Goal: Information Seeking & Learning: Learn about a topic

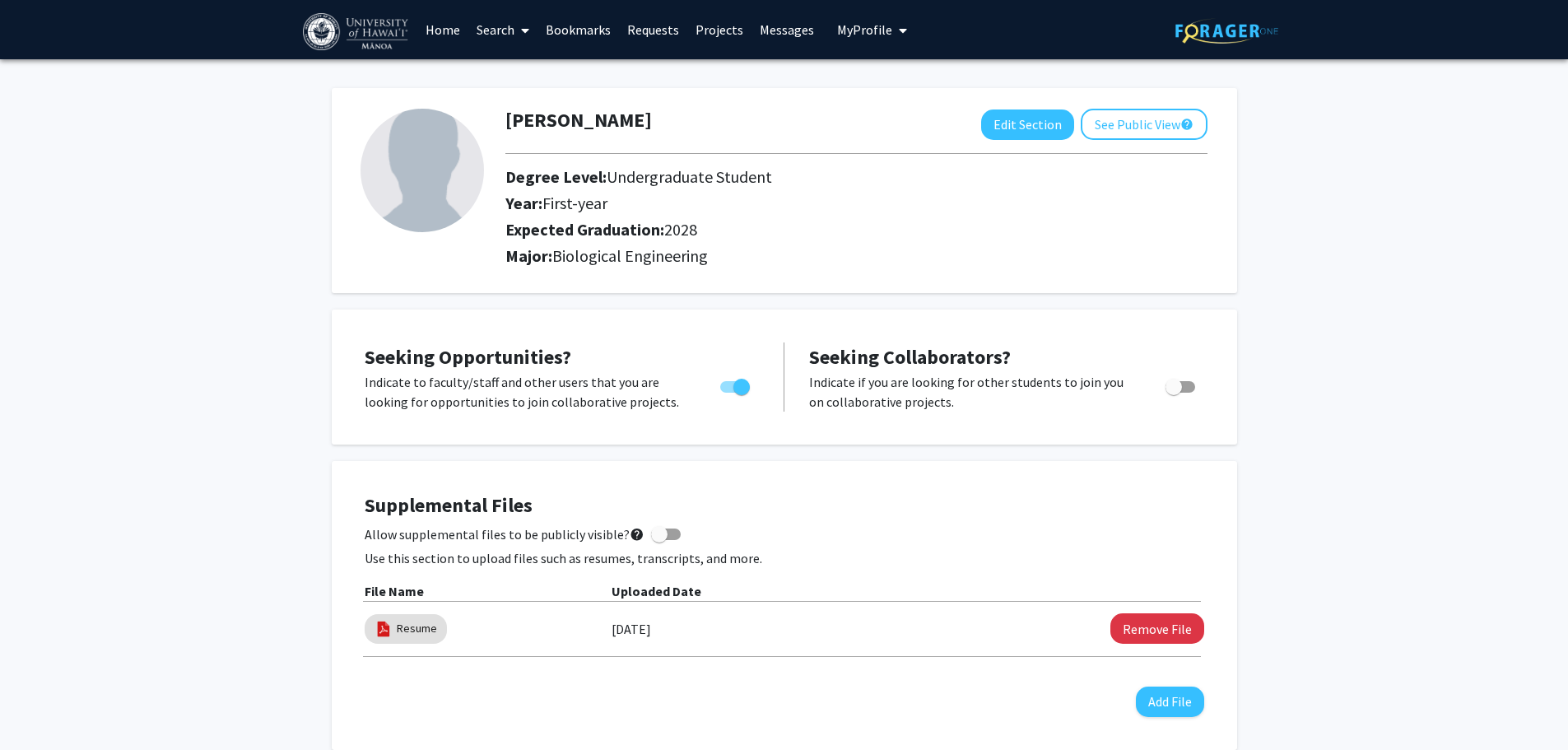
click at [702, 22] on link "Projects" at bounding box center [719, 29] width 64 height 58
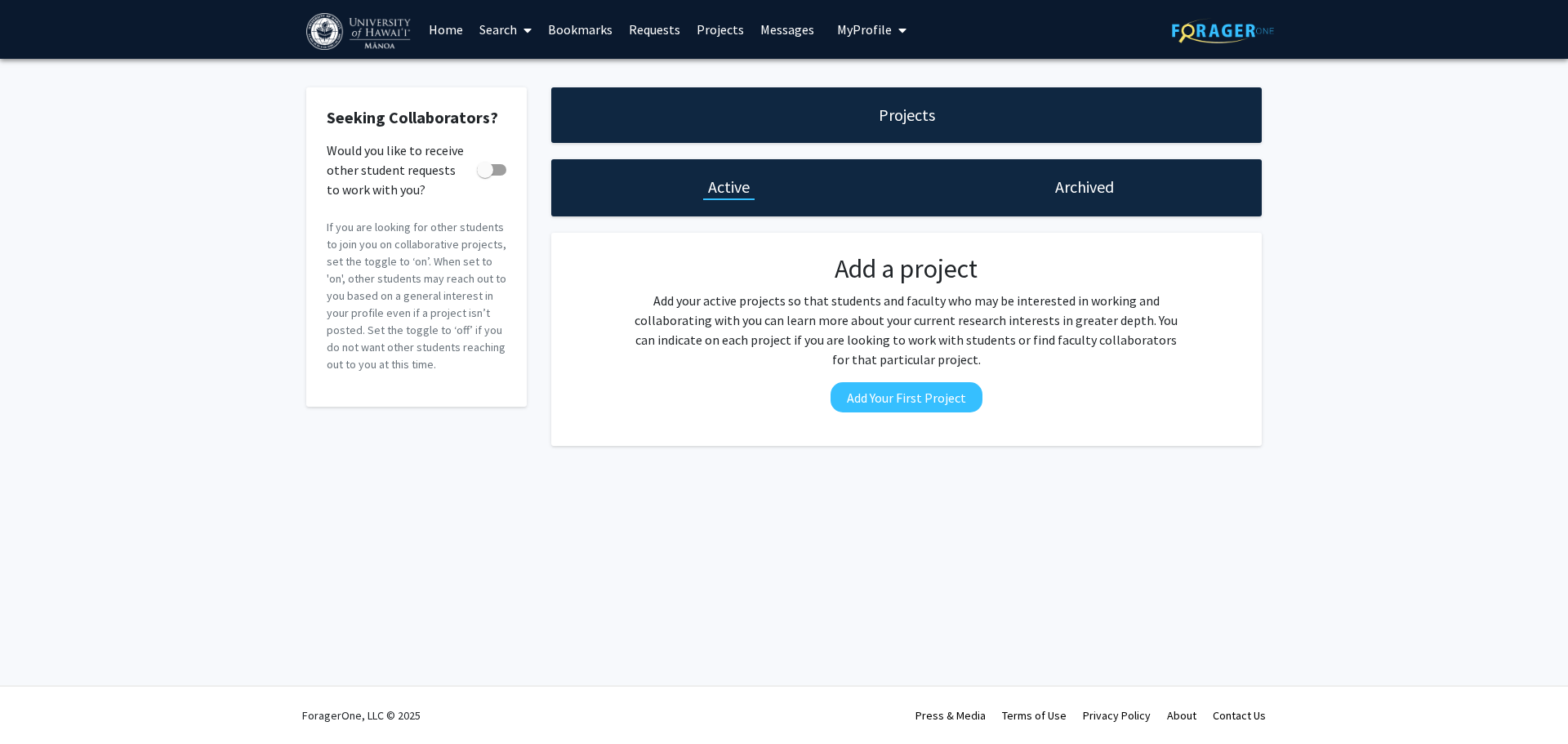
click at [491, 32] on link "Search" at bounding box center [506, 29] width 68 height 57
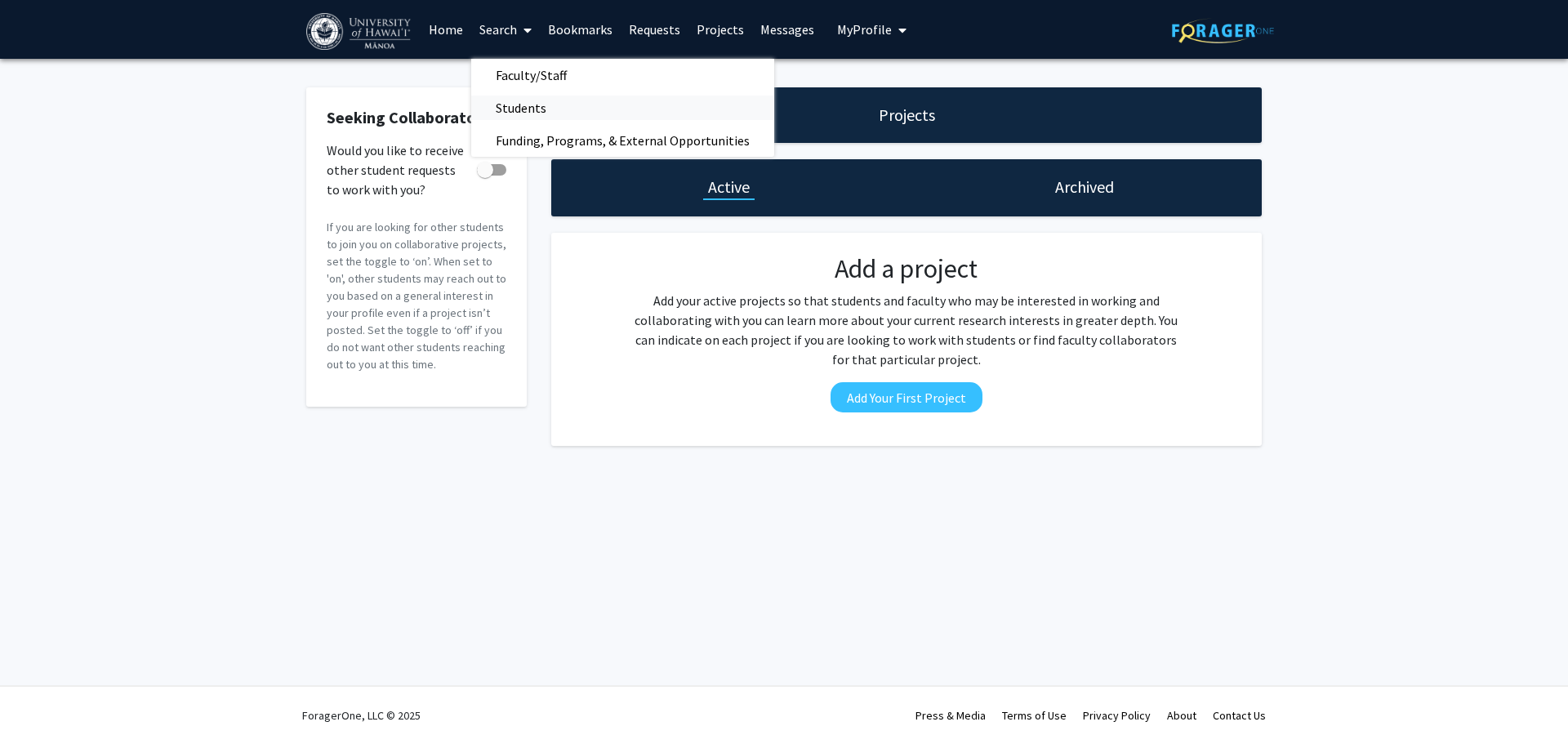
click at [538, 116] on span "Students" at bounding box center [521, 108] width 99 height 33
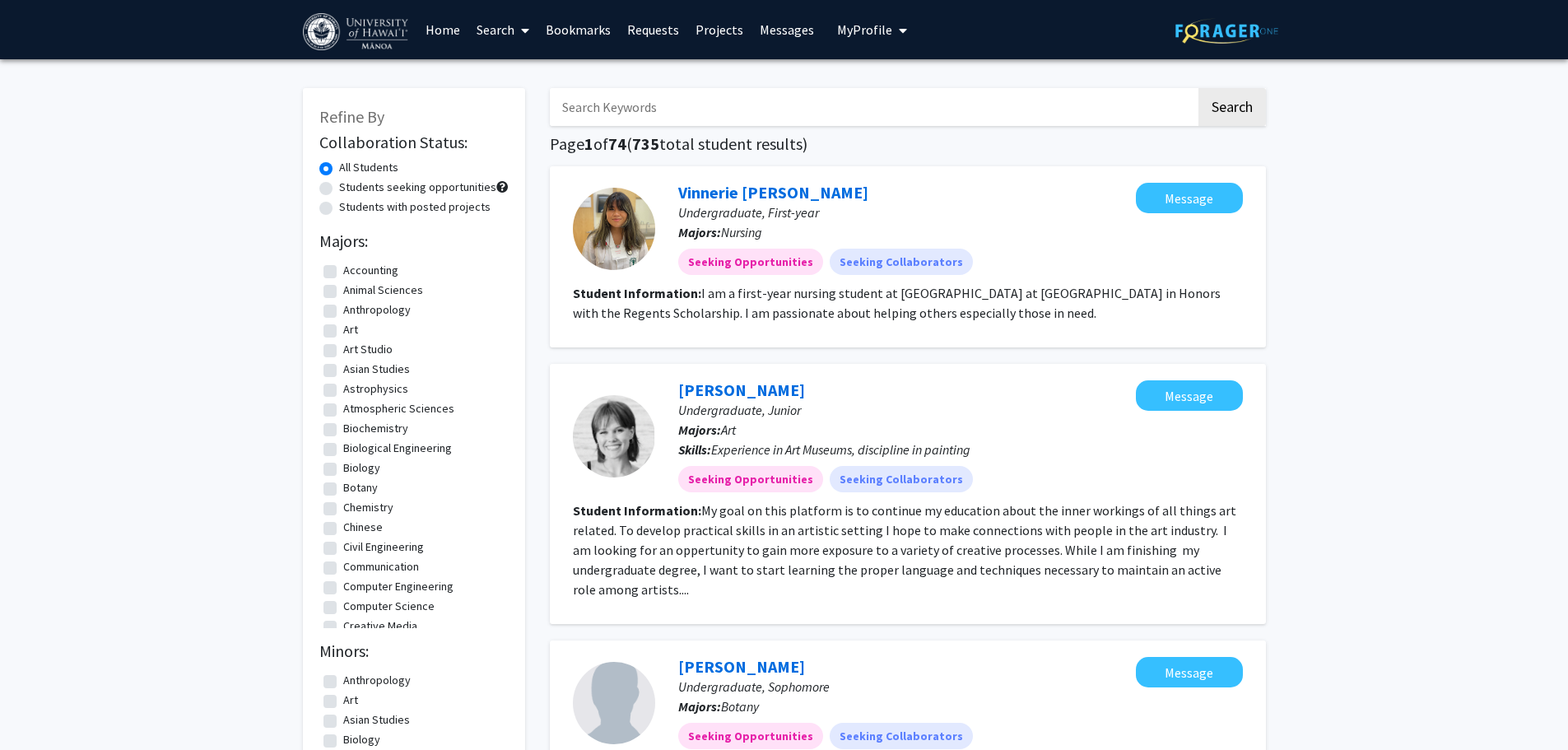
click at [559, 27] on link "Bookmarks" at bounding box center [578, 29] width 81 height 58
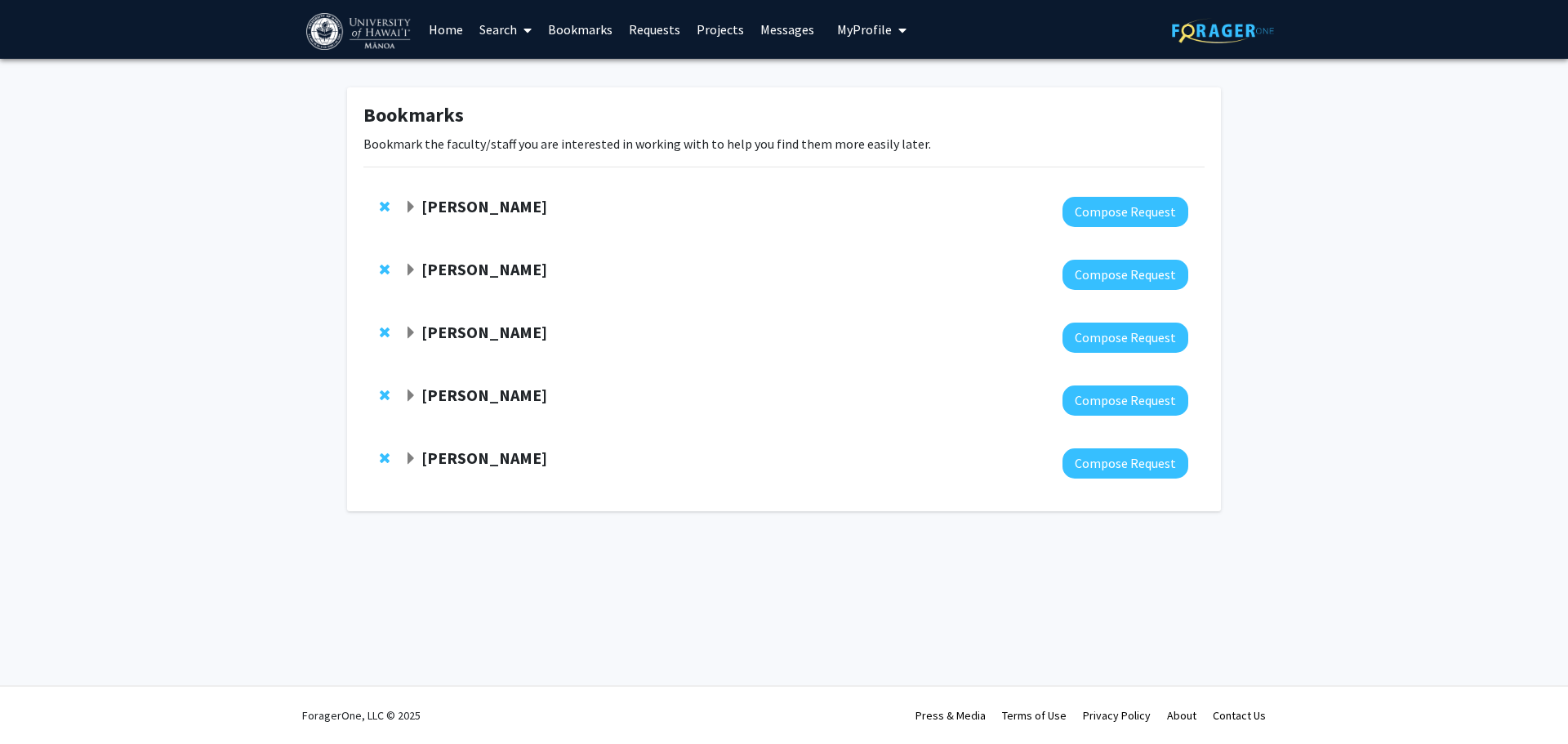
click at [500, 24] on link "Search" at bounding box center [506, 29] width 68 height 57
click at [707, 23] on link "Projects" at bounding box center [720, 29] width 63 height 57
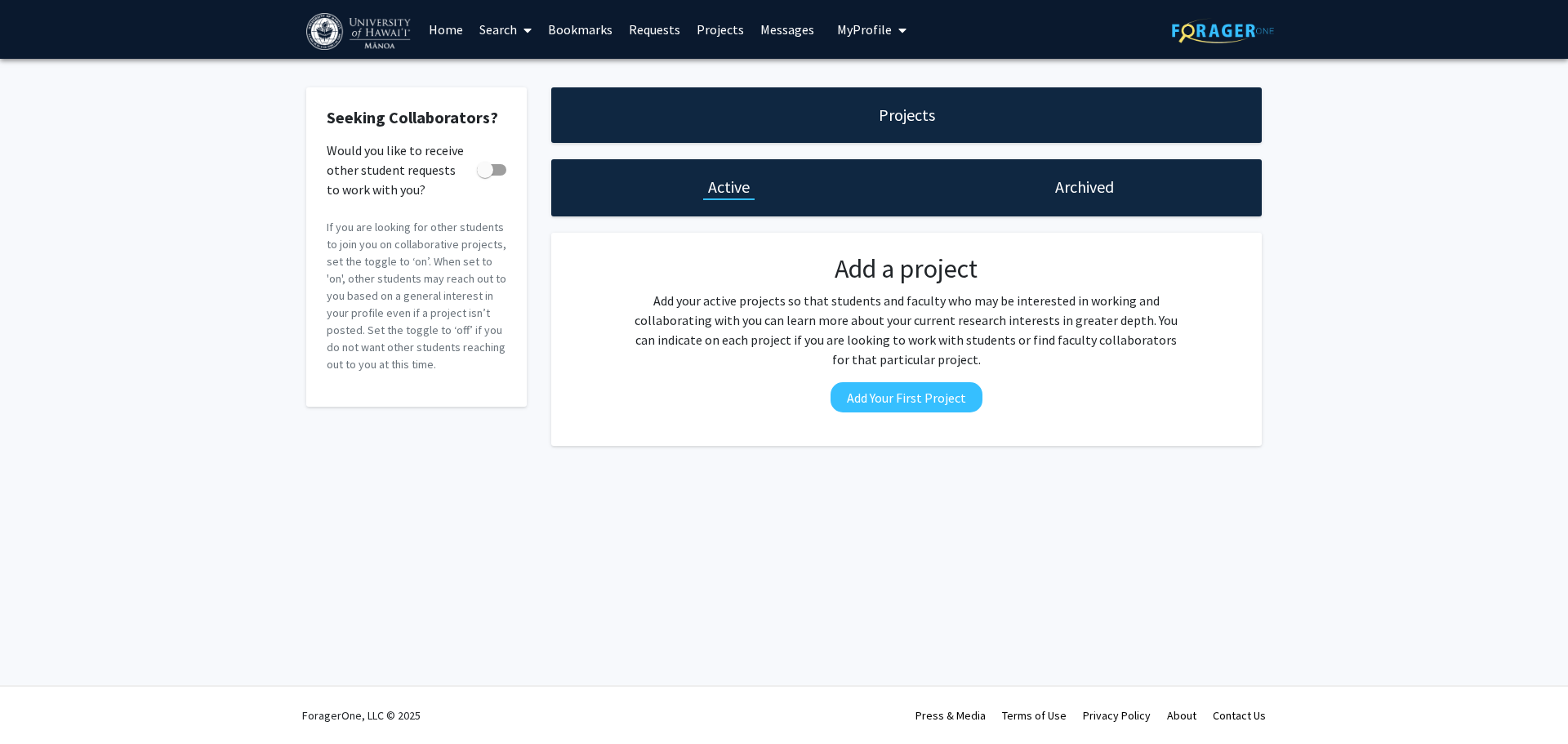
click at [498, 33] on link "Search" at bounding box center [506, 29] width 68 height 57
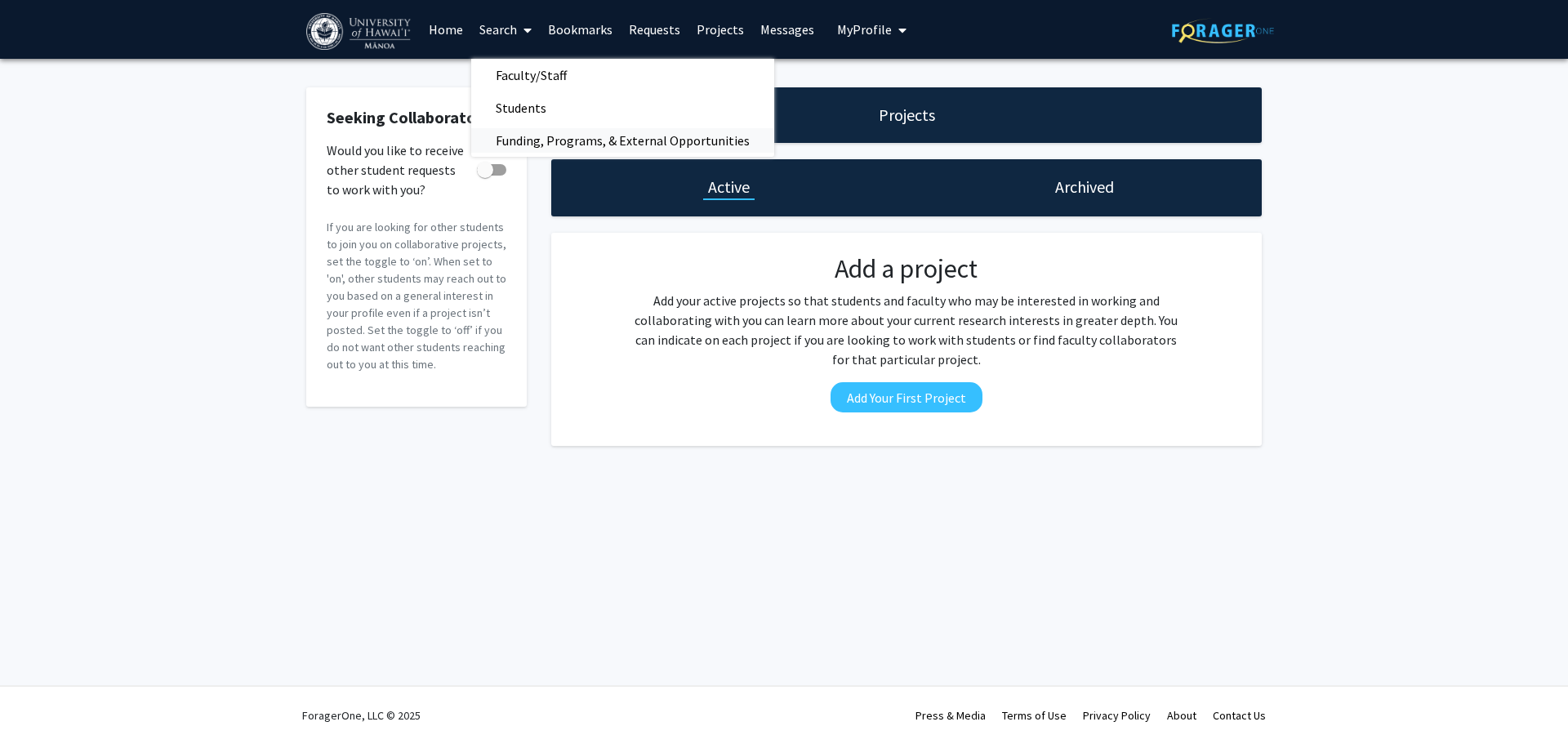
click at [563, 132] on span "Funding, Programs, & External Opportunities" at bounding box center [623, 140] width 303 height 33
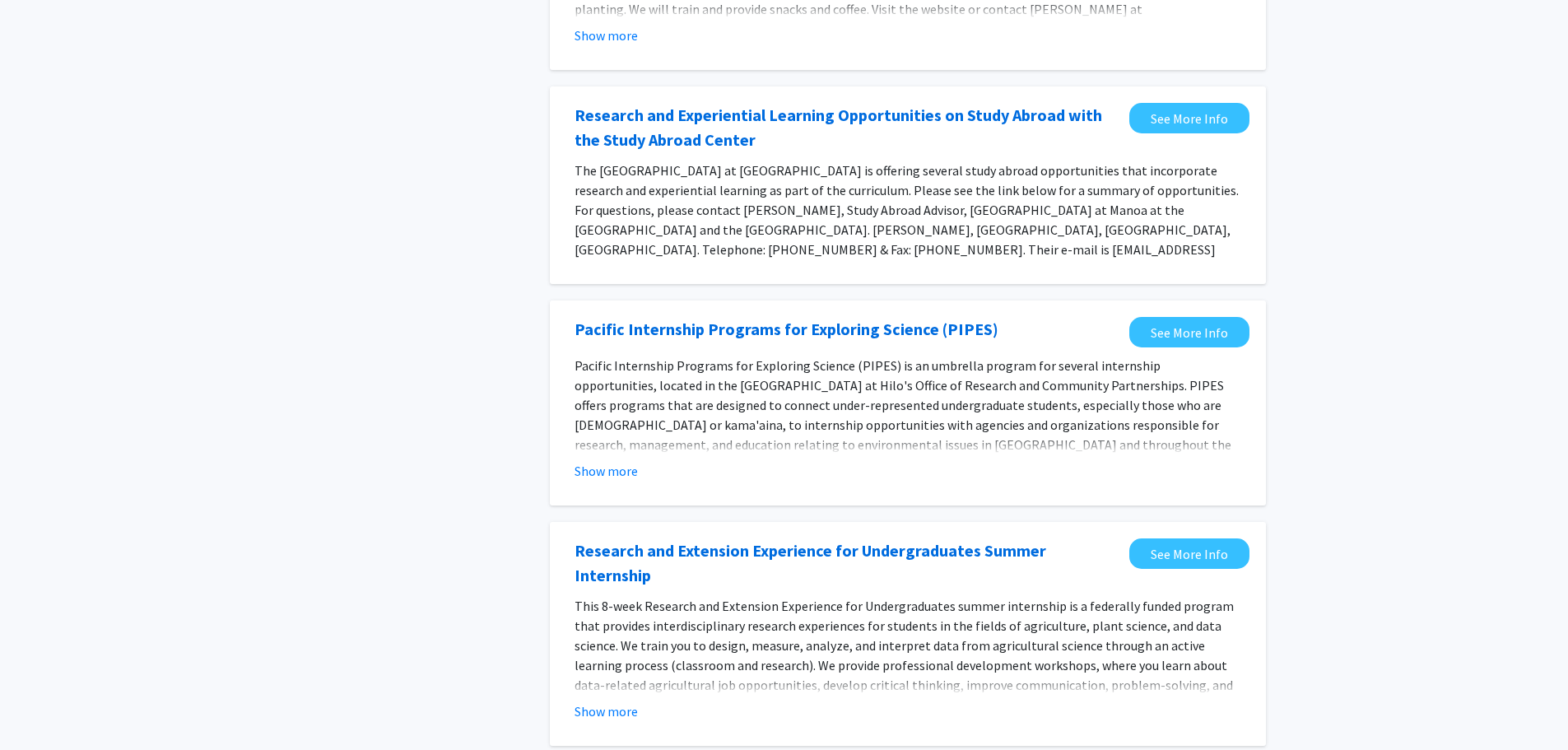
scroll to position [330, 0]
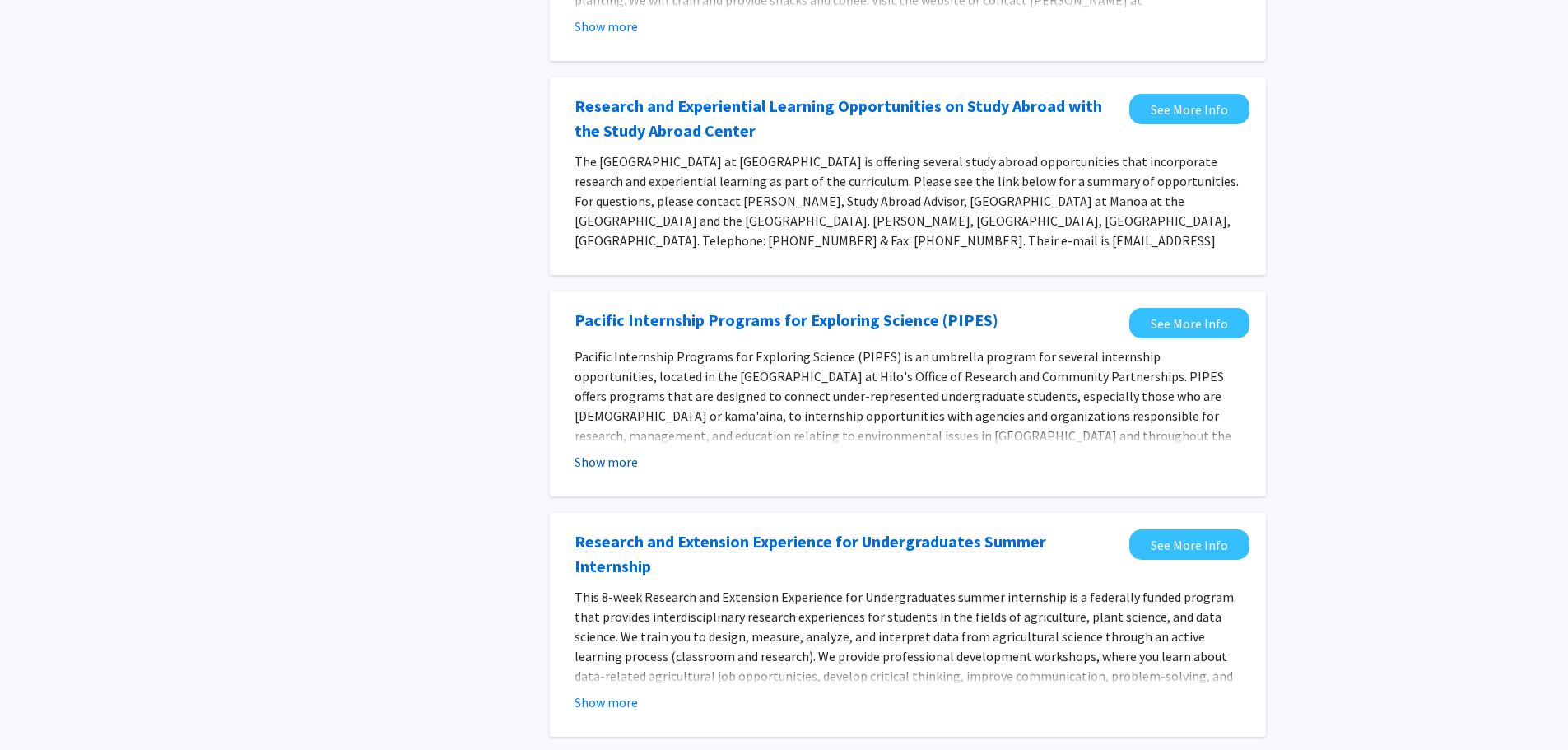
click at [612, 452] on button "Show more" at bounding box center [605, 462] width 63 height 20
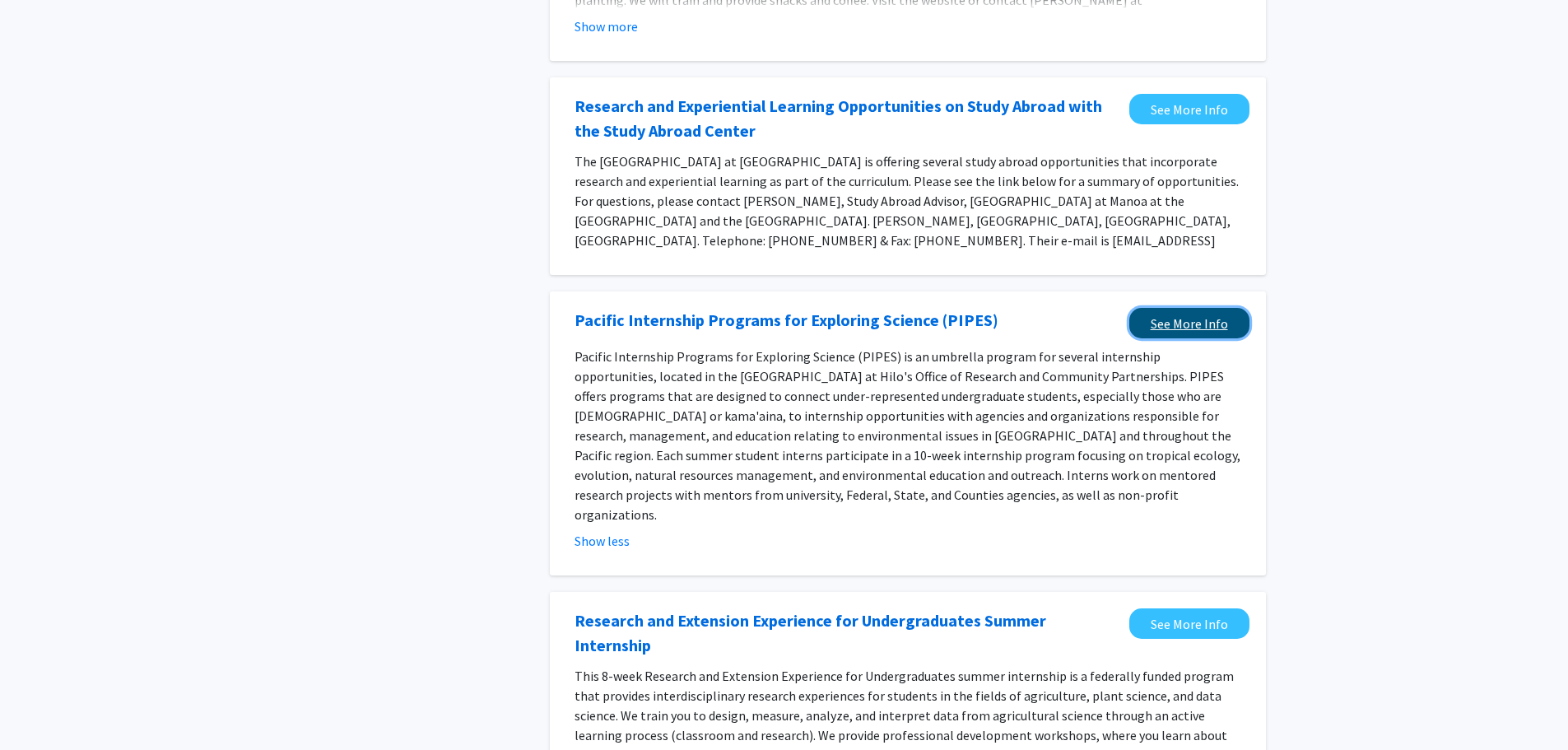
click at [1214, 308] on link "See More Info" at bounding box center [1189, 323] width 120 height 30
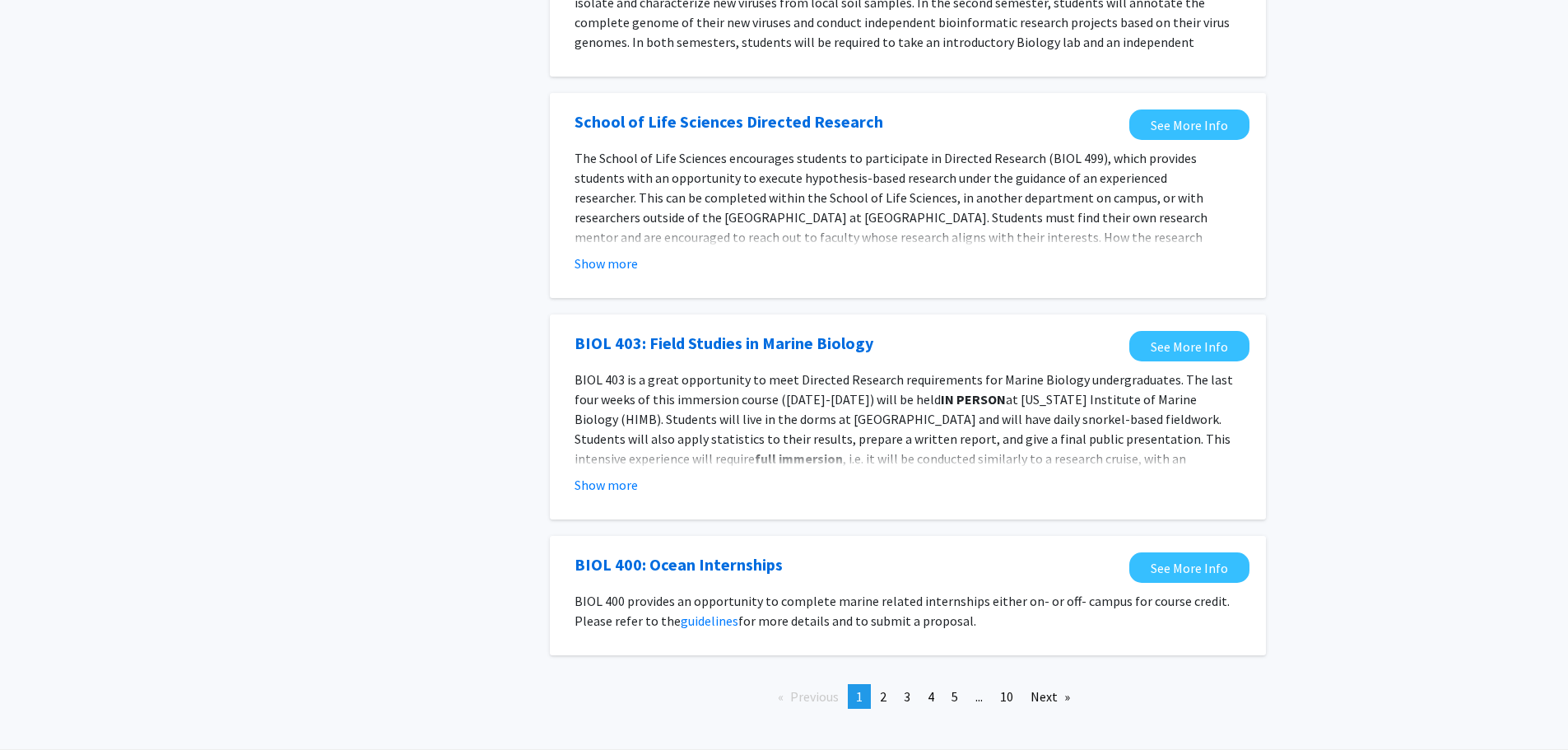
scroll to position [1661, 0]
click at [881, 688] on span "2" at bounding box center [883, 696] width 7 height 16
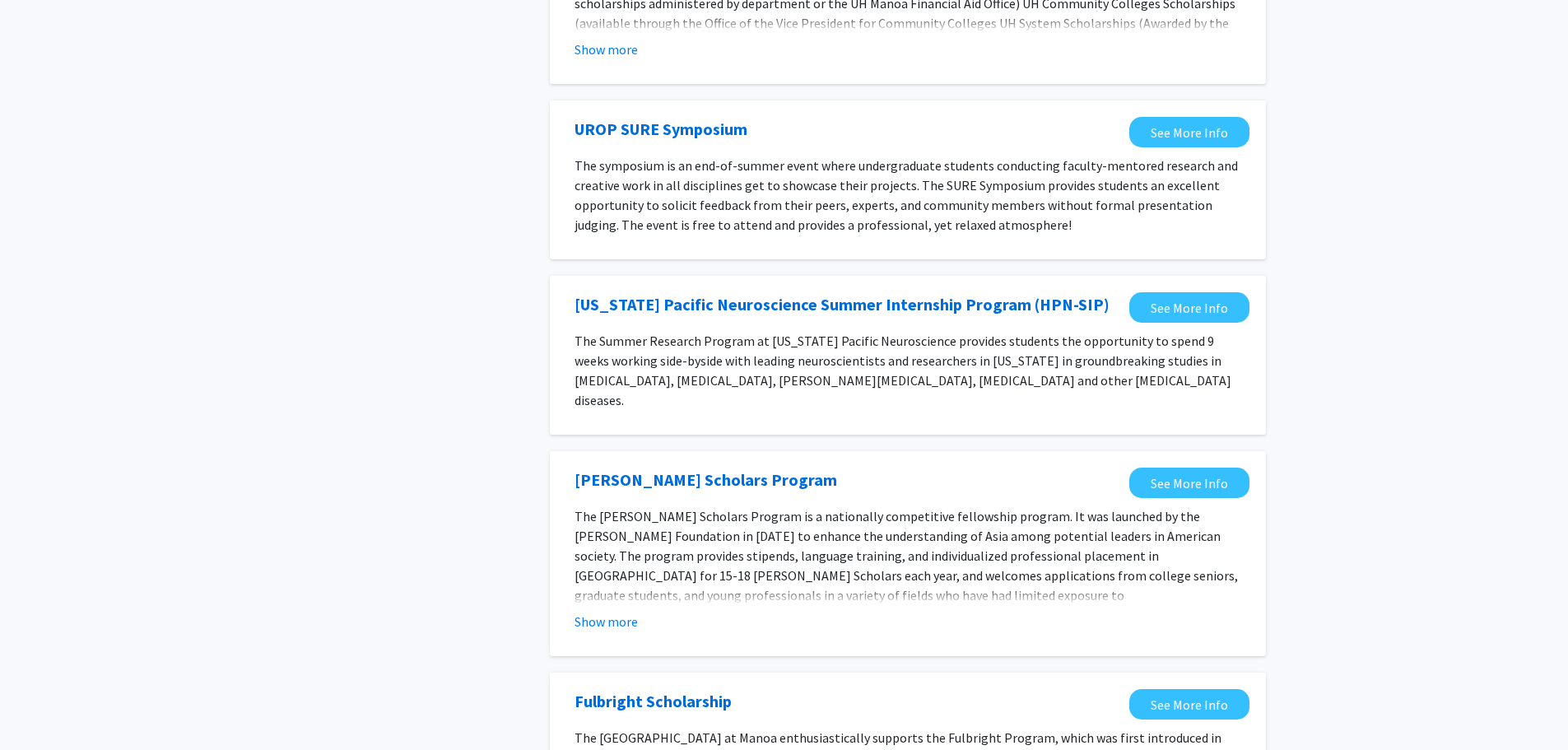
scroll to position [1482, 0]
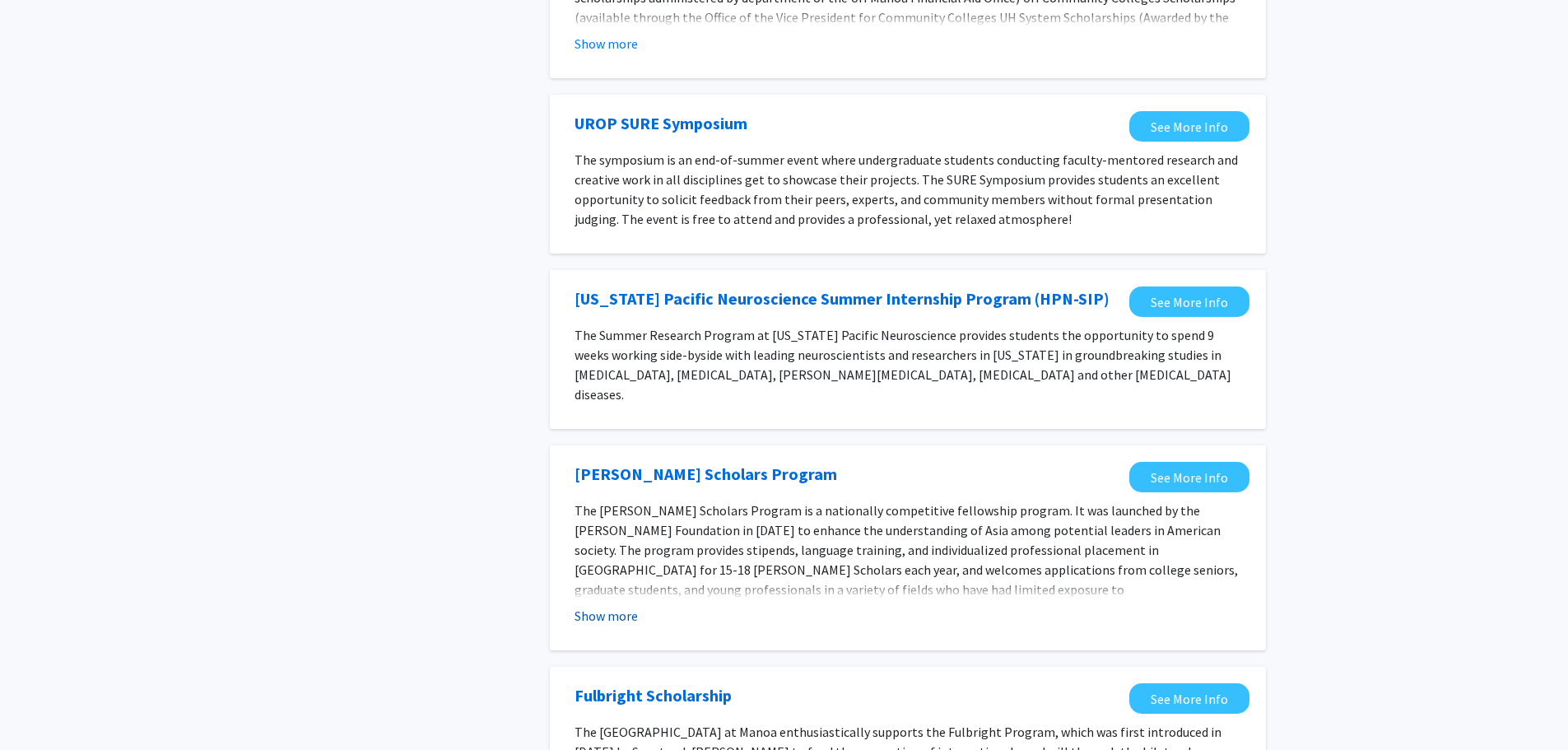
click at [608, 606] on button "Show more" at bounding box center [605, 615] width 63 height 20
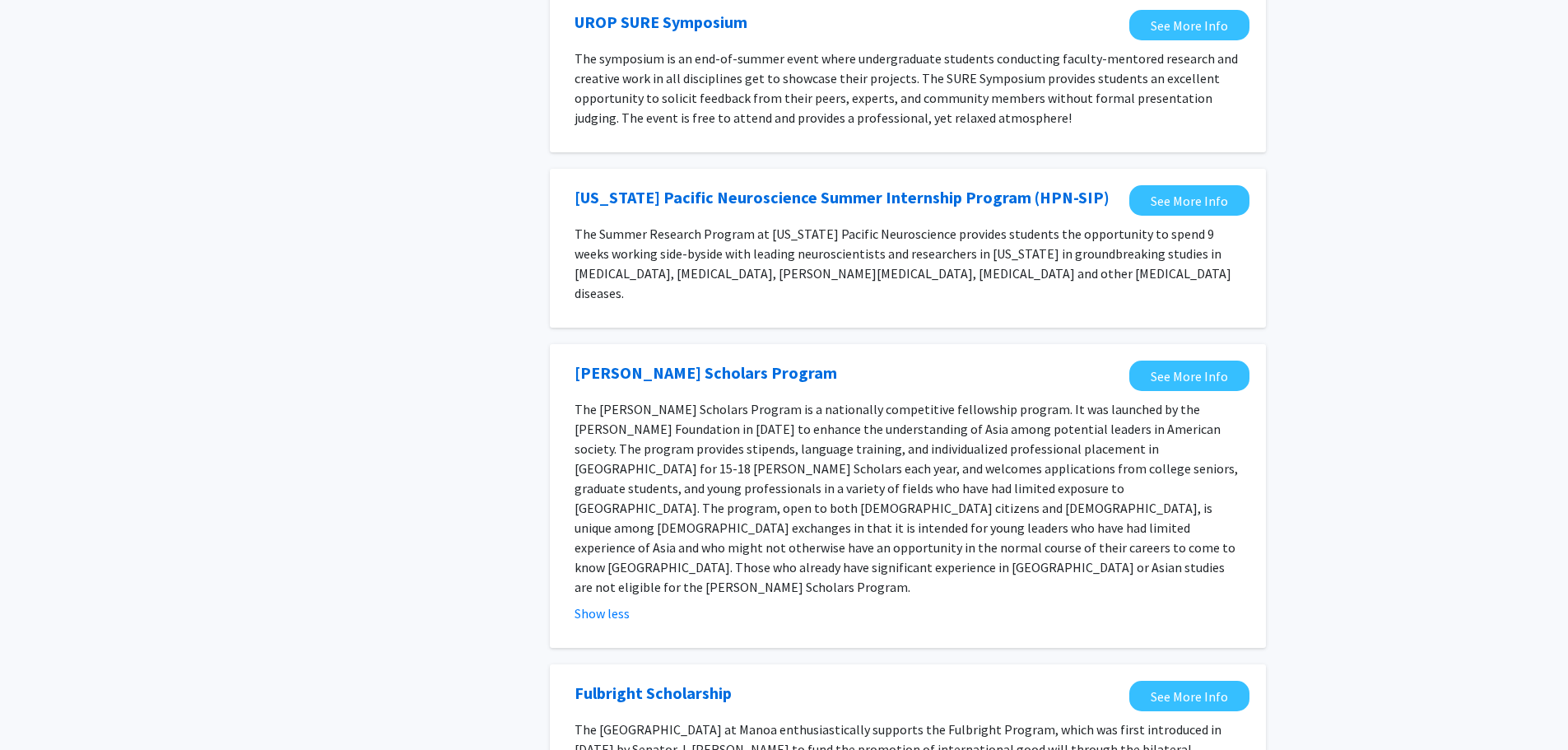
scroll to position [1772, 0]
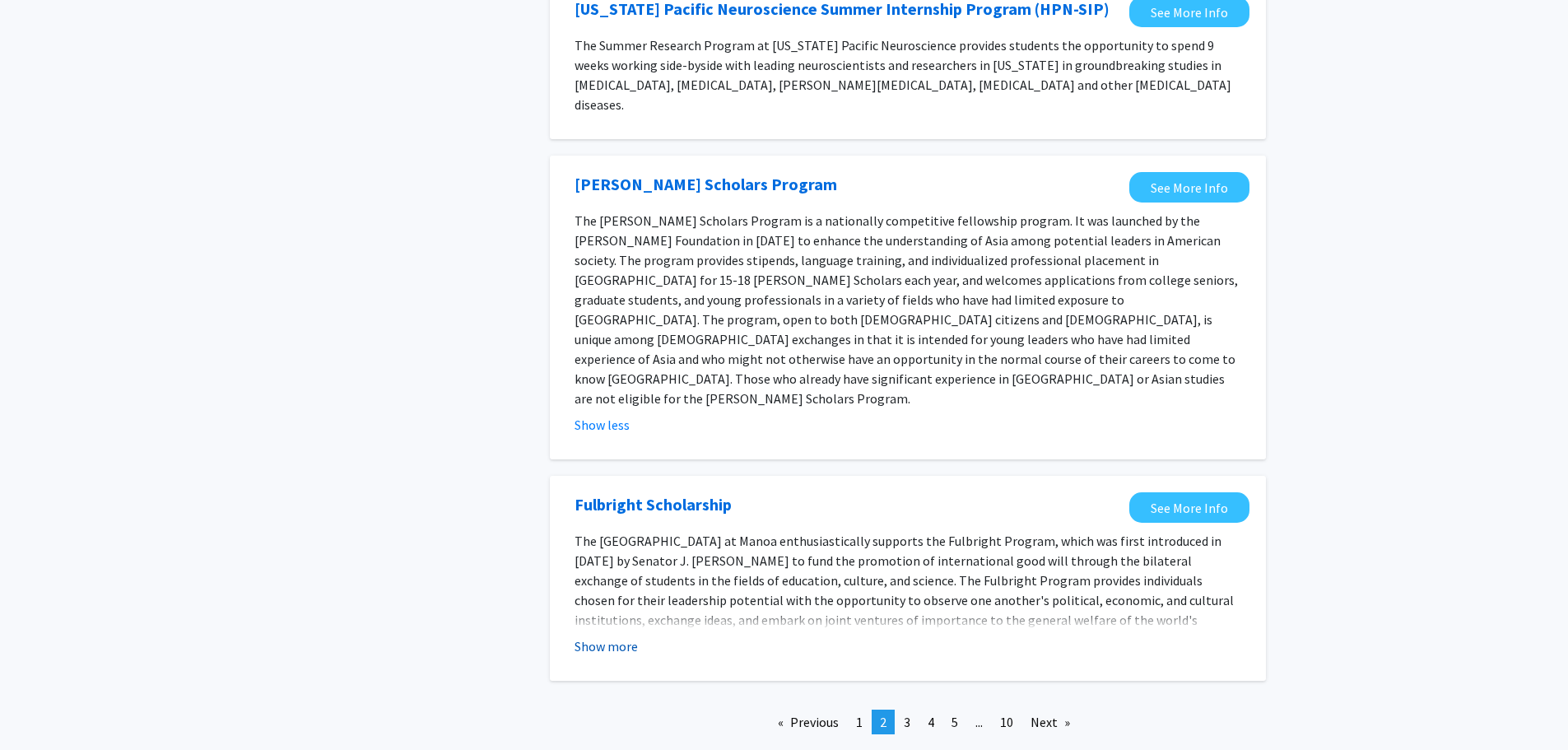
click at [609, 637] on button "Show more" at bounding box center [605, 646] width 63 height 20
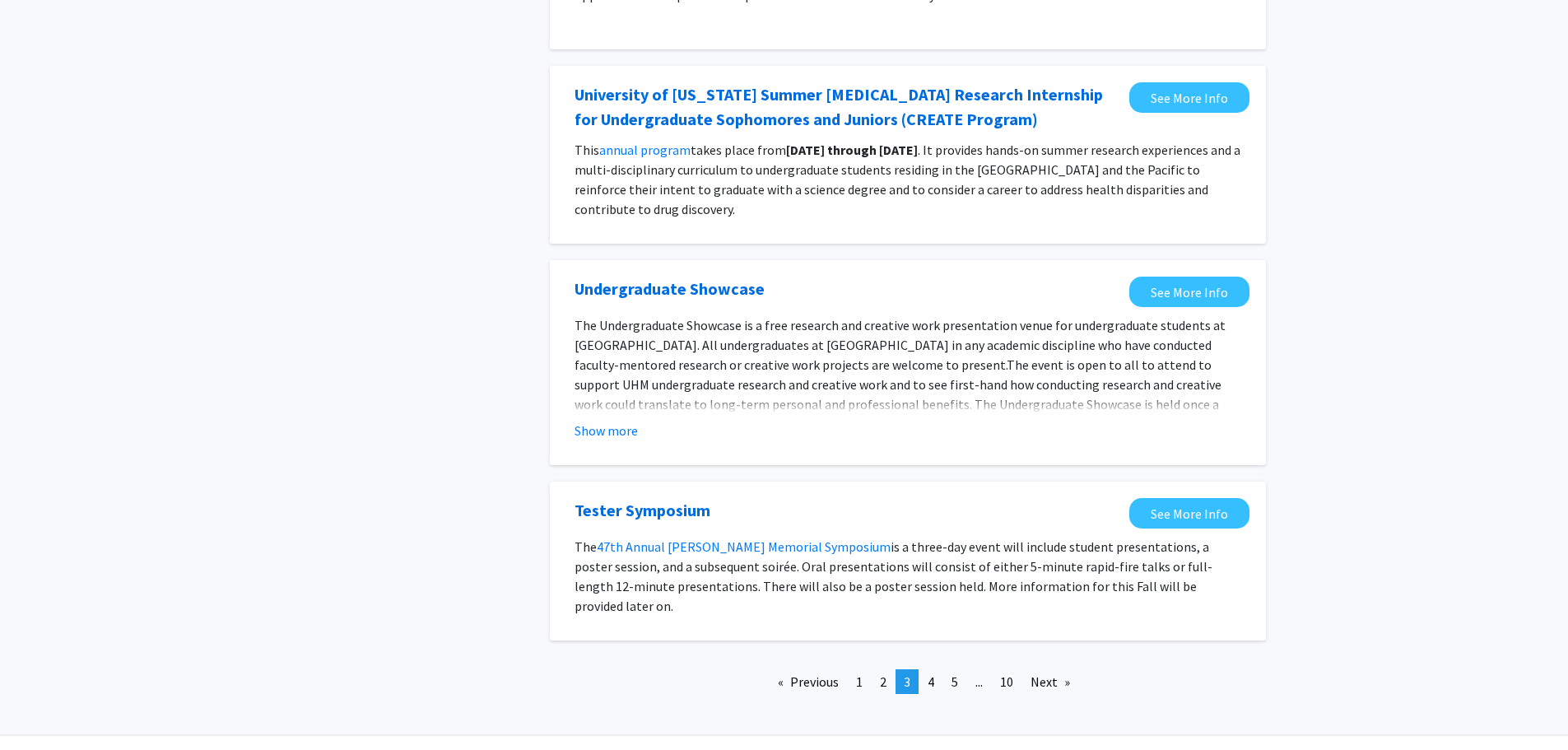
scroll to position [1548, 0]
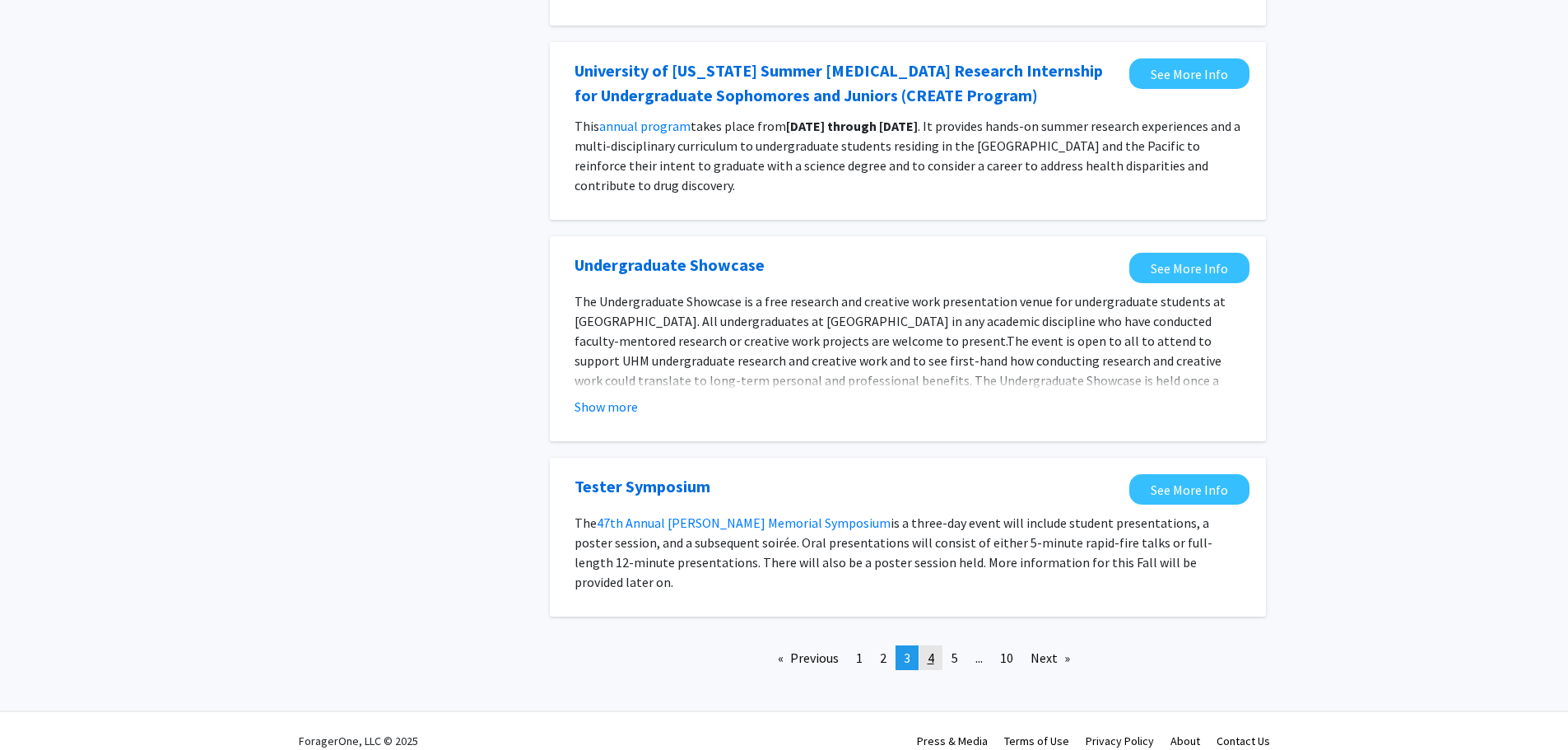
click at [935, 646] on link "page 4" at bounding box center [931, 658] width 23 height 25
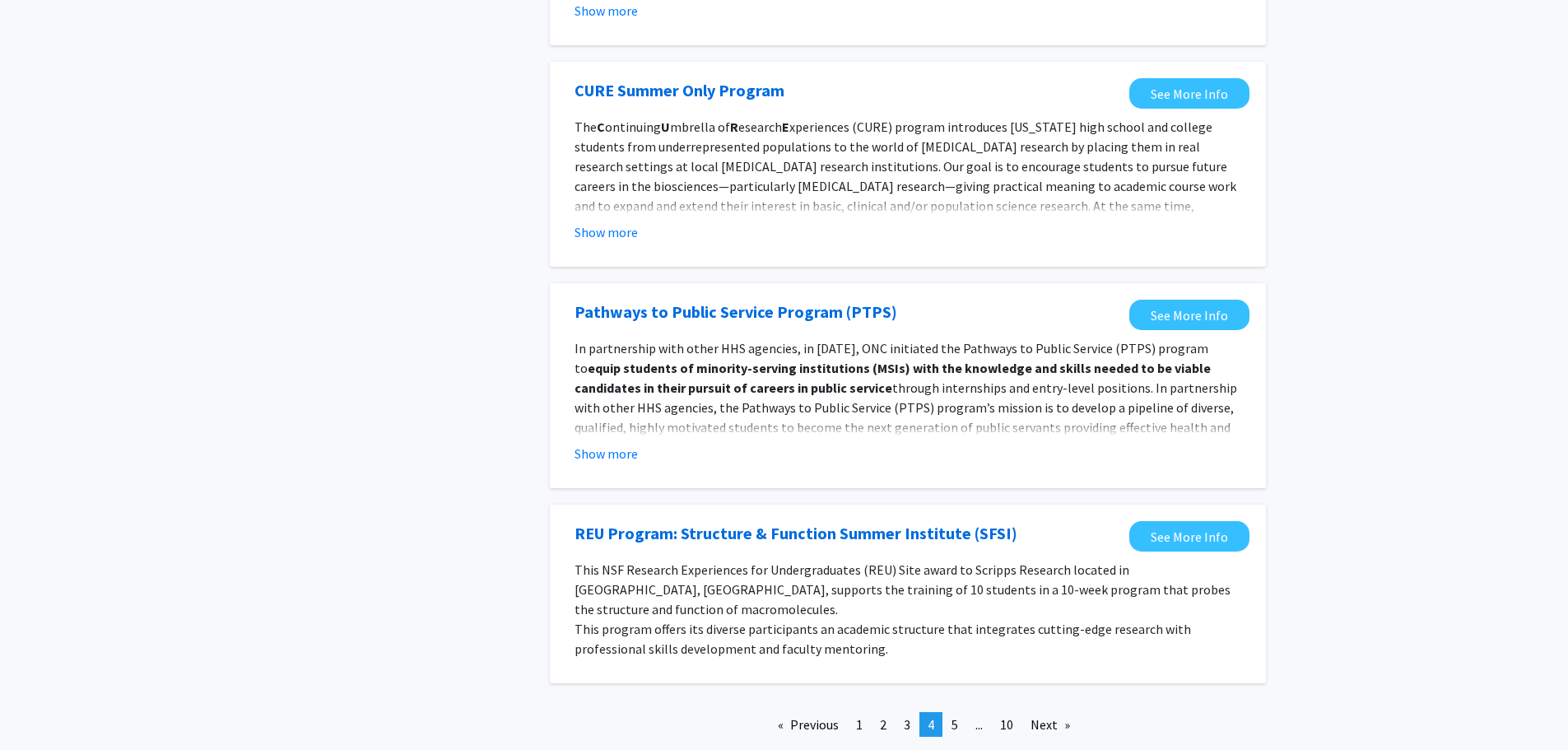
scroll to position [1565, 0]
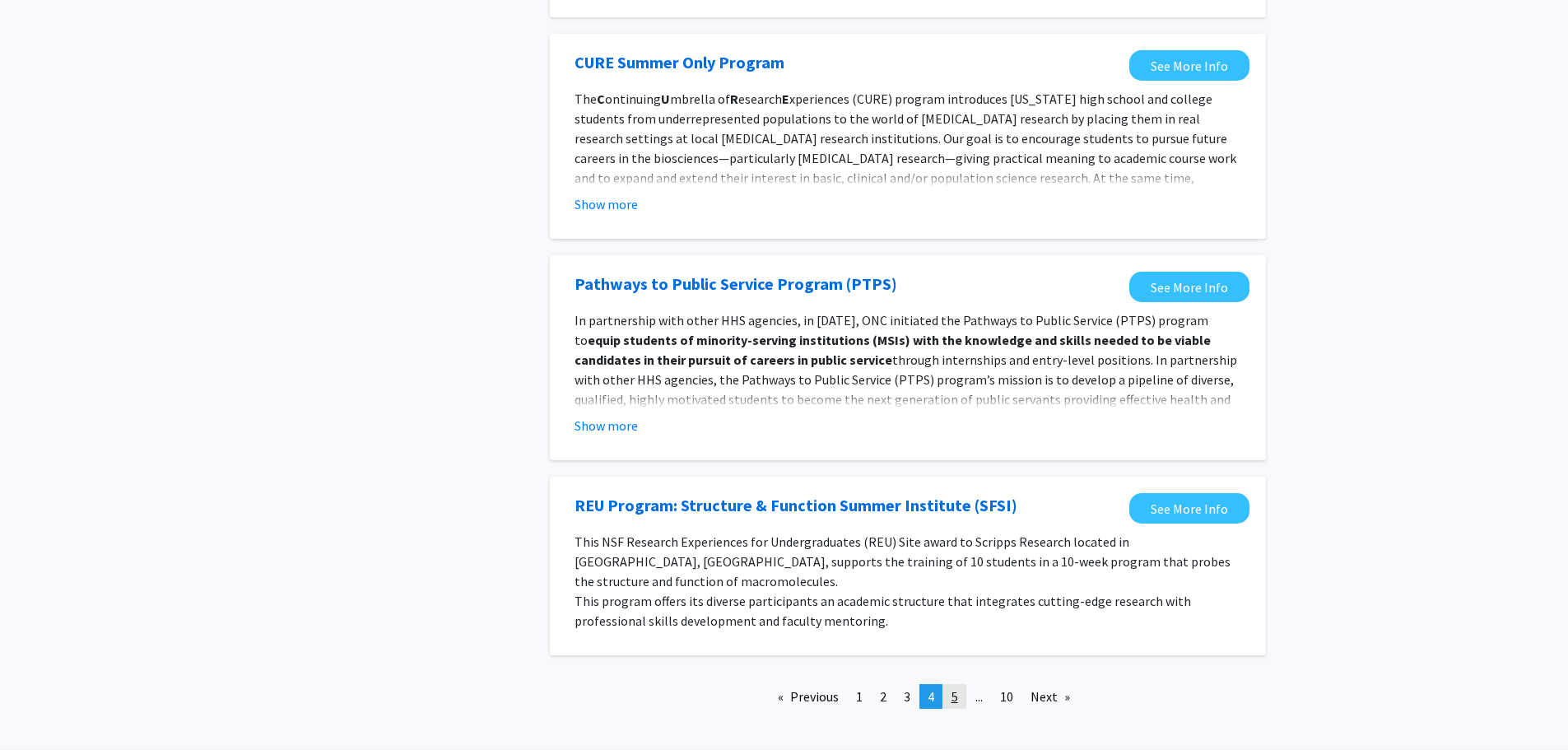
click at [958, 684] on link "page 5" at bounding box center [954, 696] width 23 height 25
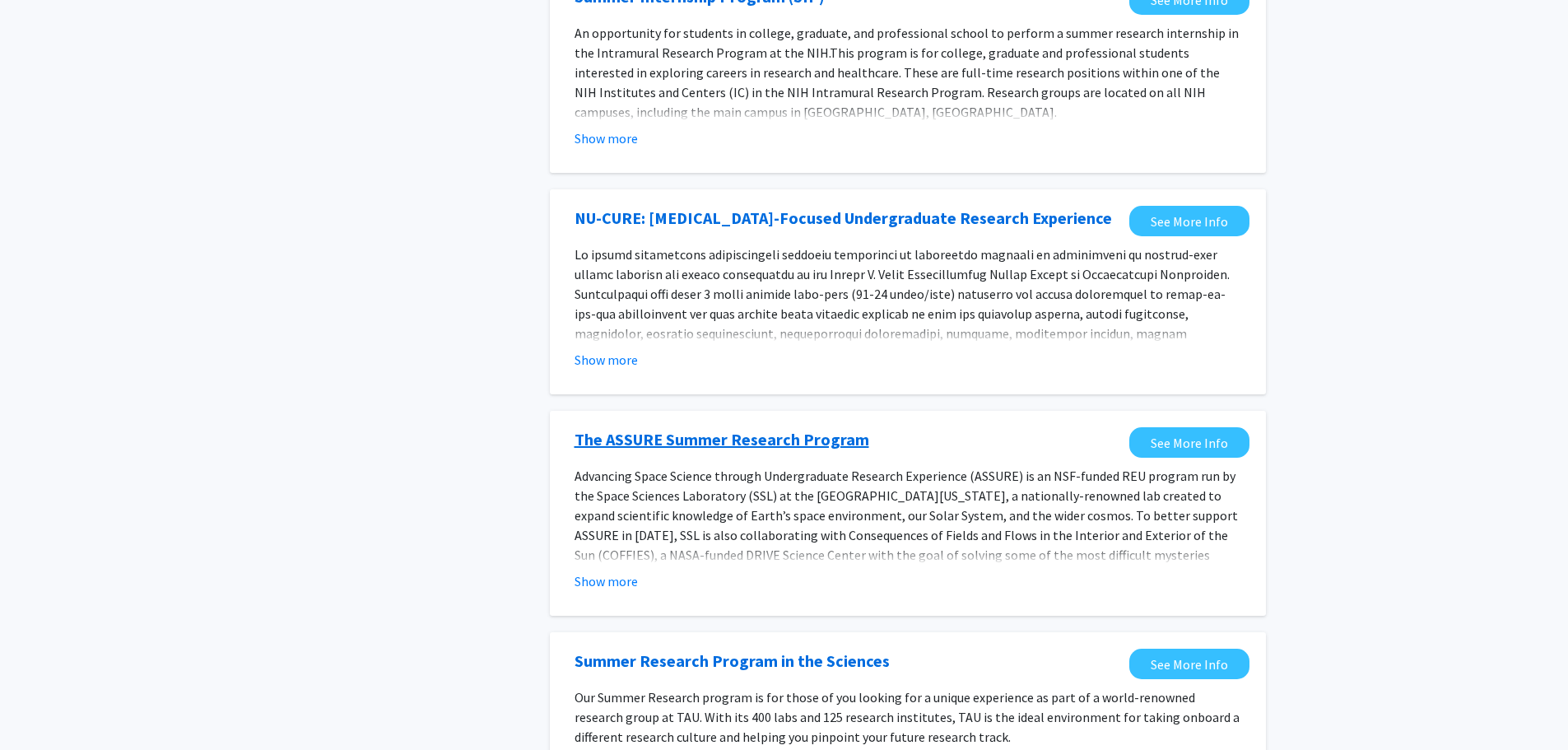
scroll to position [1647, 0]
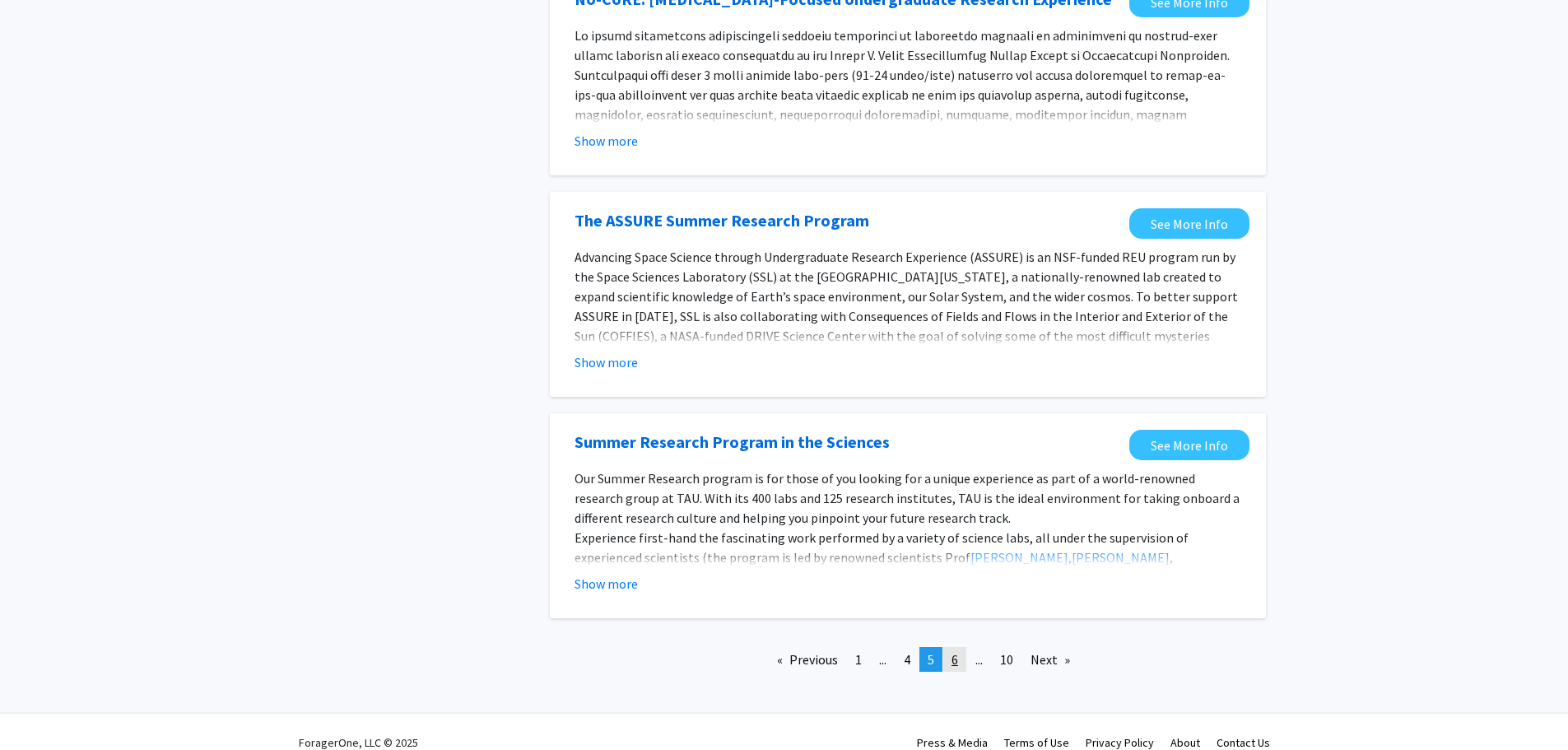
click at [951, 652] on span "6" at bounding box center [955, 659] width 7 height 16
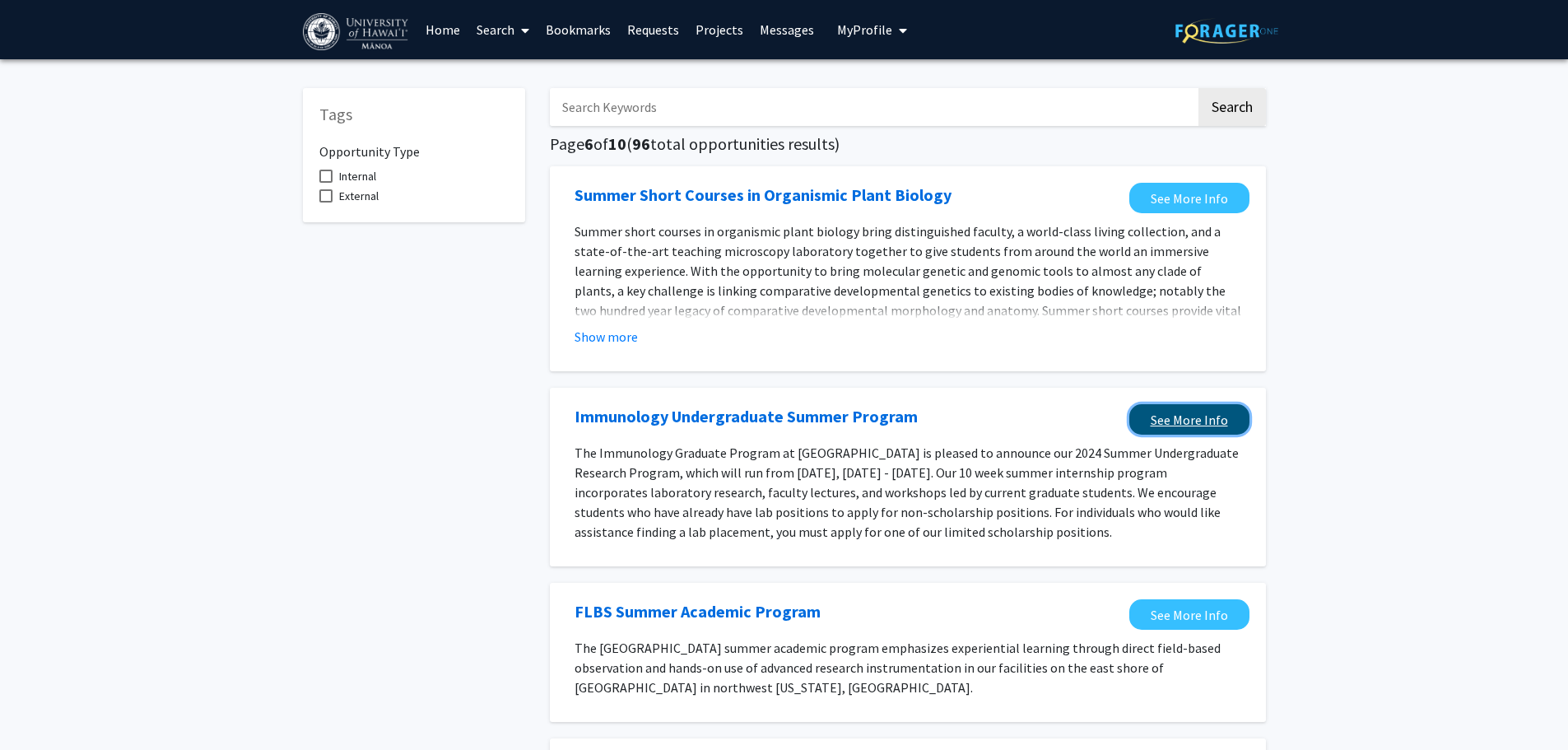
click at [1220, 423] on link "See More Info" at bounding box center [1189, 419] width 120 height 30
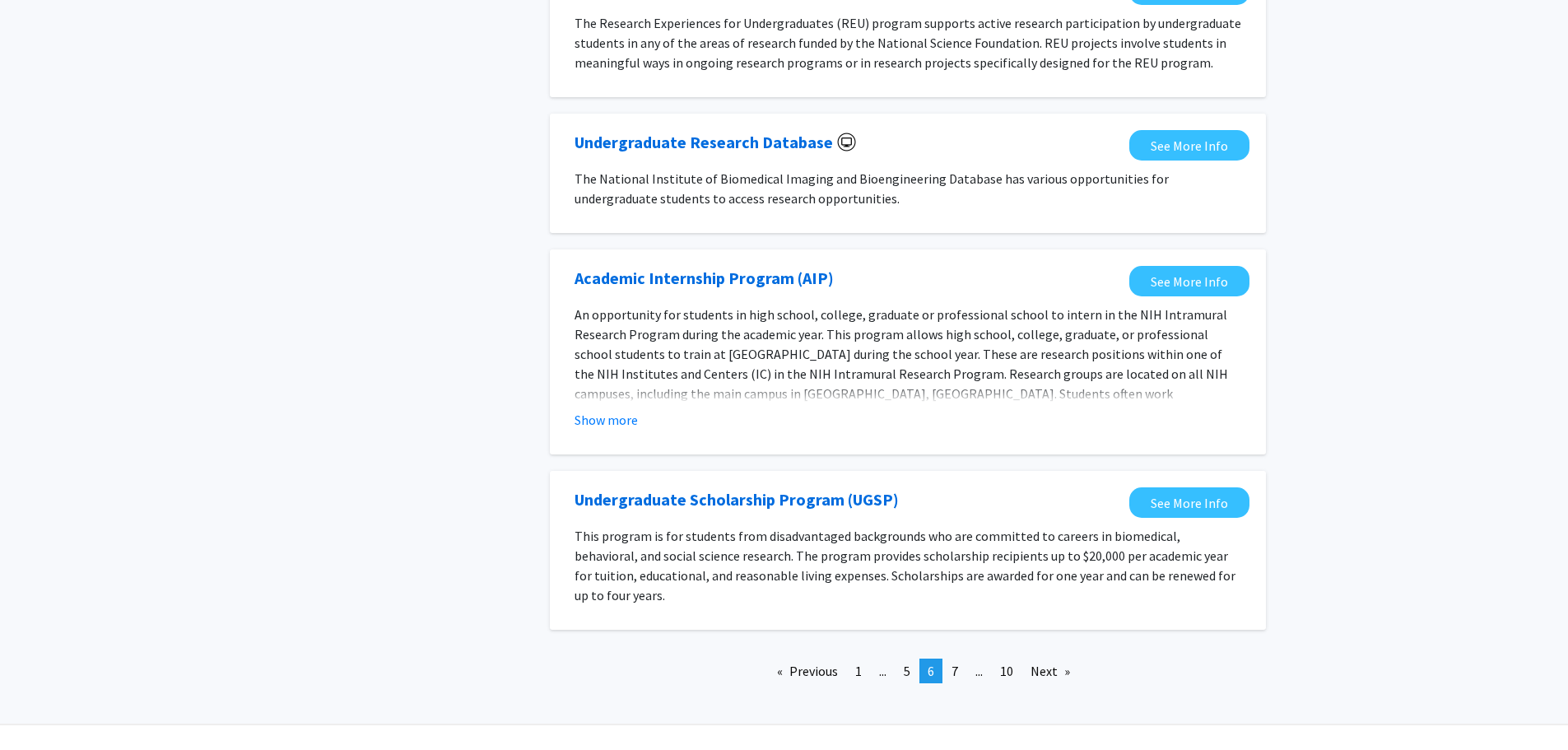
scroll to position [1400, 0]
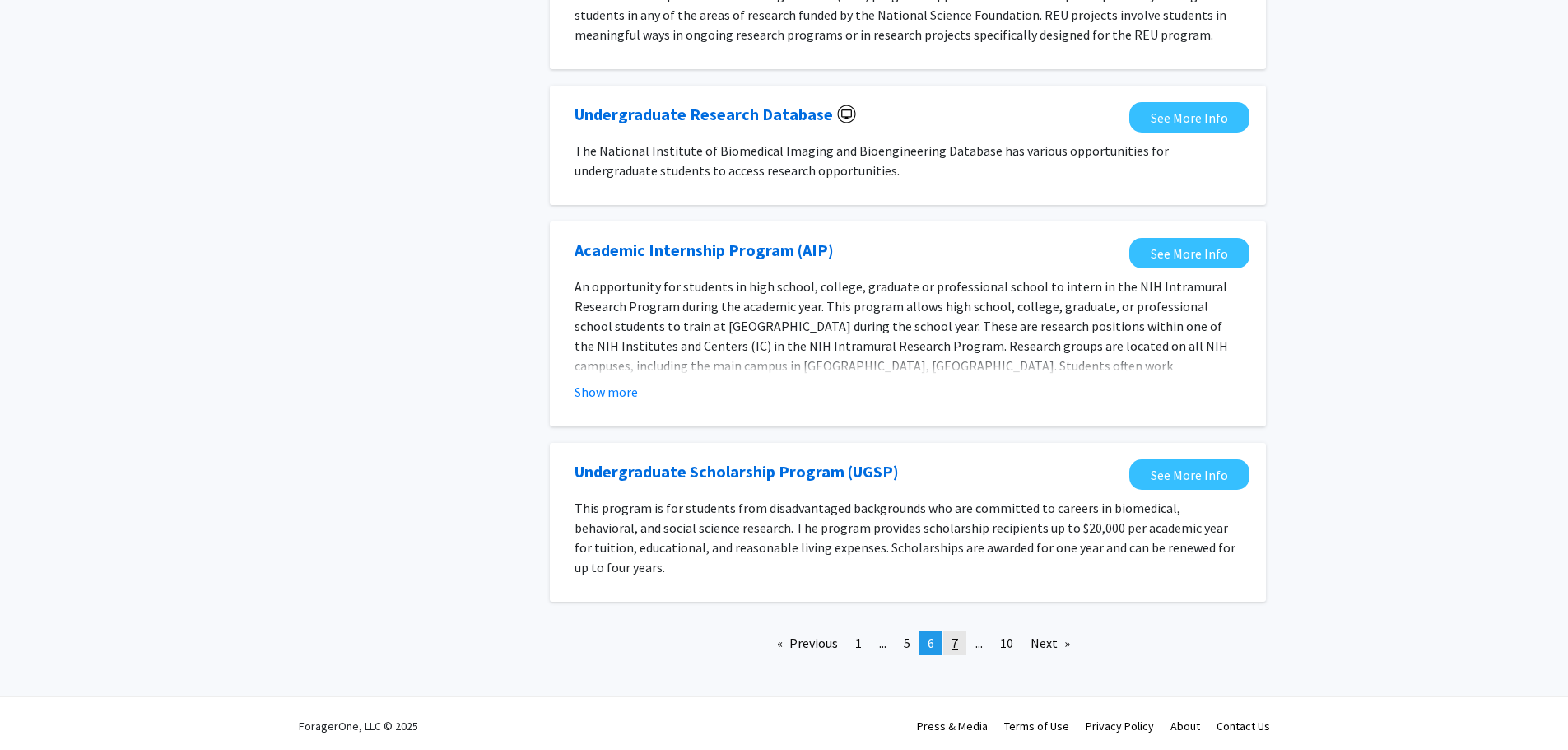
click at [956, 646] on span "7" at bounding box center [955, 643] width 7 height 16
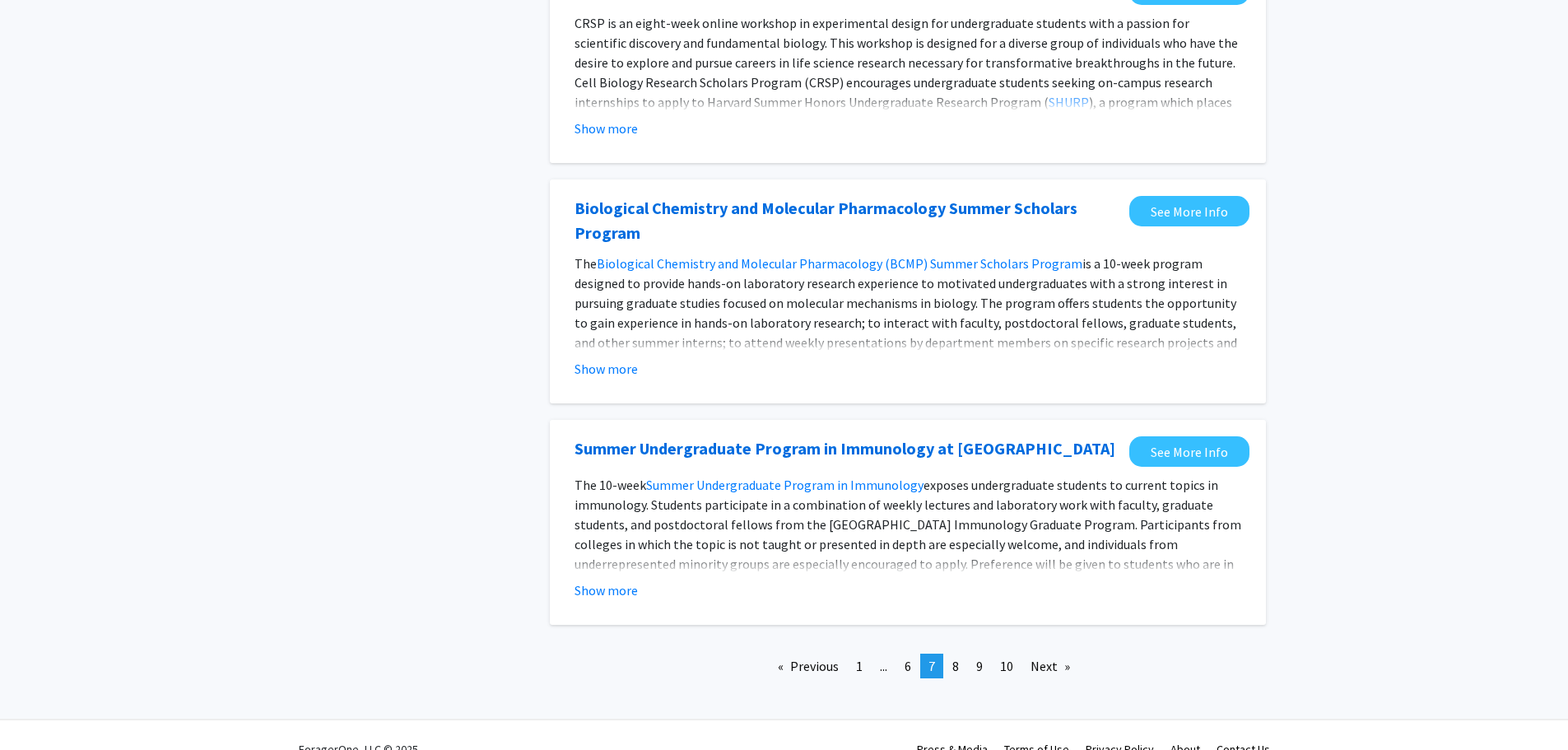
scroll to position [1648, 0]
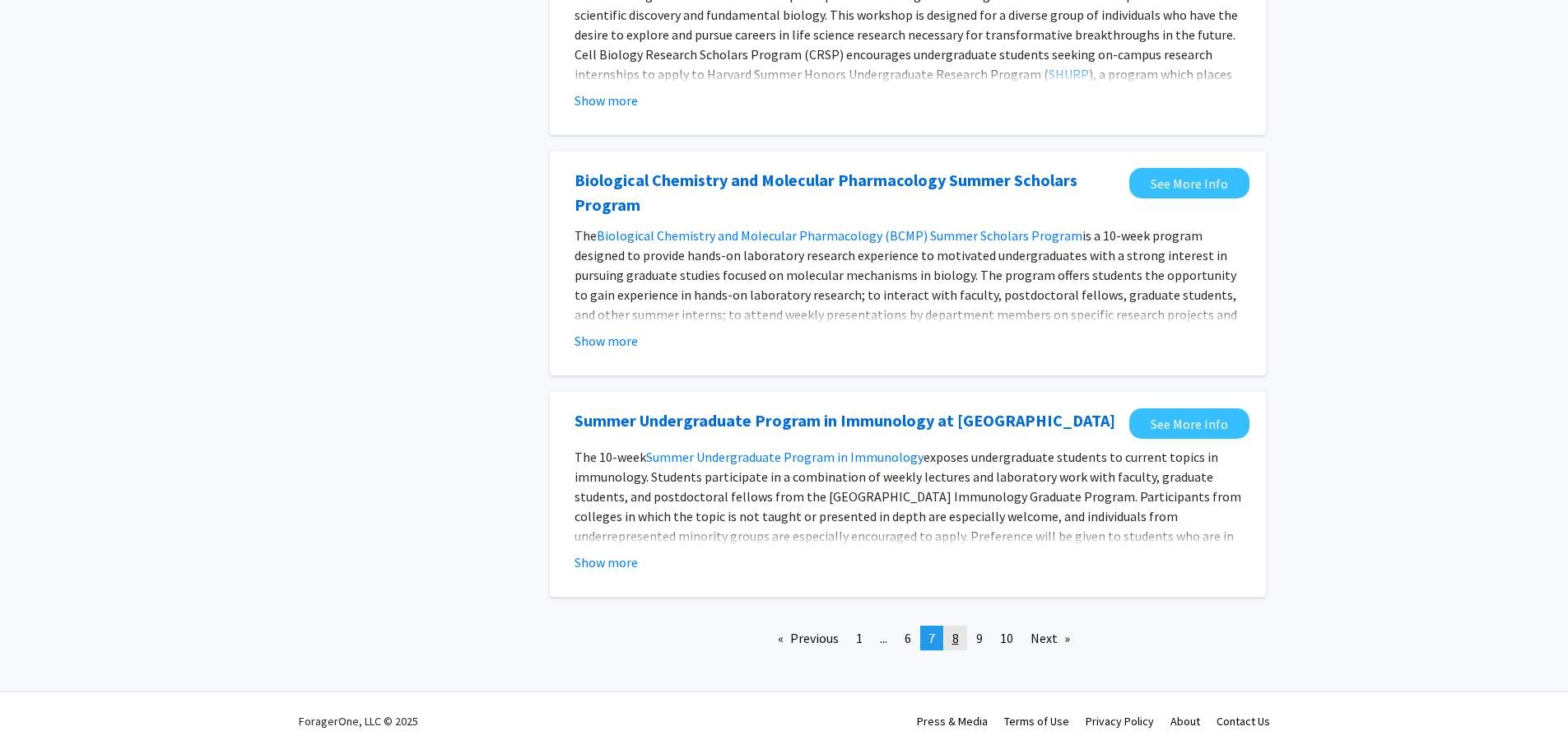
click at [962, 640] on link "page 8" at bounding box center [955, 638] width 23 height 25
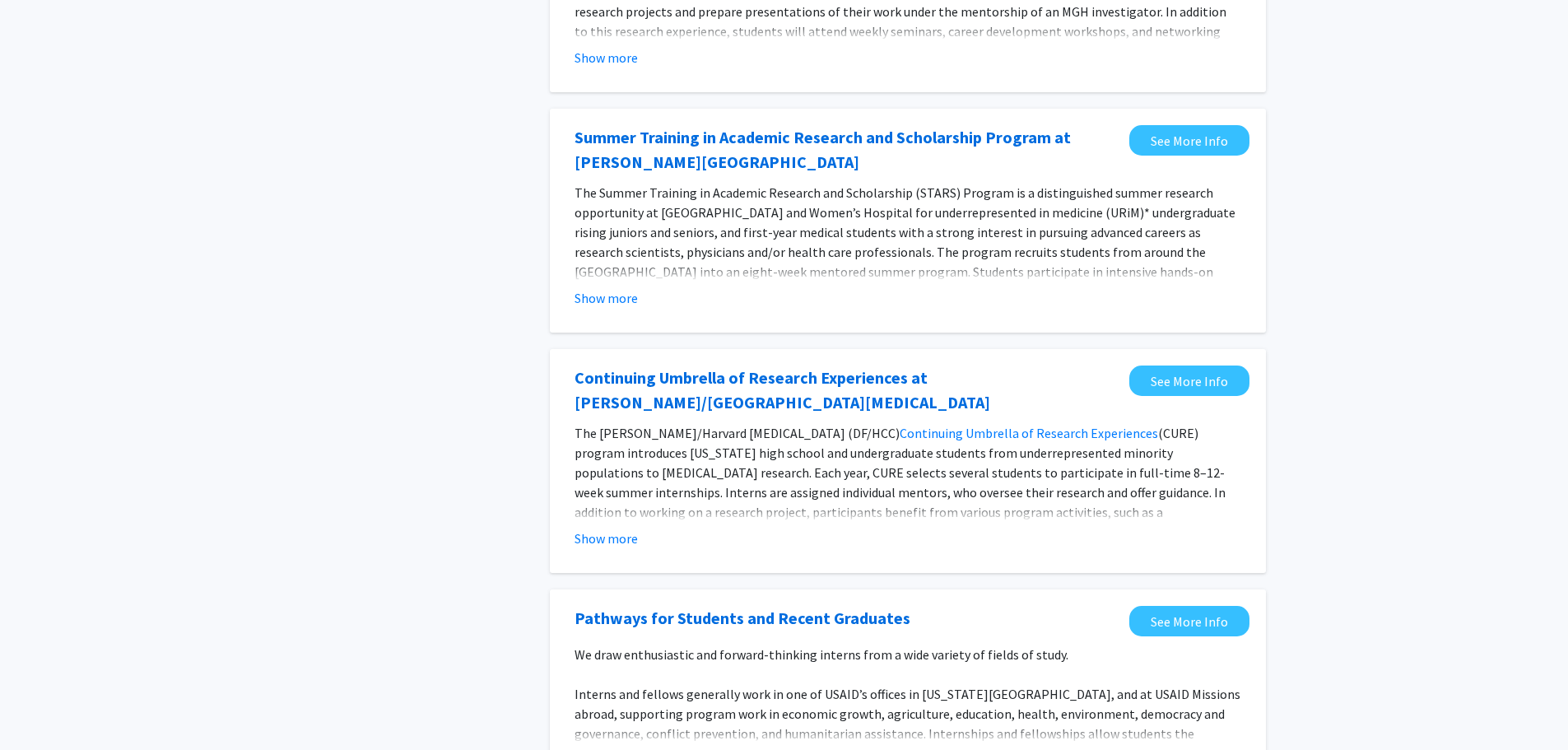
scroll to position [1753, 0]
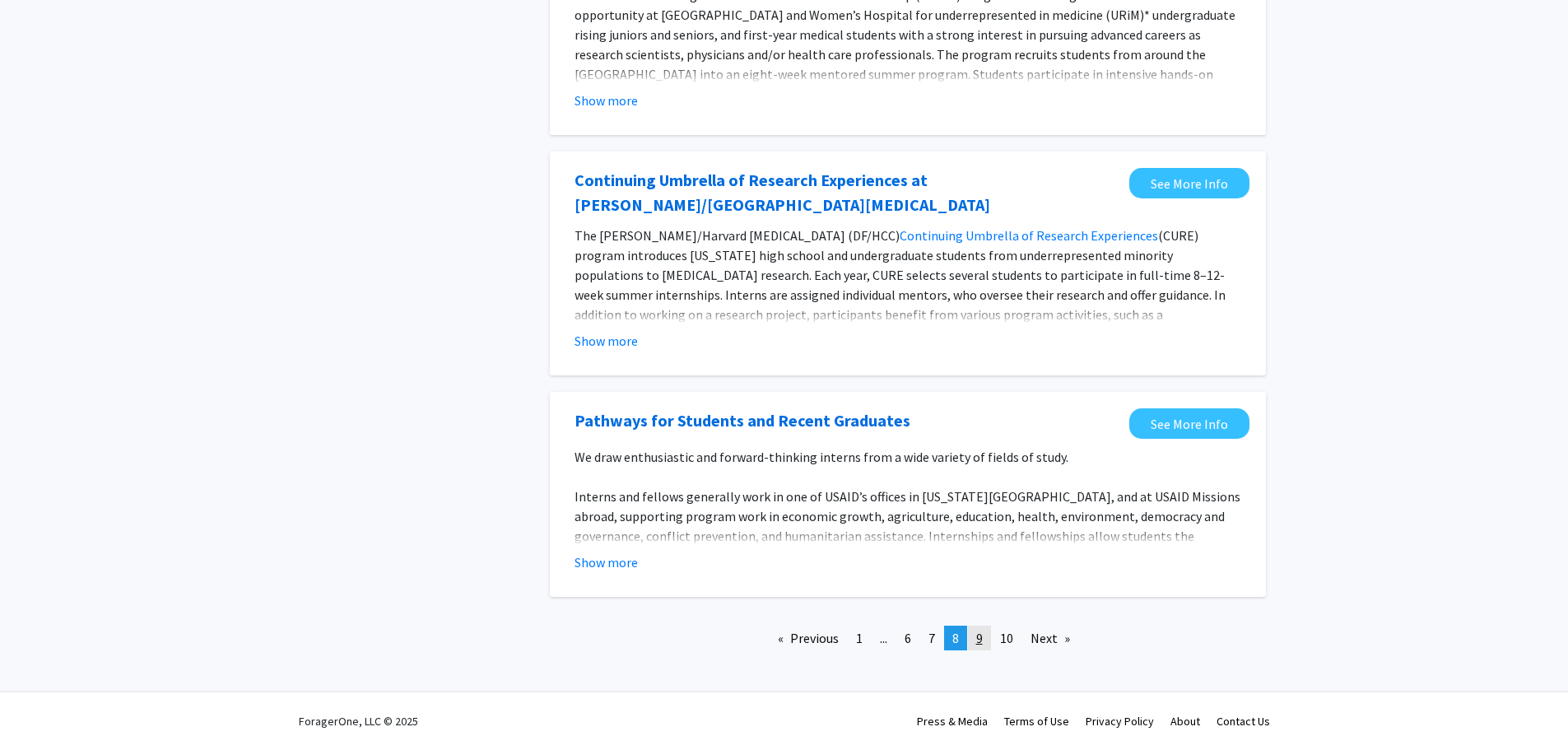
click at [975, 638] on link "page 9" at bounding box center [979, 638] width 23 height 25
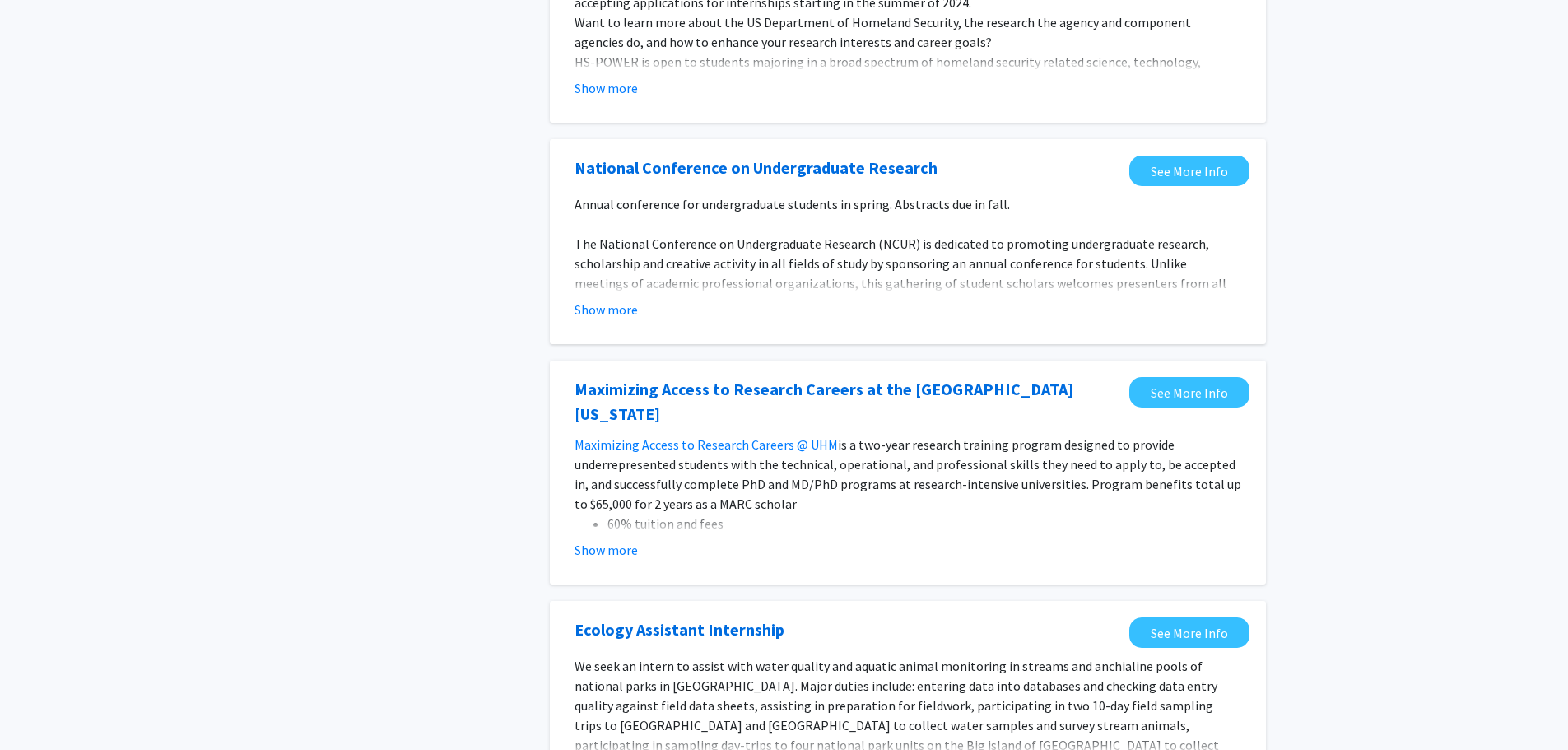
scroll to position [1318, 0]
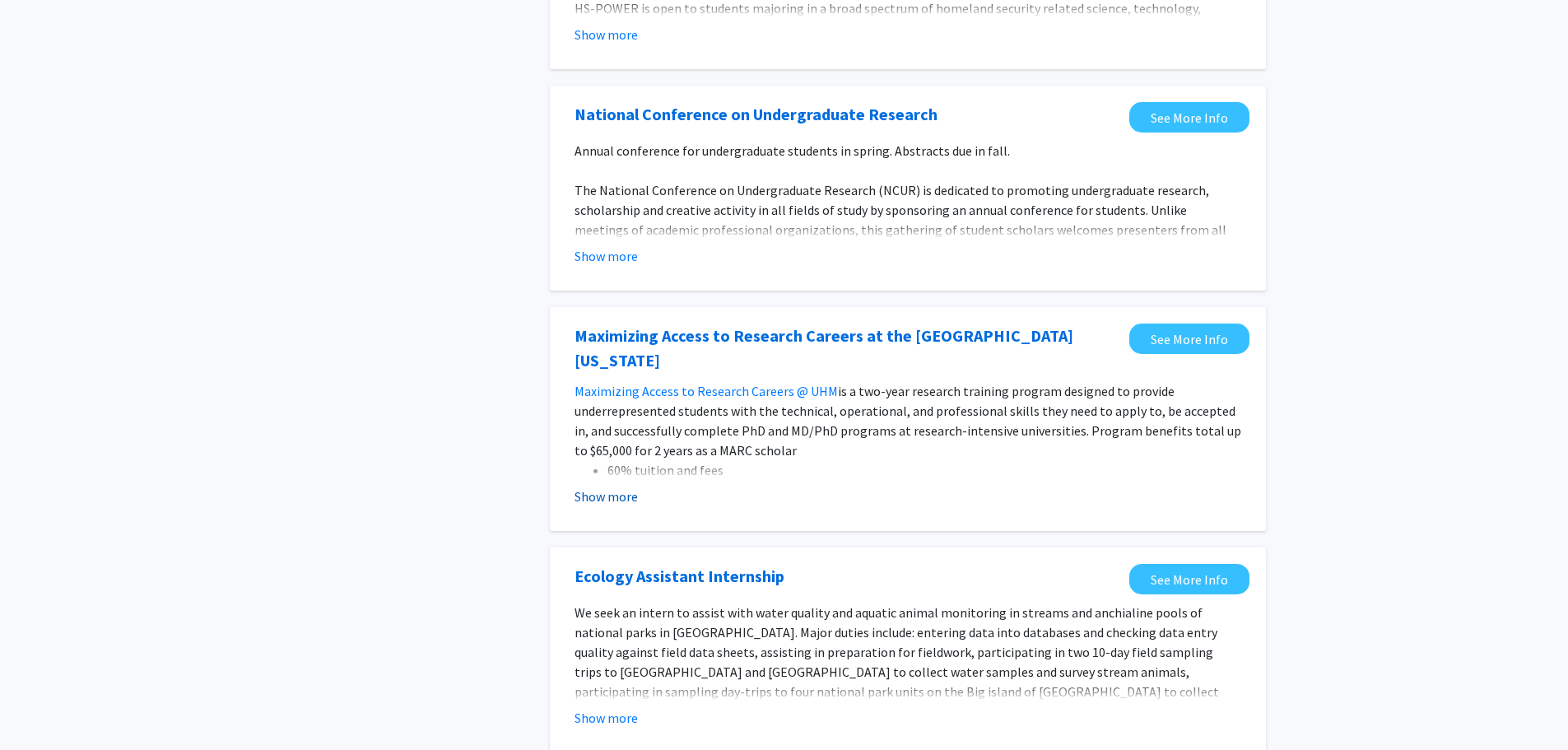
click at [601, 487] on button "Show more" at bounding box center [605, 496] width 63 height 20
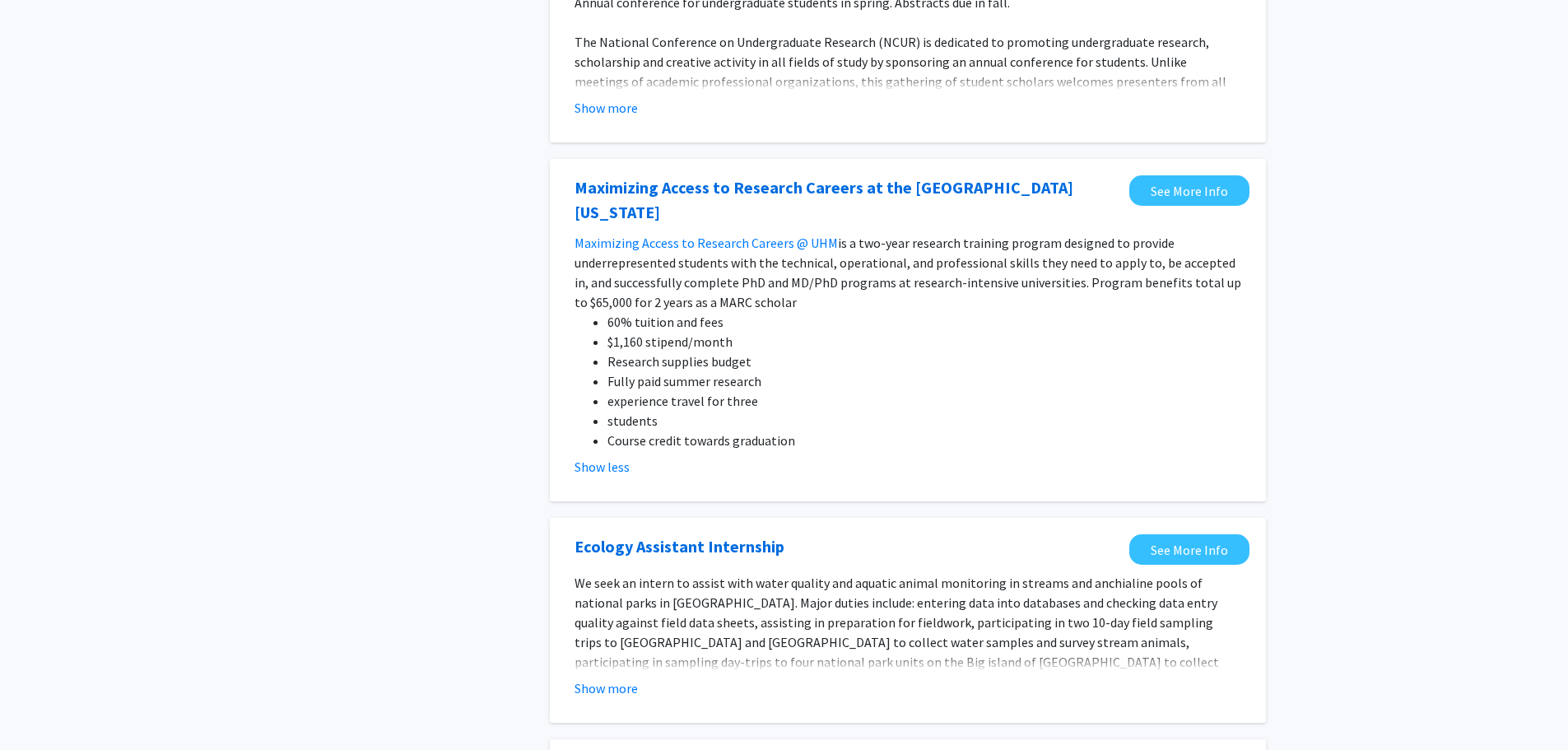
scroll to position [1482, 0]
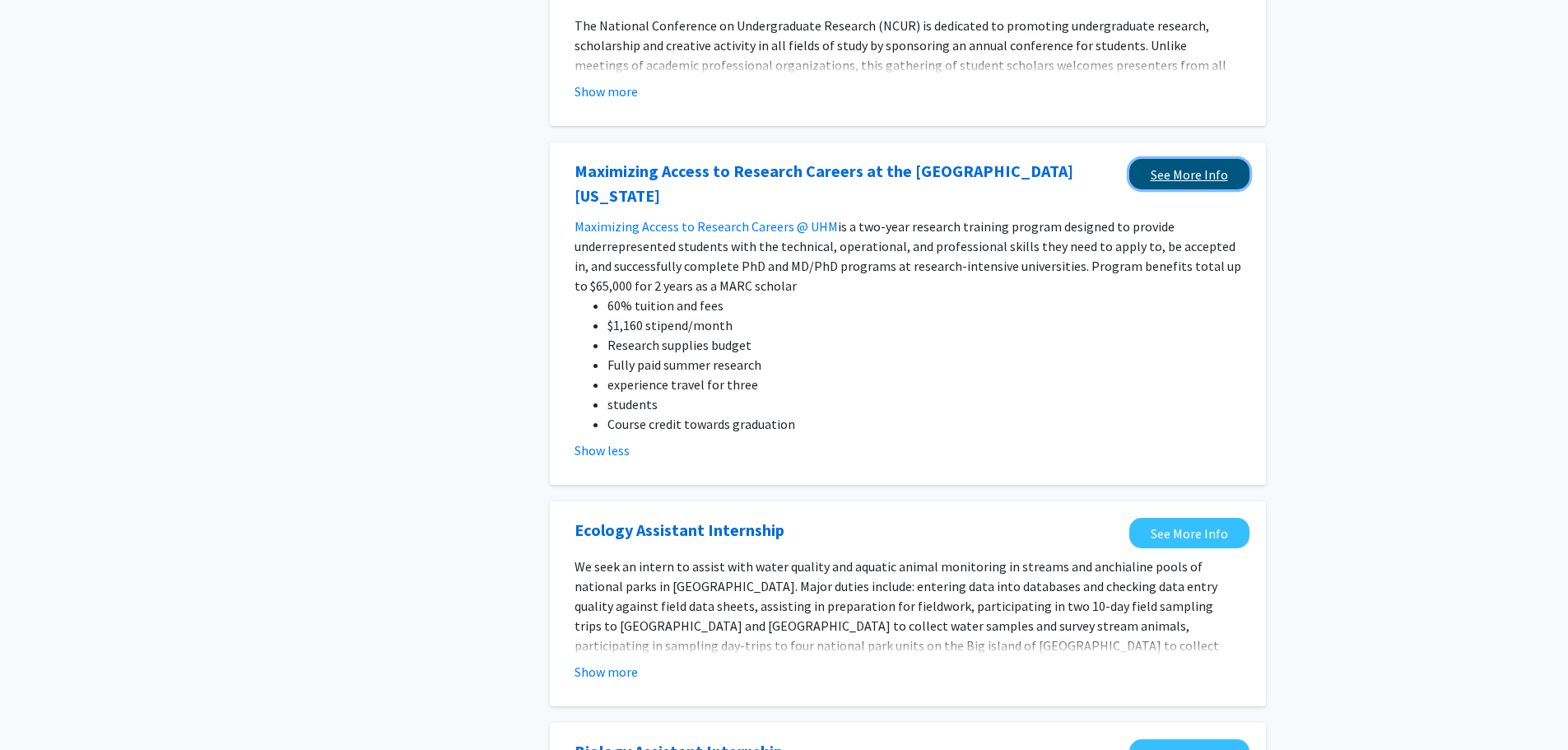
click at [1173, 182] on link "See More Info" at bounding box center [1189, 173] width 120 height 30
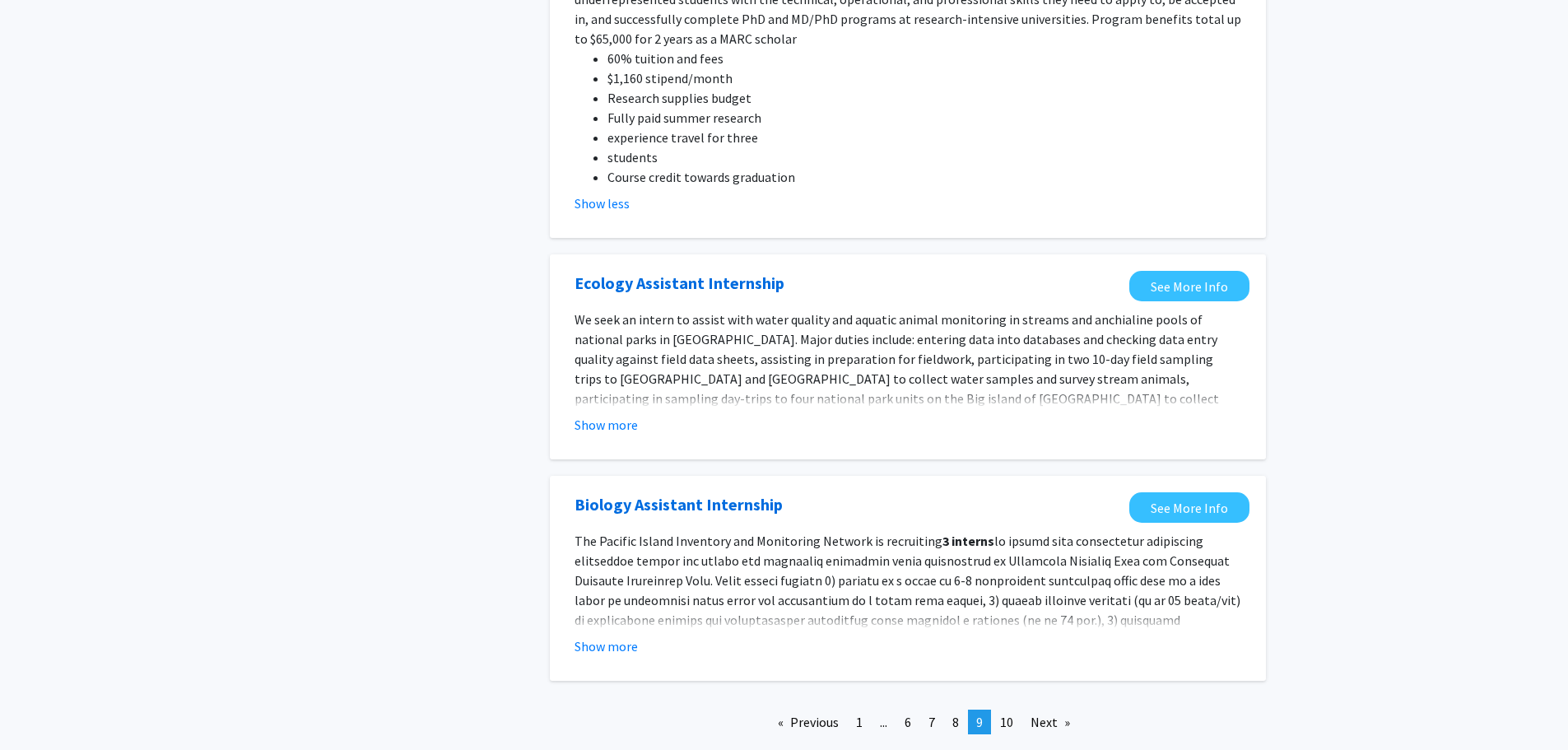
scroll to position [1794, 0]
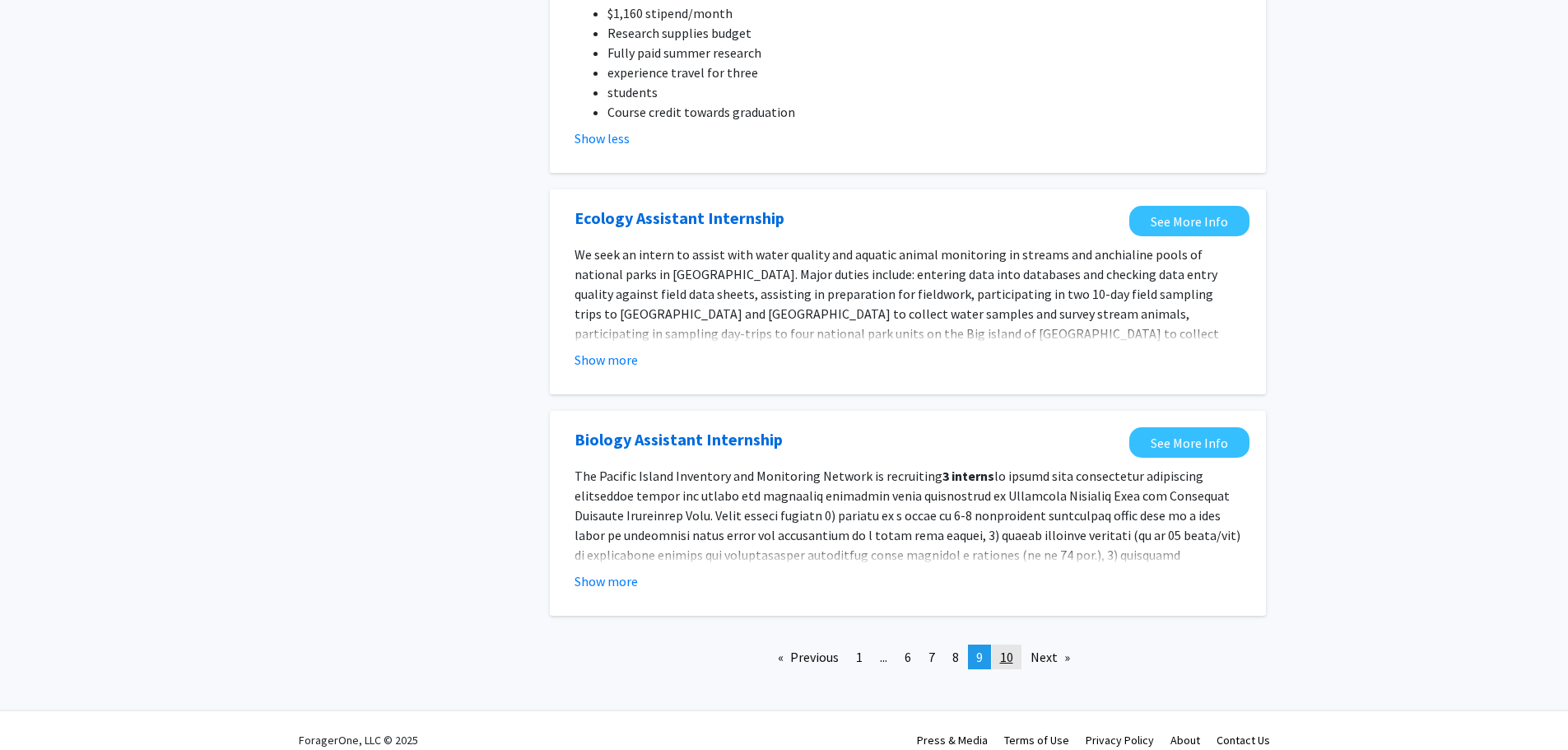
click at [999, 645] on link "page 10" at bounding box center [1007, 657] width 29 height 25
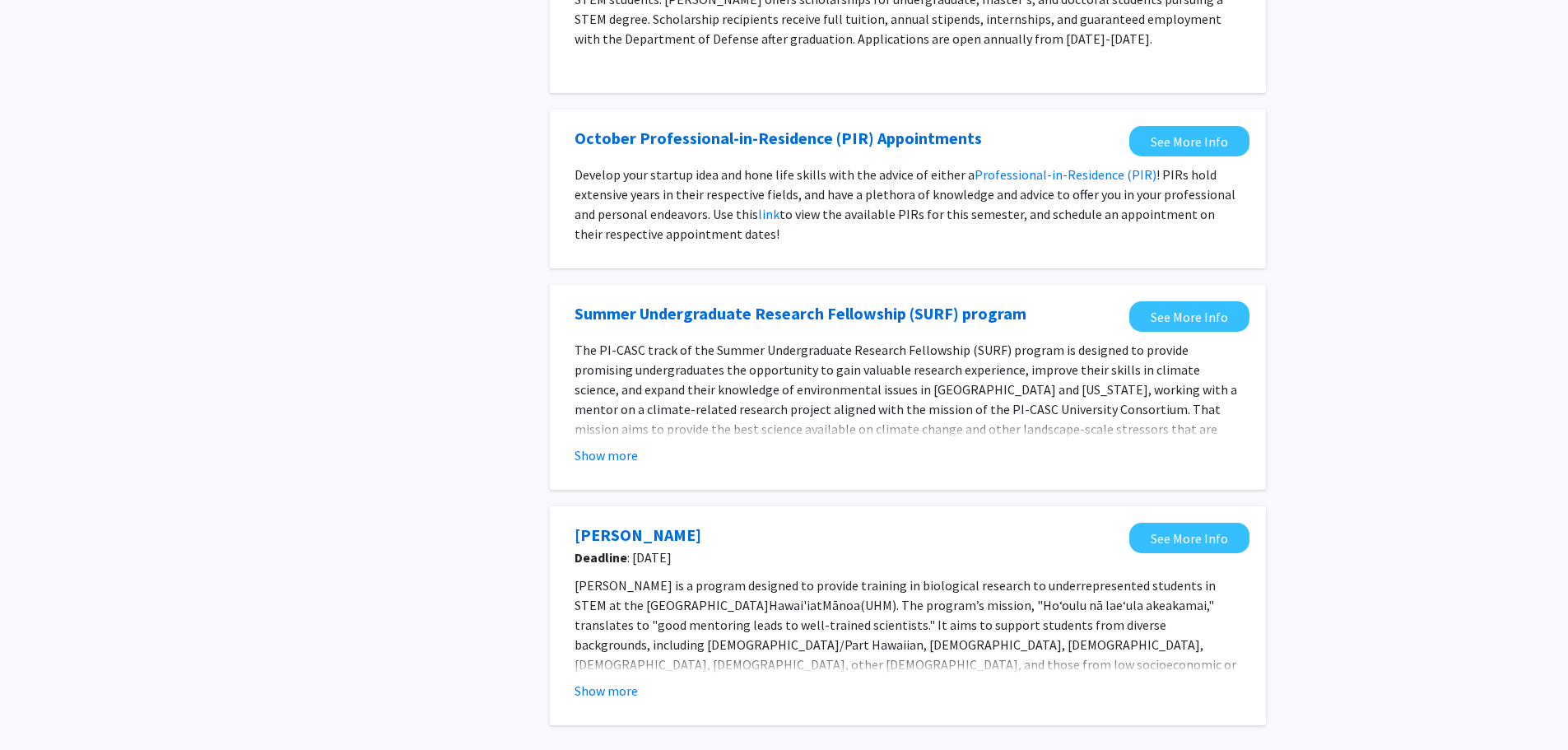
scroll to position [741, 0]
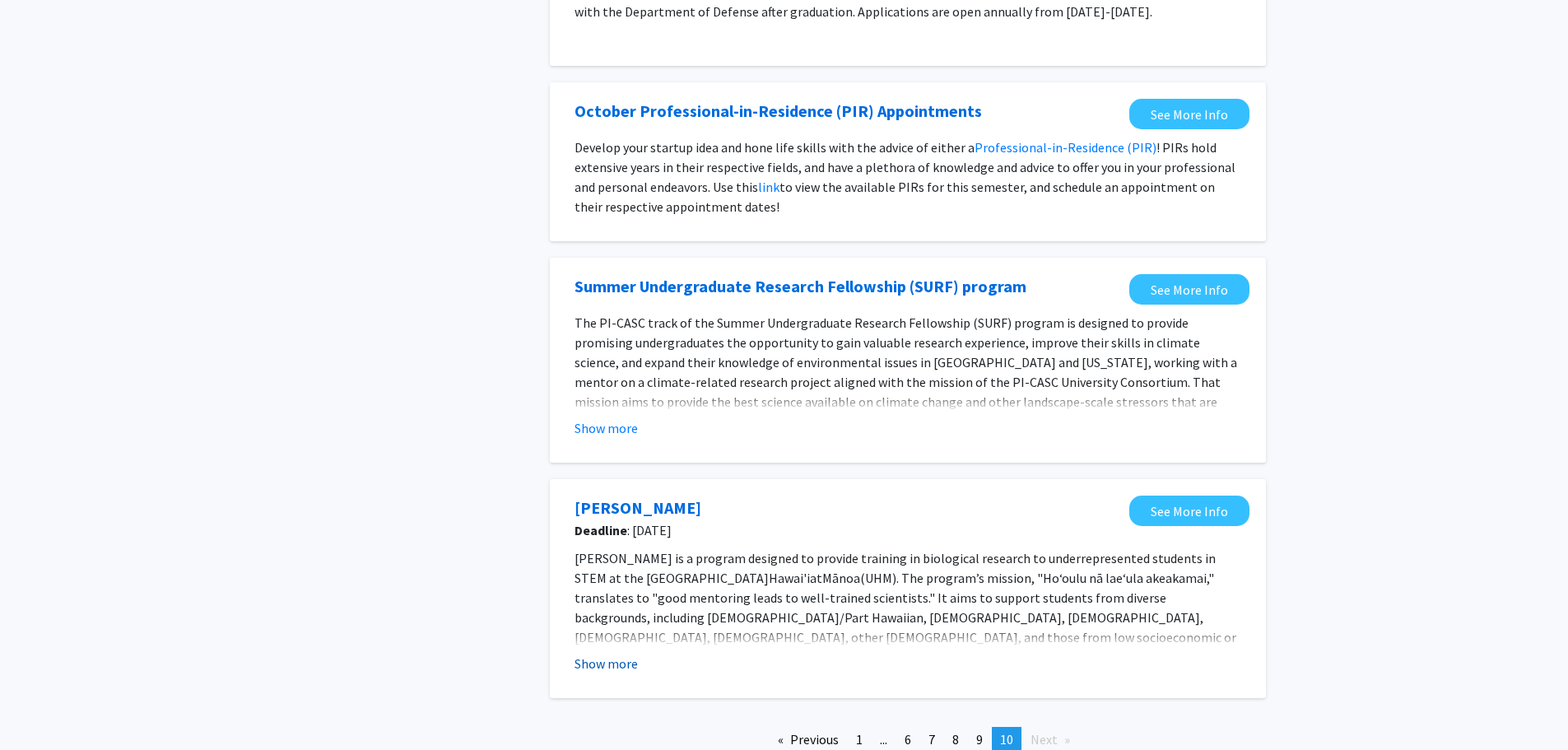
click at [575, 654] on button "Show more" at bounding box center [605, 664] width 63 height 20
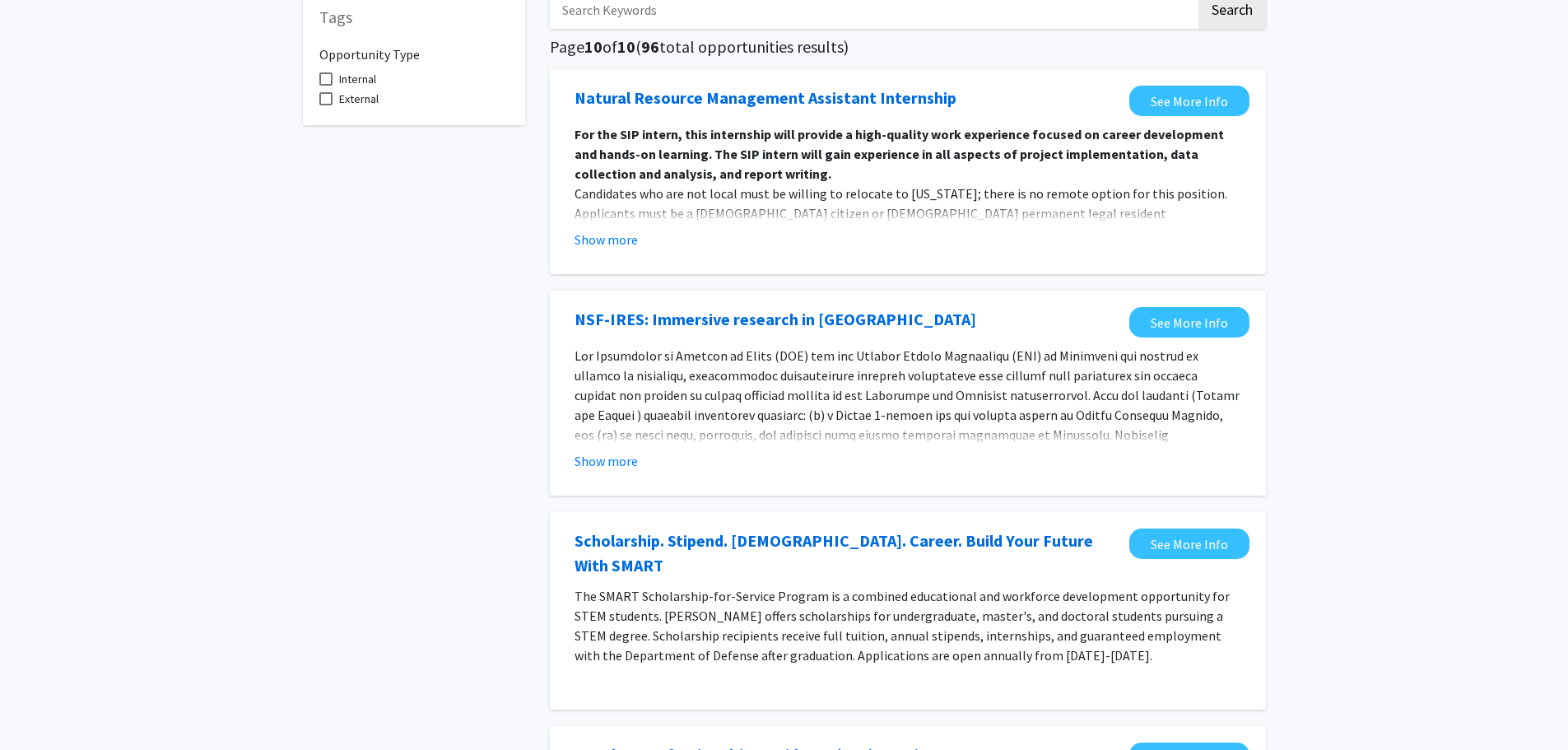
scroll to position [0, 0]
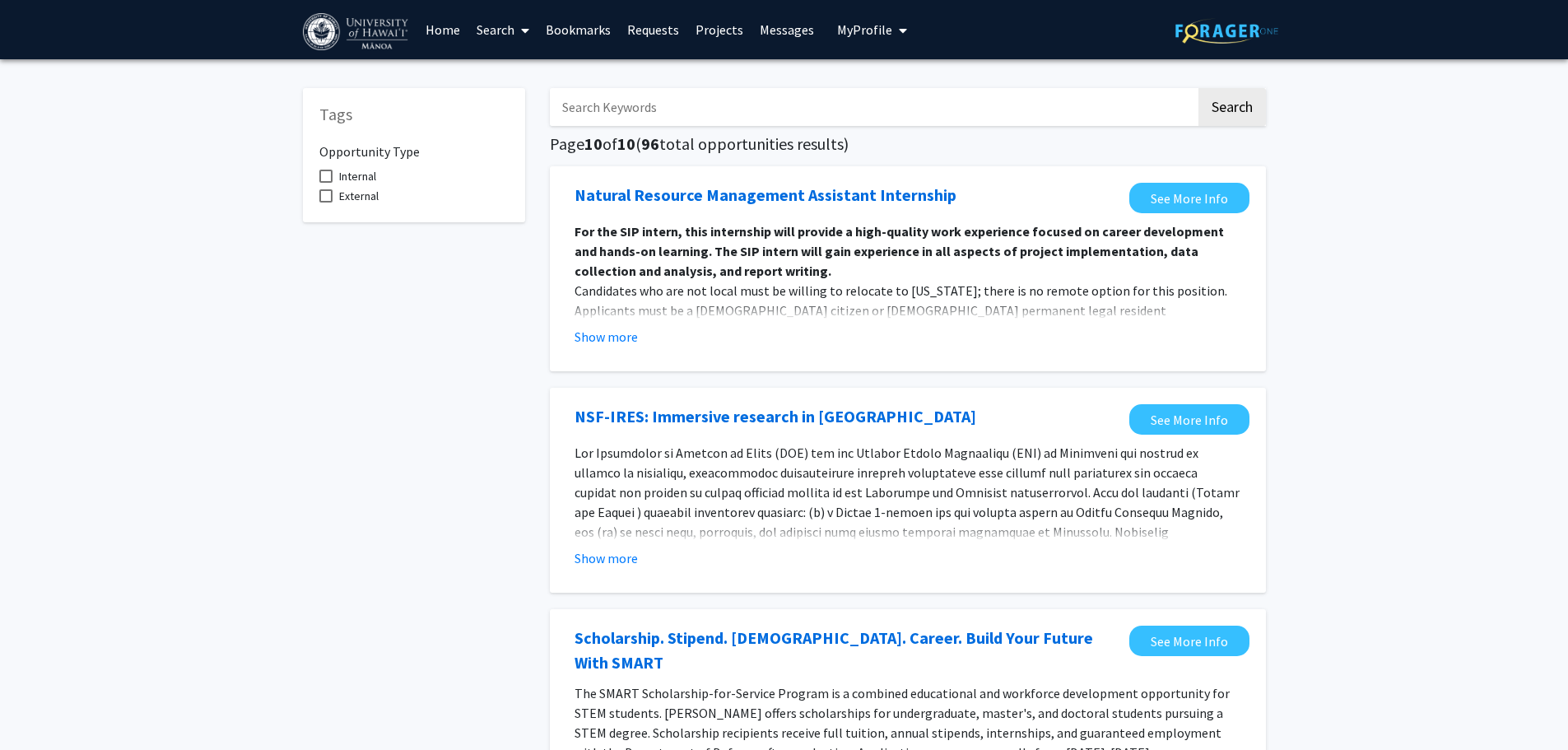
click at [524, 34] on icon at bounding box center [525, 30] width 9 height 13
click at [511, 62] on span "Faculty/Staff" at bounding box center [529, 76] width 121 height 33
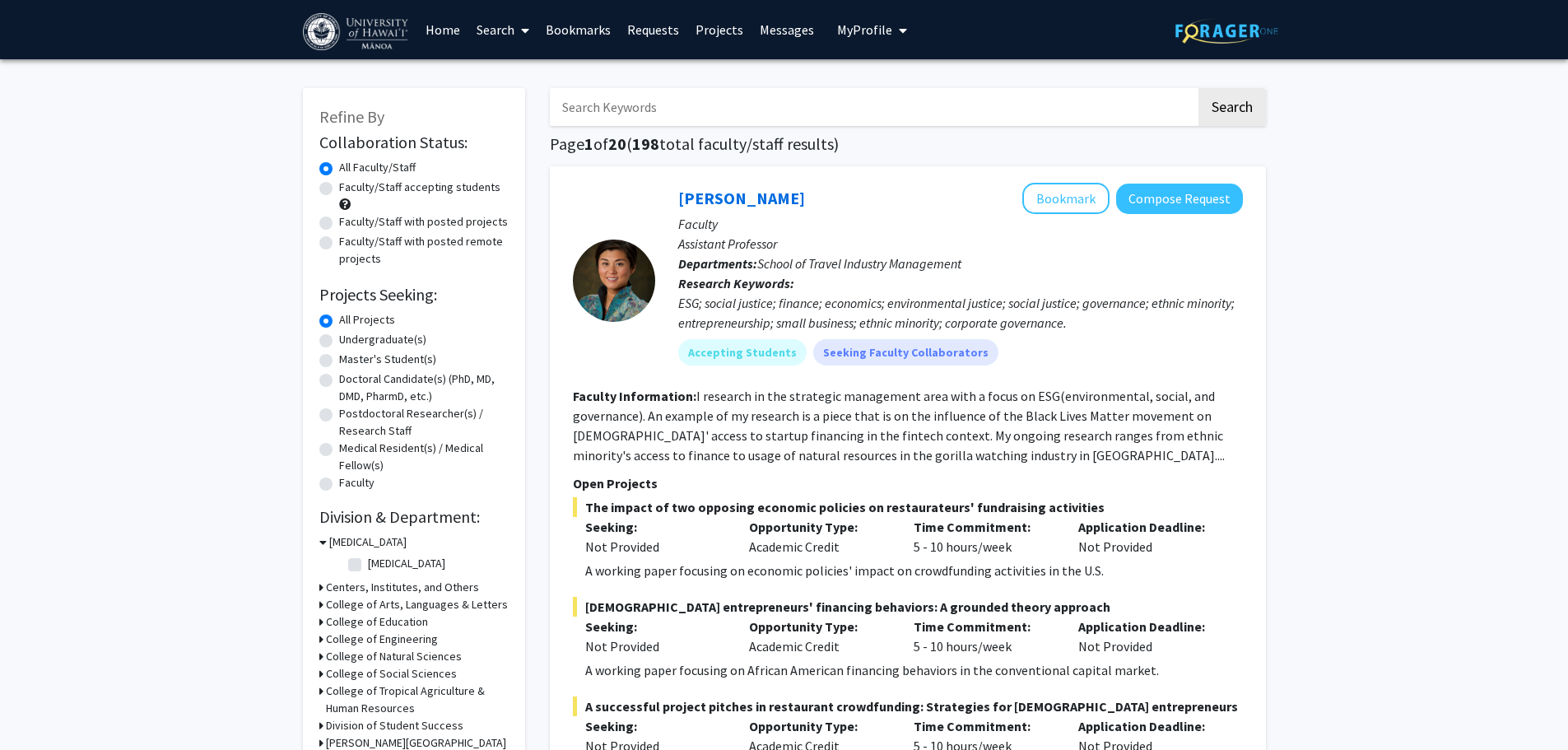
click at [393, 337] on label "Undergraduate(s)" at bounding box center [382, 340] width 87 height 17
click at [349, 337] on input "Undergraduate(s)" at bounding box center [344, 337] width 10 height 10
radio input "true"
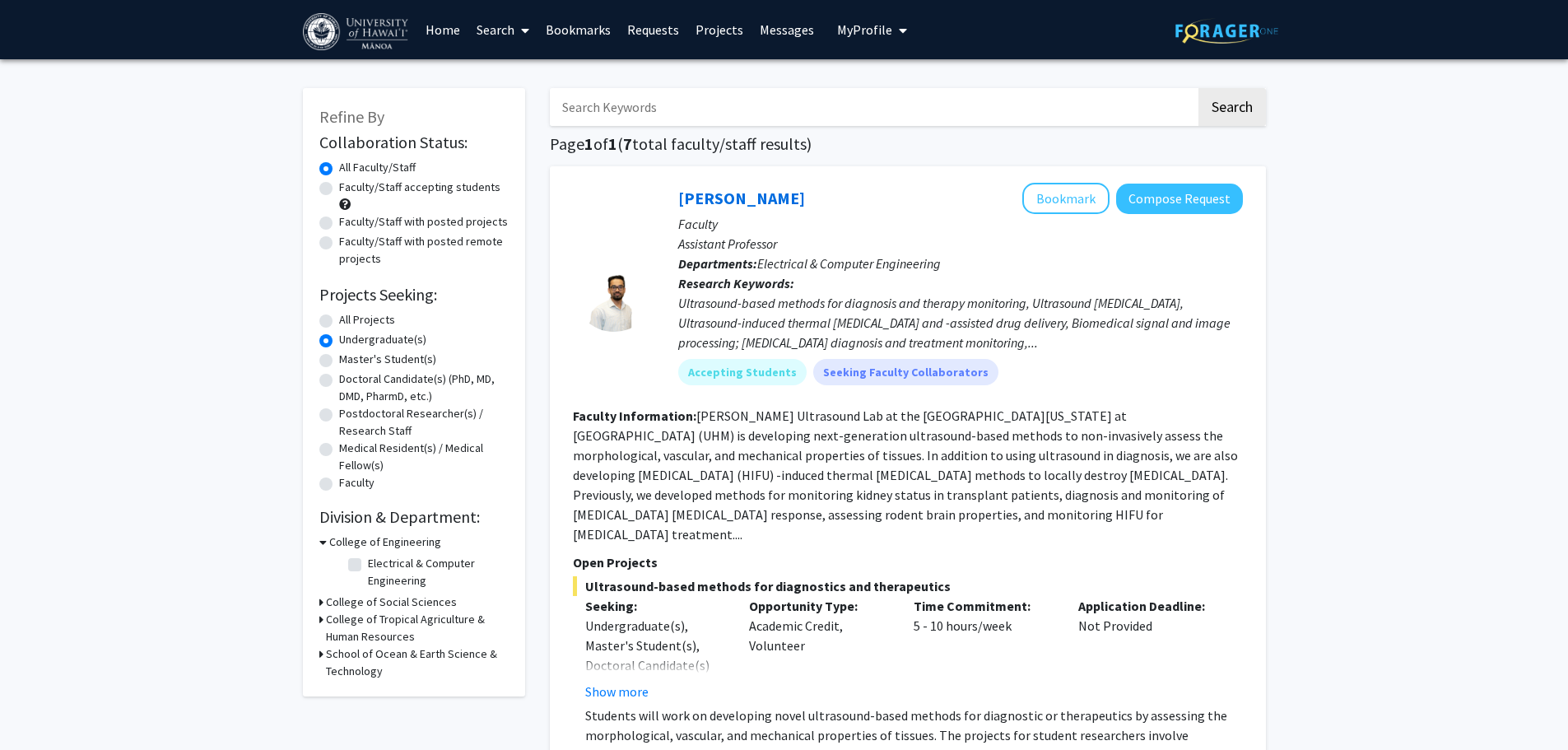
click at [319, 657] on icon at bounding box center [321, 654] width 4 height 17
click at [319, 625] on icon at bounding box center [321, 620] width 4 height 17
click at [320, 600] on icon at bounding box center [321, 602] width 4 height 17
click at [323, 601] on icon at bounding box center [323, 602] width 8 height 17
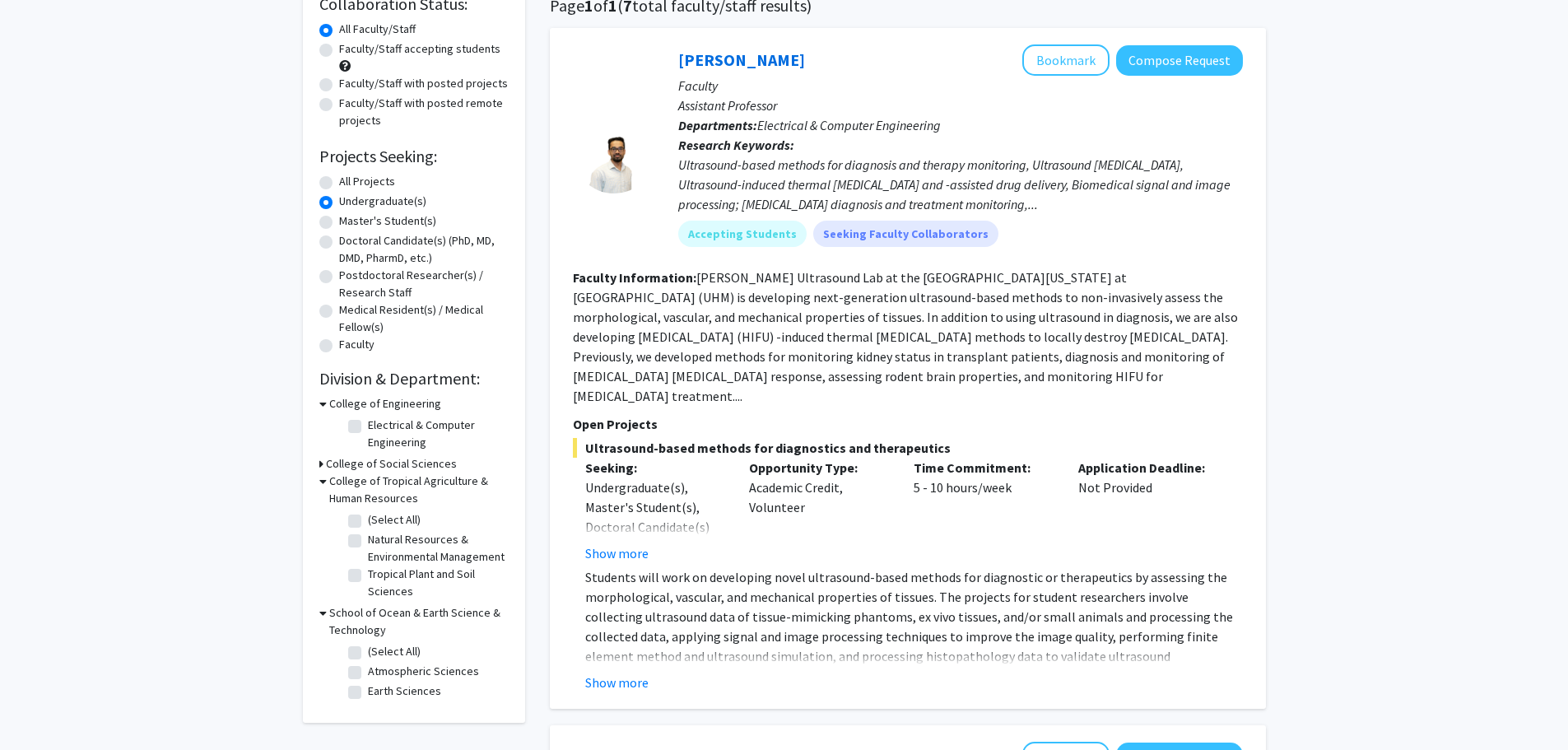
scroll to position [165, 0]
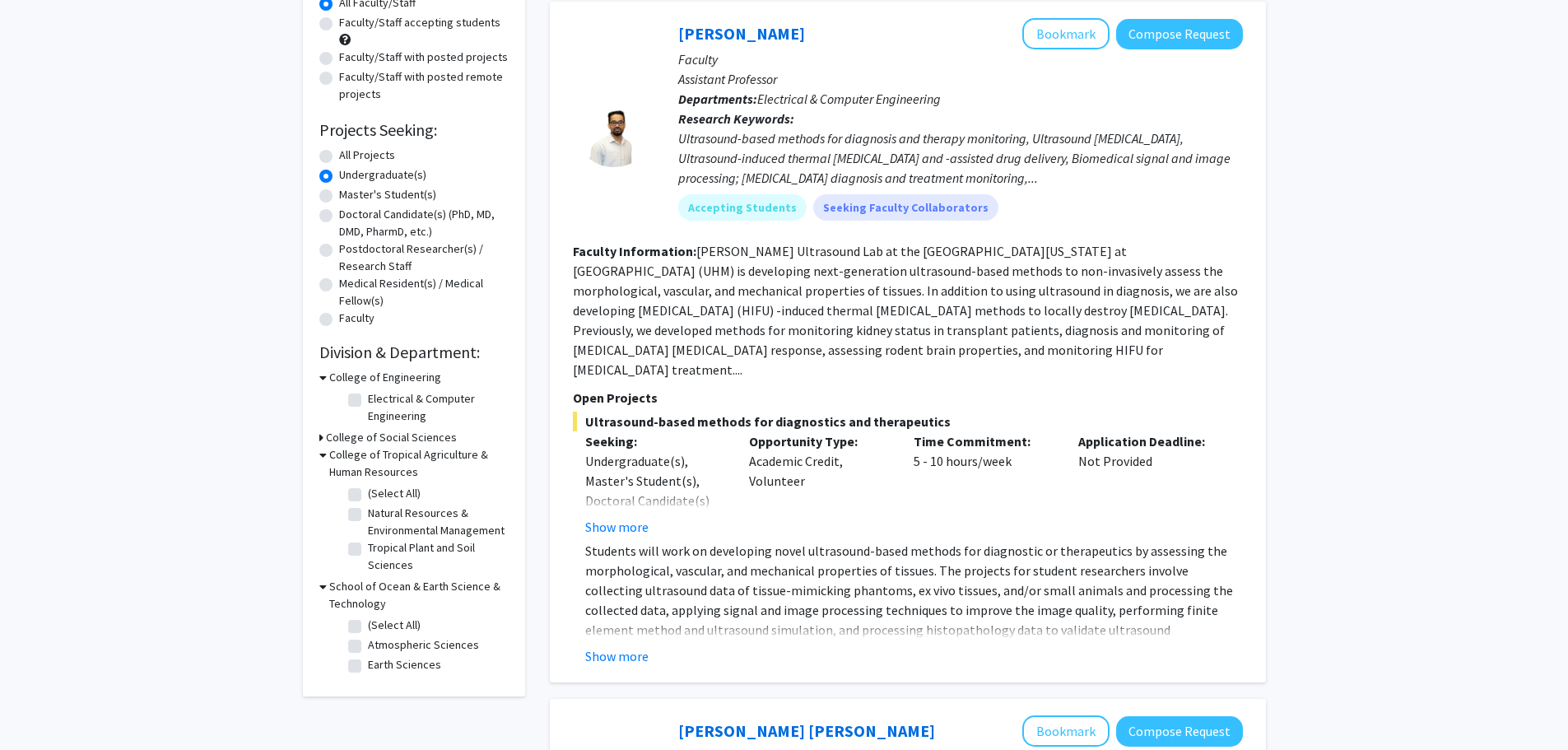
click at [321, 585] on icon at bounding box center [323, 587] width 8 height 17
click at [316, 439] on div "Refine By Collaboration Status: Collaboration Status All Faculty/Staff Collabor…" at bounding box center [414, 276] width 223 height 706
click at [325, 454] on icon at bounding box center [323, 455] width 8 height 17
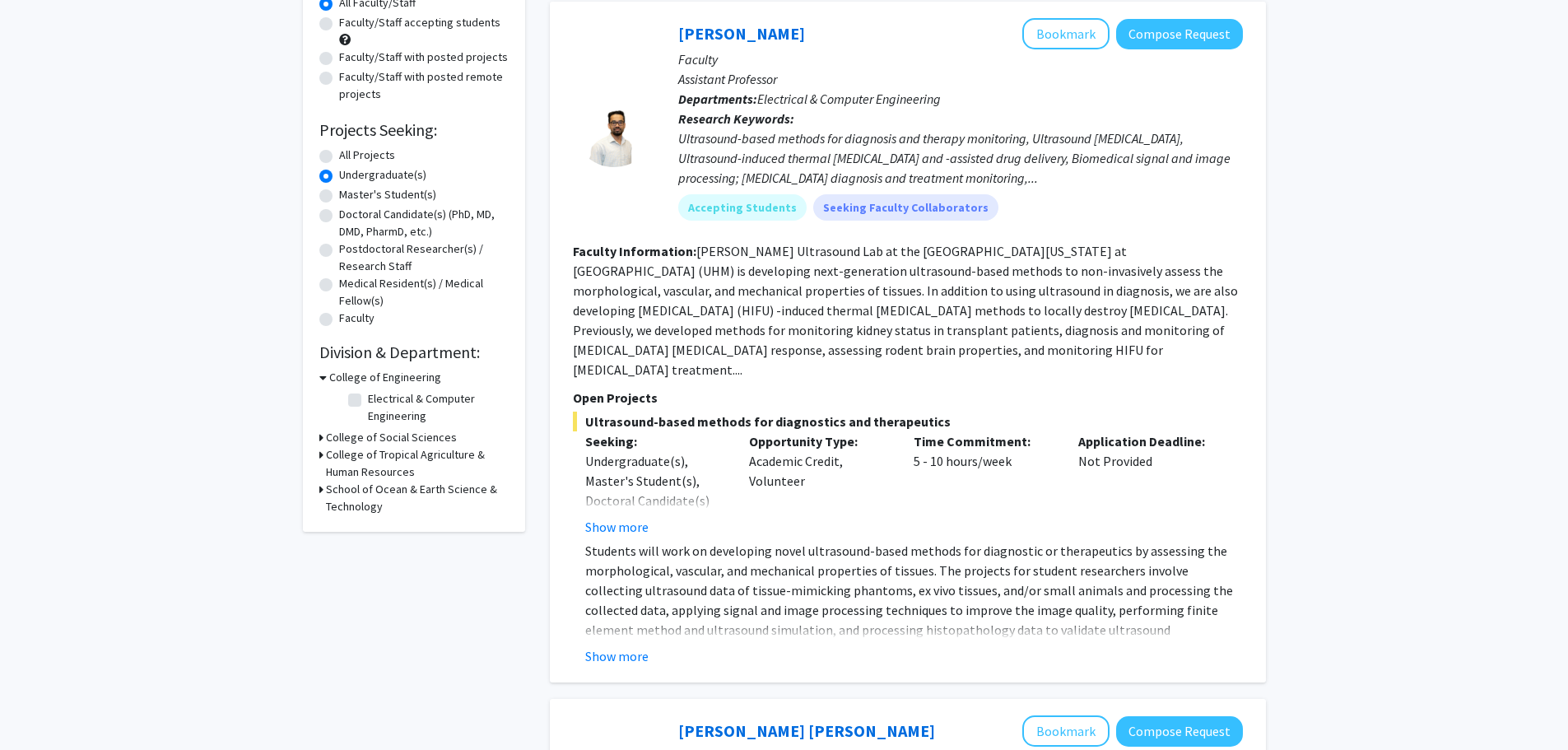
click at [322, 380] on icon at bounding box center [323, 377] width 8 height 17
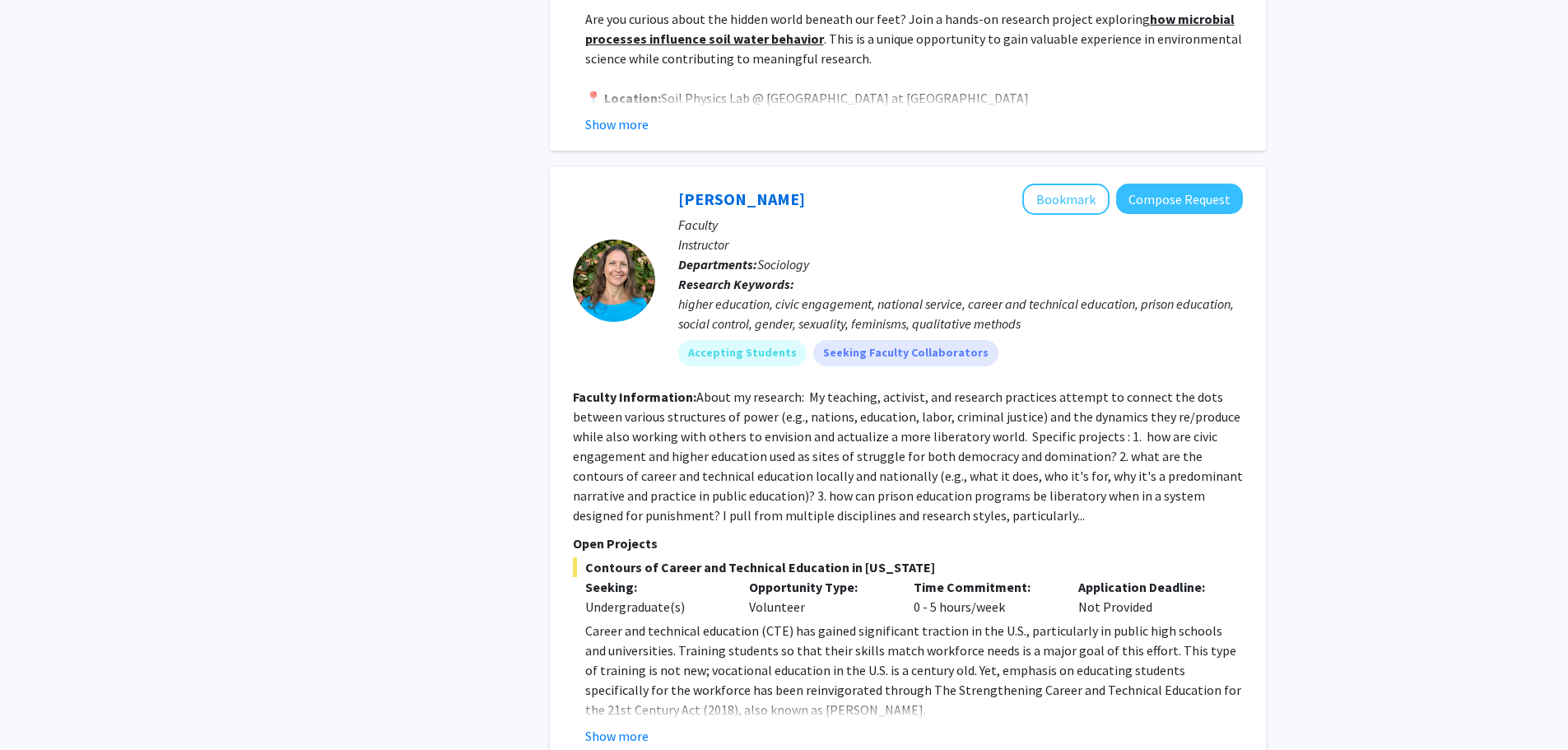
scroll to position [6983, 0]
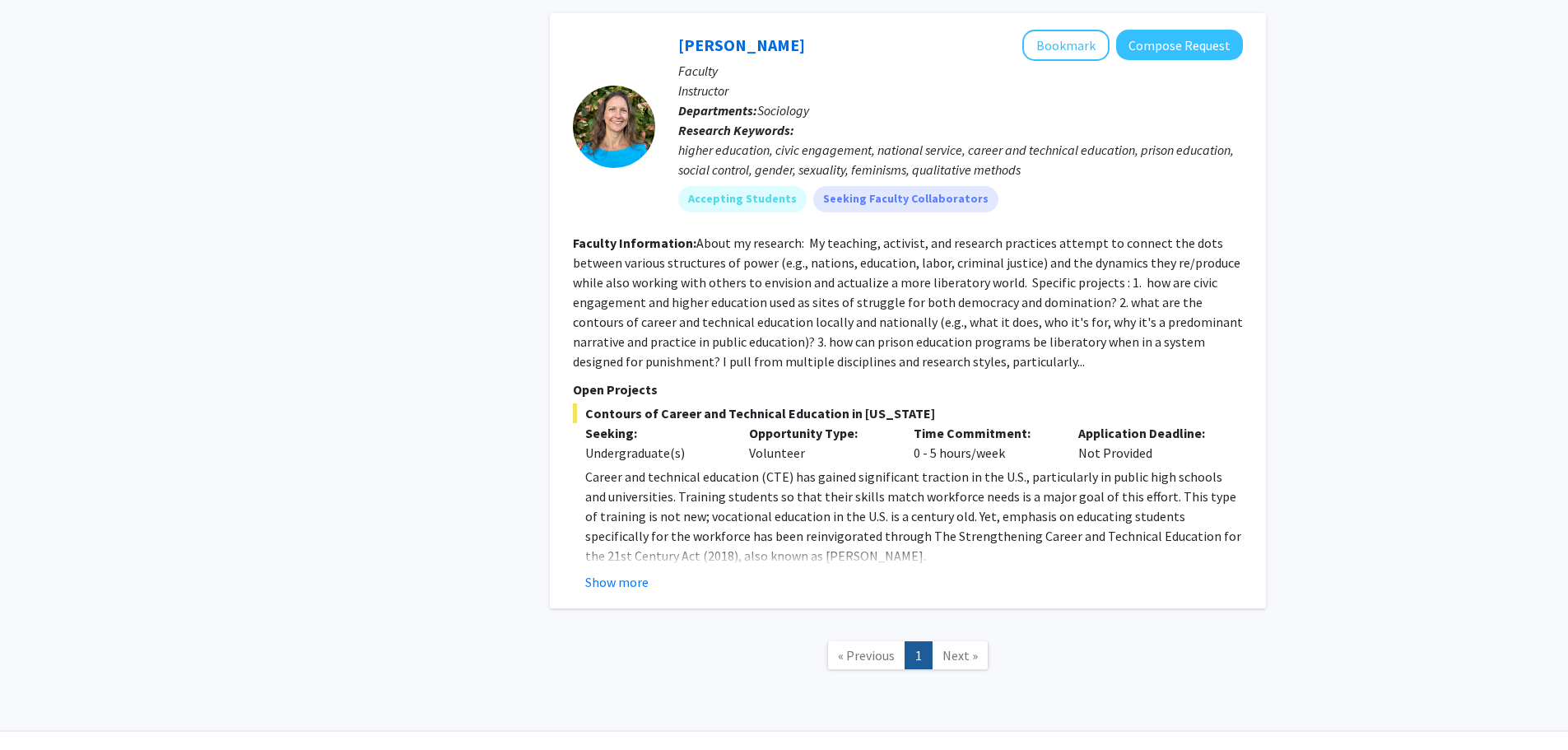
click at [956, 647] on span "Next »" at bounding box center [959, 655] width 35 height 16
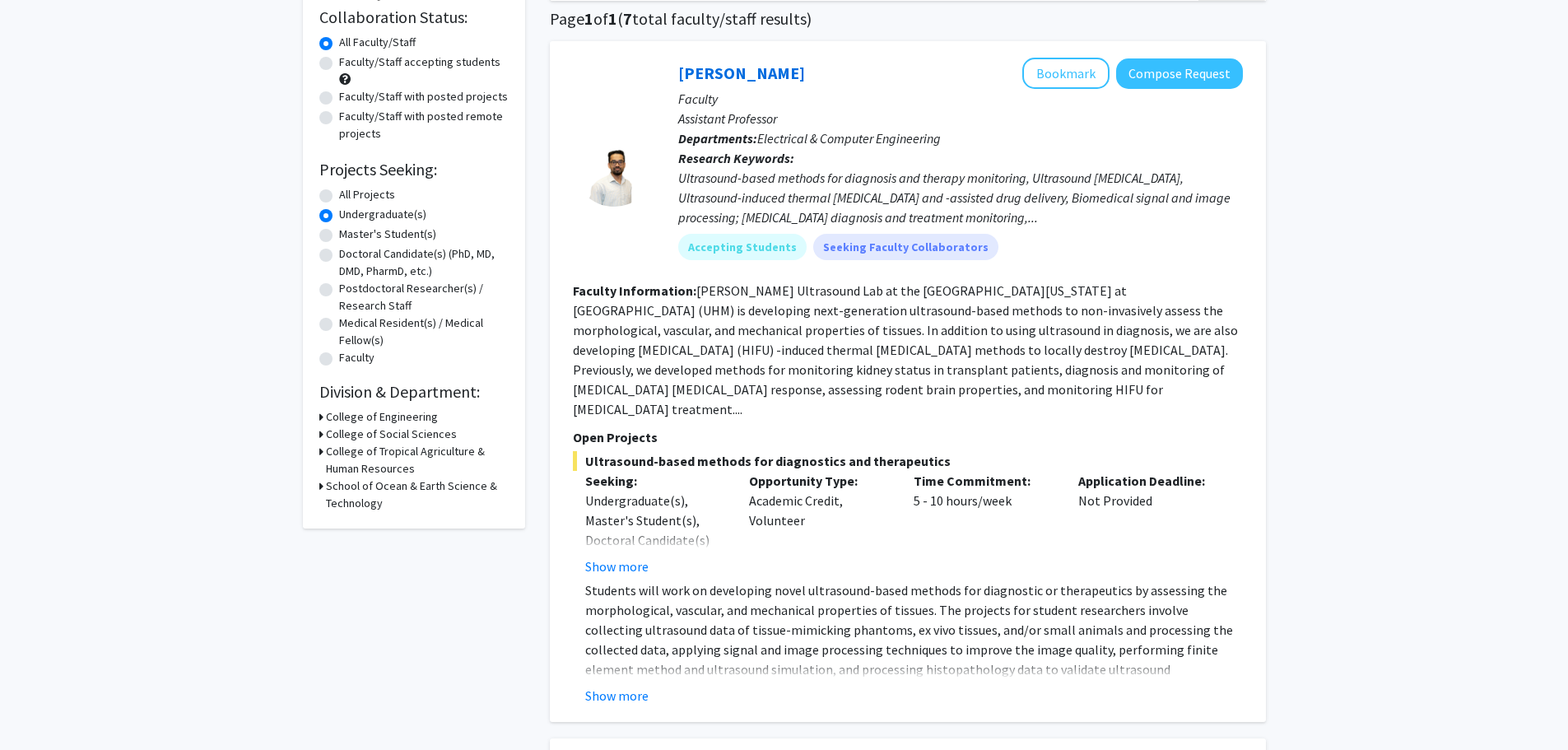
scroll to position [0, 0]
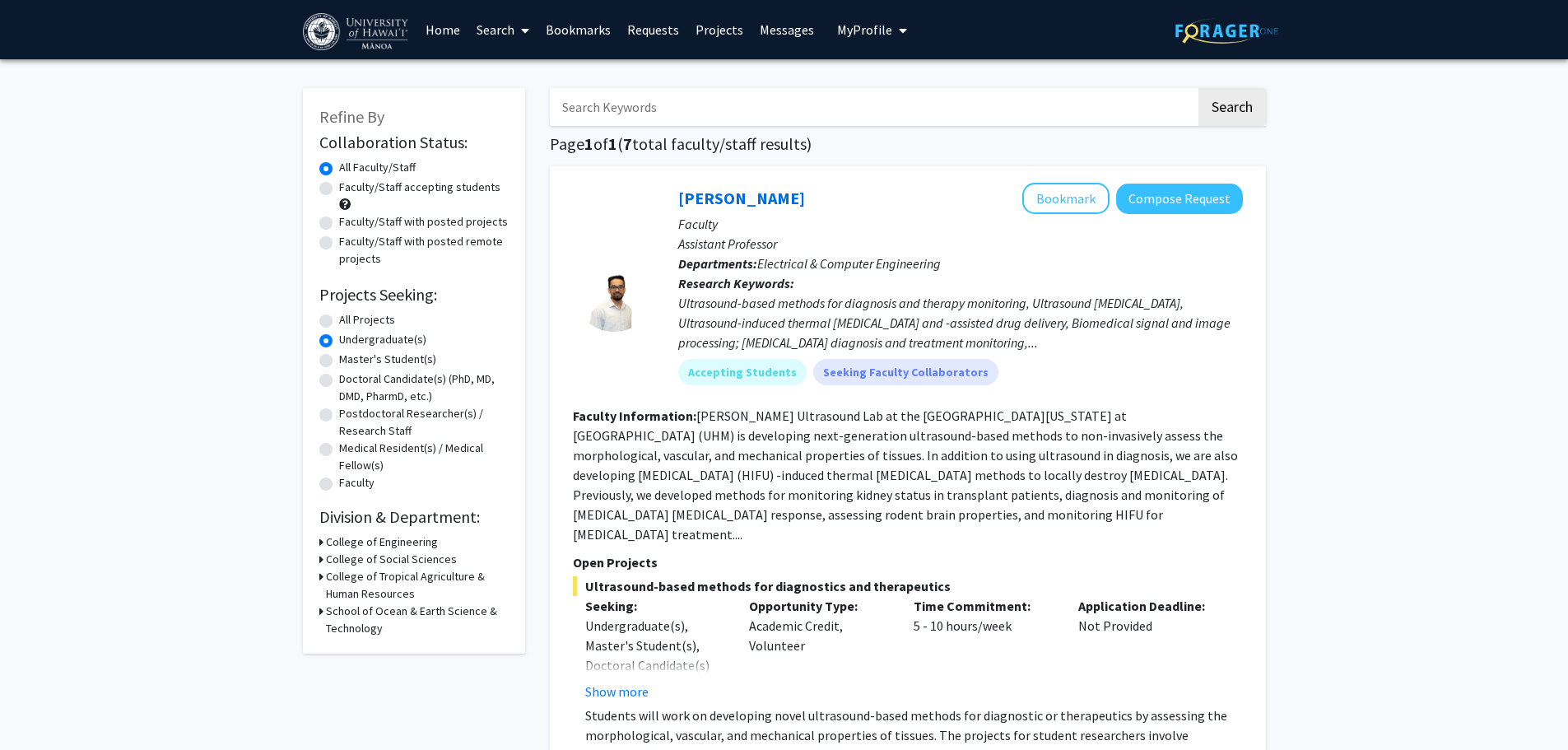
click at [339, 321] on label "All Projects" at bounding box center [367, 320] width 56 height 17
click at [339, 321] on input "All Projects" at bounding box center [344, 317] width 10 height 10
radio input "true"
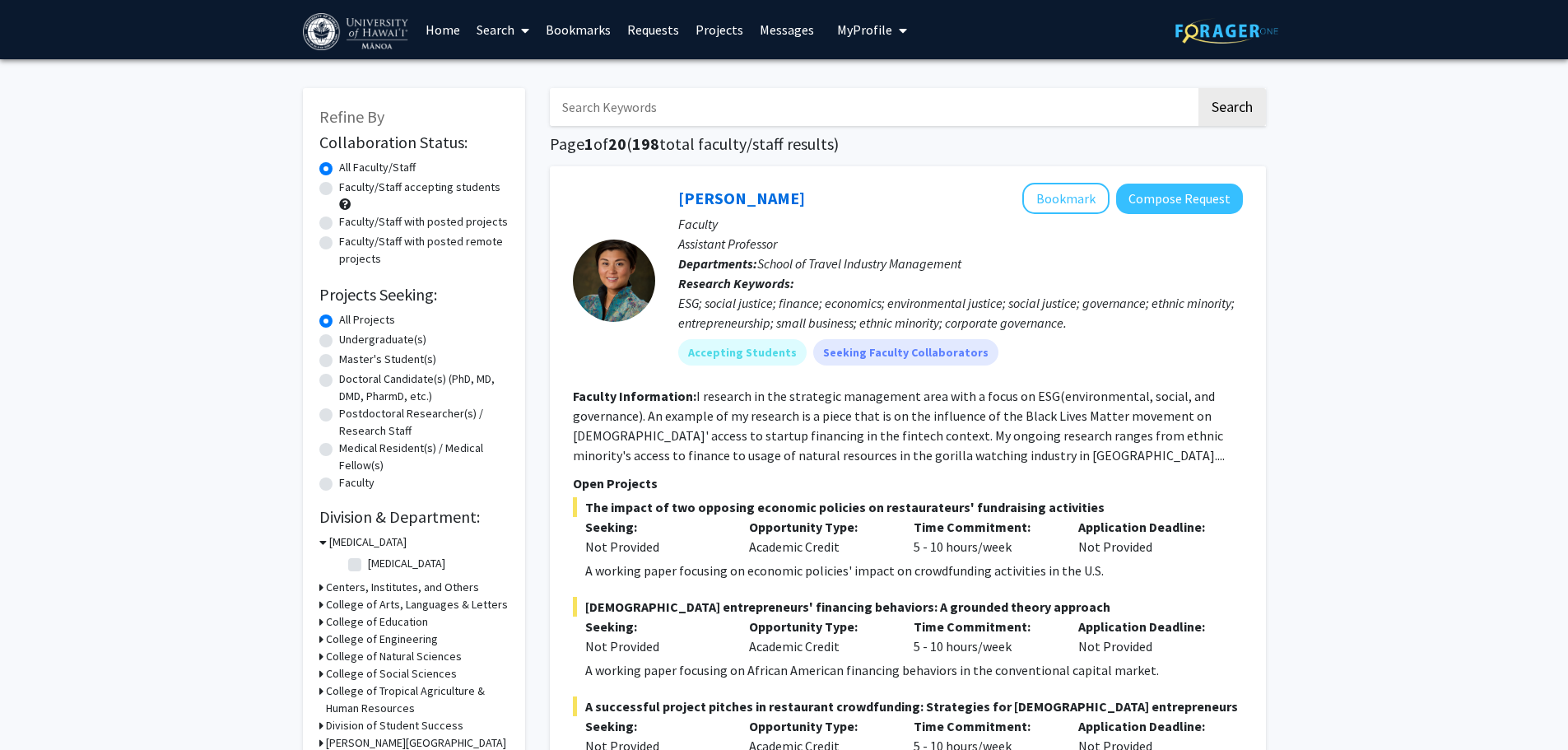
click at [339, 341] on label "Undergraduate(s)" at bounding box center [382, 340] width 87 height 17
click at [339, 341] on input "Undergraduate(s)" at bounding box center [344, 337] width 10 height 10
radio input "true"
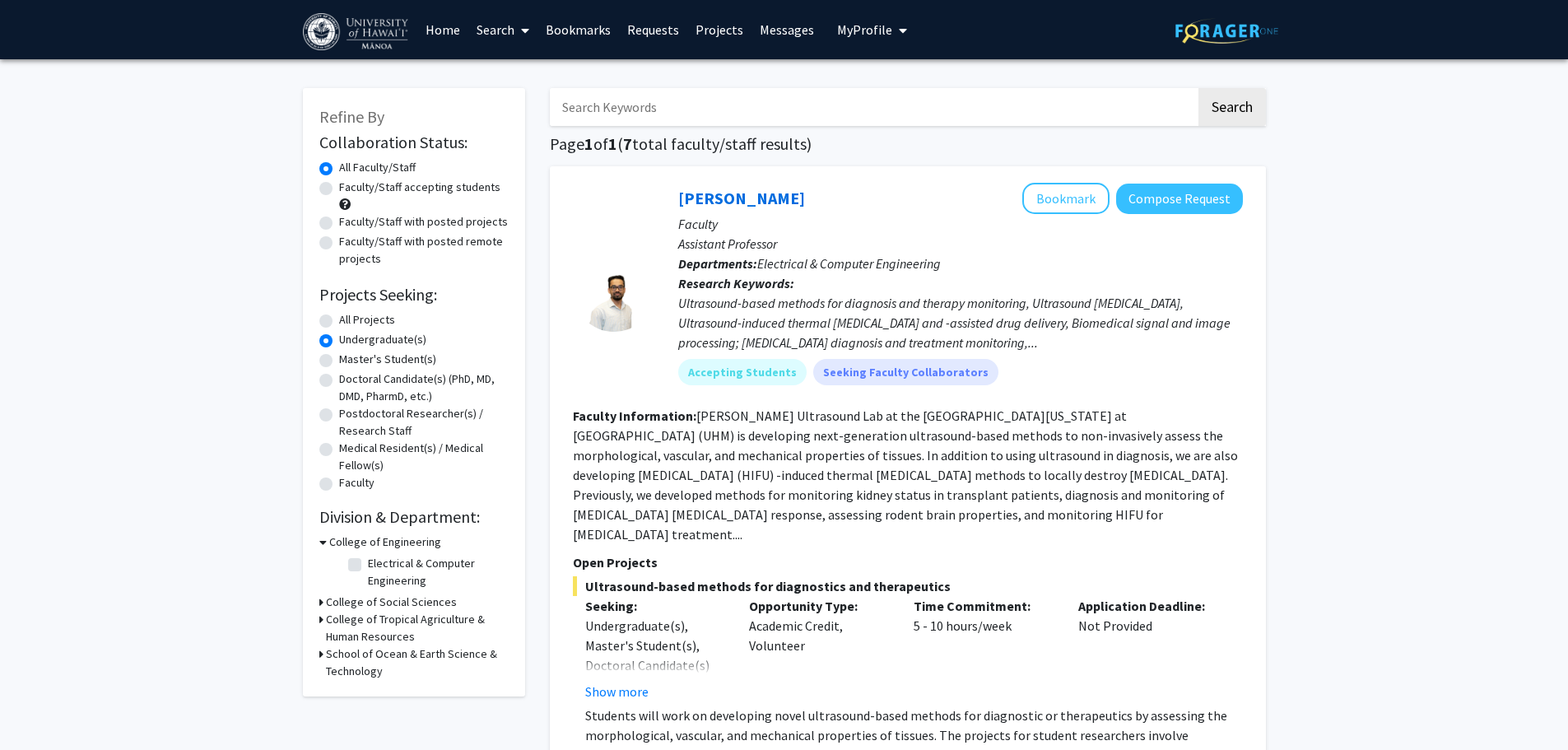
click at [339, 360] on label "Master's Student(s)" at bounding box center [387, 359] width 97 height 17
click at [339, 360] on input "Master's Student(s)" at bounding box center [344, 356] width 10 height 10
radio input "true"
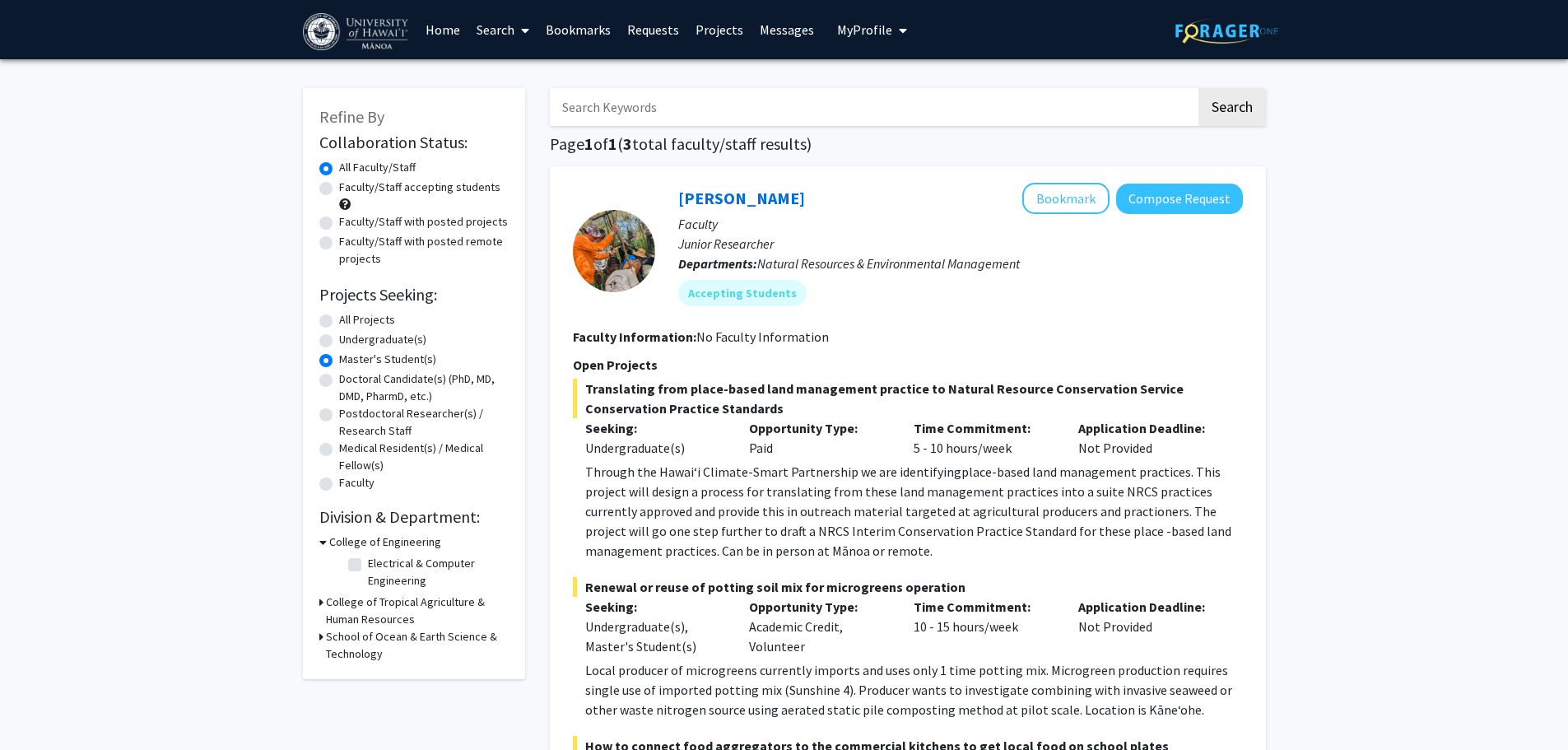
click at [339, 386] on label "Doctoral Candidate(s) (PhD, MD, DMD, PharmD, etc.)" at bounding box center [423, 388] width 170 height 35
click at [339, 381] on input "Doctoral Candidate(s) (PhD, MD, DMD, PharmD, etc.)" at bounding box center [344, 375] width 10 height 10
radio input "true"
click at [328, 407] on div "Postdoctoral Researcher(s) / Research Staff" at bounding box center [413, 422] width 189 height 35
click at [339, 414] on label "Postdoctoral Researcher(s) / Research Staff" at bounding box center [423, 422] width 170 height 35
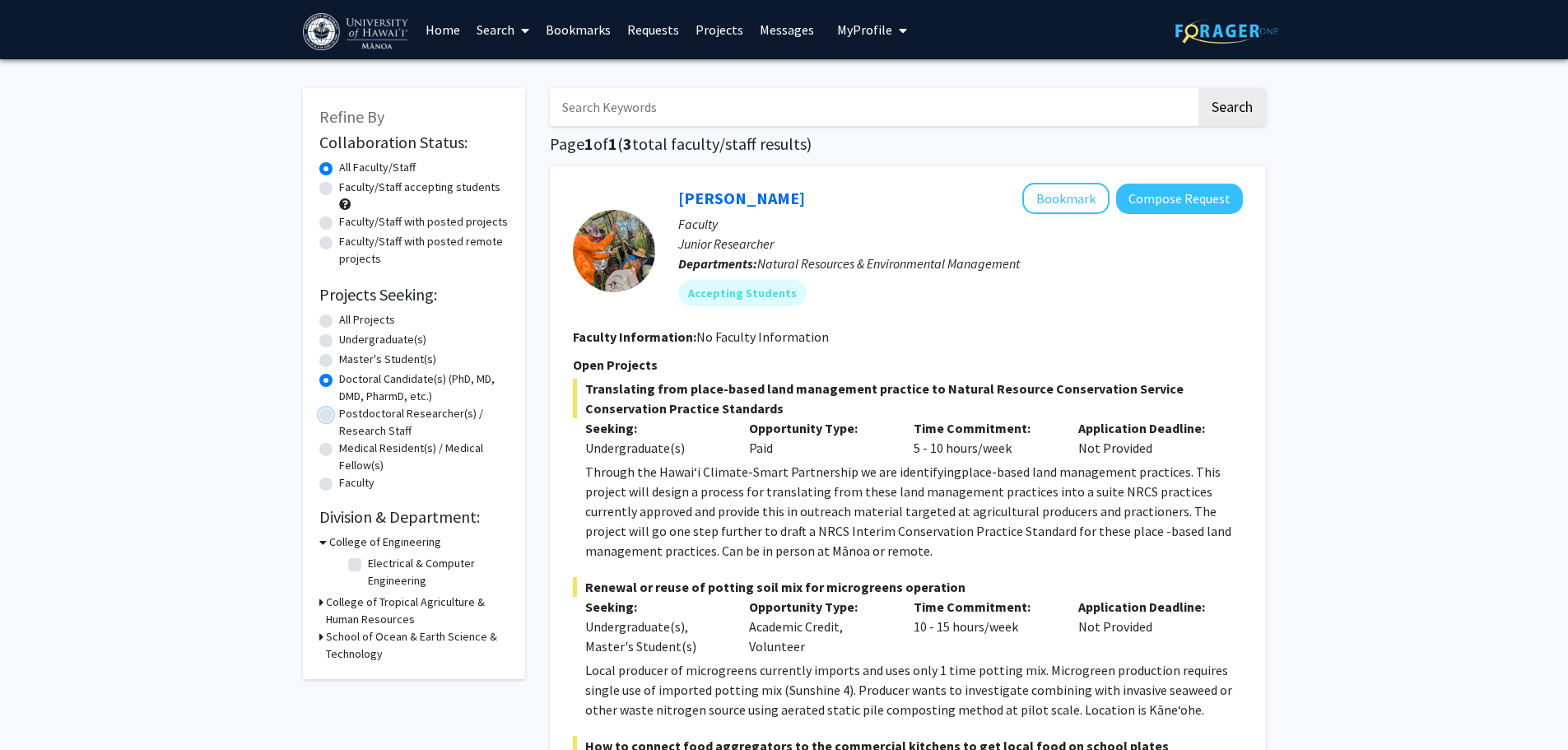
click at [339, 414] on input "Postdoctoral Researcher(s) / Research Staff" at bounding box center [344, 410] width 10 height 10
radio input "true"
click at [329, 444] on div "Medical Resident(s) / Medical Fellow(s)" at bounding box center [413, 457] width 189 height 35
click at [339, 449] on label "Medical Resident(s) / Medical Fellow(s)" at bounding box center [423, 457] width 170 height 35
click at [339, 449] on input "Medical Resident(s) / Medical Fellow(s)" at bounding box center [344, 444] width 10 height 10
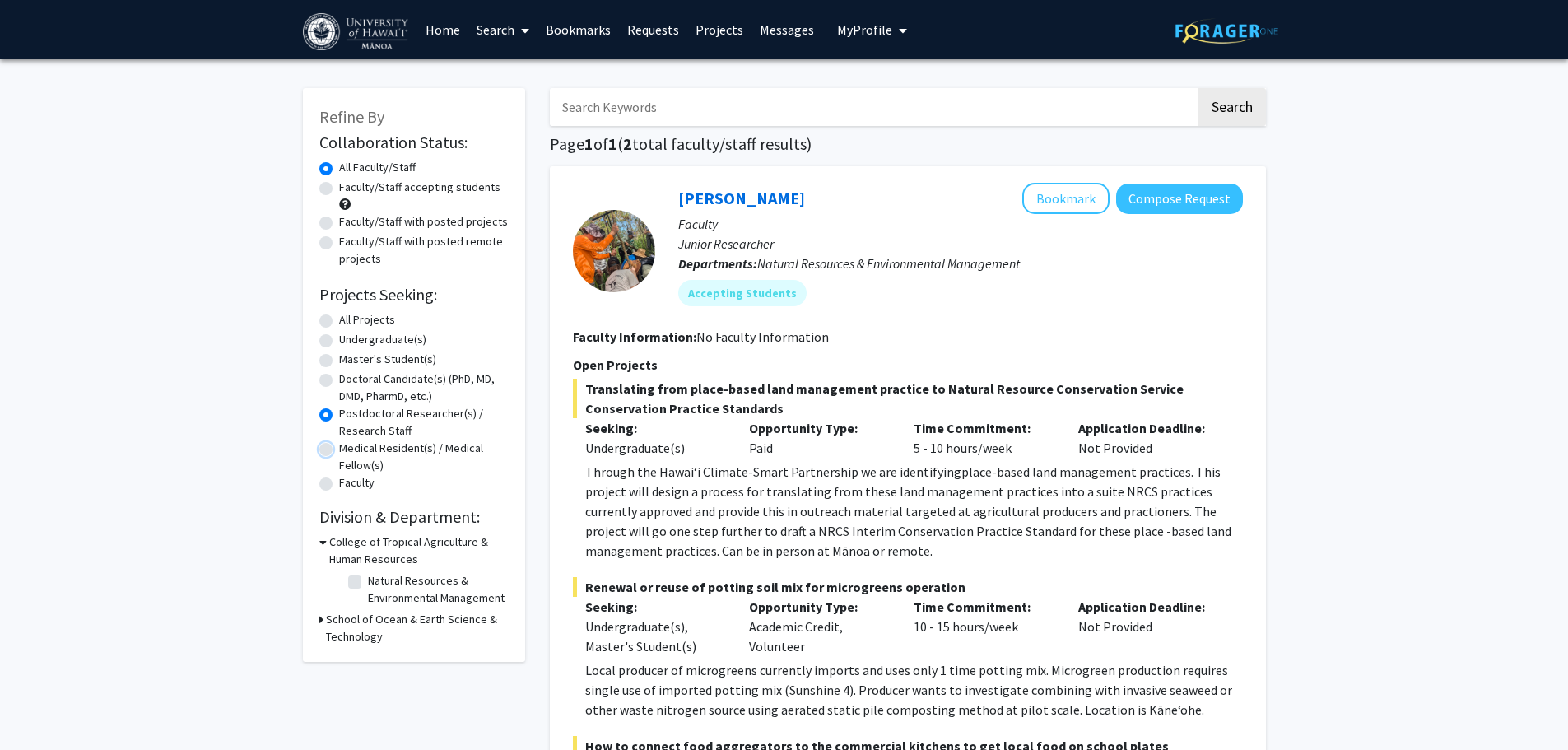
radio input "true"
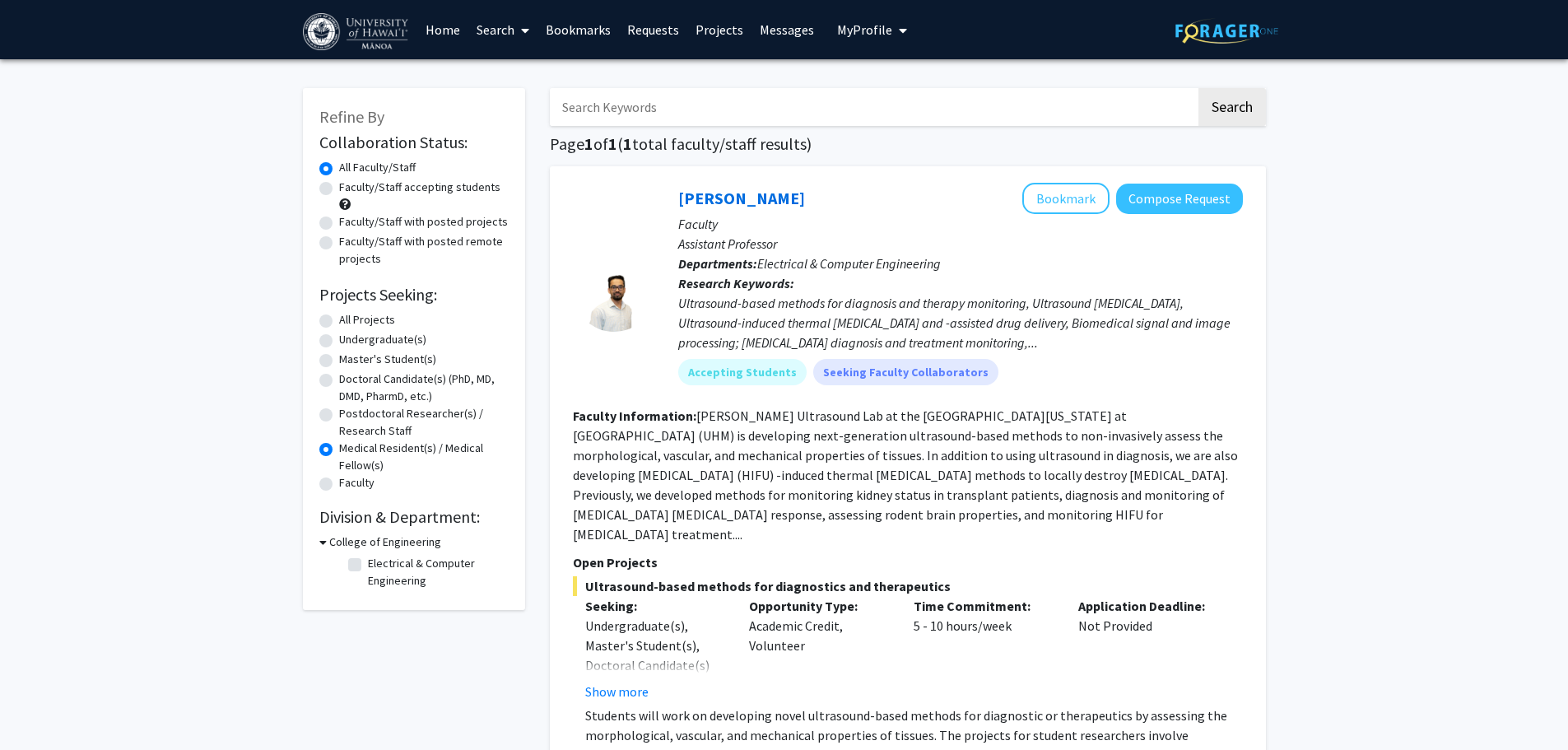
click at [339, 489] on label "Faculty" at bounding box center [356, 483] width 35 height 17
click at [339, 485] on input "Faculty" at bounding box center [344, 480] width 10 height 10
radio input "true"
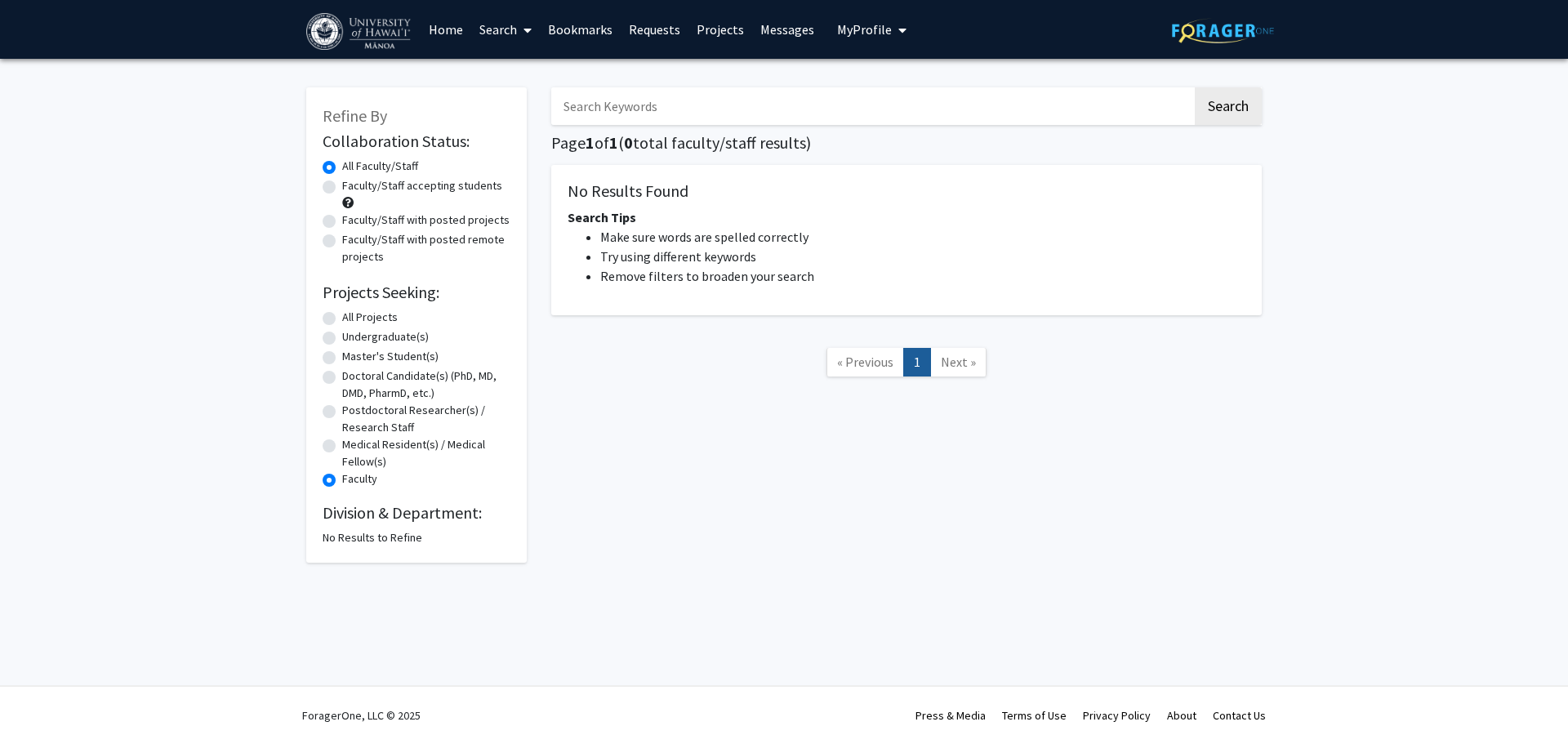
click at [326, 312] on div "All Projects" at bounding box center [416, 318] width 187 height 20
click at [342, 315] on label "All Projects" at bounding box center [370, 318] width 56 height 17
click at [342, 315] on input "All Projects" at bounding box center [347, 314] width 10 height 10
radio input "true"
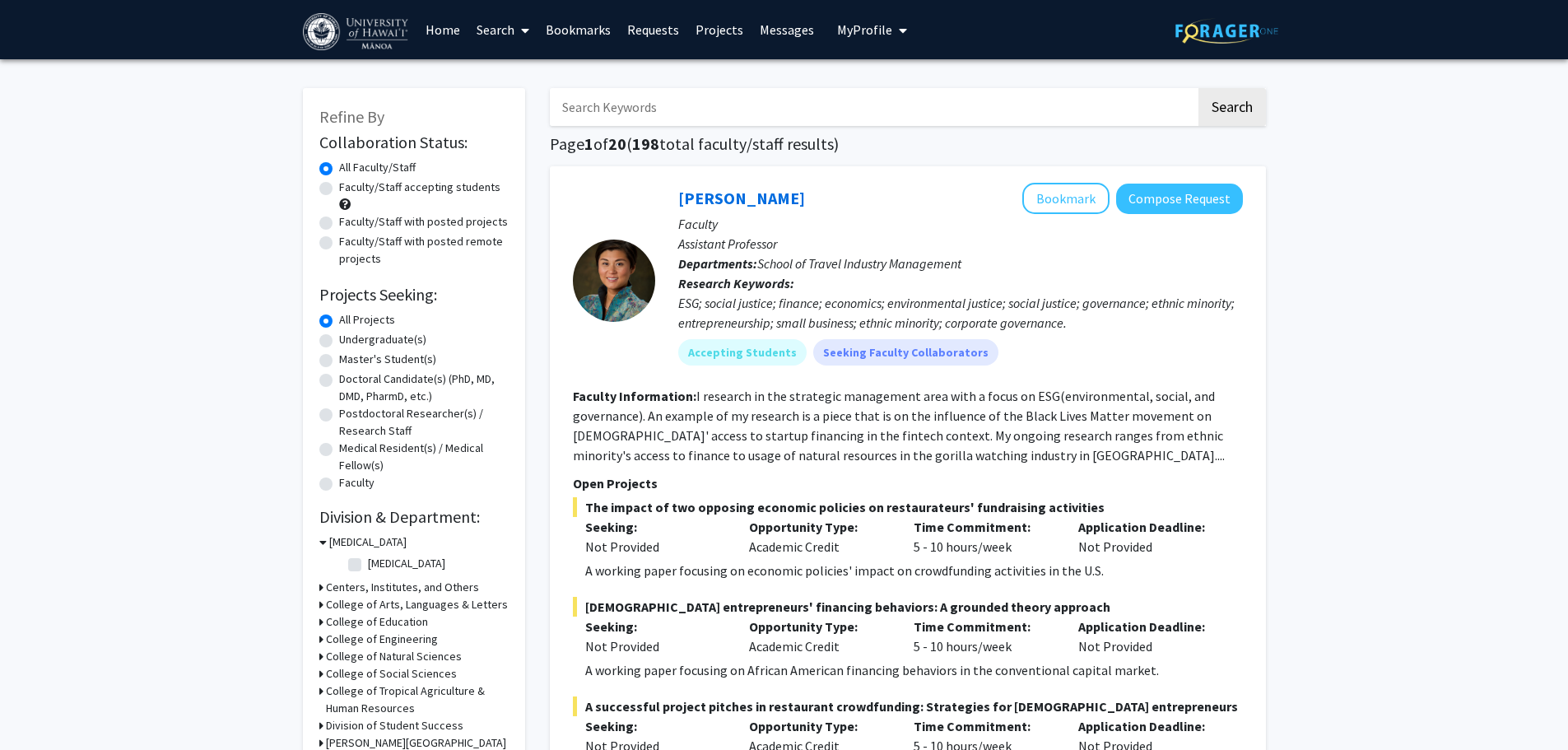
click at [322, 545] on icon at bounding box center [323, 542] width 8 height 17
click at [329, 542] on h3 "[MEDICAL_DATA]" at bounding box center [365, 542] width 78 height 17
click at [367, 564] on label "[MEDICAL_DATA]" at bounding box center [406, 564] width 78 height 17
click at [367, 564] on input "[MEDICAL_DATA]" at bounding box center [373, 560] width 10 height 10
checkbox input "true"
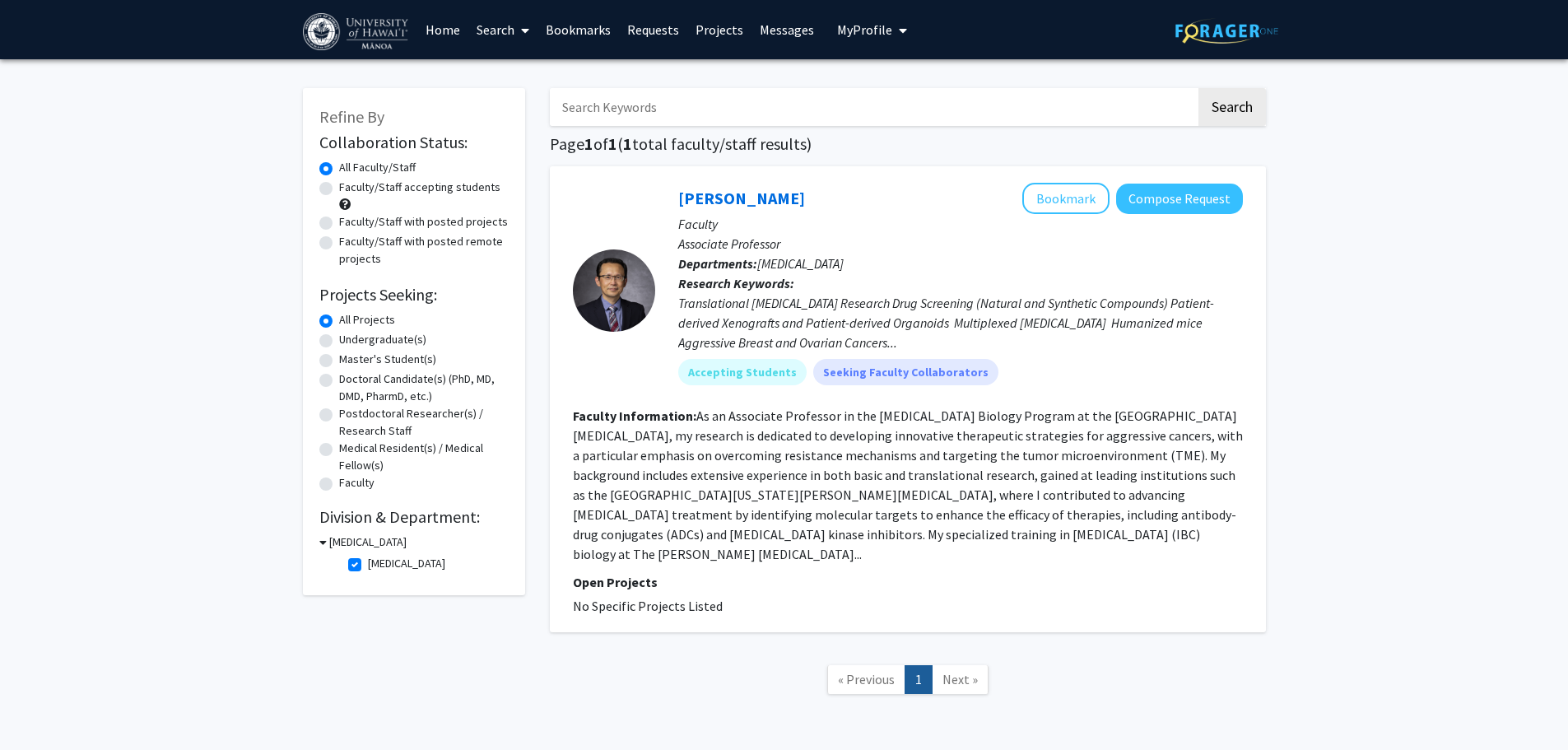
click at [367, 567] on label "[MEDICAL_DATA]" at bounding box center [406, 564] width 78 height 17
click at [367, 565] on input "[MEDICAL_DATA]" at bounding box center [373, 560] width 10 height 10
checkbox input "false"
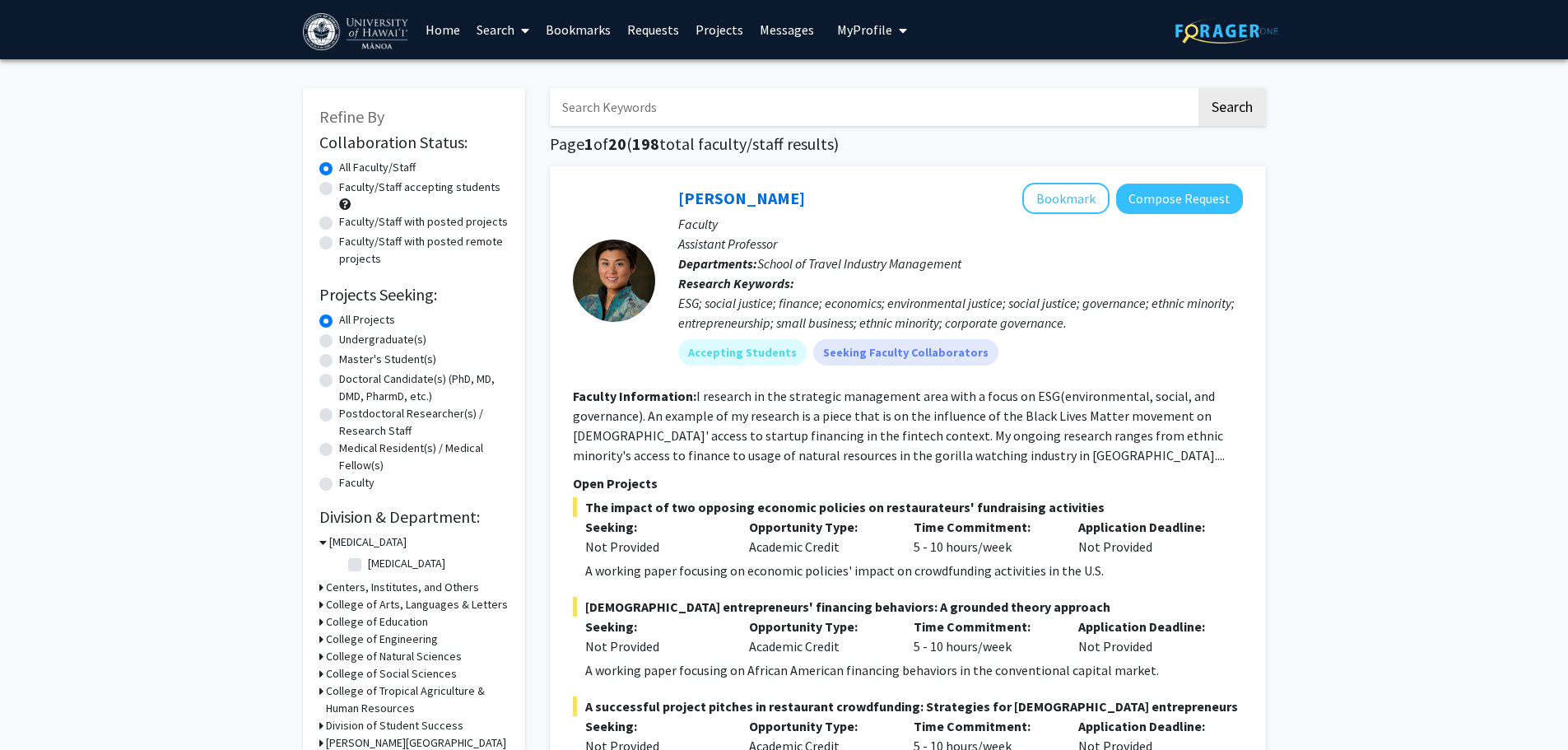
scroll to position [165, 0]
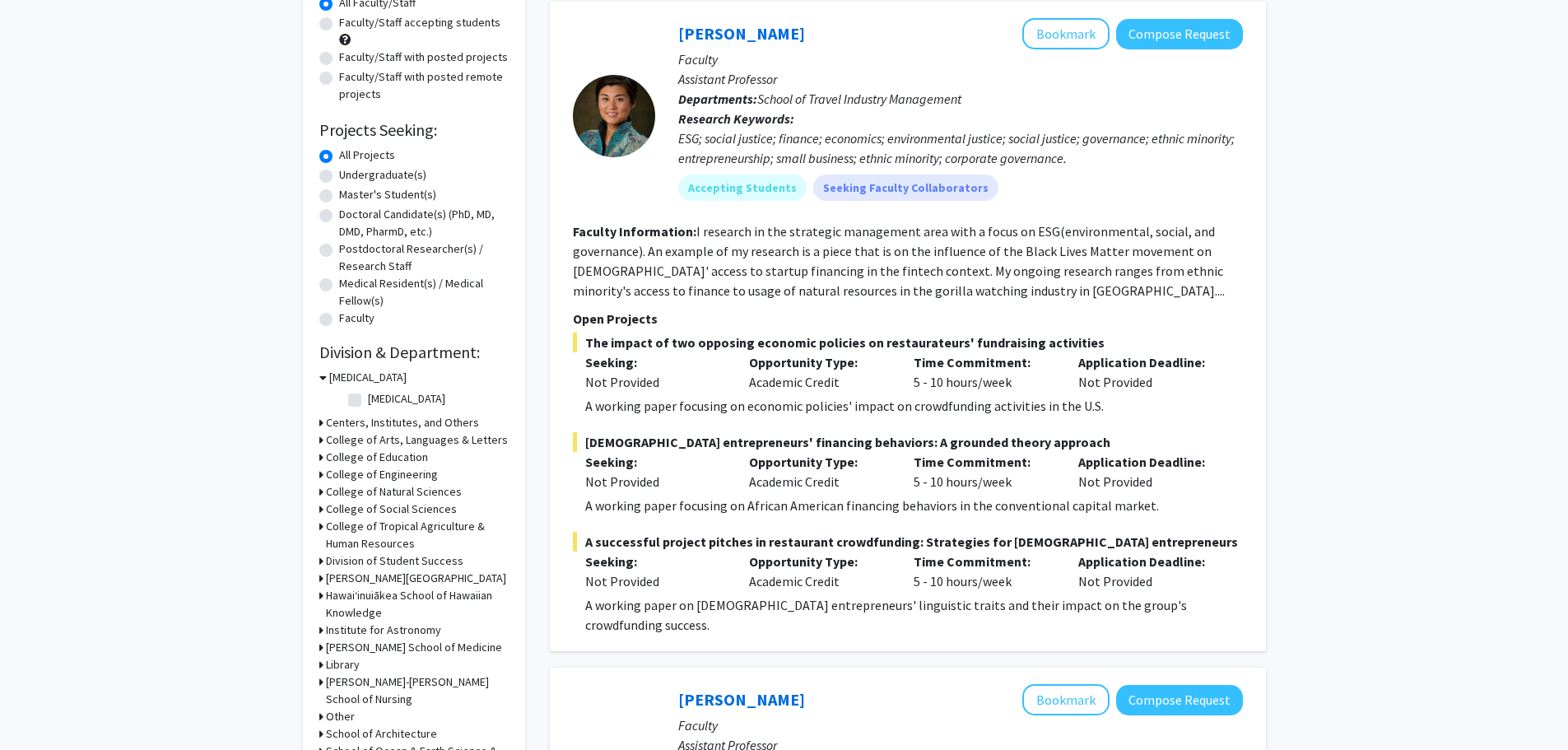
click at [457, 648] on h3 "[PERSON_NAME] School of Medicine" at bounding box center [414, 647] width 176 height 17
click at [367, 675] on label "(Select All)" at bounding box center [393, 669] width 53 height 17
click at [367, 671] on input "(Select All)" at bounding box center [373, 665] width 10 height 10
checkbox input "true"
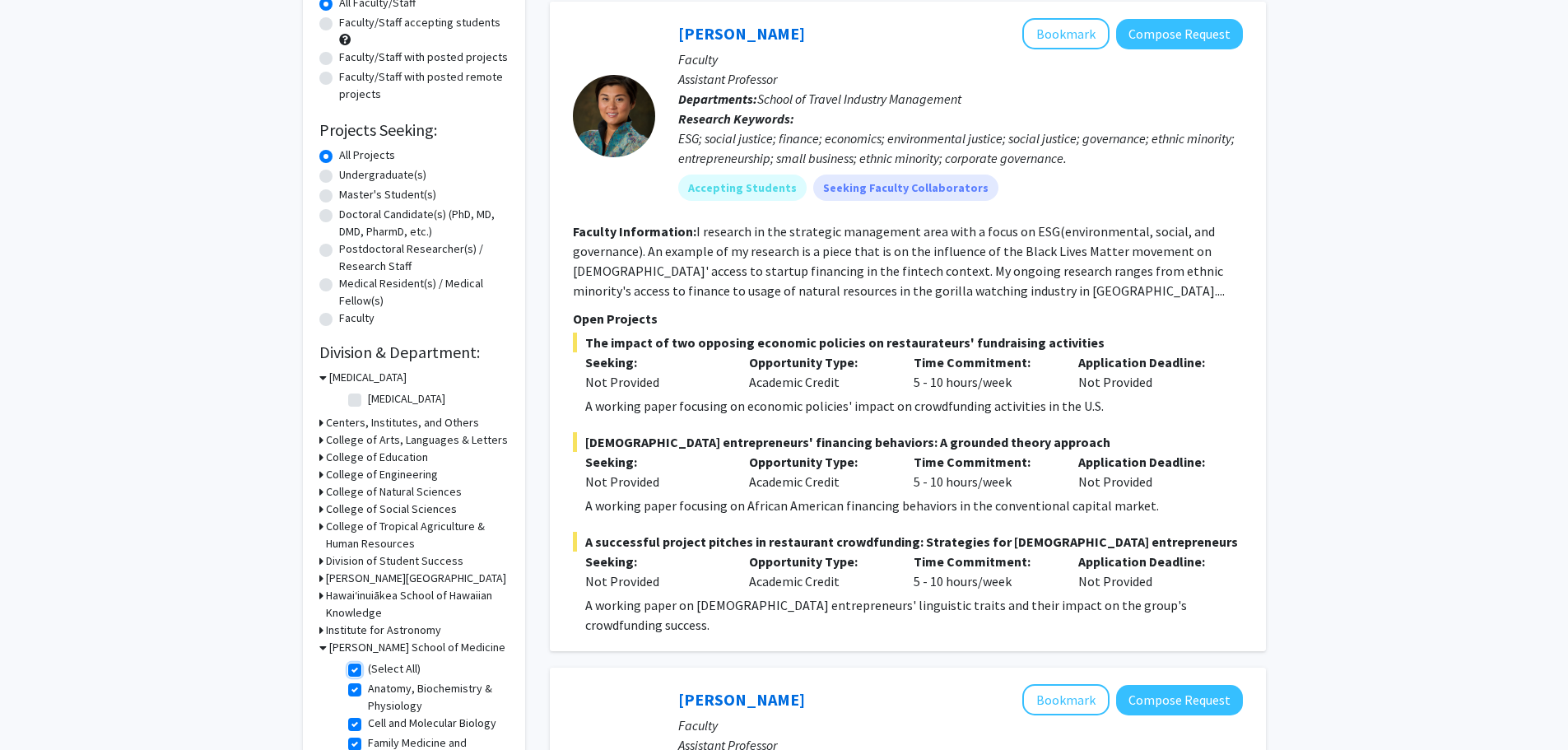
checkbox input "true"
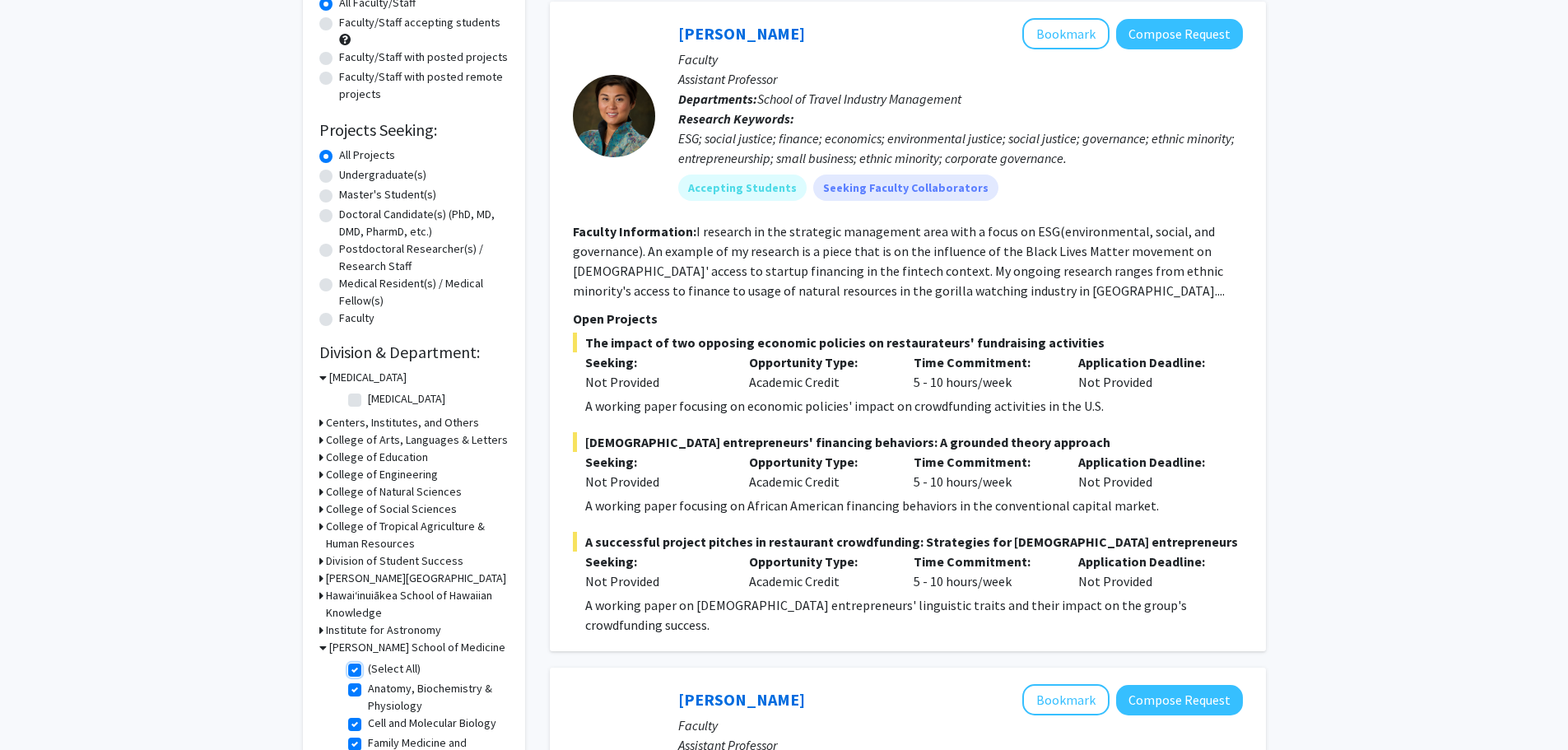
checkbox input "true"
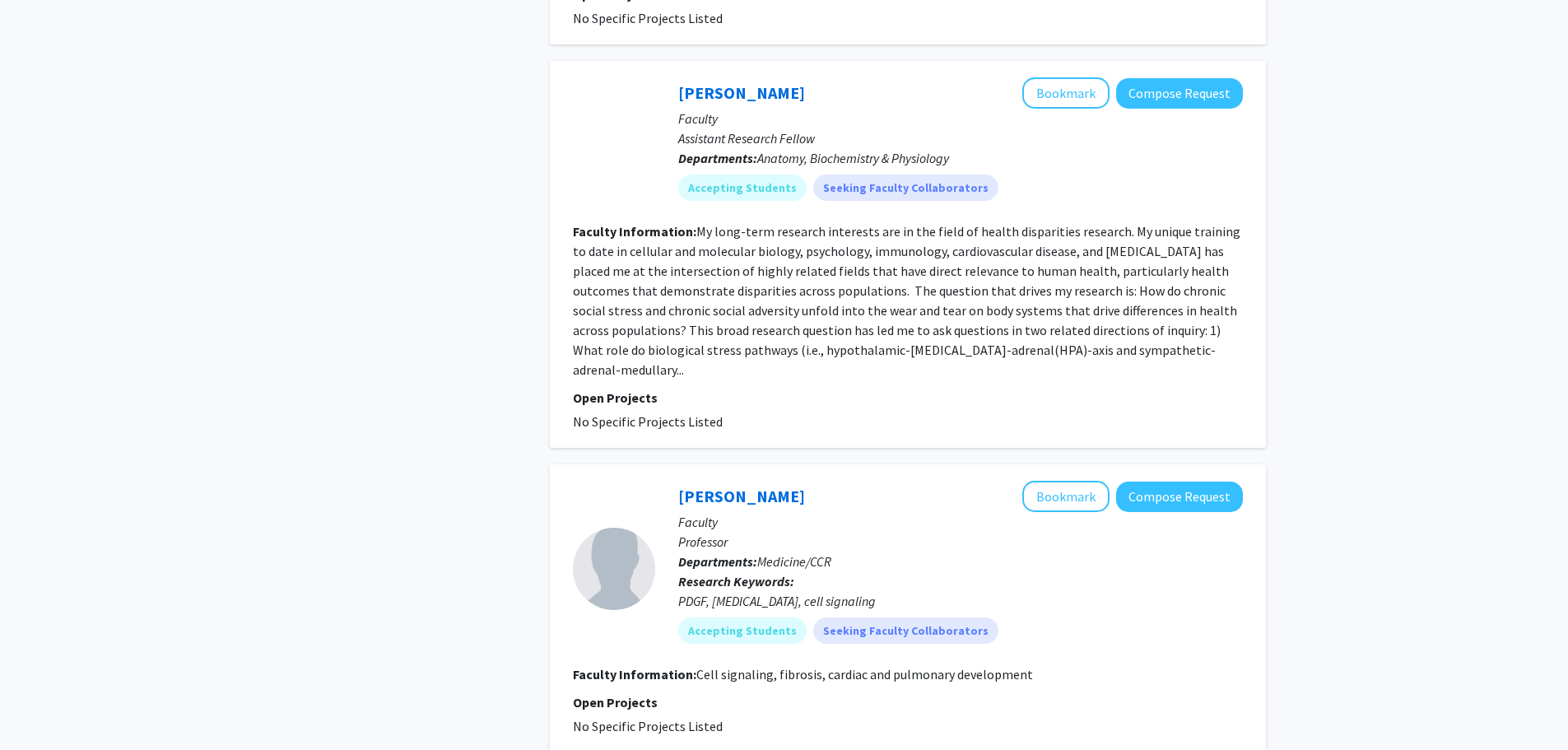
scroll to position [3810, 0]
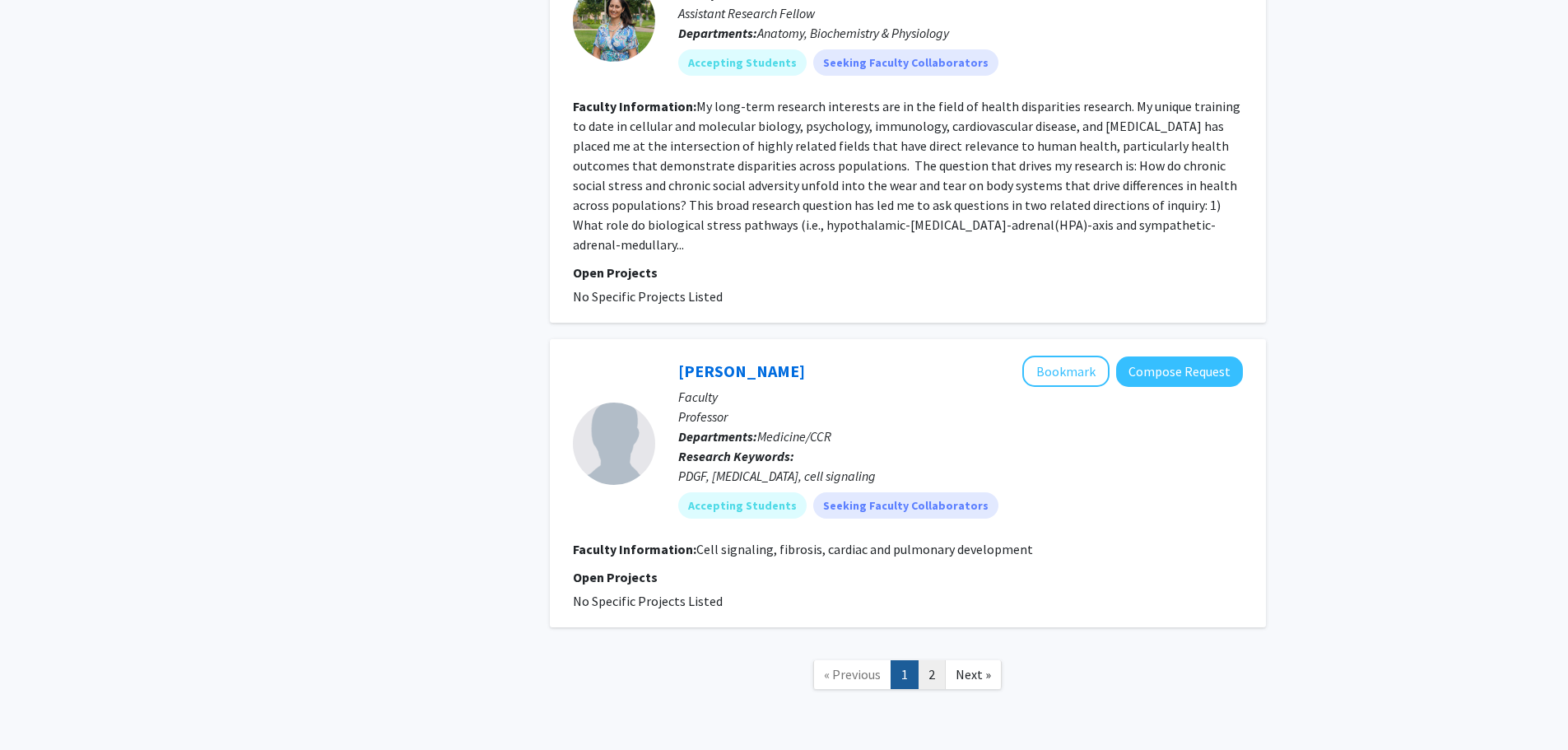
click at [923, 660] on link "2" at bounding box center [931, 674] width 28 height 28
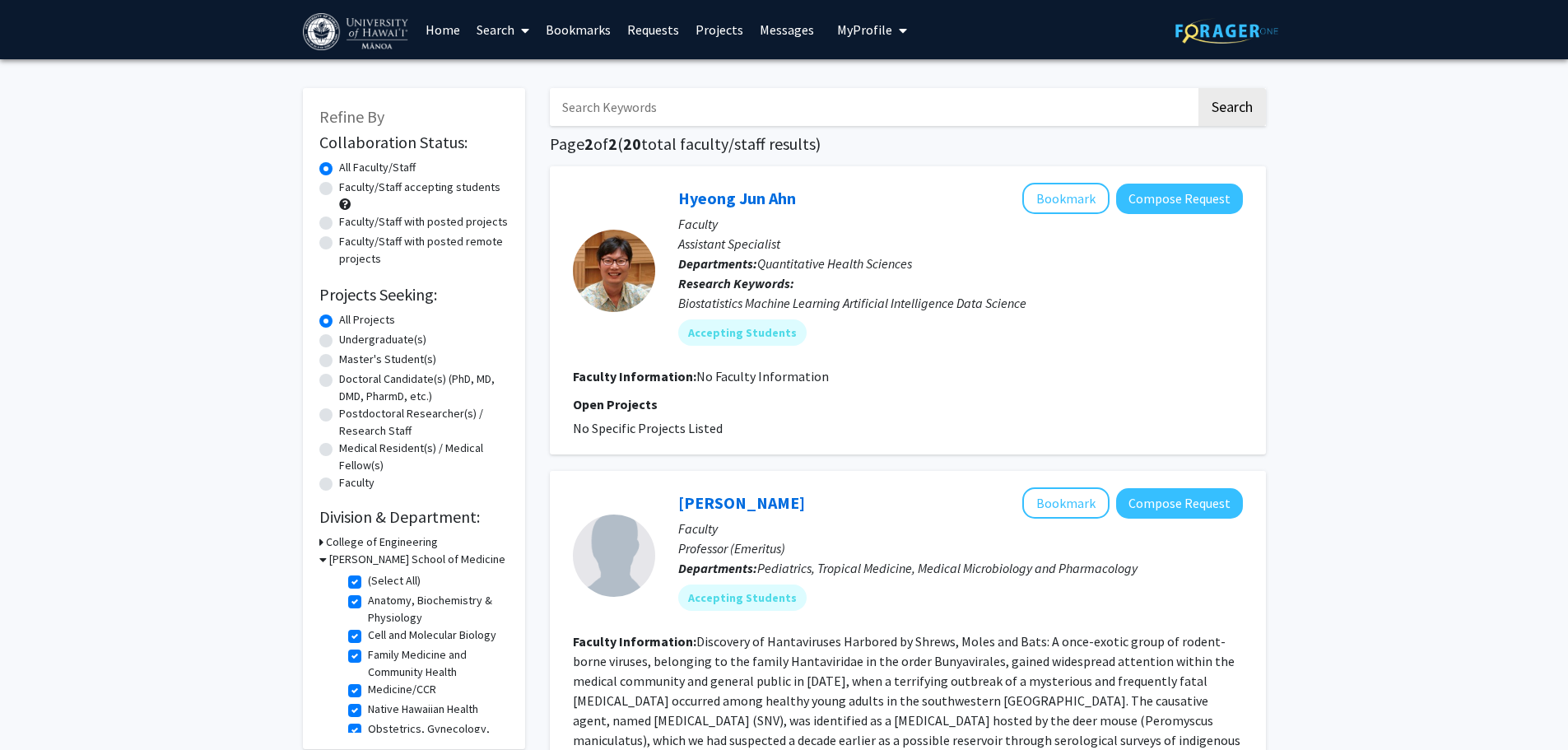
click at [367, 581] on label "(Select All)" at bounding box center [393, 581] width 53 height 17
click at [367, 581] on input "(Select All)" at bounding box center [373, 577] width 10 height 10
checkbox input "false"
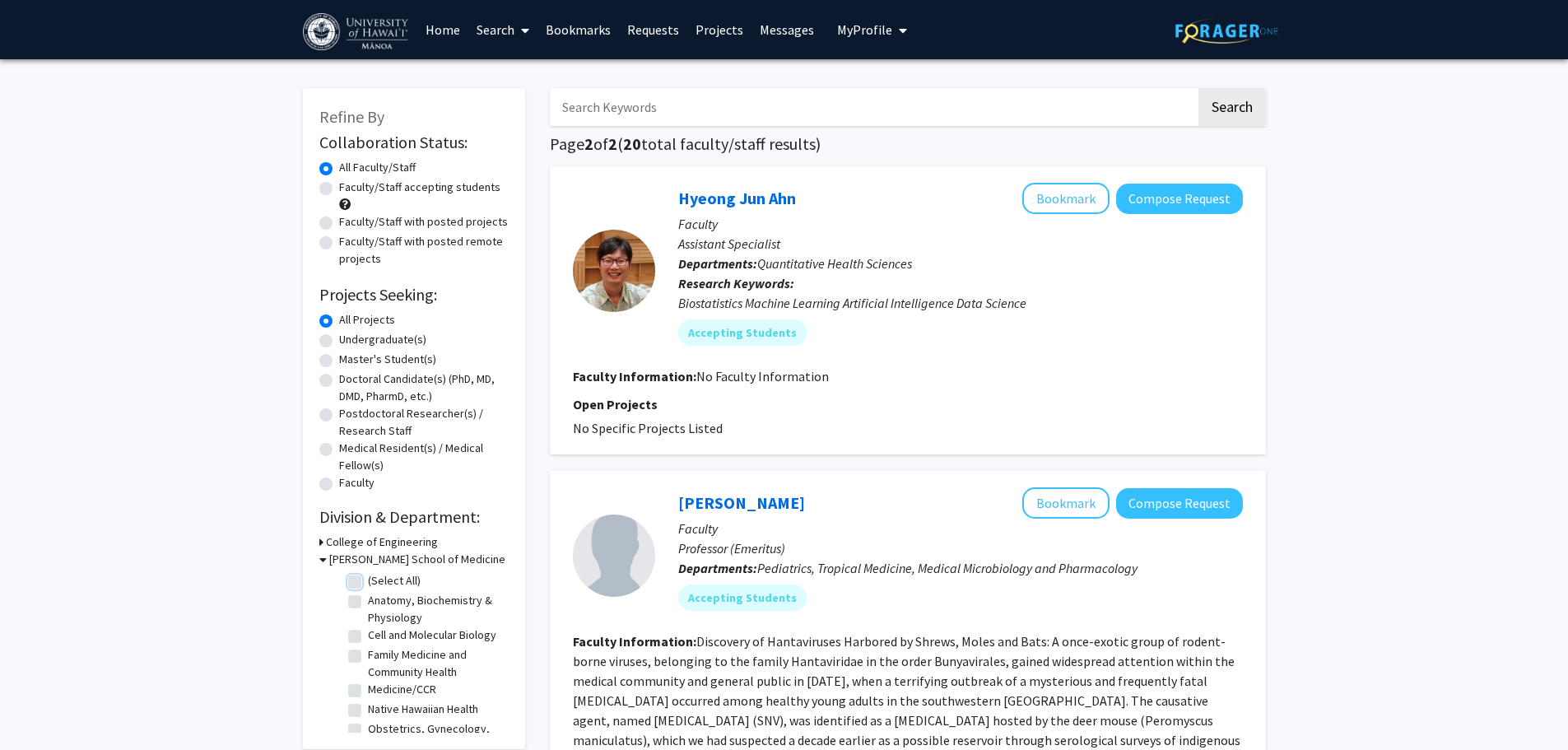
checkbox input "false"
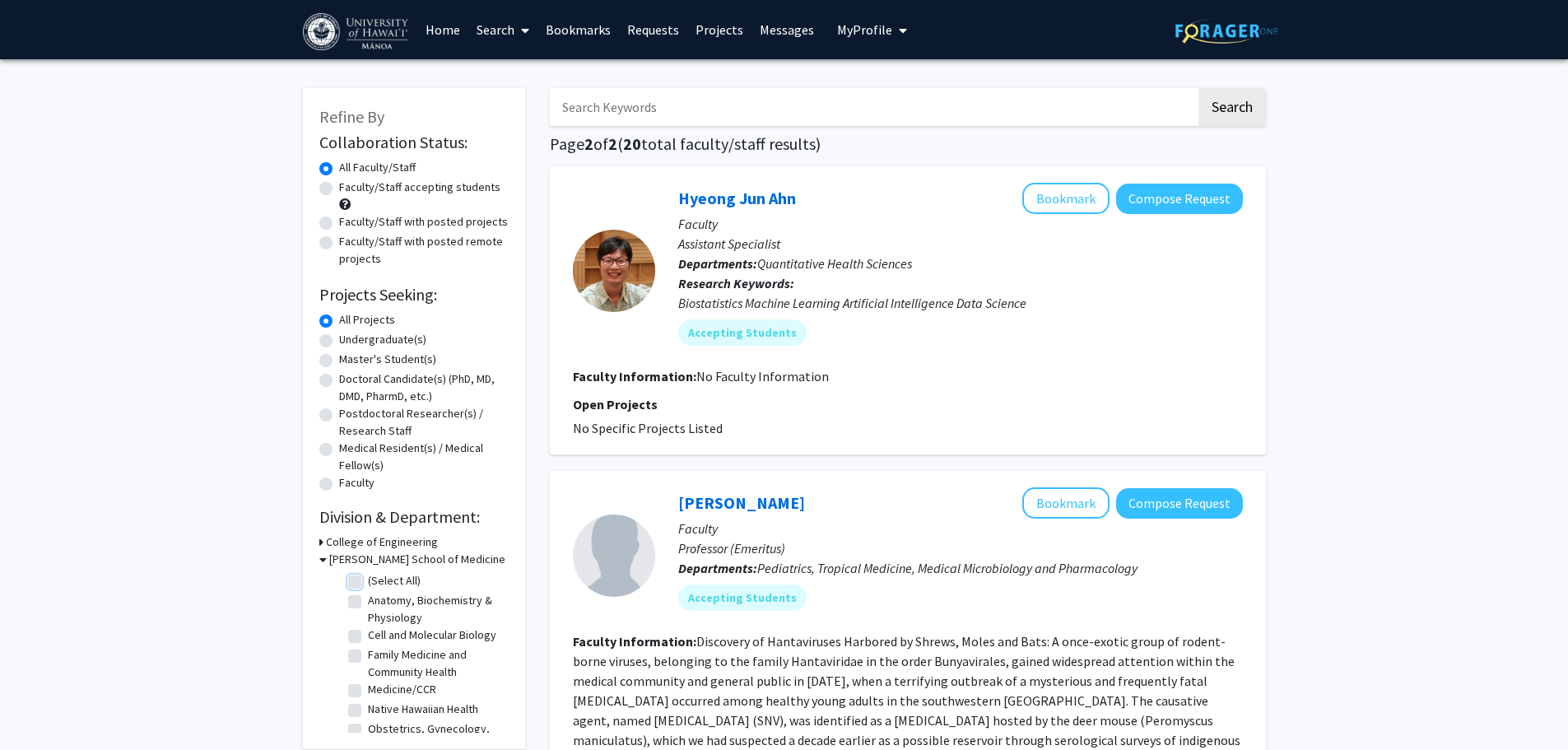
checkbox input "false"
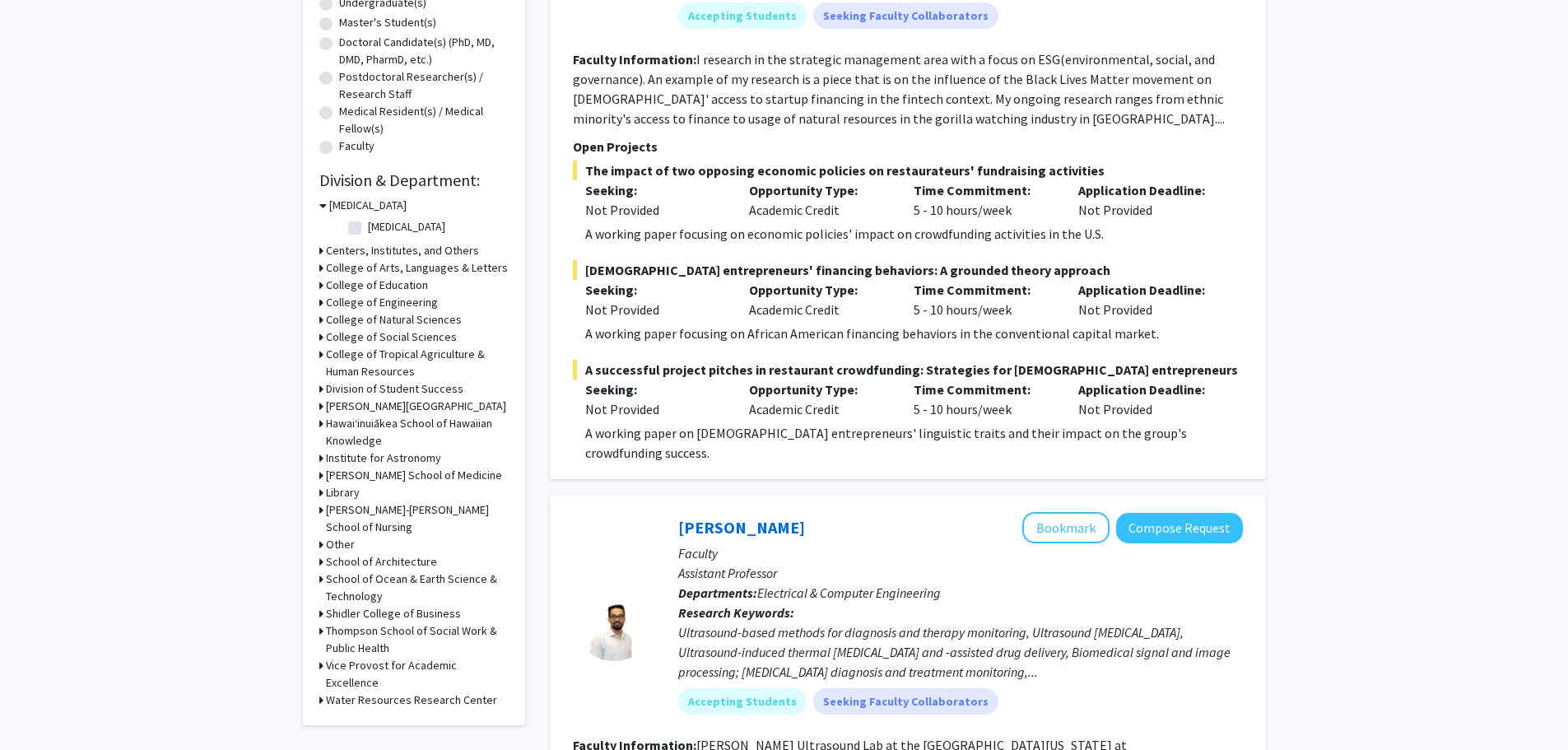
scroll to position [412, 0]
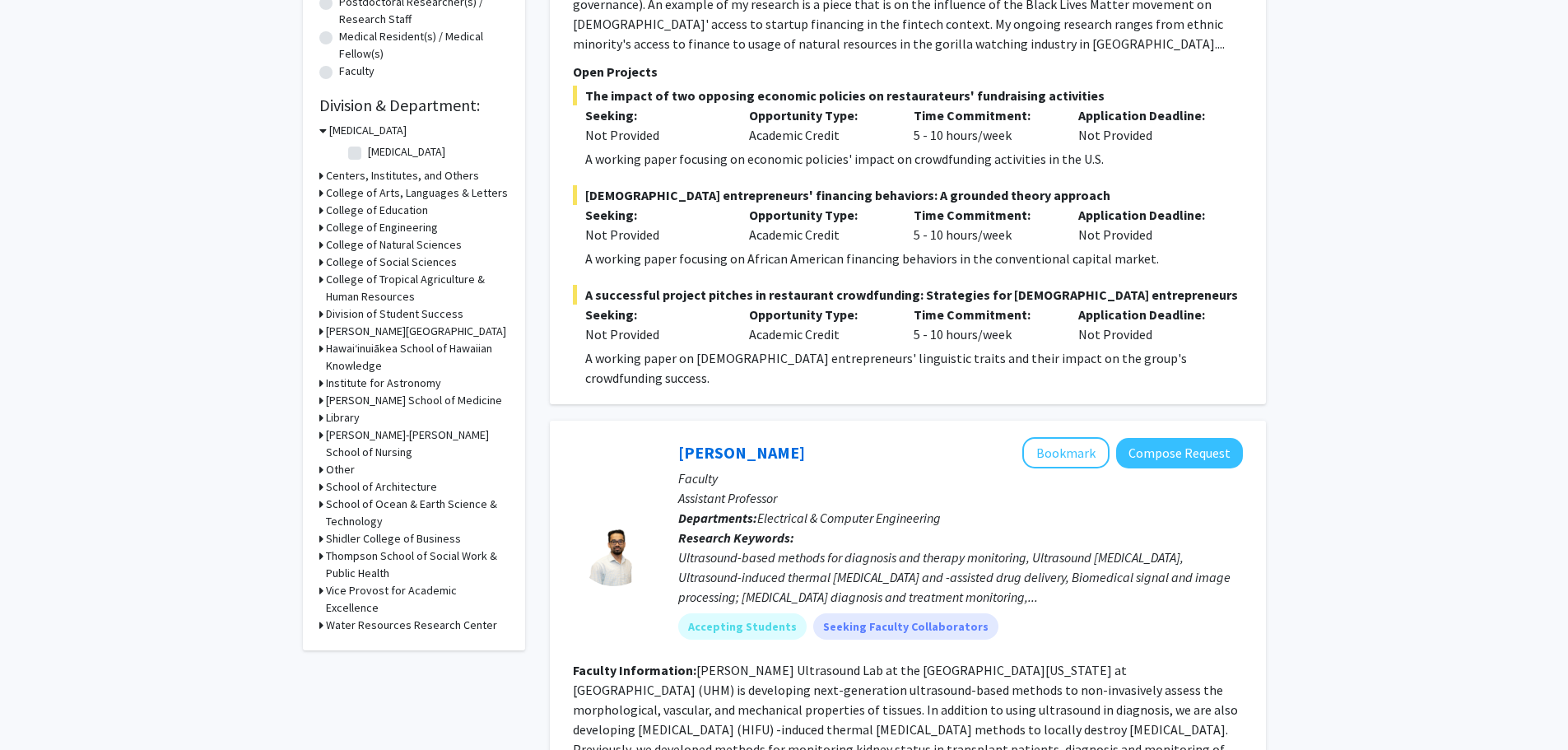
click at [433, 329] on h3 "[PERSON_NAME][GEOGRAPHIC_DATA]" at bounding box center [416, 331] width 180 height 17
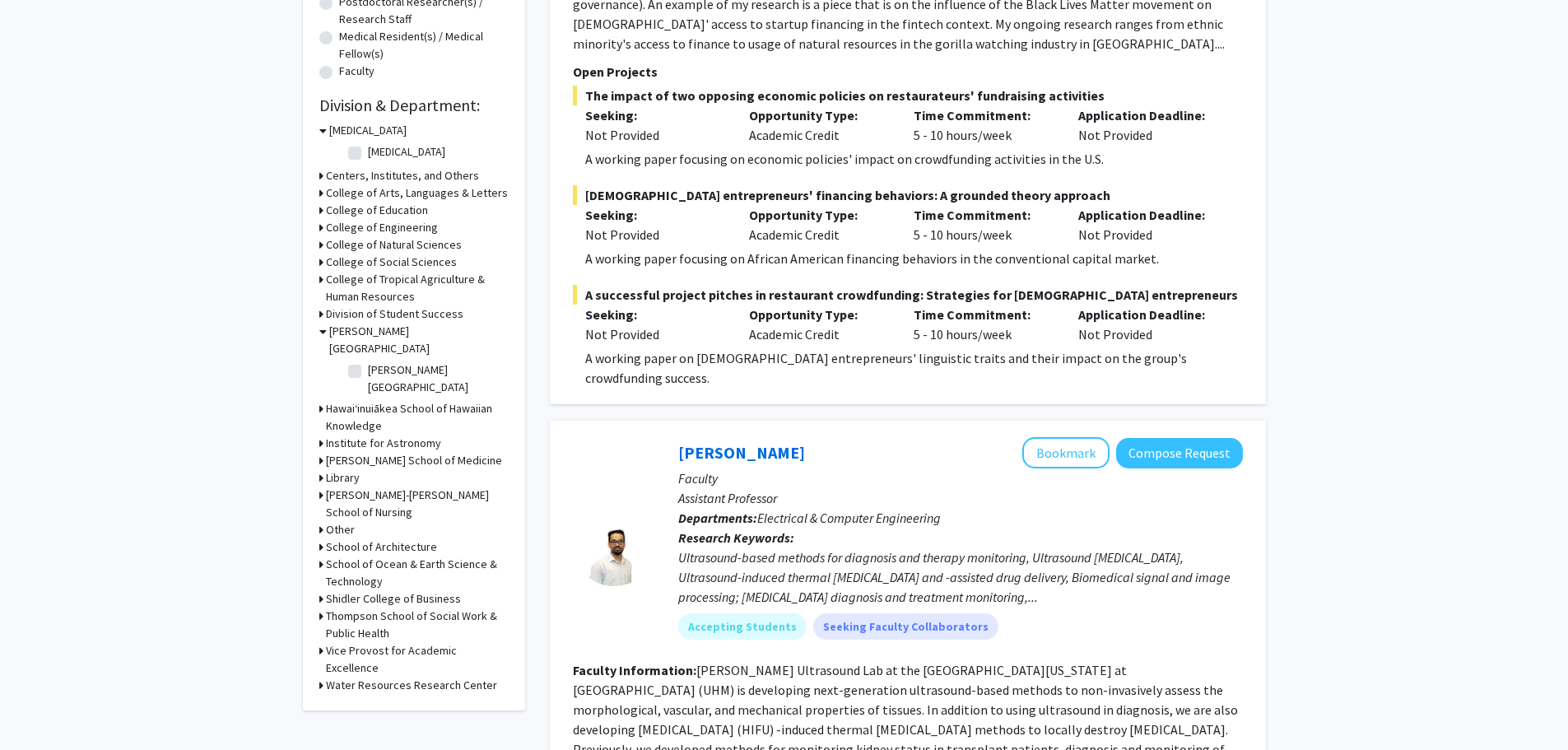
click at [367, 362] on label "[PERSON_NAME][GEOGRAPHIC_DATA]" at bounding box center [436, 379] width 136 height 35
click at [367, 362] on input "[PERSON_NAME][GEOGRAPHIC_DATA]" at bounding box center [373, 367] width 10 height 10
checkbox input "true"
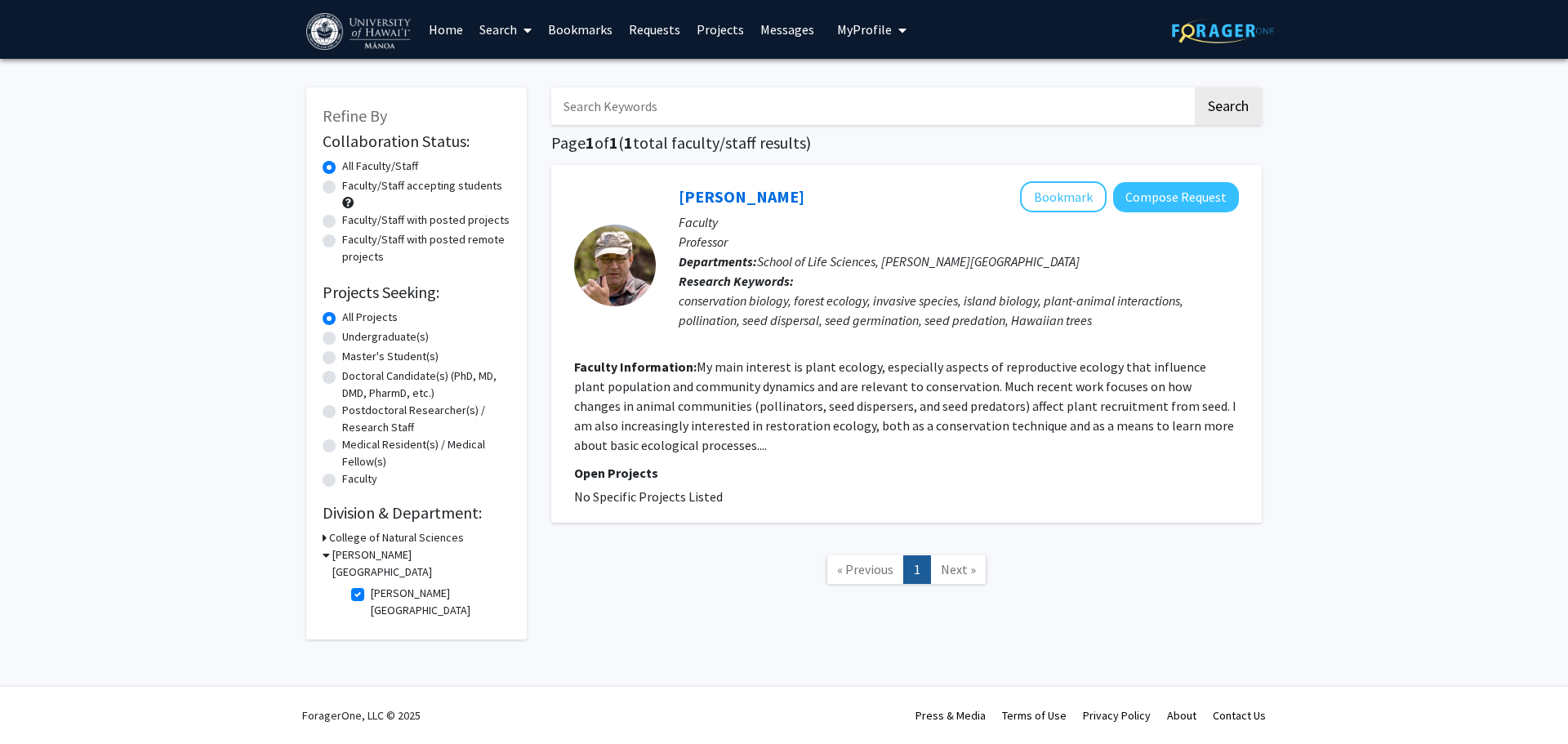
click at [1080, 391] on fg-read-more "My main interest is plant ecology, especially aspects of reproductive ecology t…" at bounding box center [906, 406] width 662 height 95
click at [649, 428] on fg-read-more "My main interest is plant ecology, especially aspects of reproductive ecology t…" at bounding box center [906, 406] width 662 height 95
click at [726, 190] on link "[PERSON_NAME]" at bounding box center [741, 197] width 126 height 21
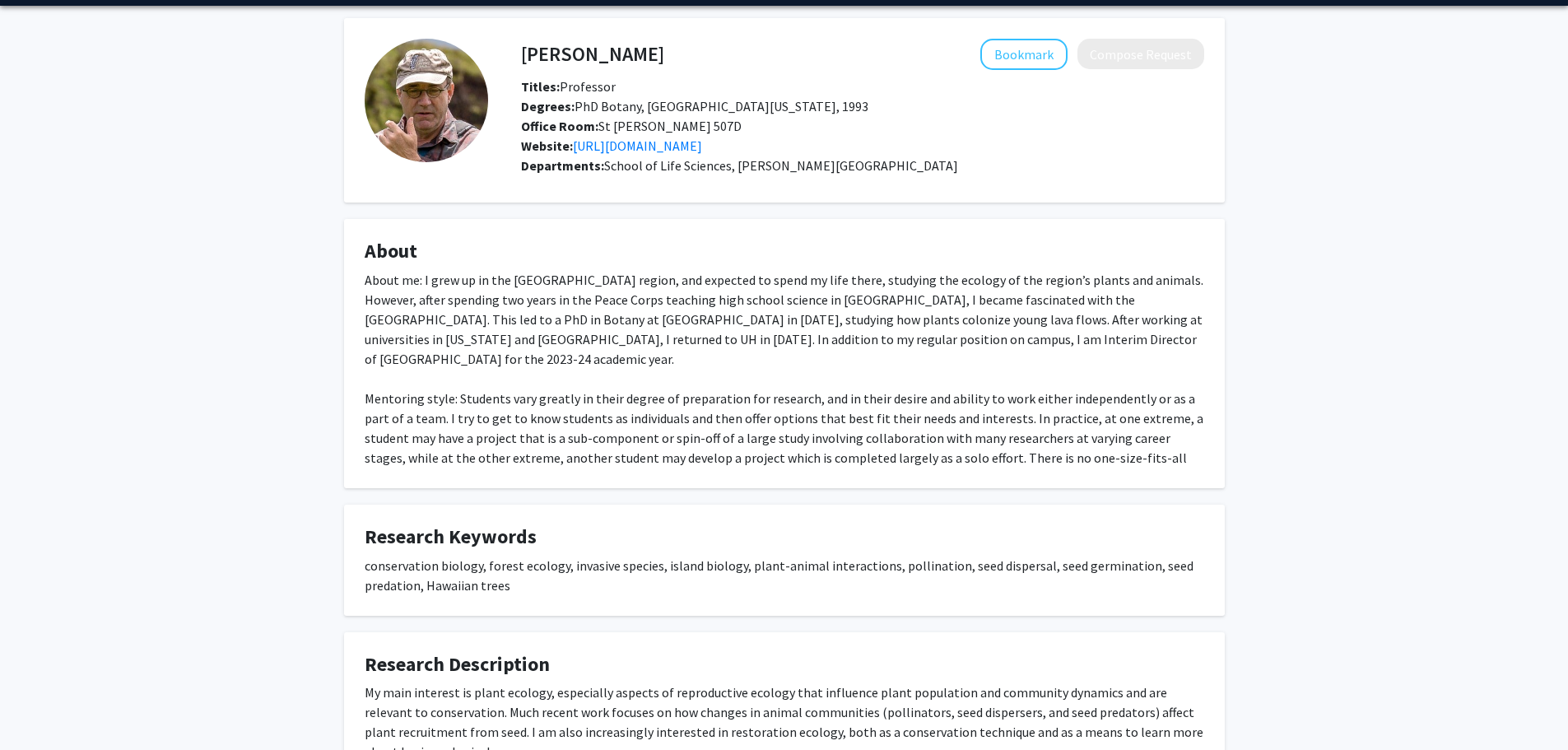
scroll to position [82, 0]
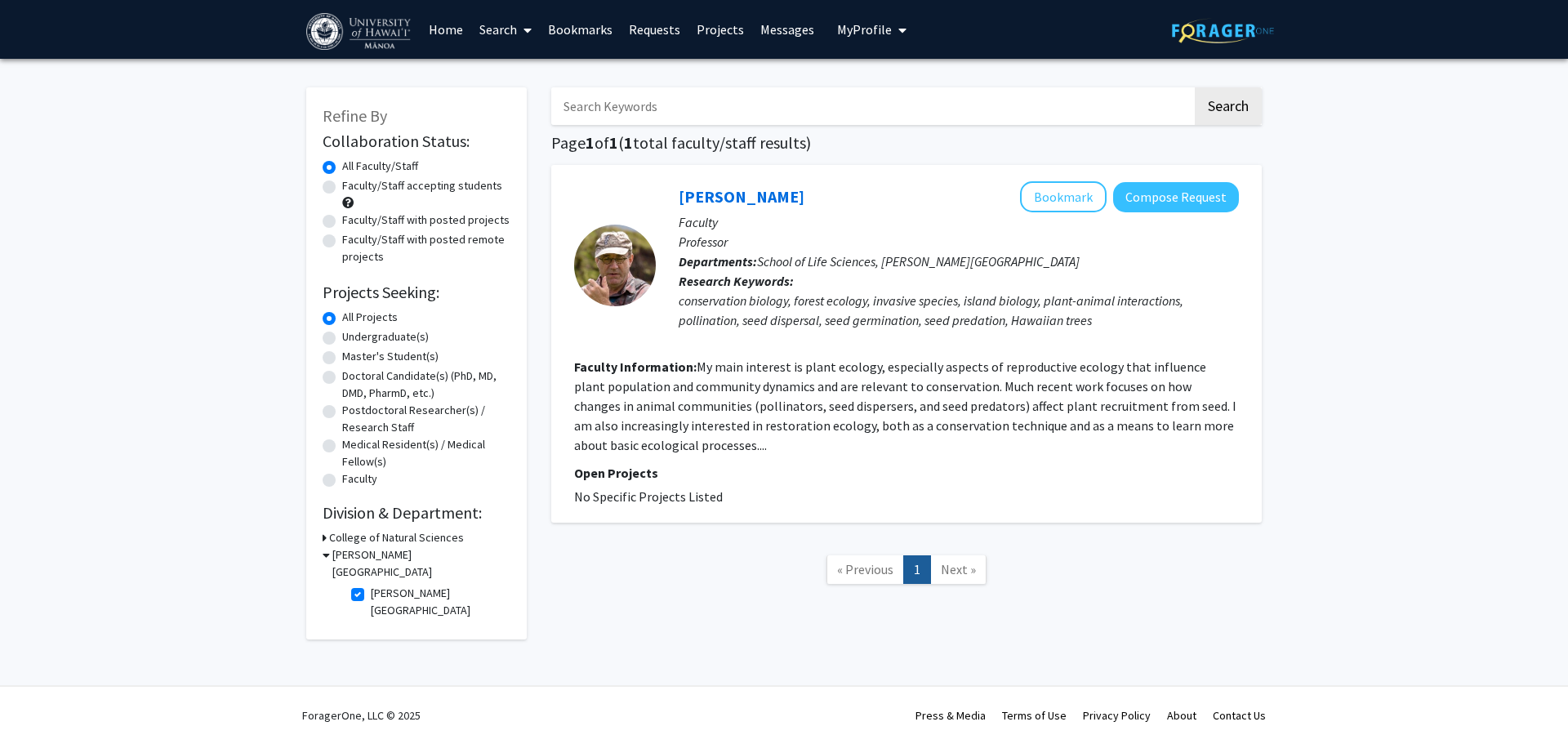
click at [371, 585] on label "[PERSON_NAME][GEOGRAPHIC_DATA]" at bounding box center [438, 602] width 135 height 34
click at [371, 585] on input "[PERSON_NAME][GEOGRAPHIC_DATA]" at bounding box center [376, 590] width 10 height 10
checkbox input "false"
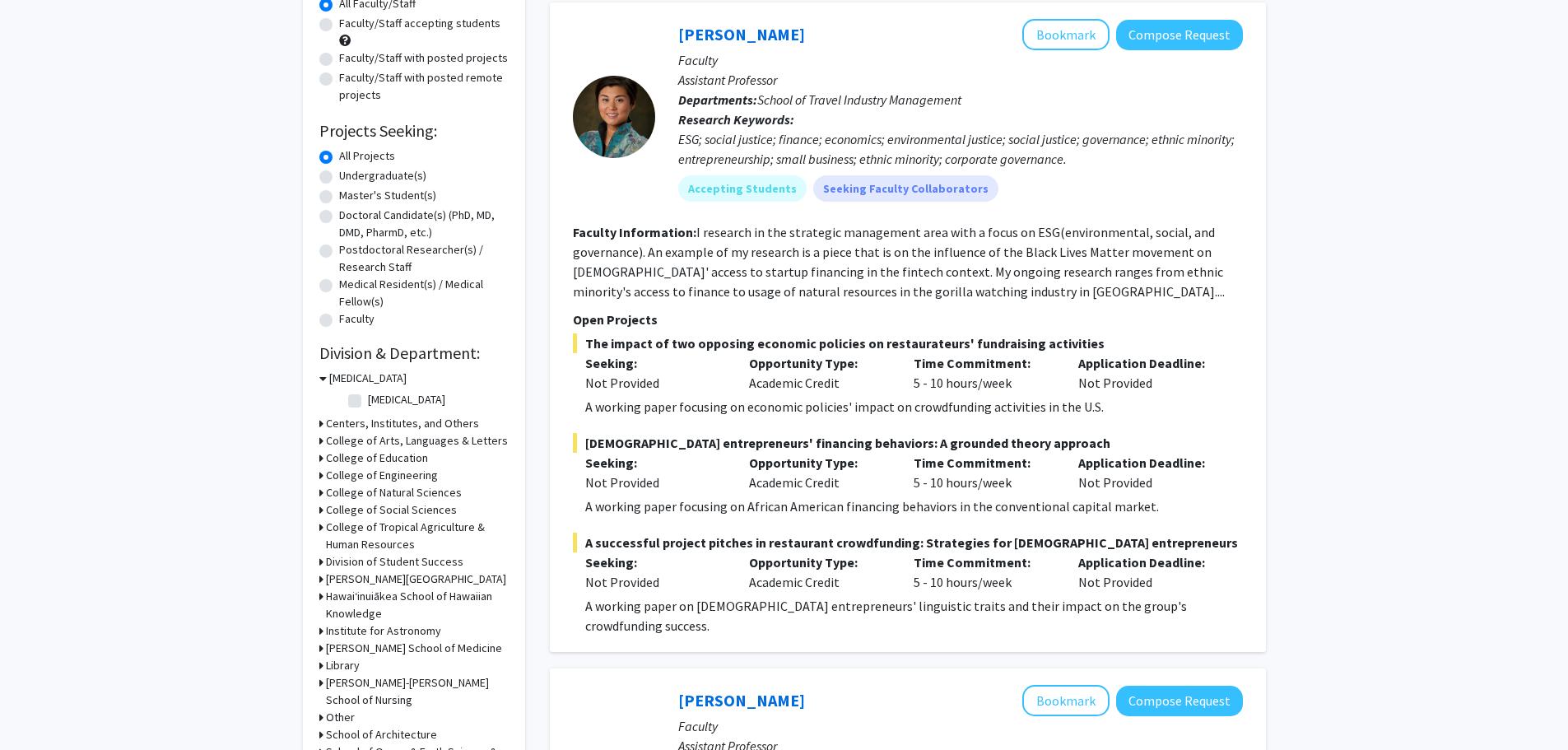
scroll to position [165, 0]
click at [320, 526] on icon at bounding box center [321, 526] width 4 height 17
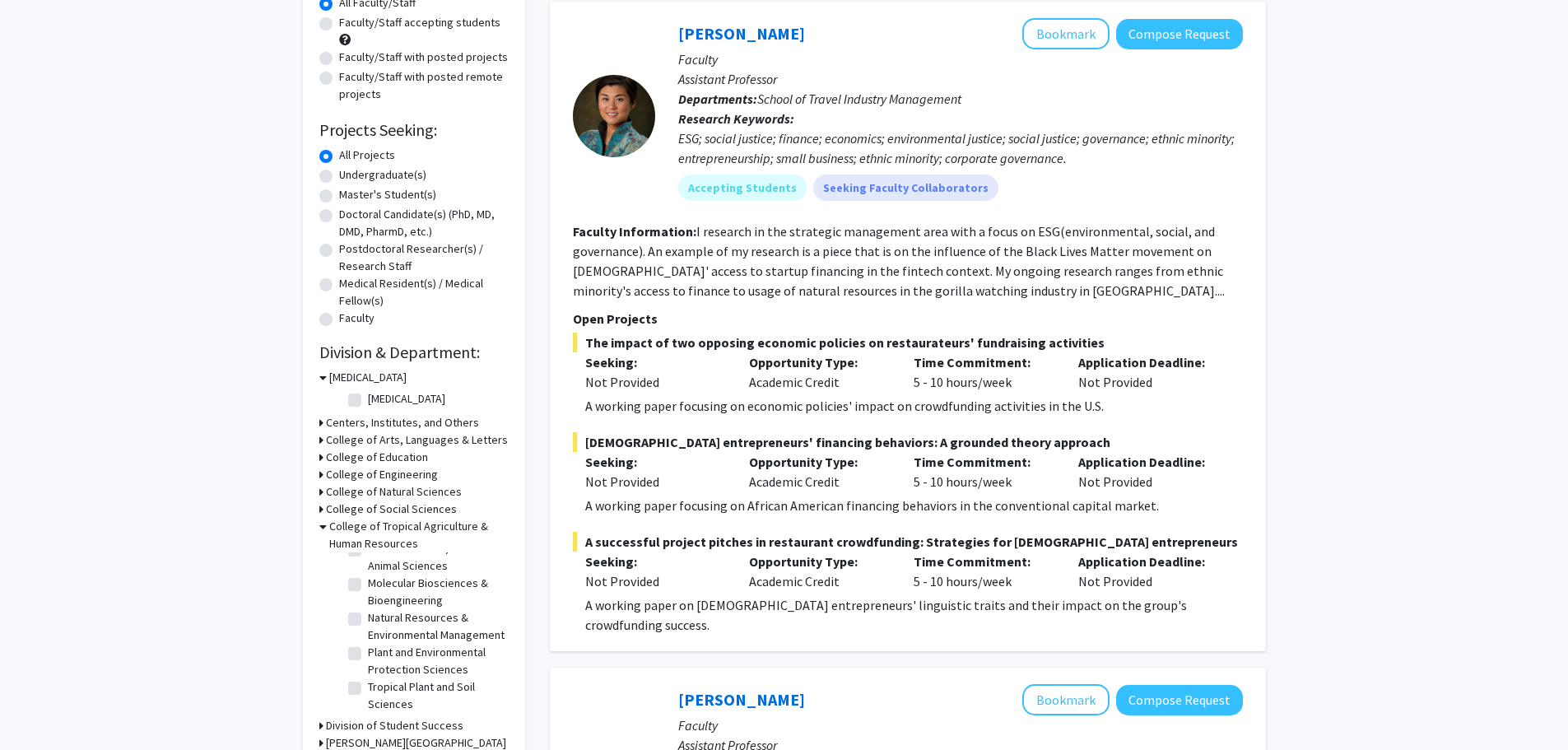
scroll to position [88, 0]
click at [367, 575] on label "Molecular Biosciences & Bioengineering" at bounding box center [436, 592] width 136 height 35
click at [367, 575] on input "Molecular Biosciences & Bioengineering" at bounding box center [373, 580] width 10 height 10
checkbox input "true"
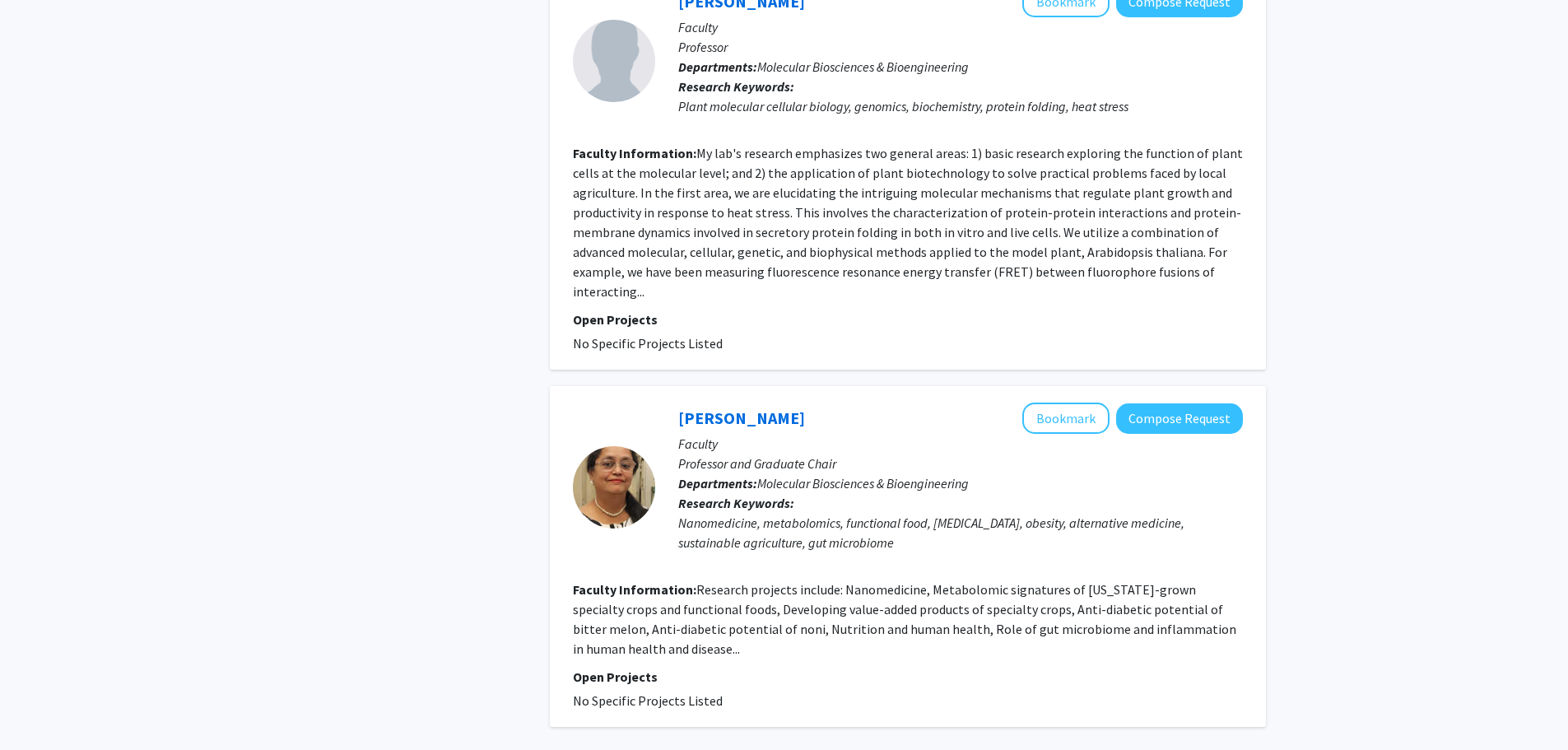
scroll to position [1153, 0]
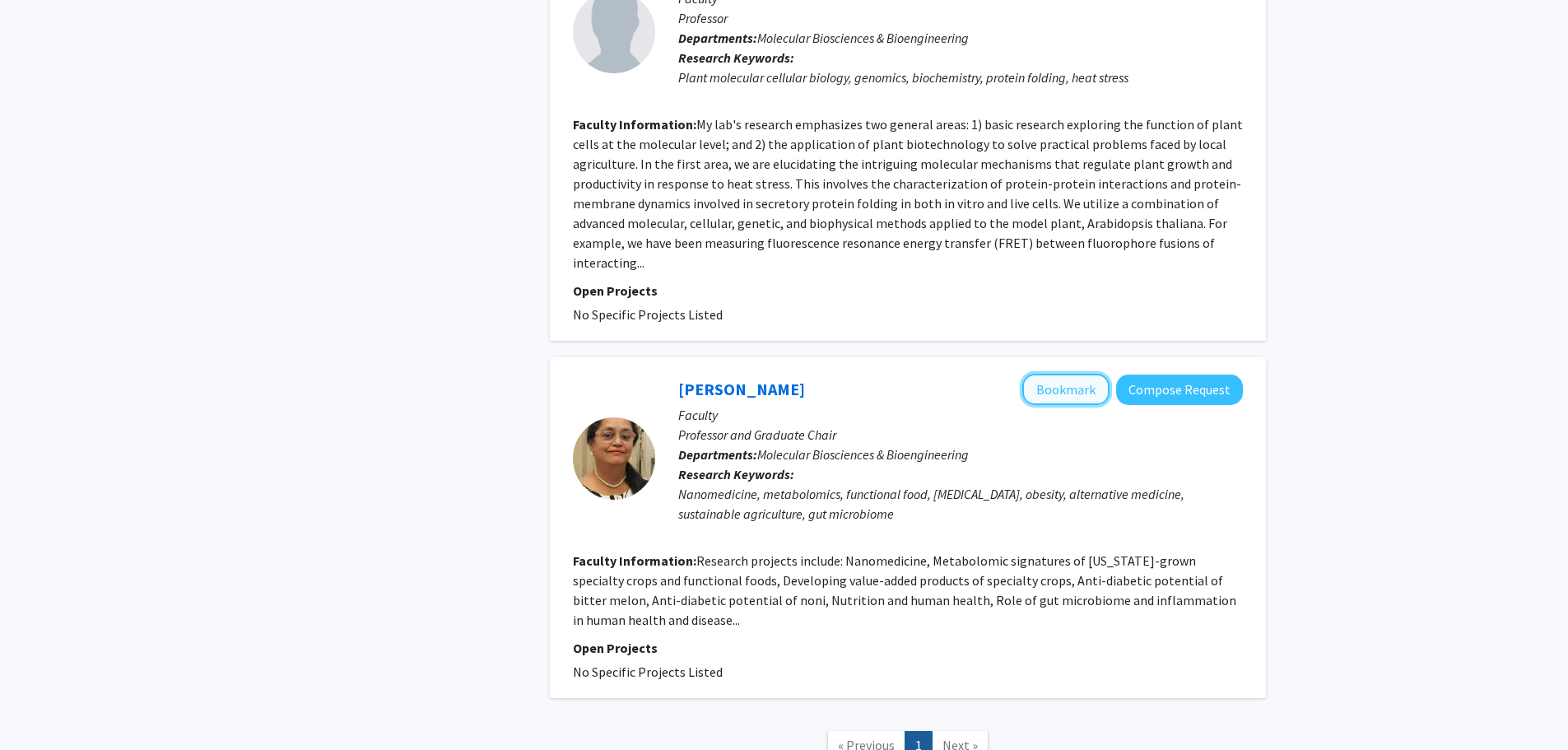
click at [1057, 374] on button "Bookmark" at bounding box center [1065, 389] width 87 height 31
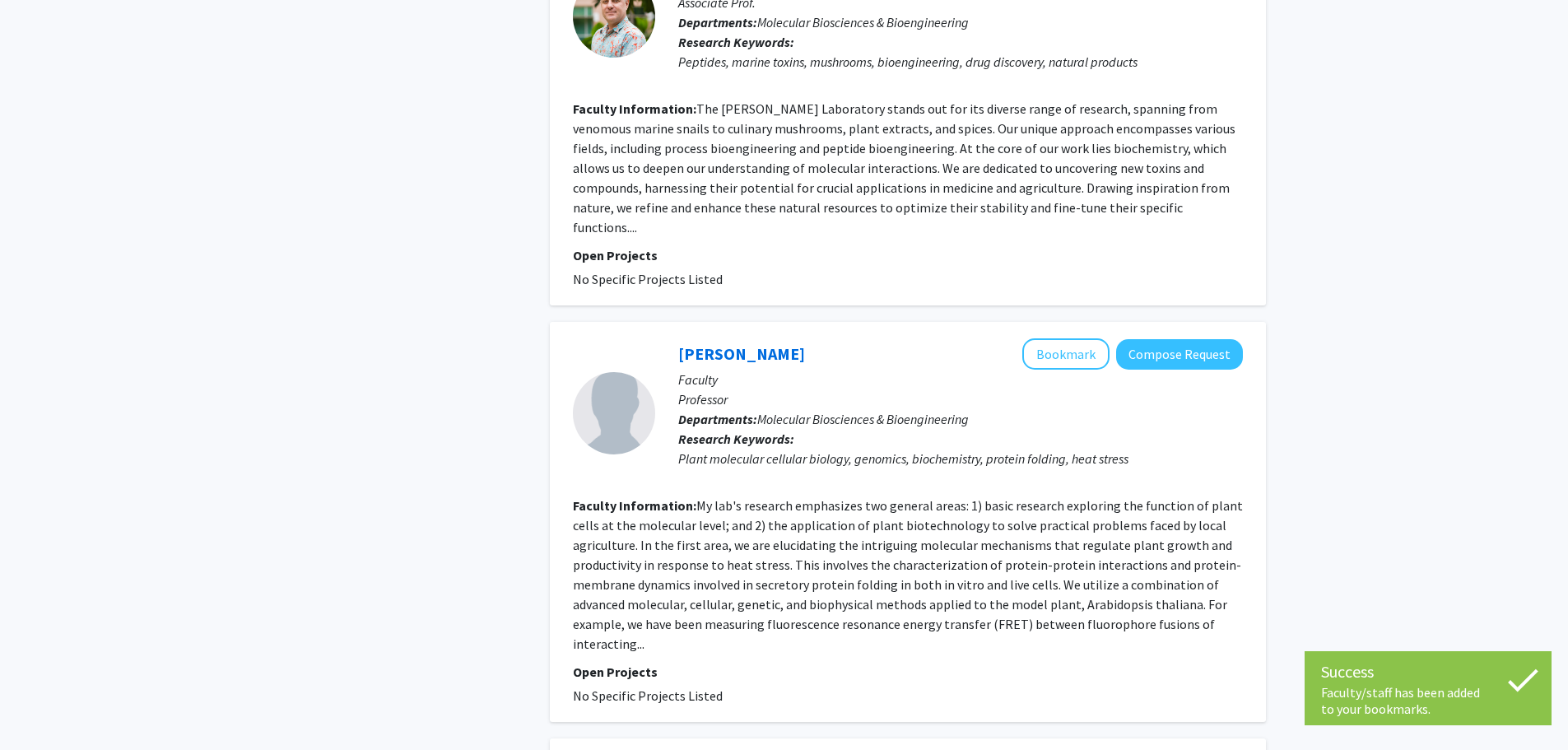
scroll to position [741, 0]
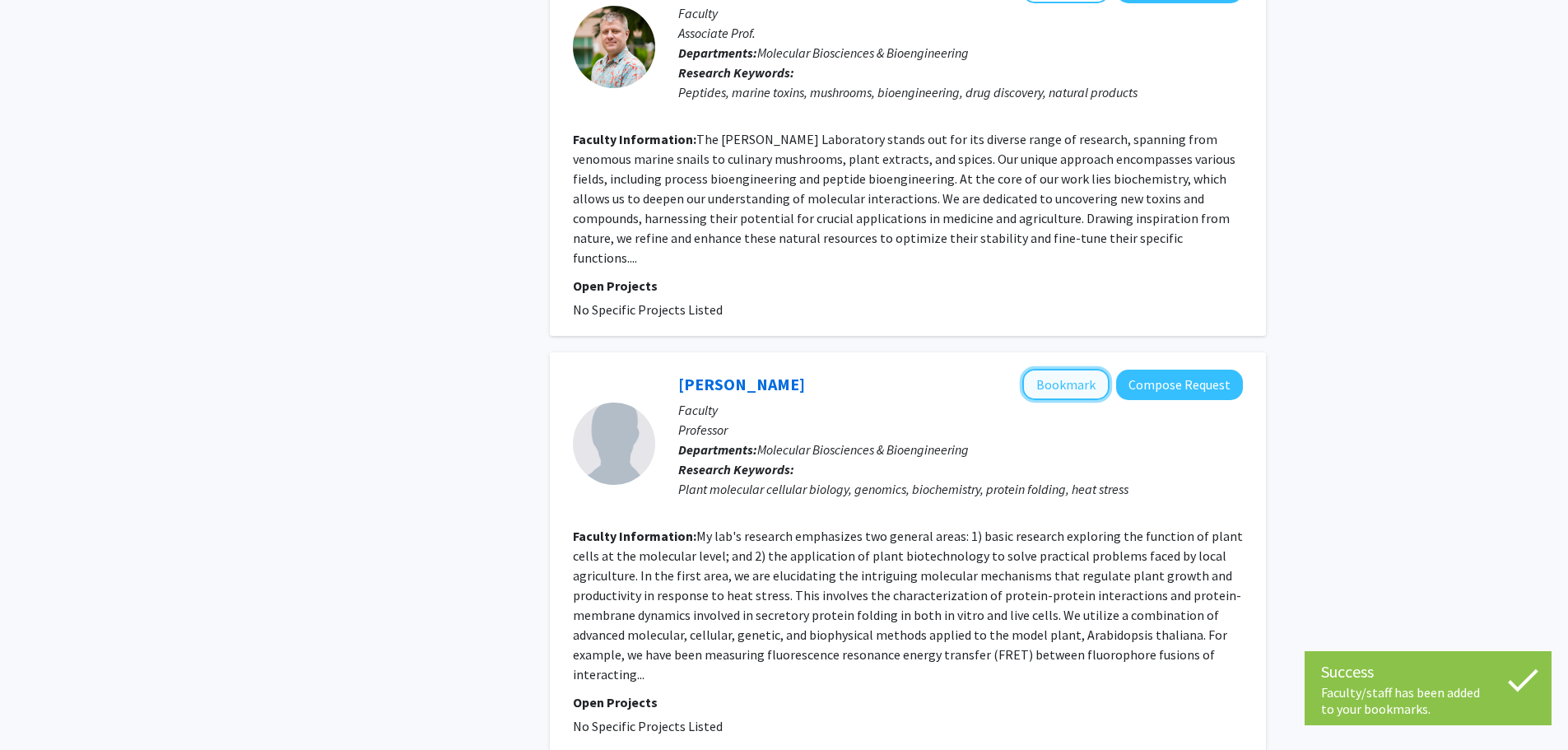
click at [1061, 369] on button "Bookmark" at bounding box center [1065, 384] width 87 height 31
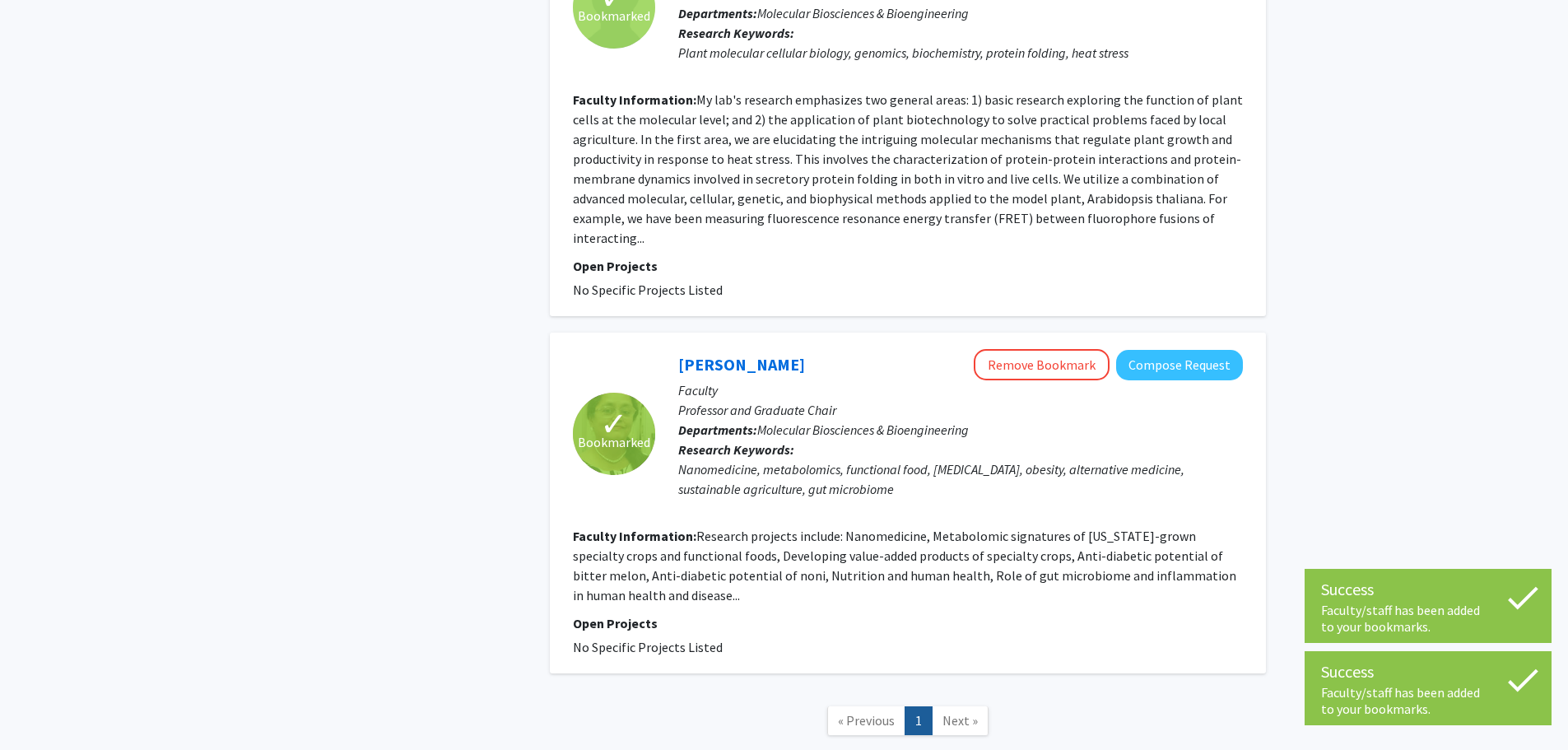
scroll to position [1264, 0]
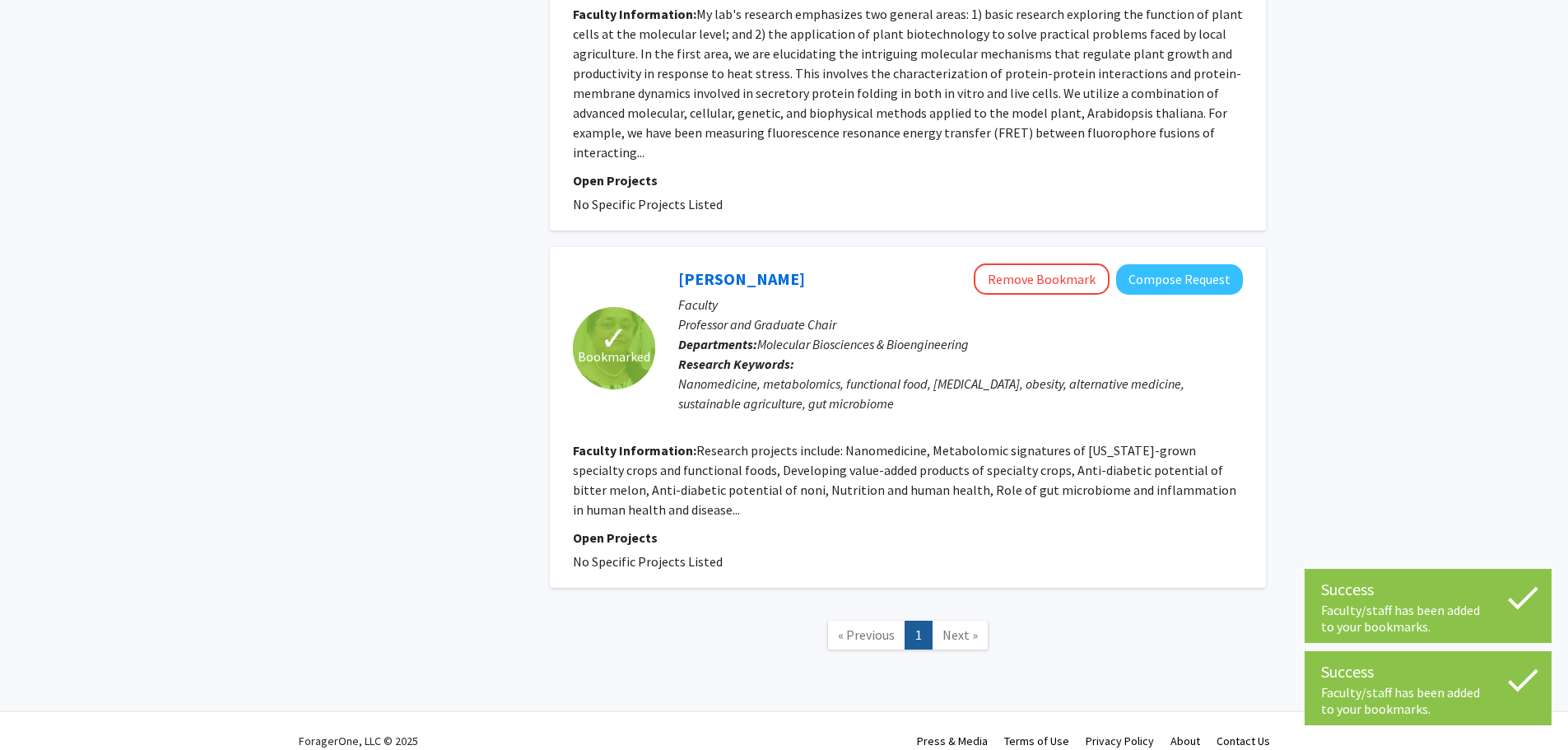
click at [957, 627] on span "Next »" at bounding box center [959, 634] width 35 height 16
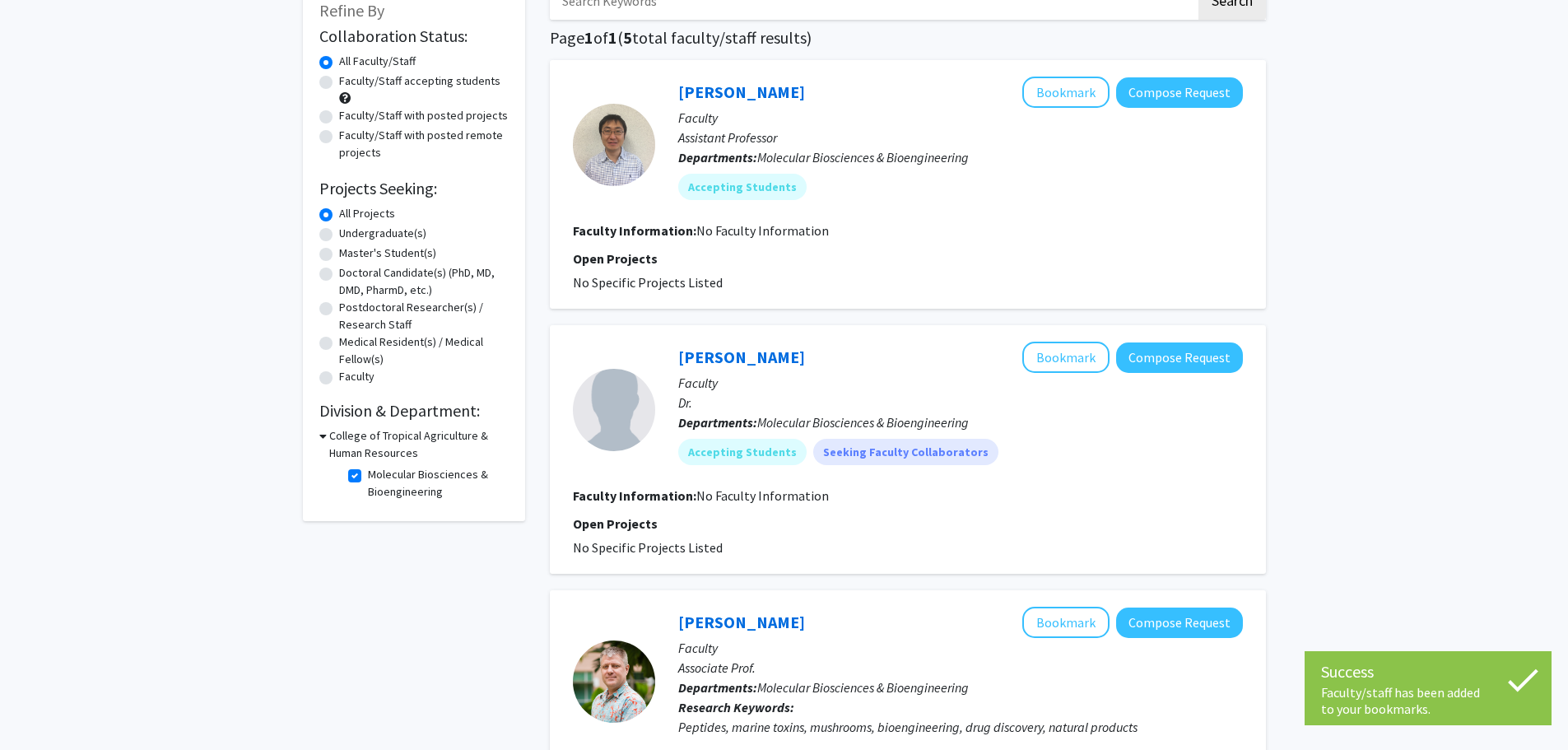
scroll to position [0, 0]
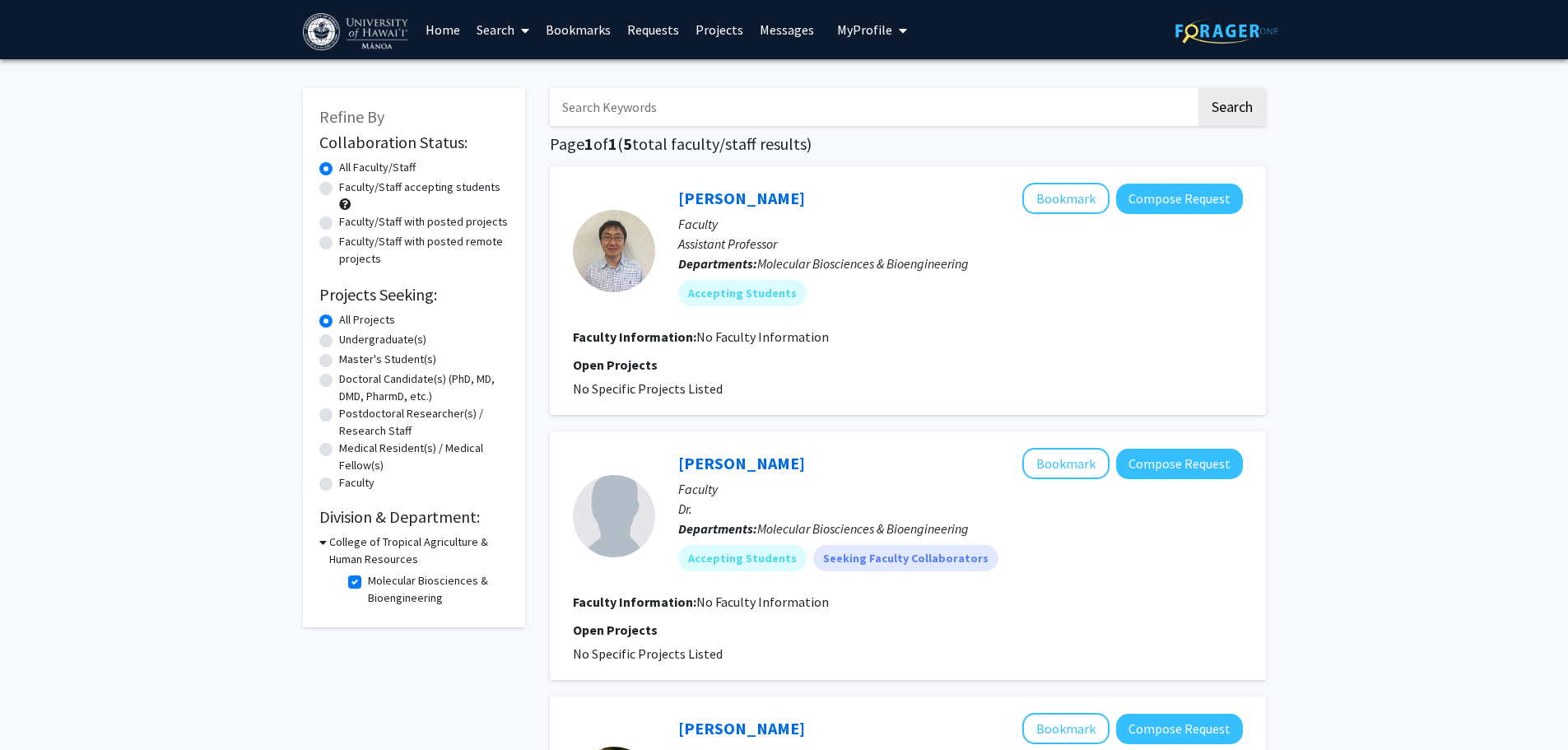
click at [367, 583] on label "Molecular Biosciences & Bioengineering" at bounding box center [436, 589] width 136 height 35
click at [367, 583] on input "Molecular Biosciences & Bioengineering" at bounding box center [373, 577] width 10 height 10
checkbox input "false"
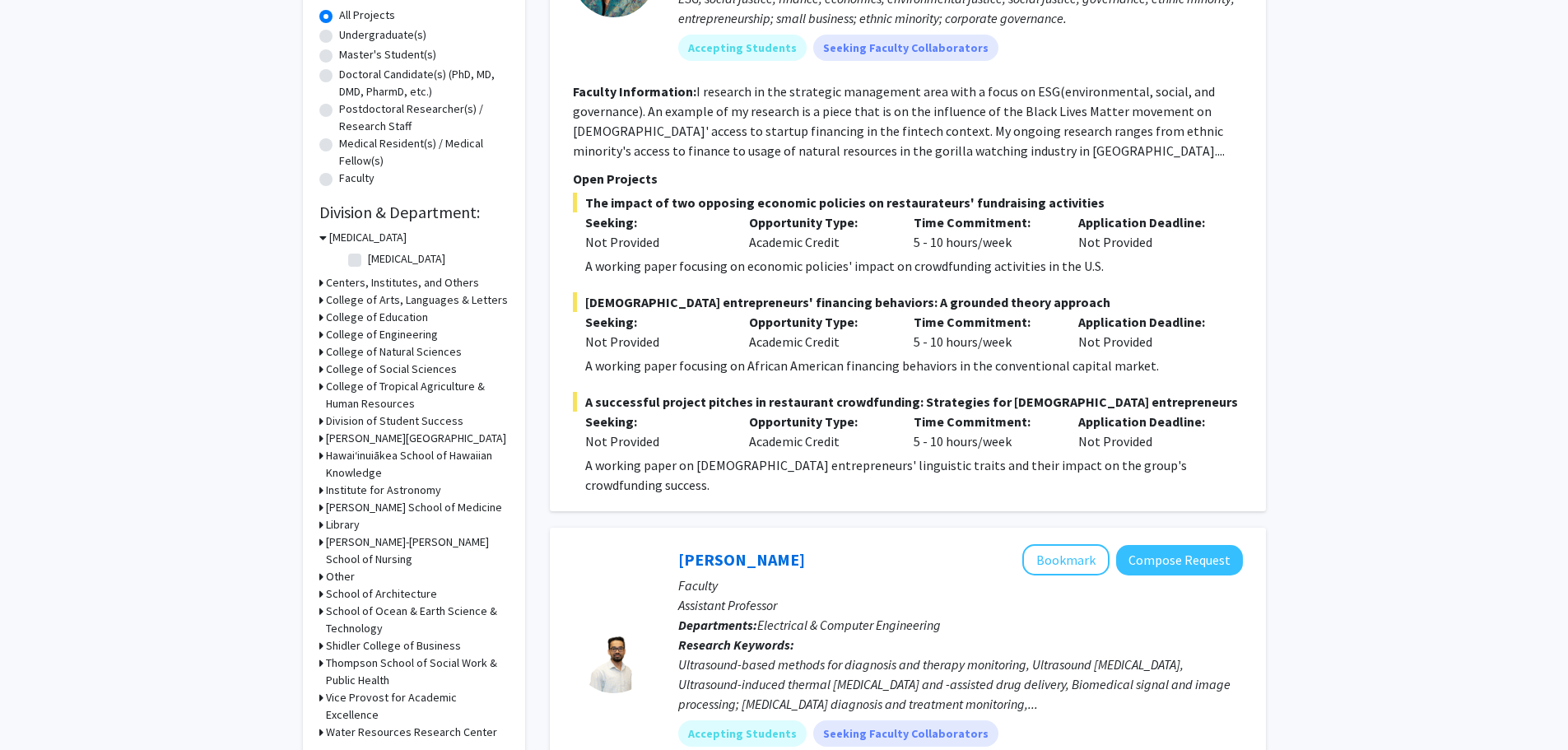
scroll to position [247, 0]
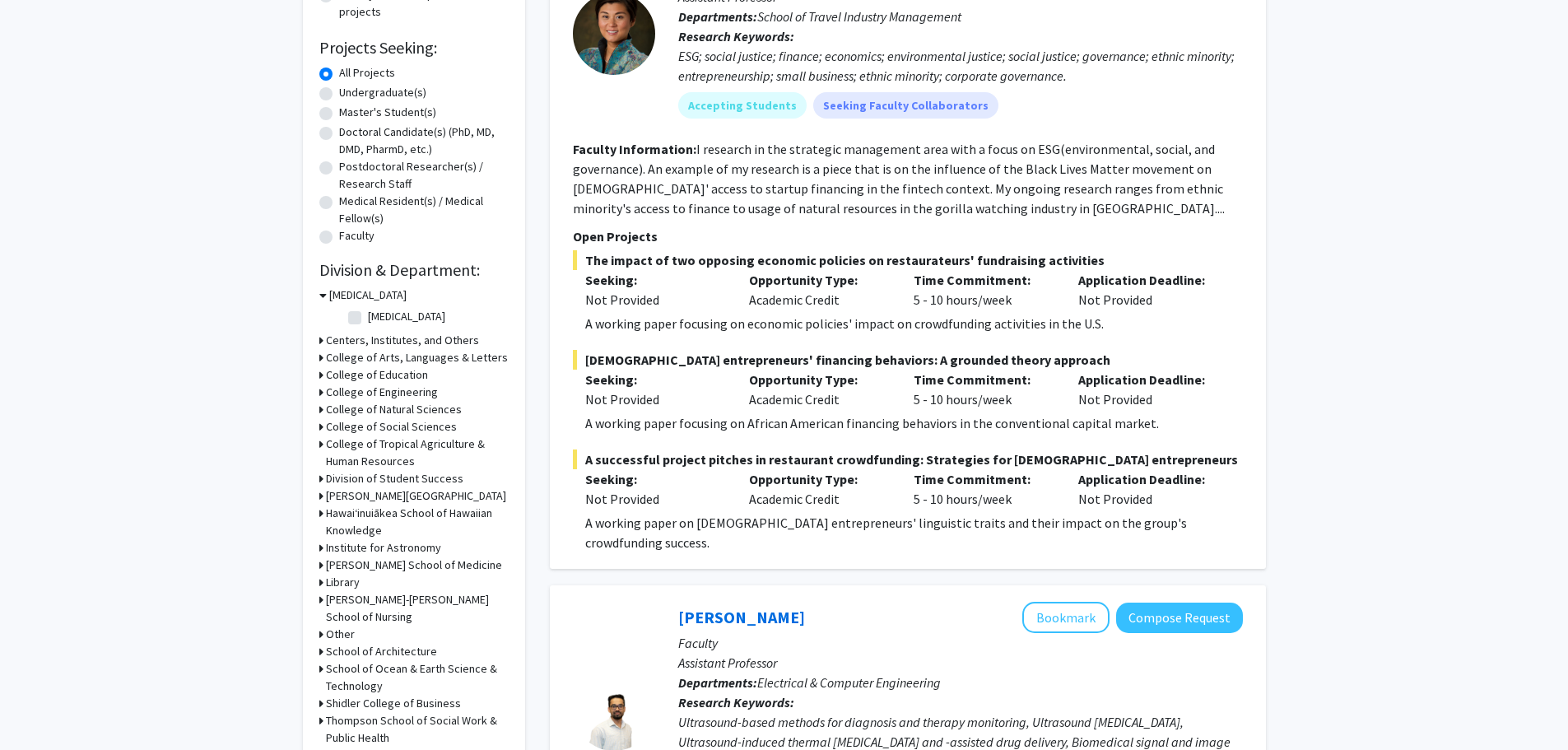
click at [373, 444] on h3 "College of Tropical Agriculture & Human Resources" at bounding box center [417, 453] width 183 height 35
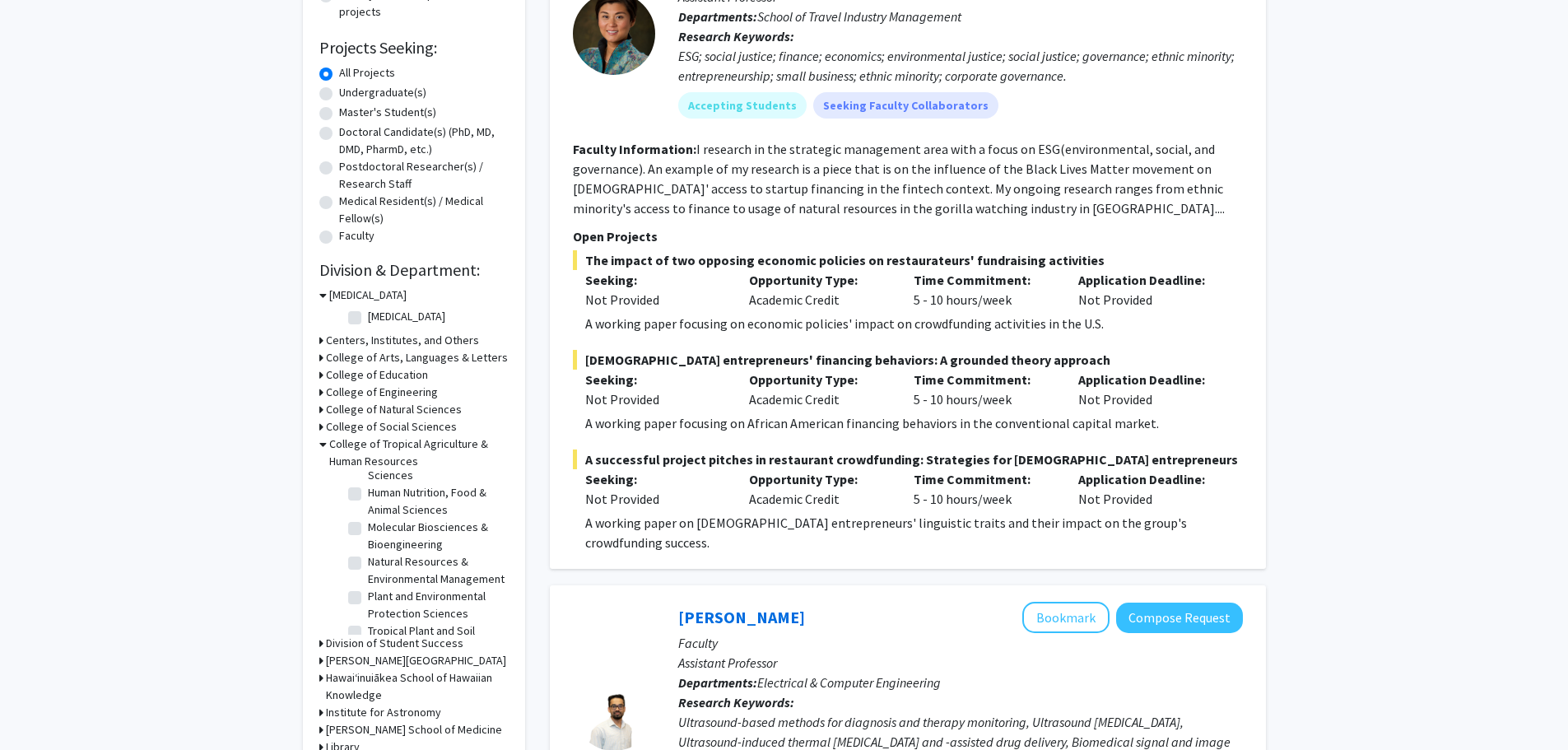
scroll to position [6, 0]
click at [323, 447] on icon at bounding box center [323, 444] width 8 height 17
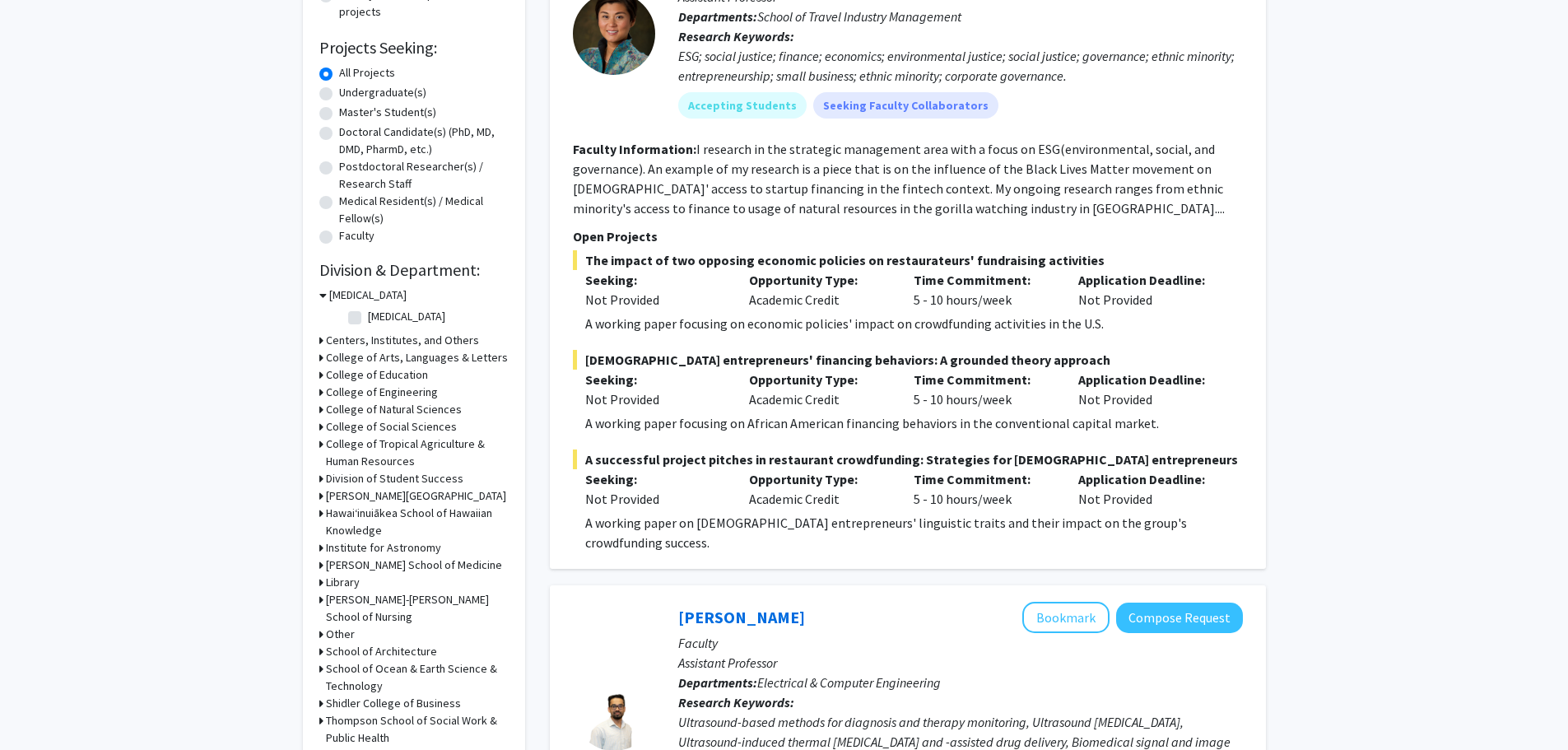
click at [319, 409] on icon at bounding box center [321, 410] width 4 height 17
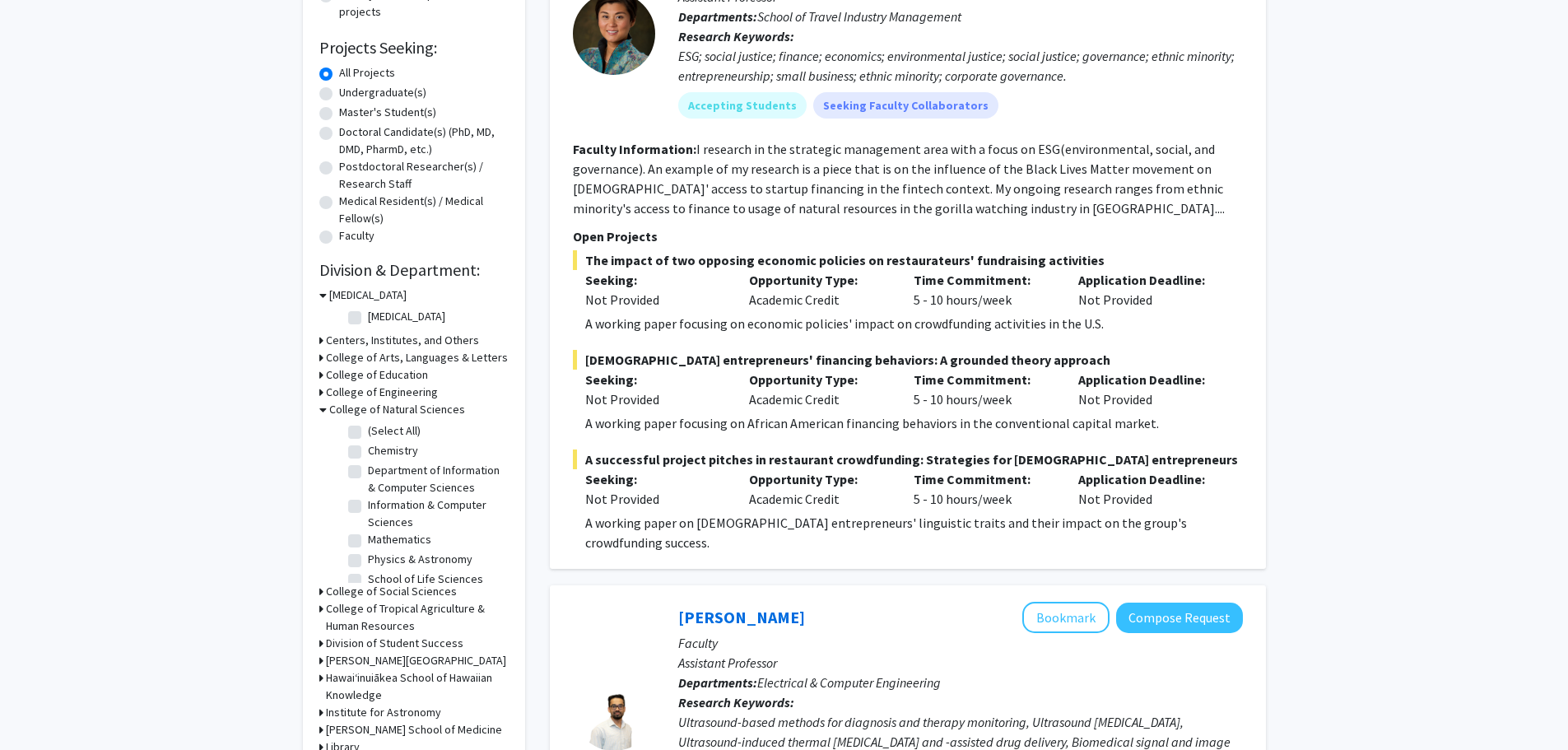
click at [367, 432] on label "(Select All)" at bounding box center [393, 431] width 53 height 17
click at [367, 432] on input "(Select All)" at bounding box center [373, 427] width 10 height 10
checkbox input "true"
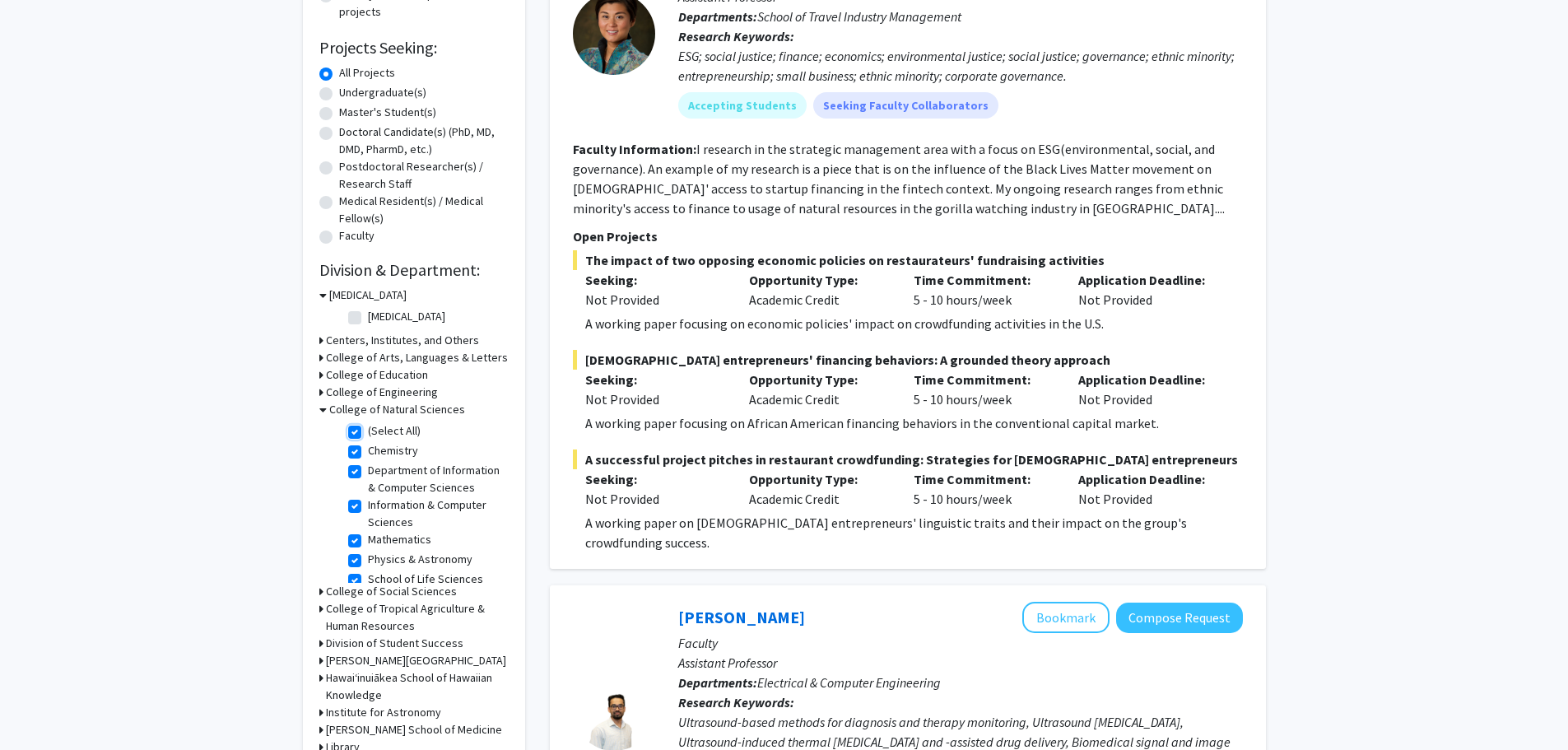
checkbox input "true"
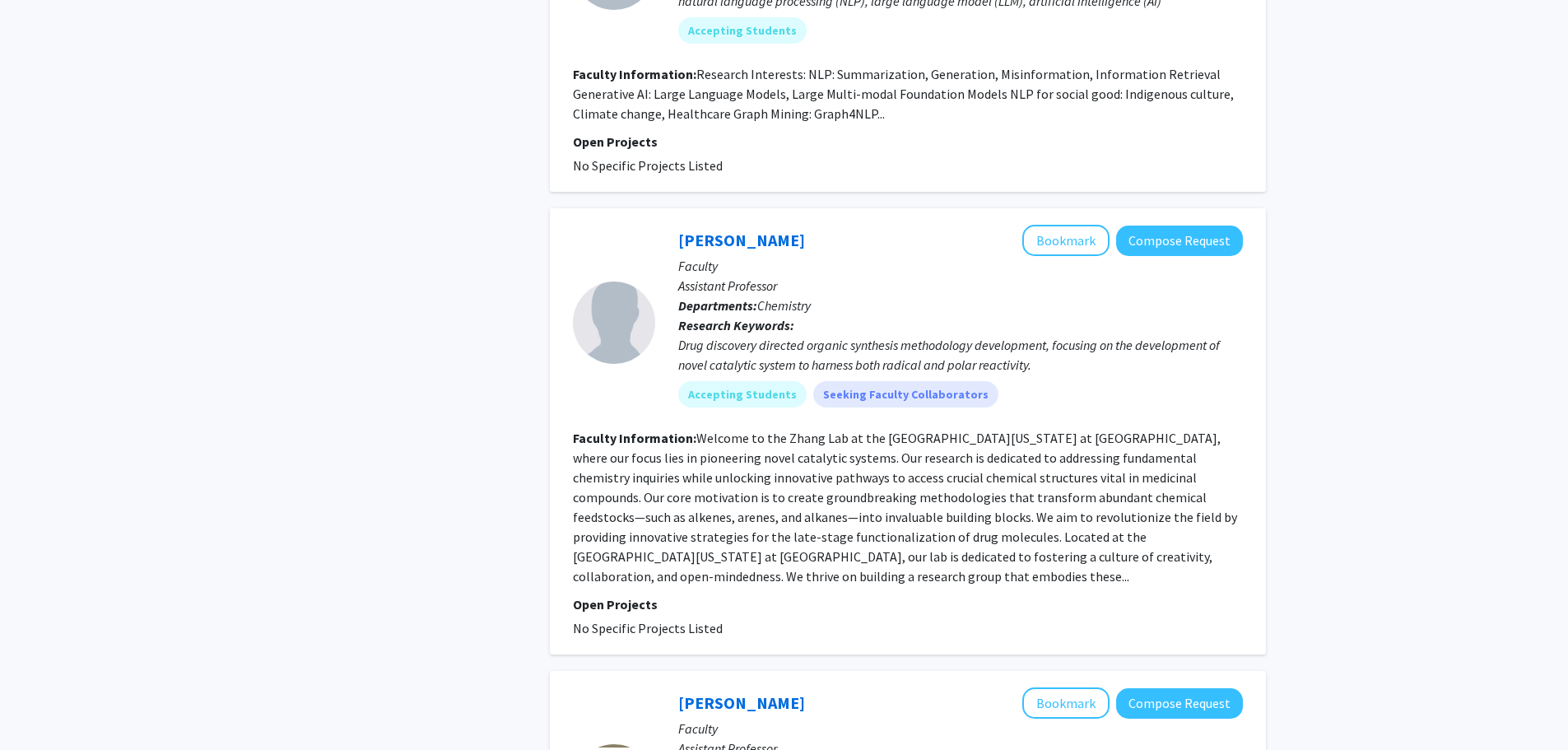
scroll to position [1812, 0]
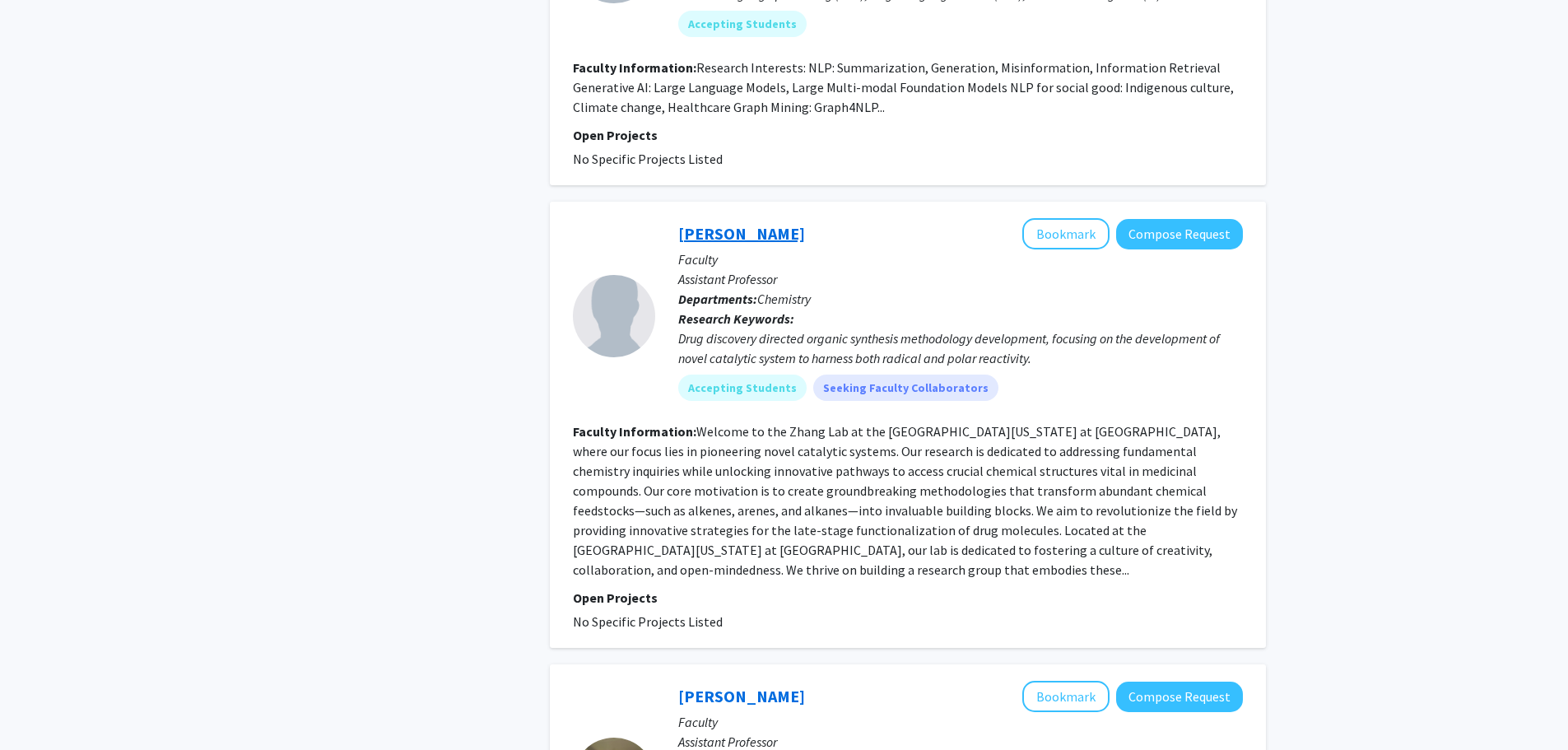
click at [758, 224] on link "[PERSON_NAME]" at bounding box center [741, 234] width 127 height 21
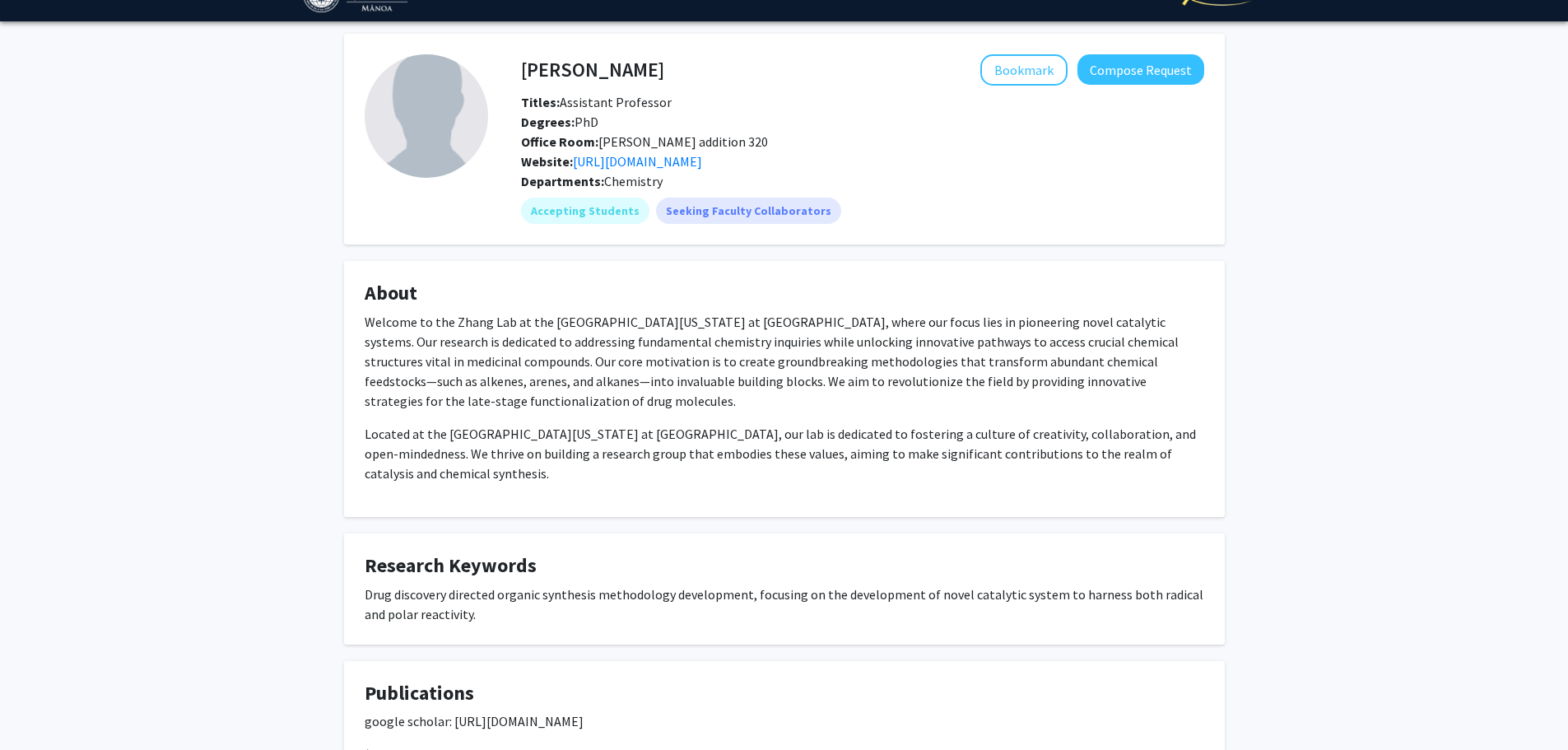
scroll to position [35, 0]
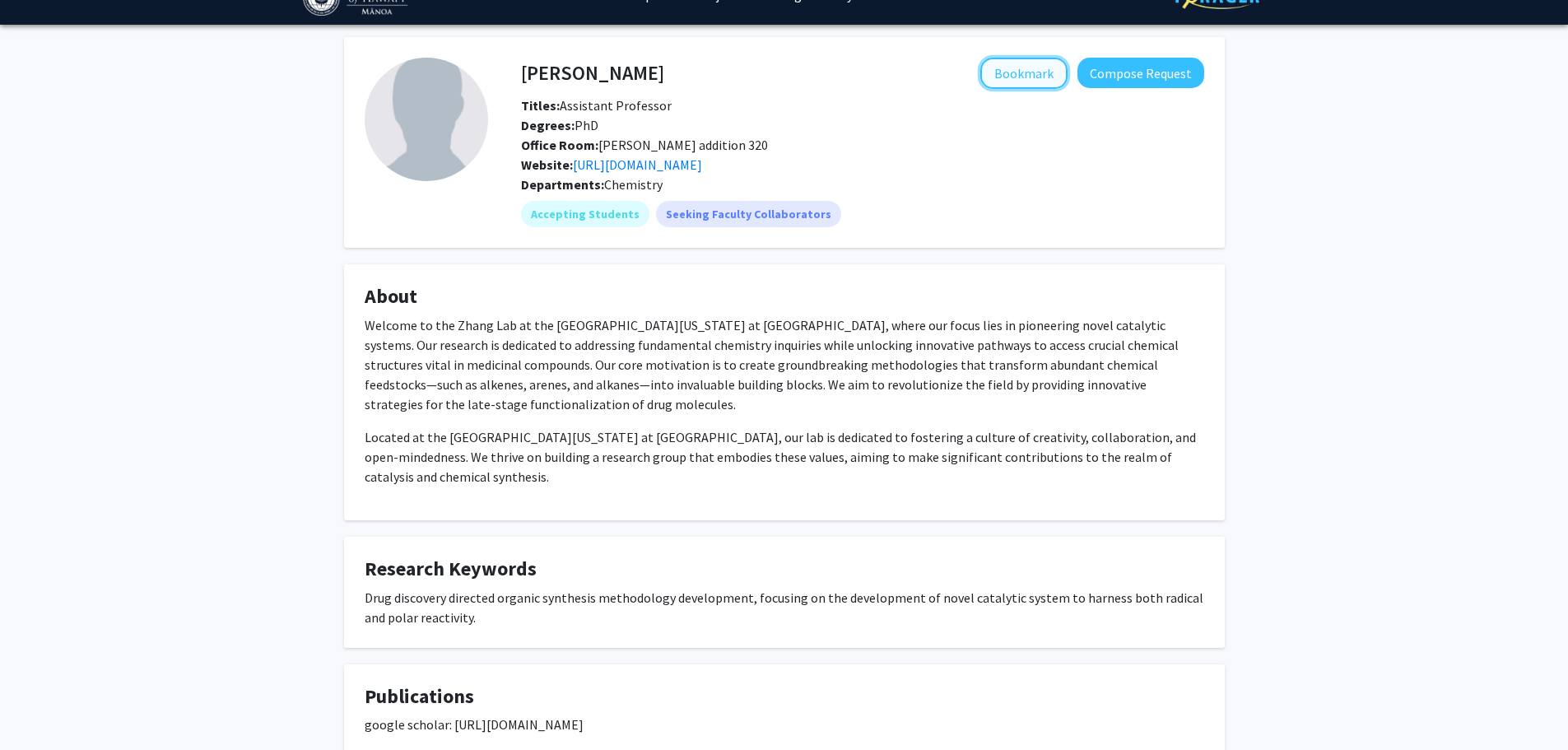
click at [1022, 66] on button "Bookmark" at bounding box center [1023, 73] width 87 height 31
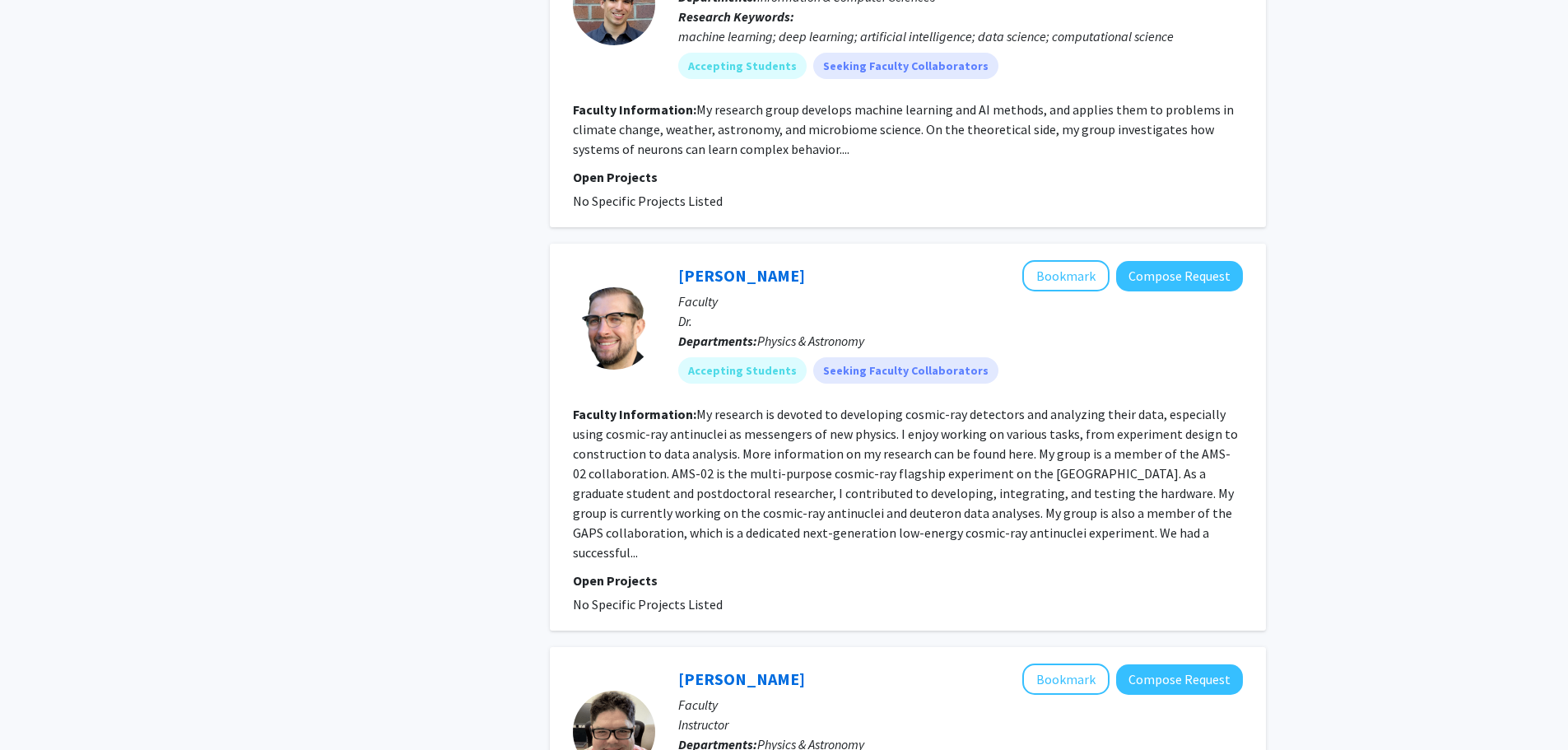
scroll to position [3623, 0]
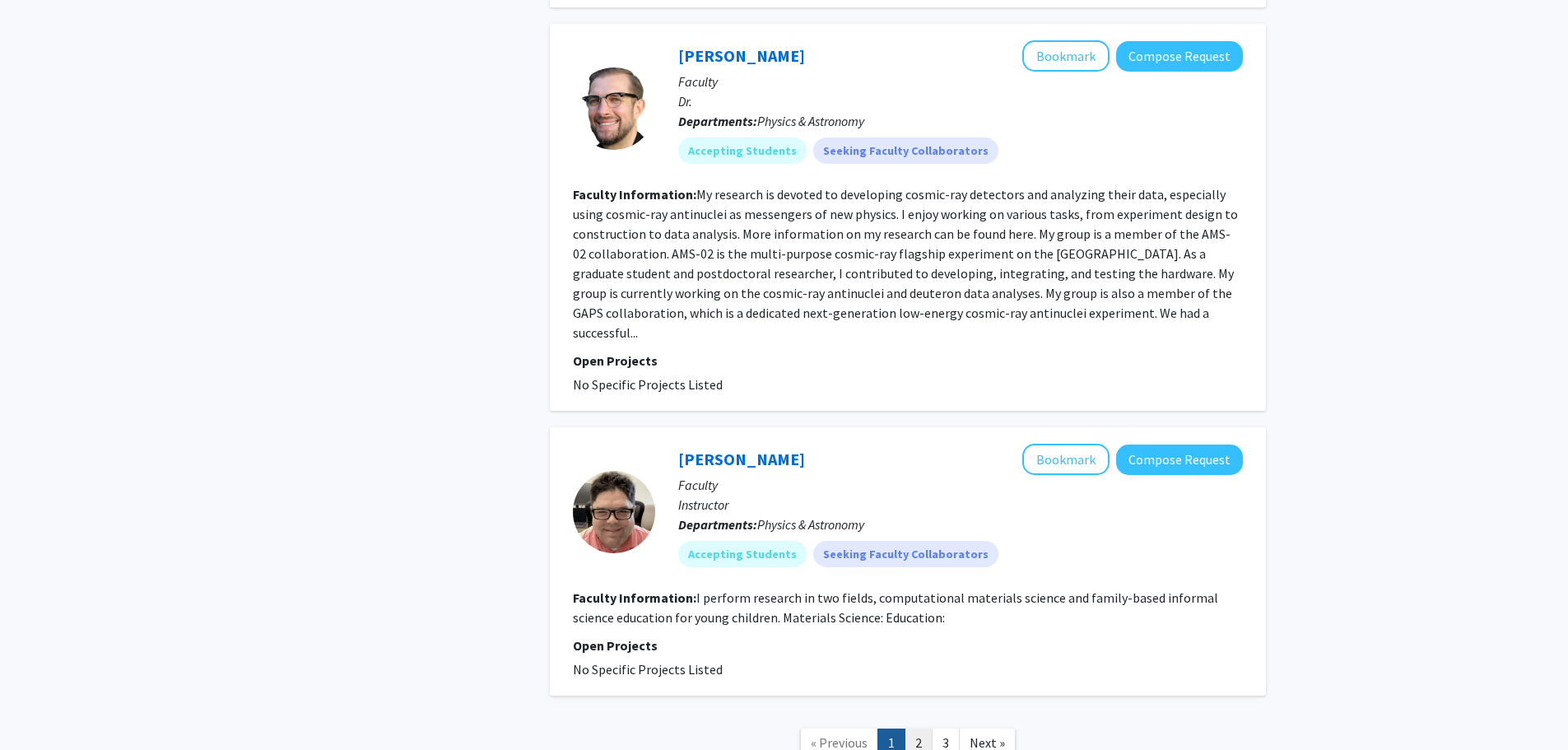
click at [921, 728] on link "2" at bounding box center [919, 742] width 28 height 28
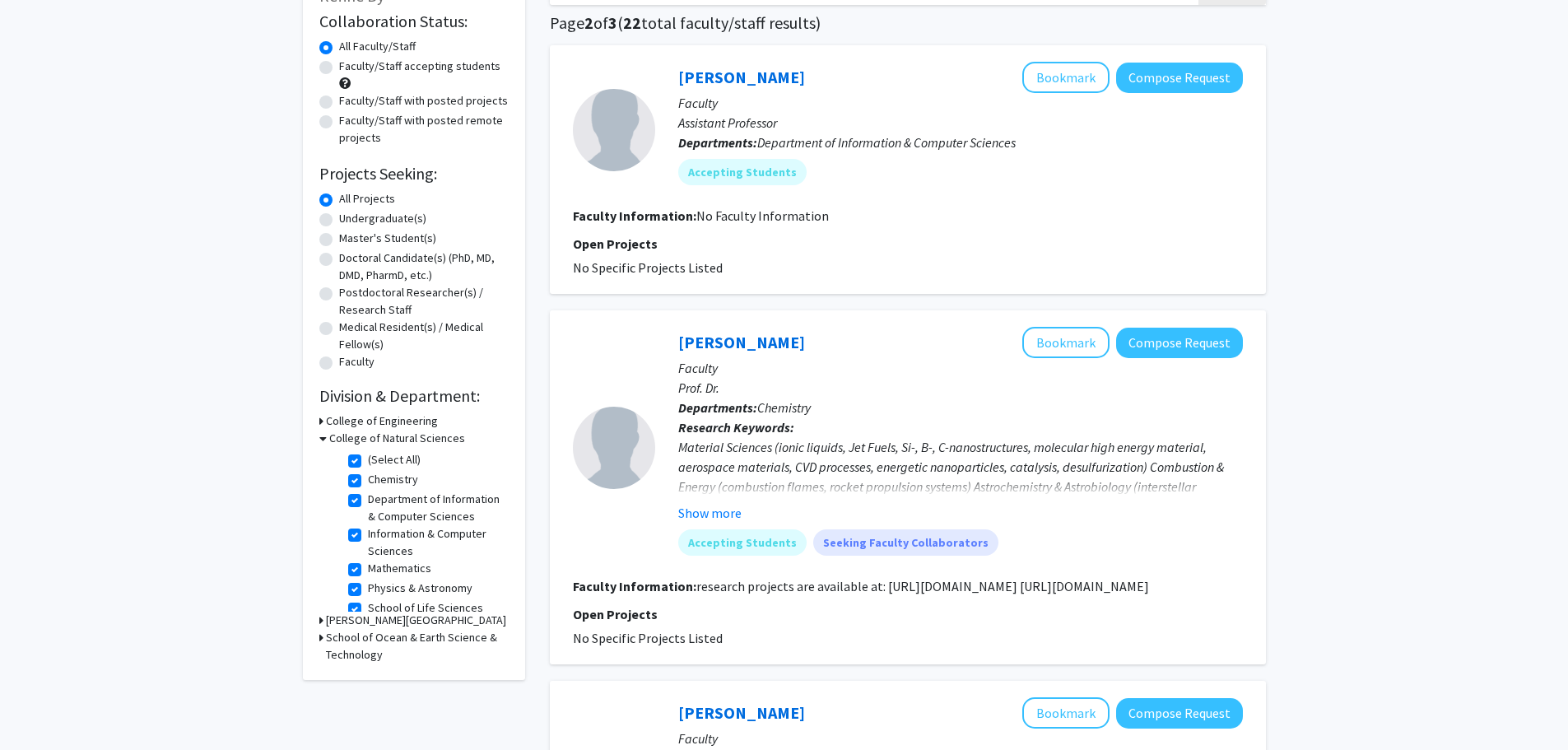
scroll to position [82, 0]
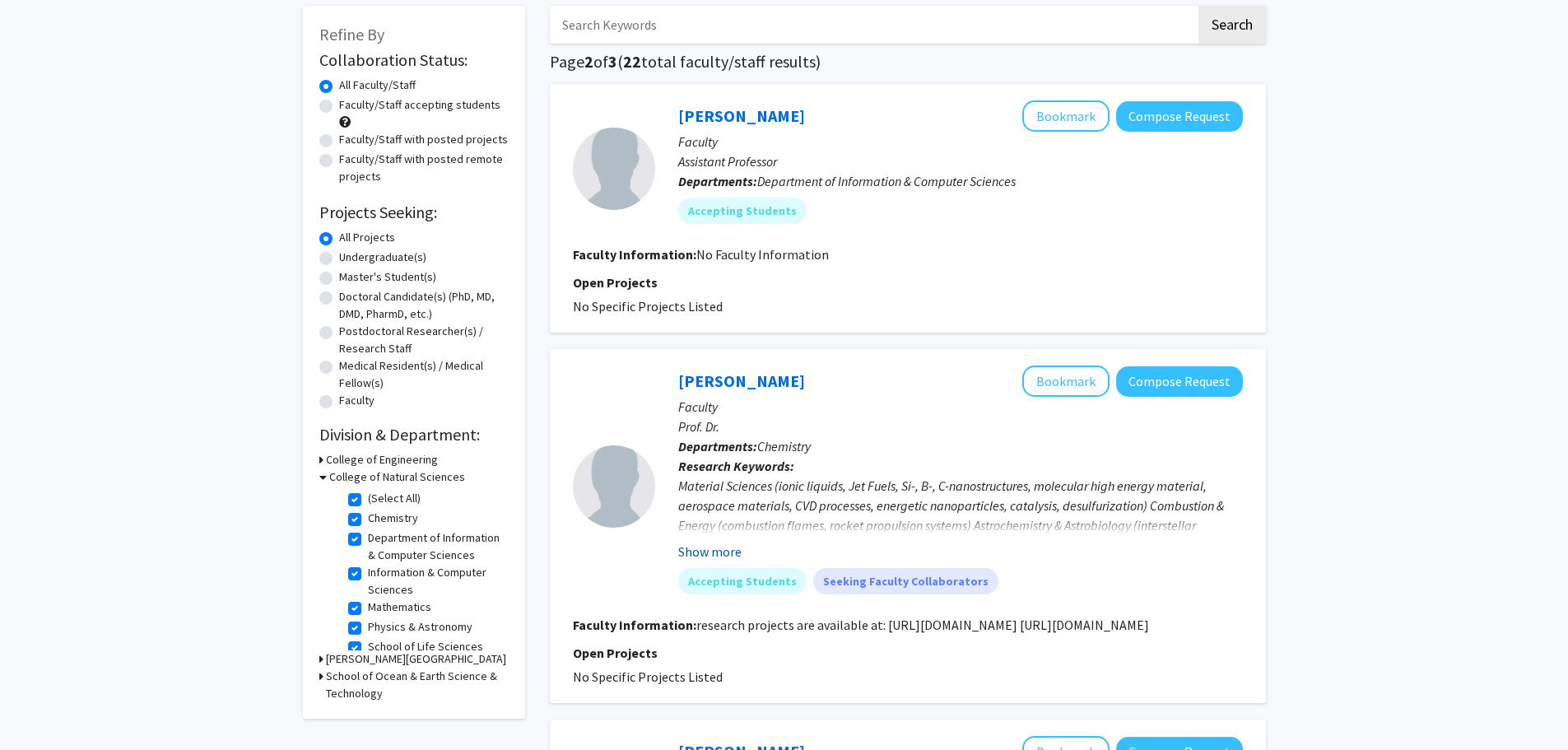
click at [730, 557] on button "Show more" at bounding box center [709, 551] width 63 height 20
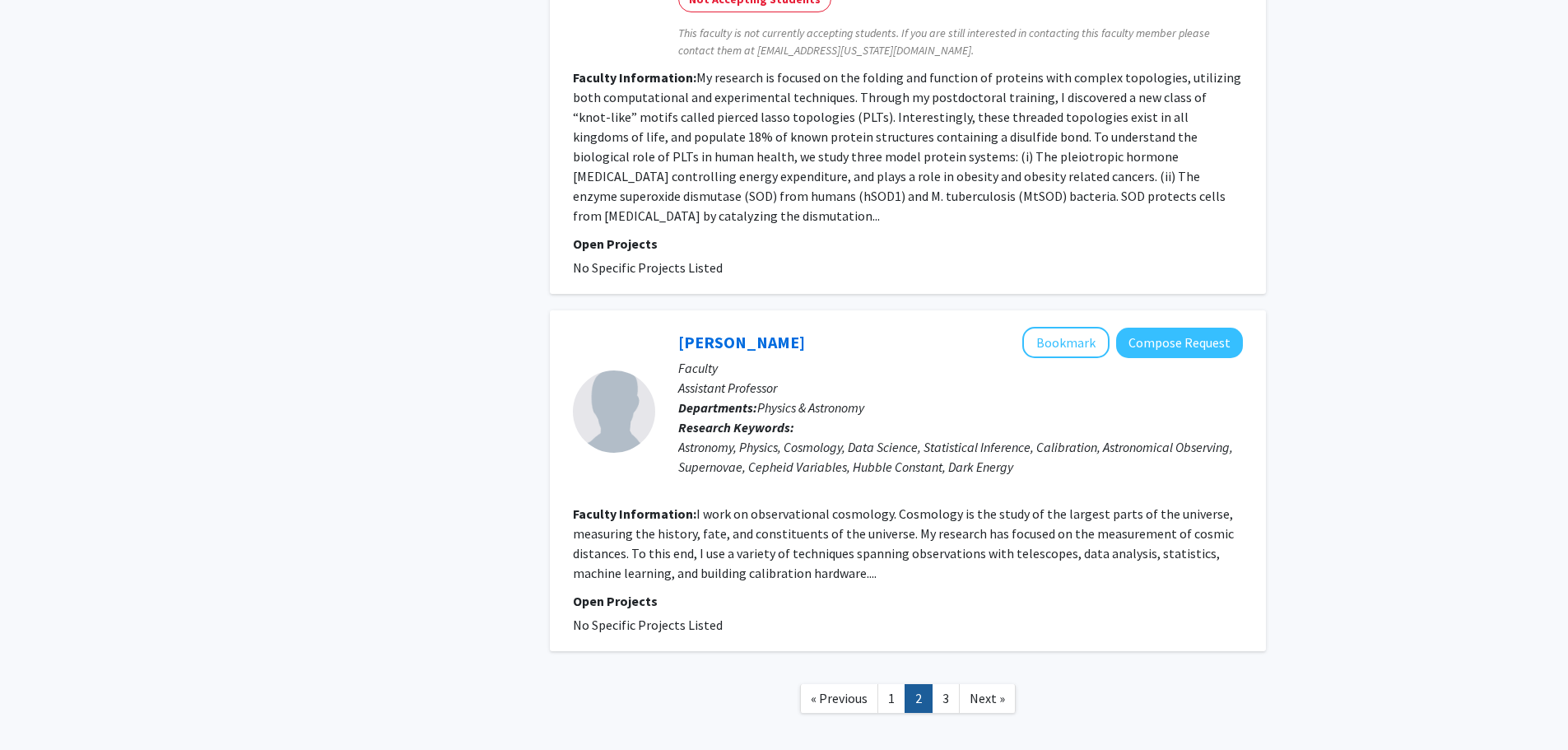
scroll to position [3047, 0]
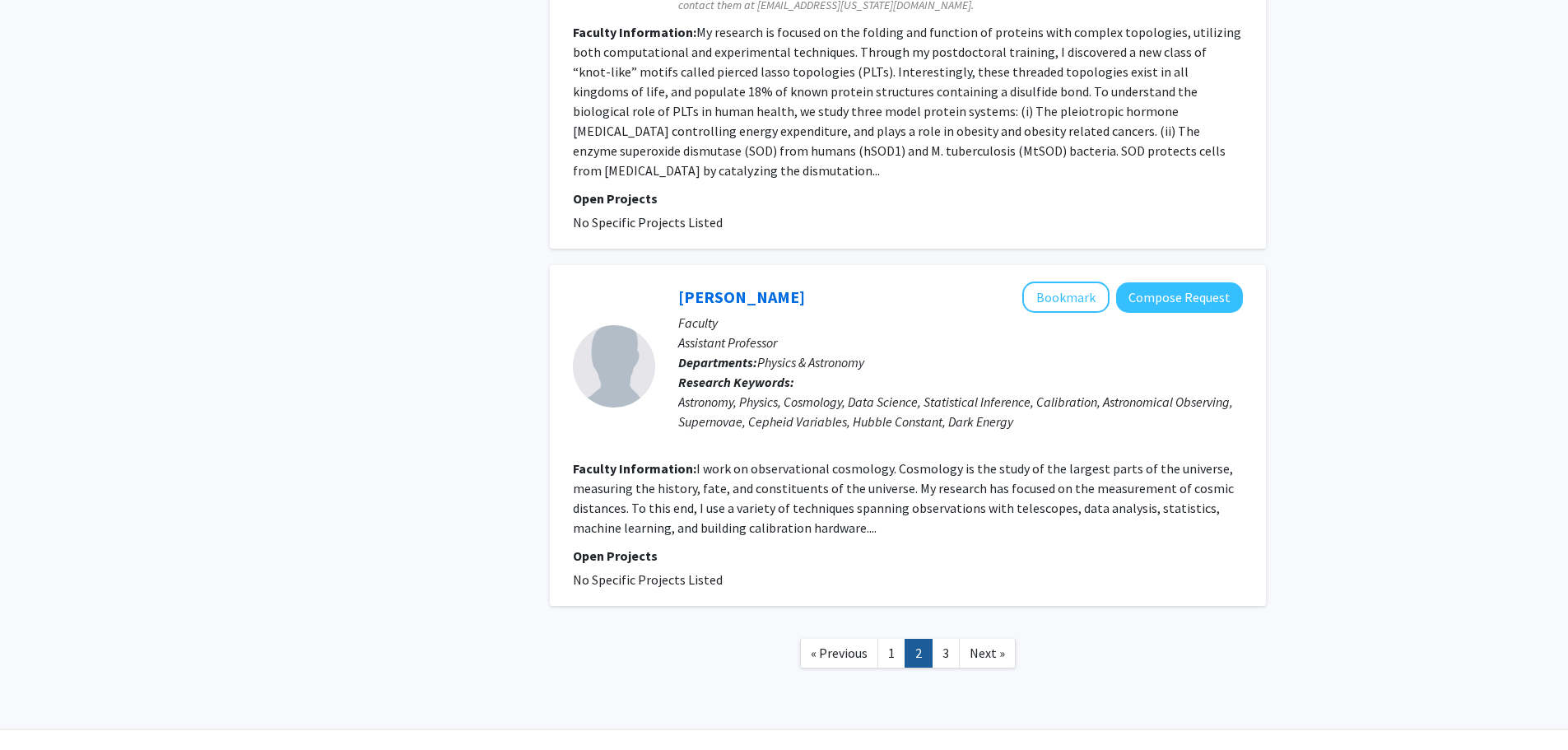
click at [938, 662] on link "3" at bounding box center [945, 652] width 28 height 28
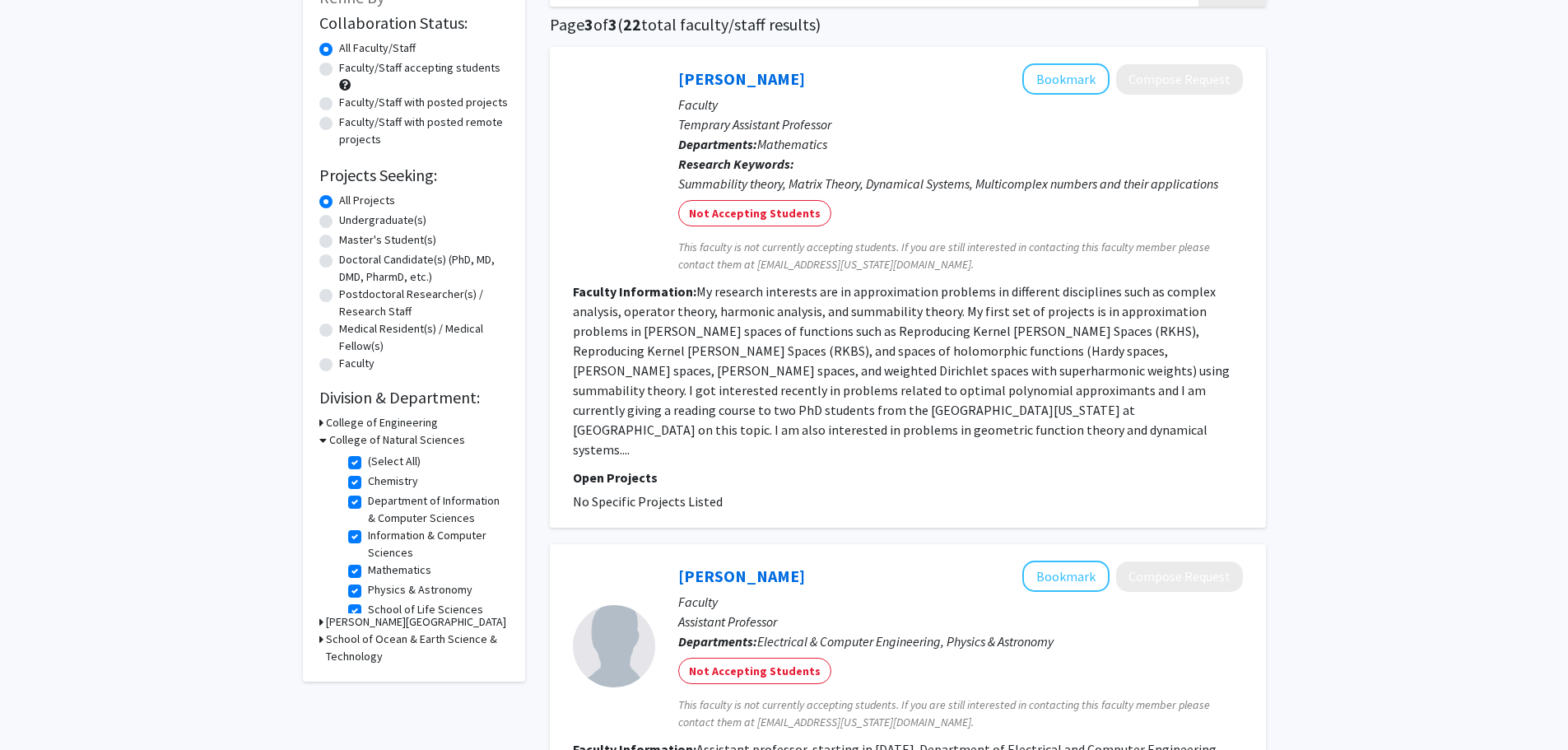
scroll to position [247, 0]
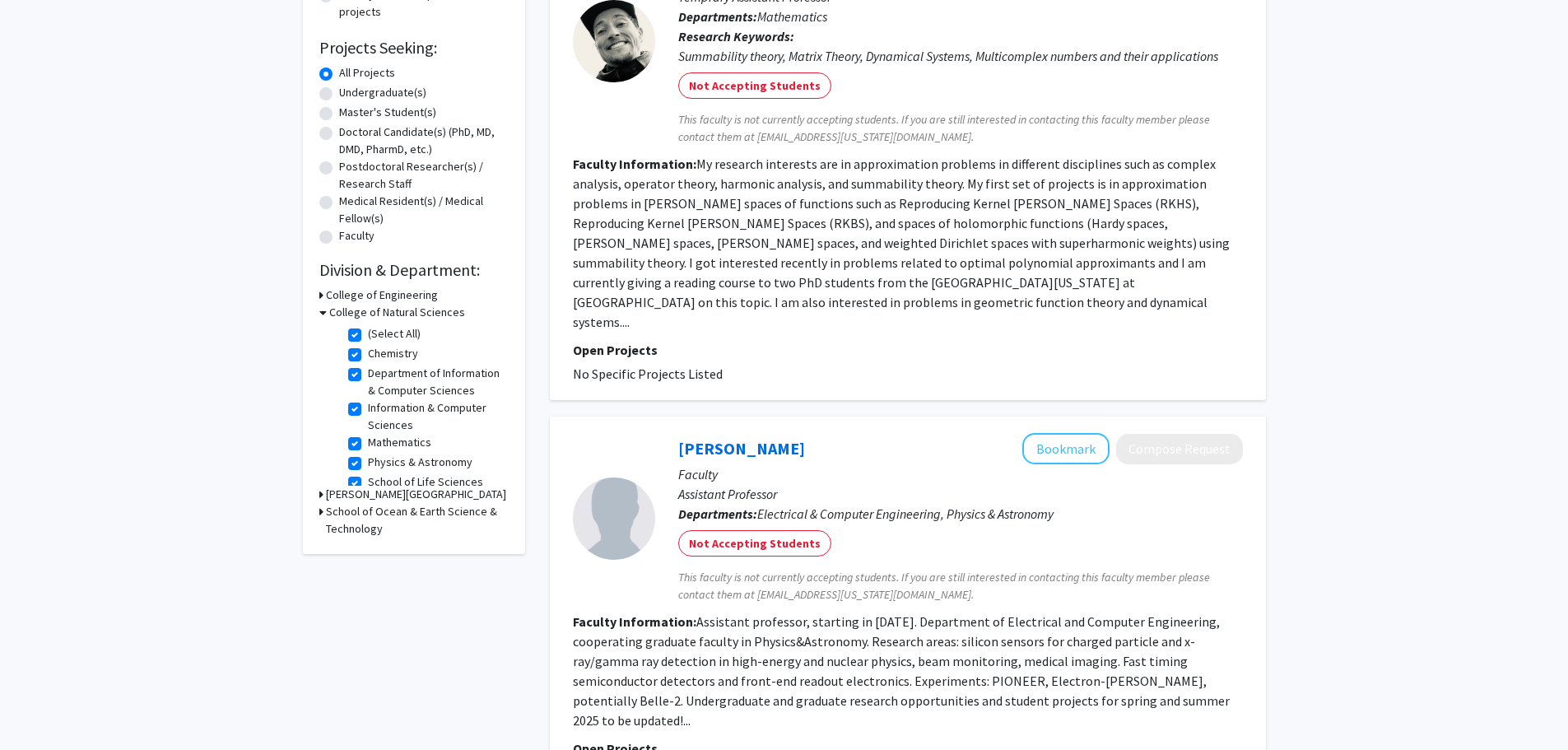
click at [321, 313] on icon at bounding box center [323, 312] width 8 height 17
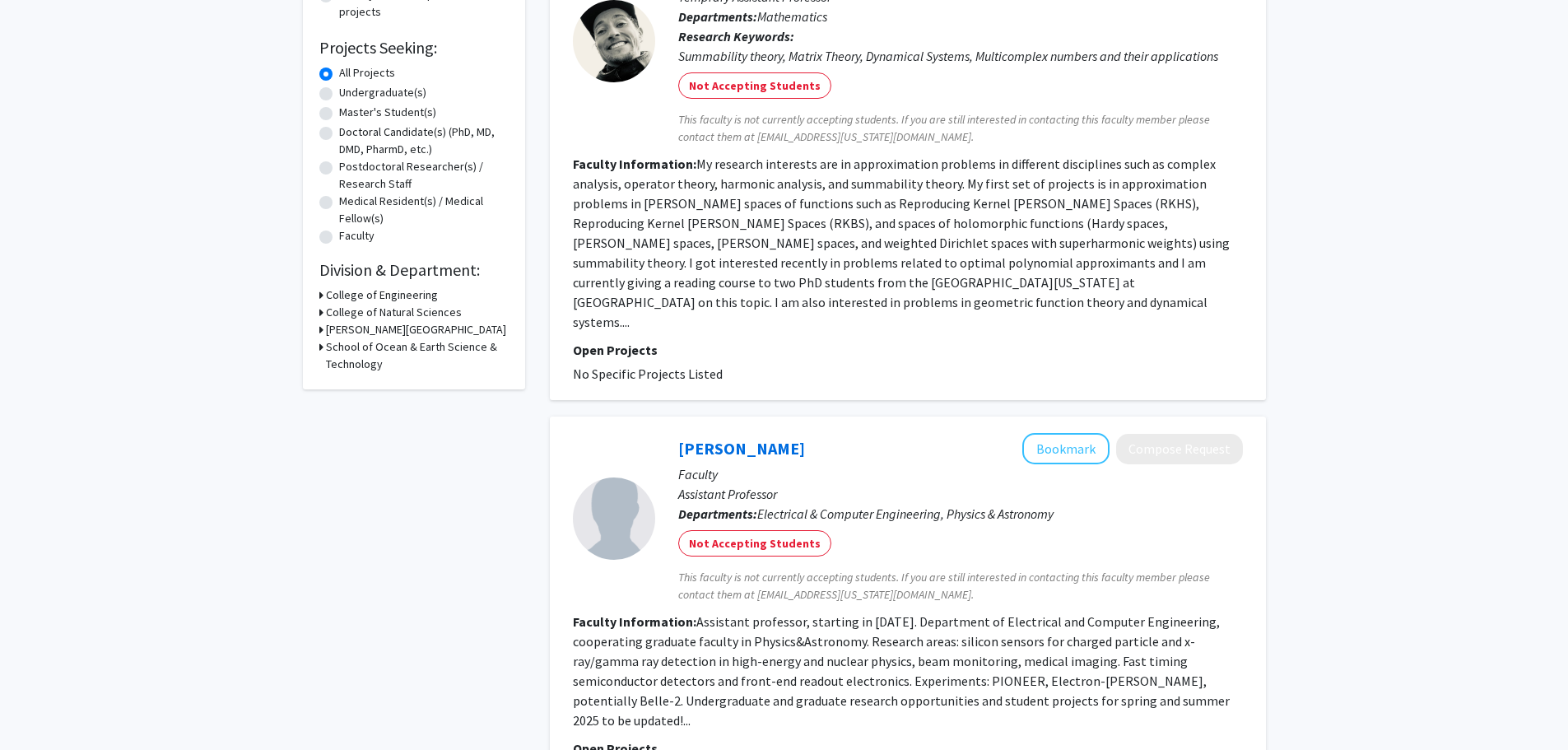
click at [323, 312] on div "College of Natural Sciences" at bounding box center [413, 312] width 189 height 17
click at [317, 312] on div "Refine By Collaboration Status: Collaboration Status All Faculty/Staff Collabor…" at bounding box center [414, 115] width 223 height 548
click at [320, 310] on icon at bounding box center [321, 312] width 4 height 17
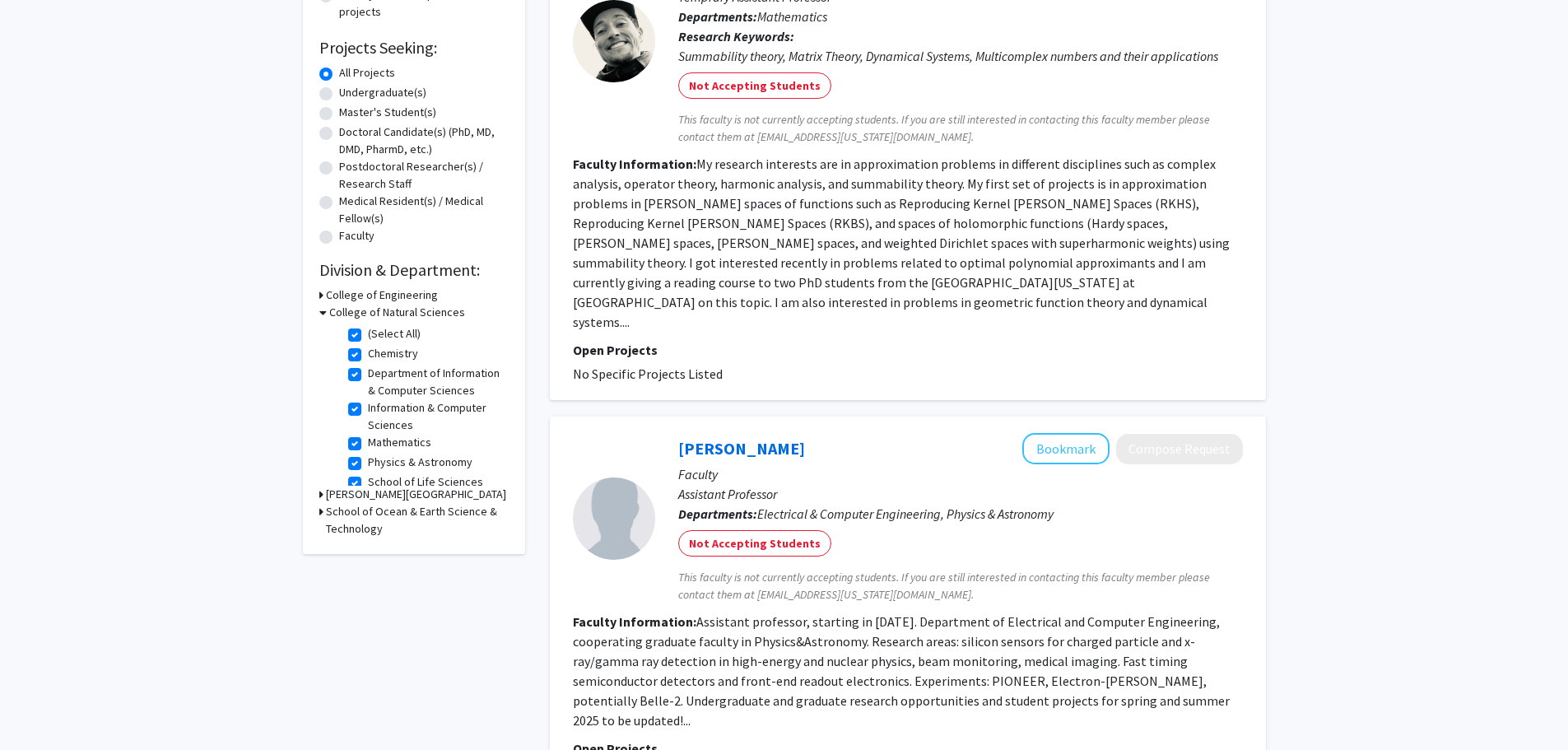
click at [367, 333] on label "(Select All)" at bounding box center [393, 334] width 53 height 17
click at [367, 333] on input "(Select All)" at bounding box center [373, 331] width 10 height 10
checkbox input "false"
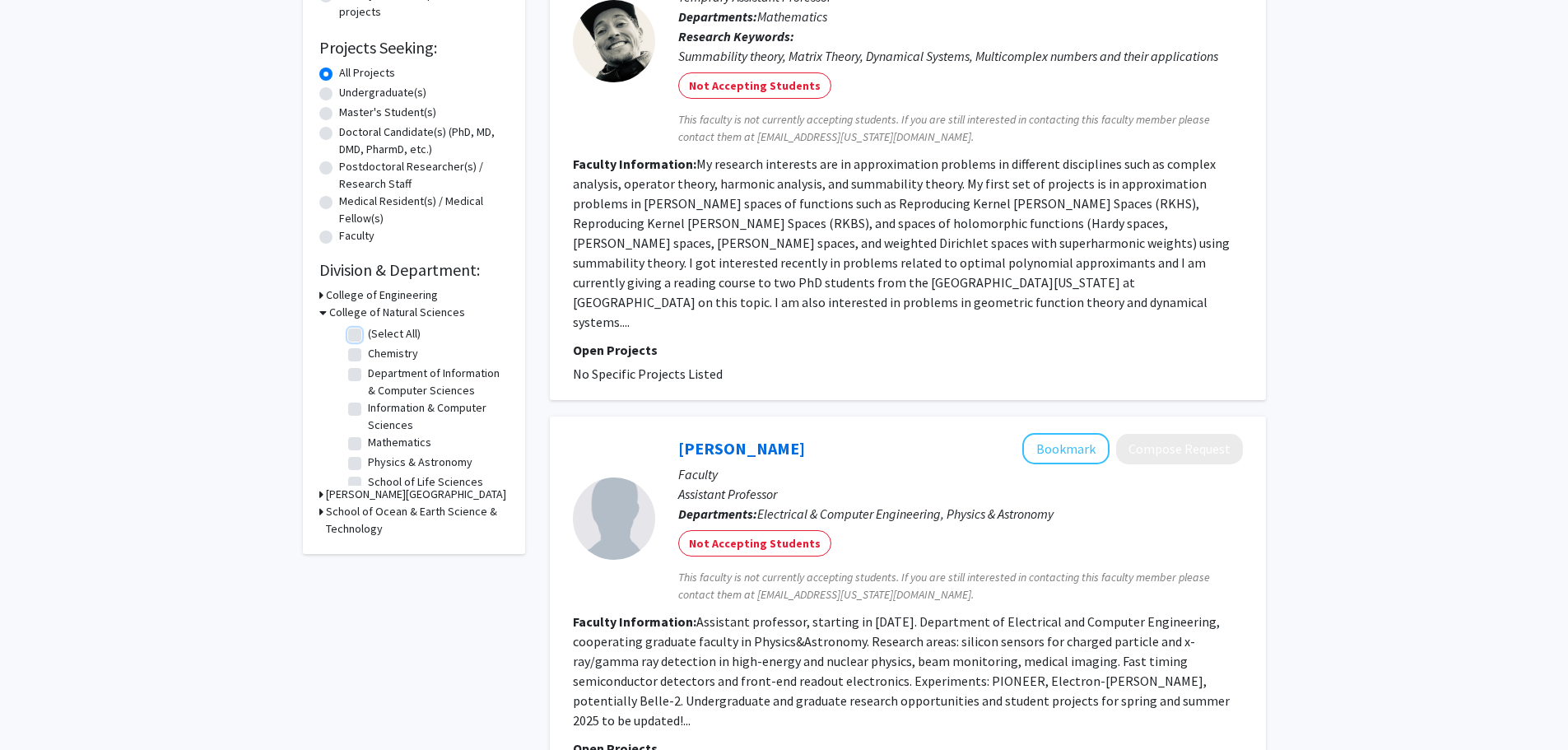
checkbox input "false"
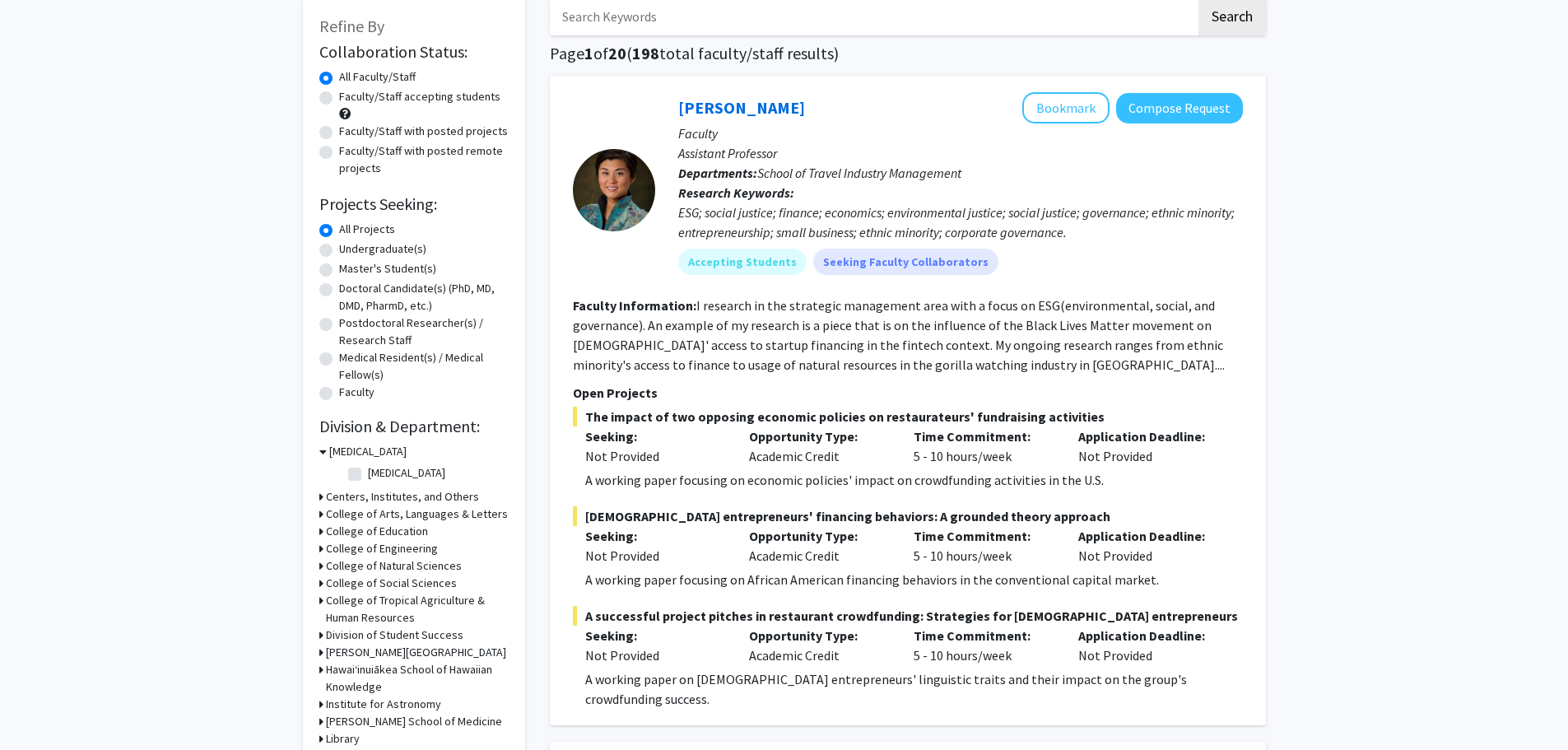
scroll to position [247, 0]
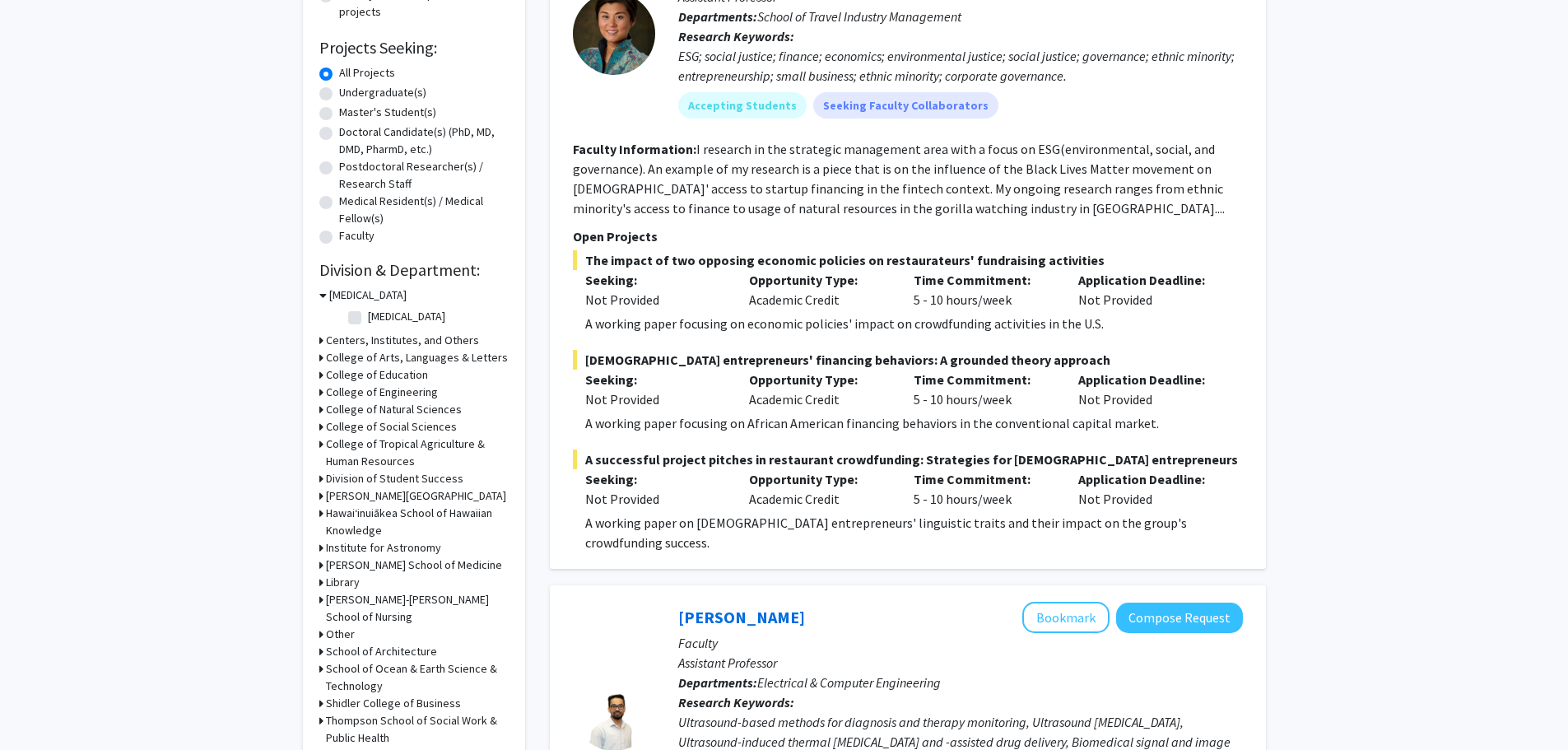
click at [323, 668] on div "School of Ocean & Earth Science & Technology" at bounding box center [413, 678] width 189 height 35
click at [318, 668] on div "Refine By Collaboration Status: Collaboration Status All Faculty/Staff Collabor…" at bounding box center [414, 328] width 223 height 974
click at [331, 672] on h3 "School of Ocean & Earth Science & Technology" at bounding box center [417, 678] width 183 height 35
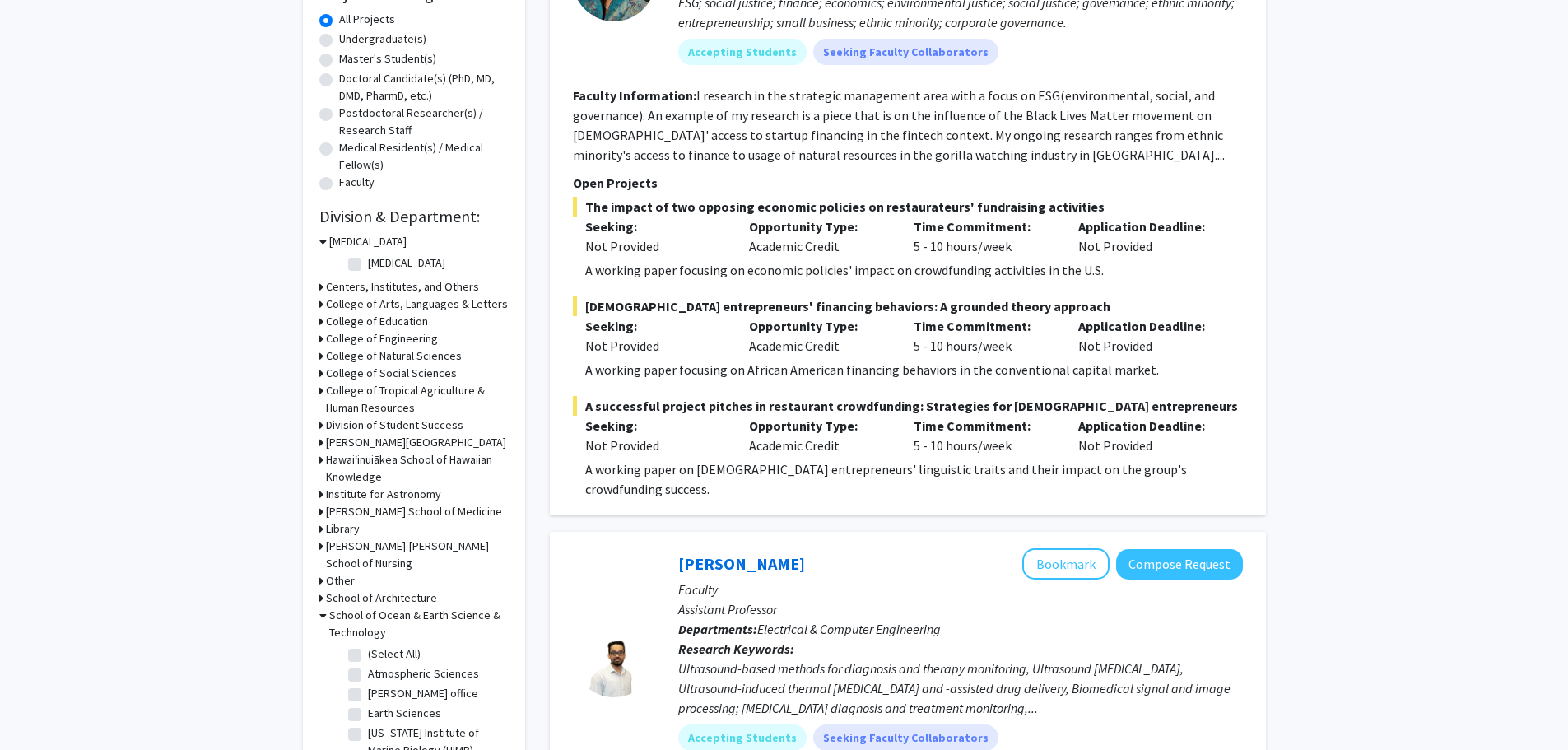
scroll to position [330, 0]
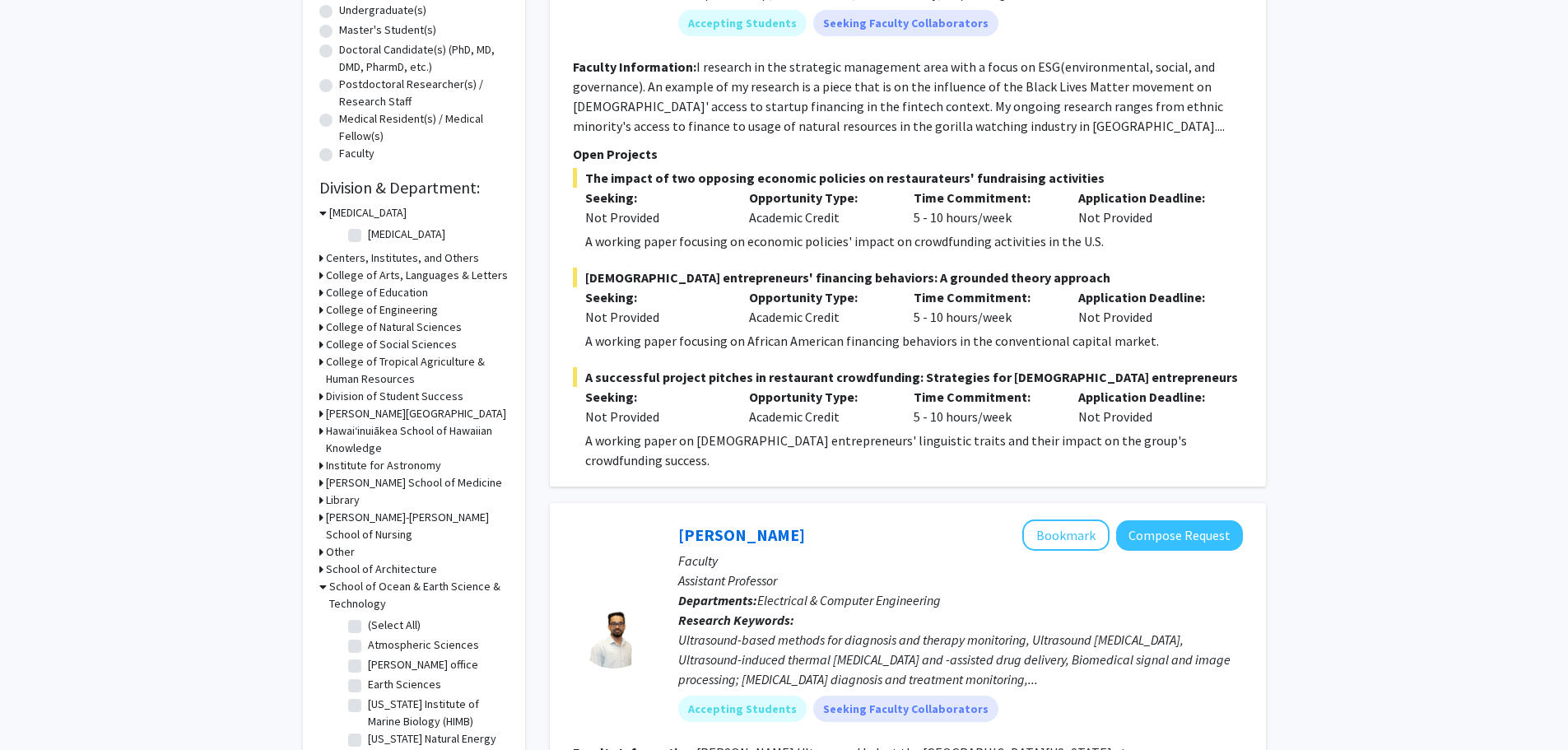
click at [367, 623] on label "(Select All)" at bounding box center [393, 626] width 53 height 17
click at [367, 623] on input "(Select All)" at bounding box center [373, 622] width 10 height 10
checkbox input "true"
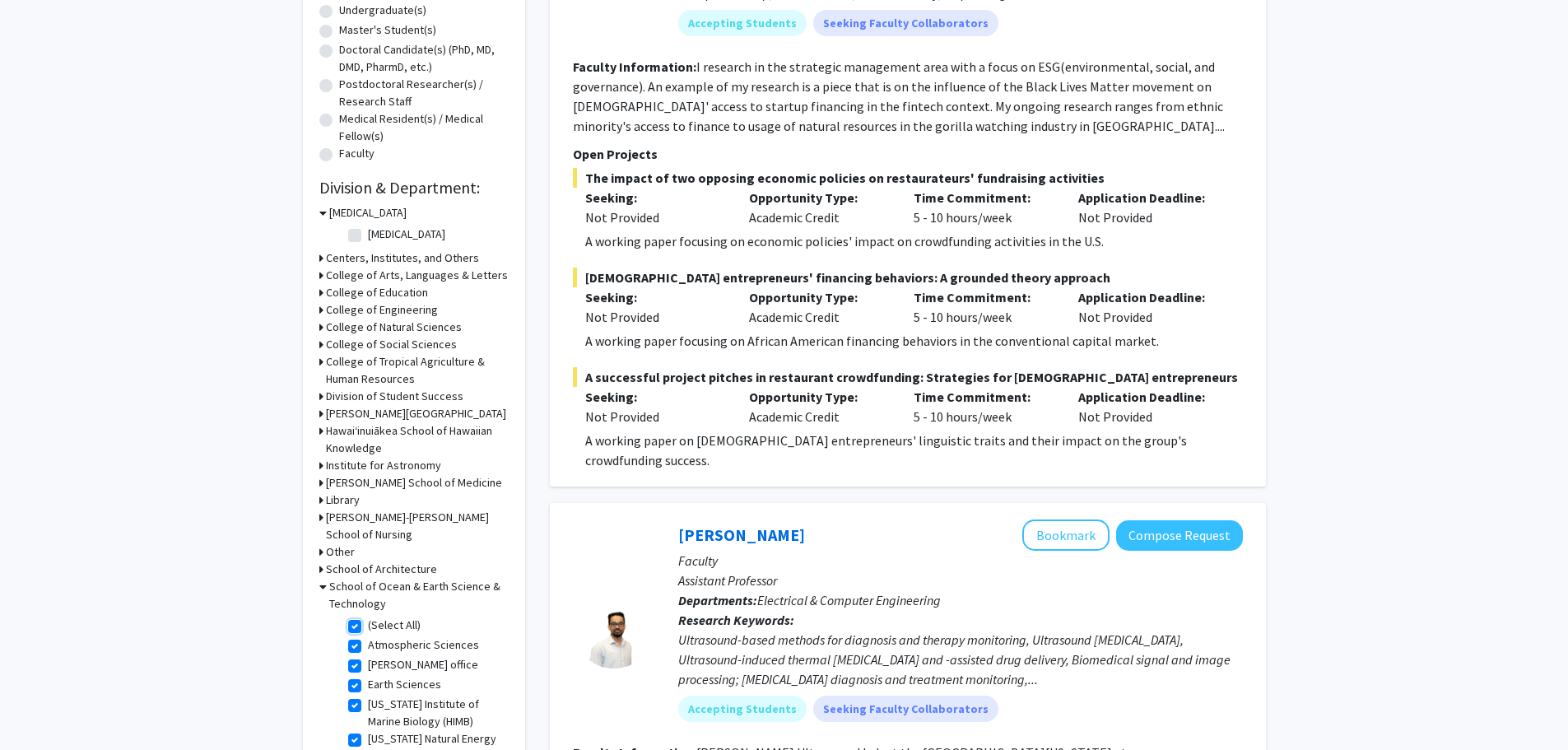
checkbox input "true"
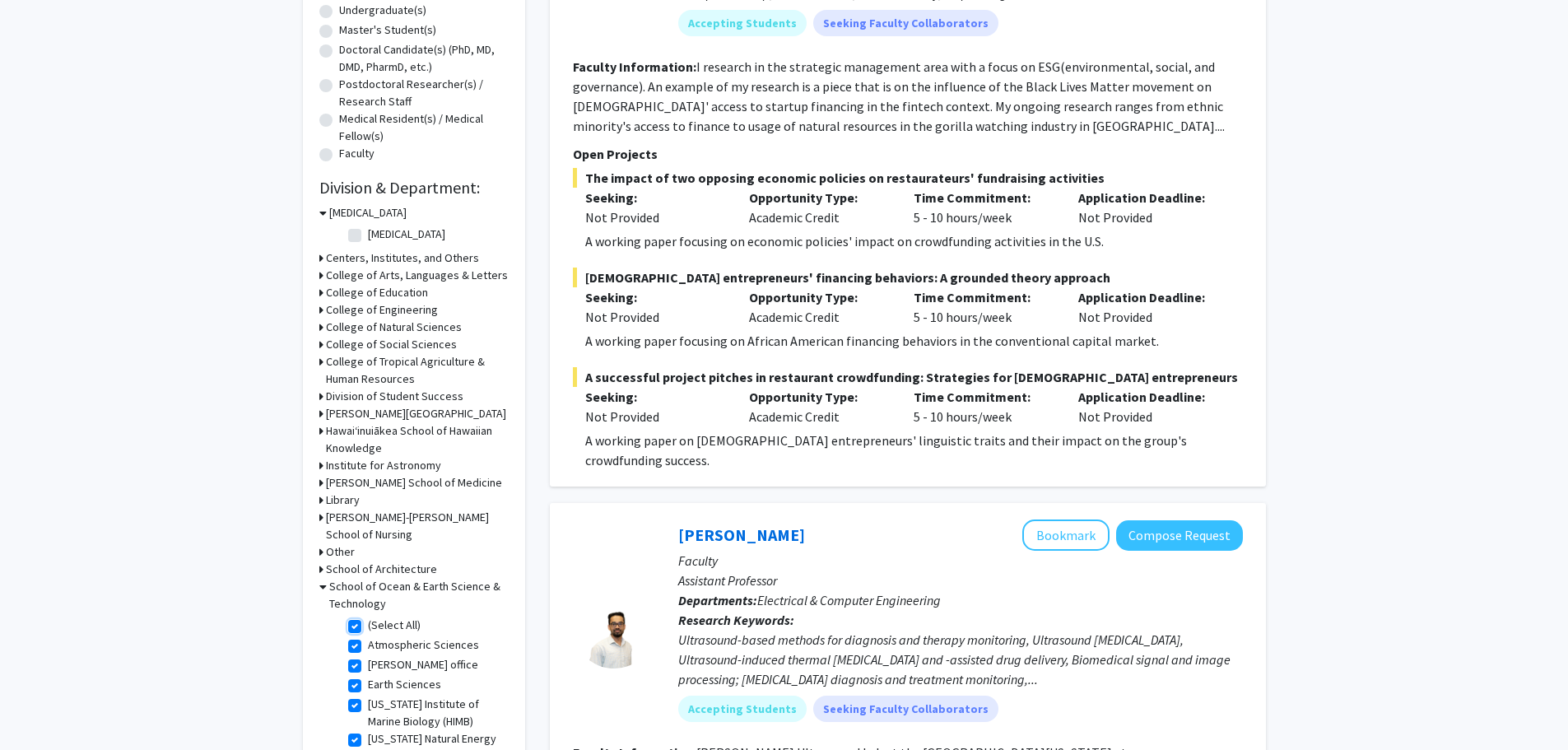
checkbox input "true"
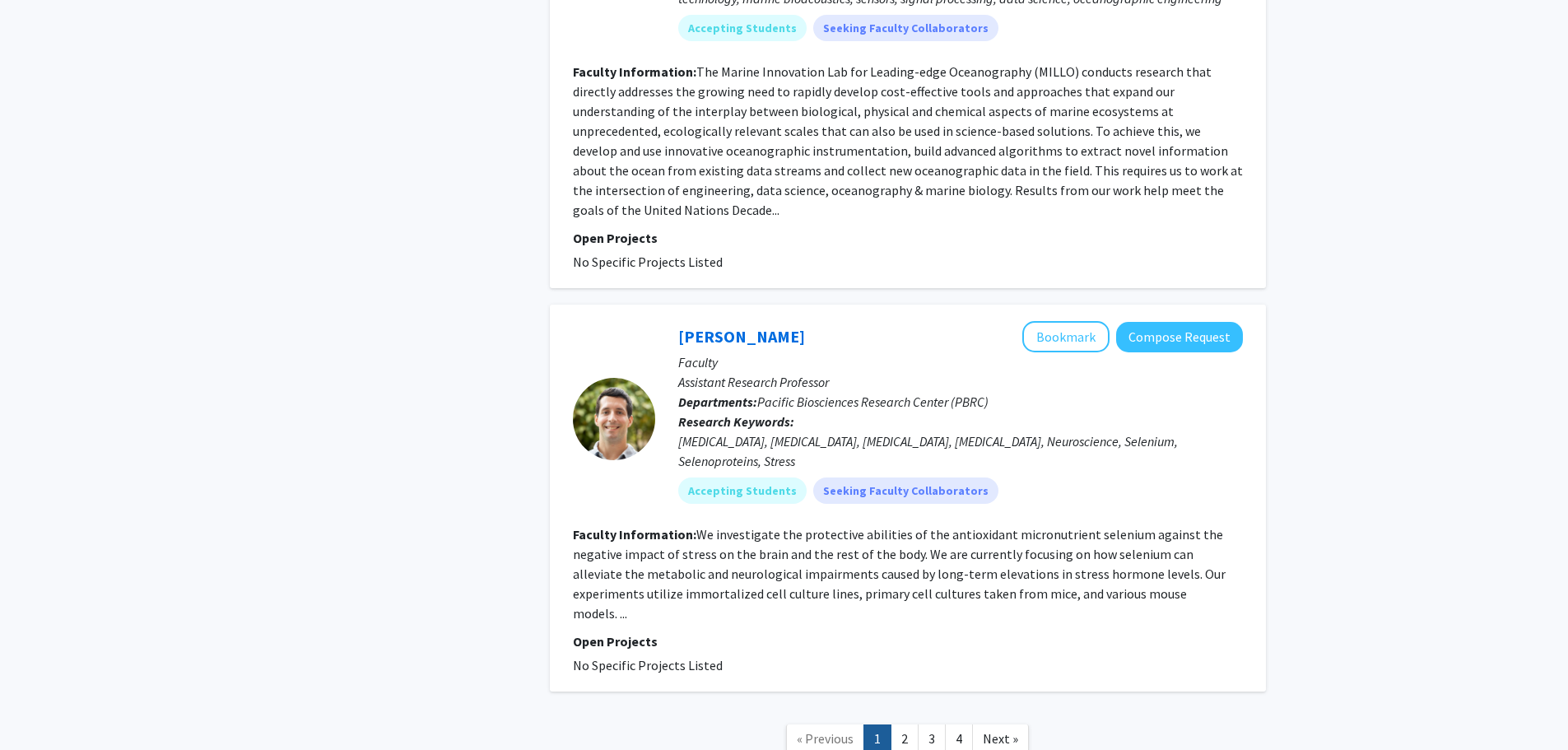
scroll to position [5062, 0]
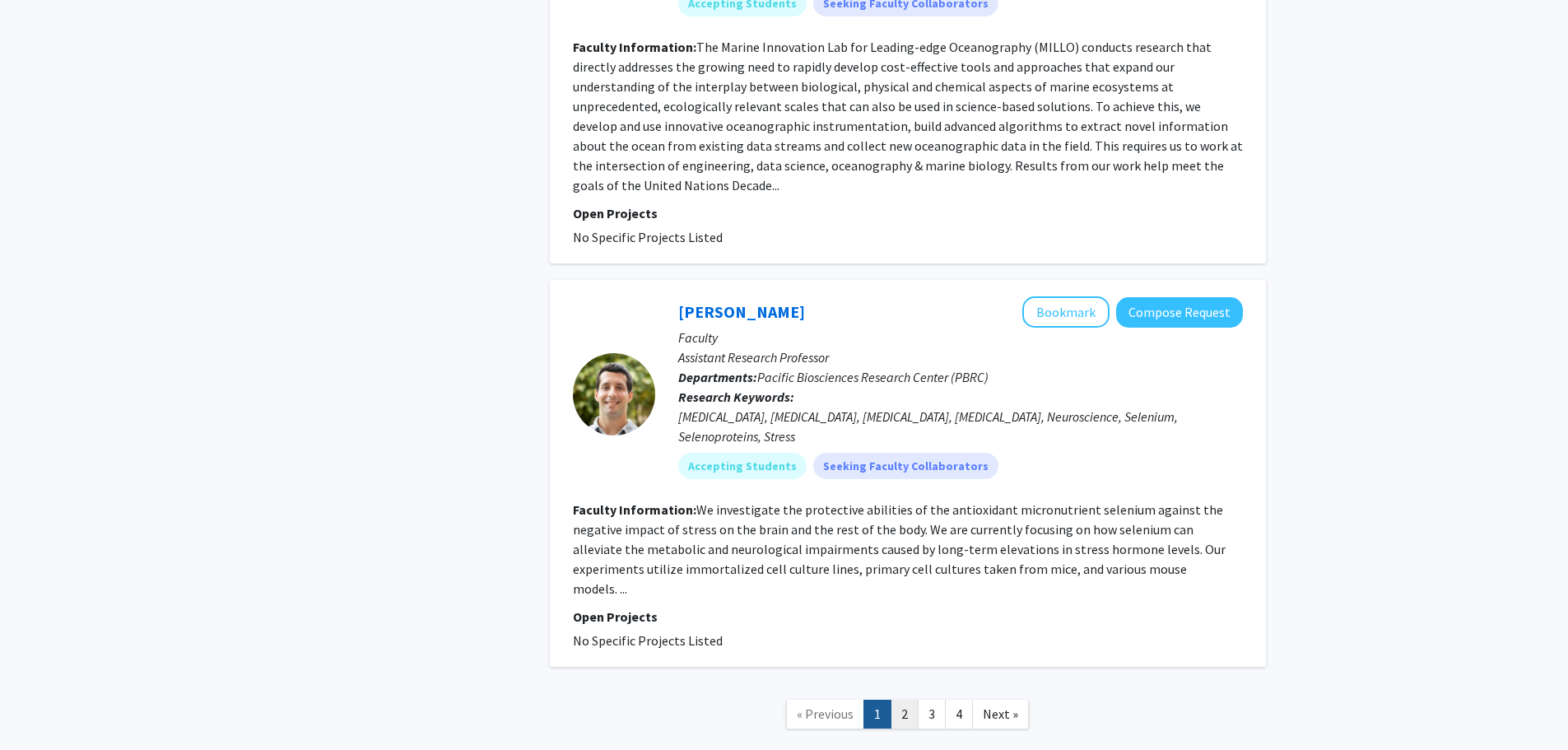
click at [898, 700] on link "2" at bounding box center [904, 714] width 28 height 28
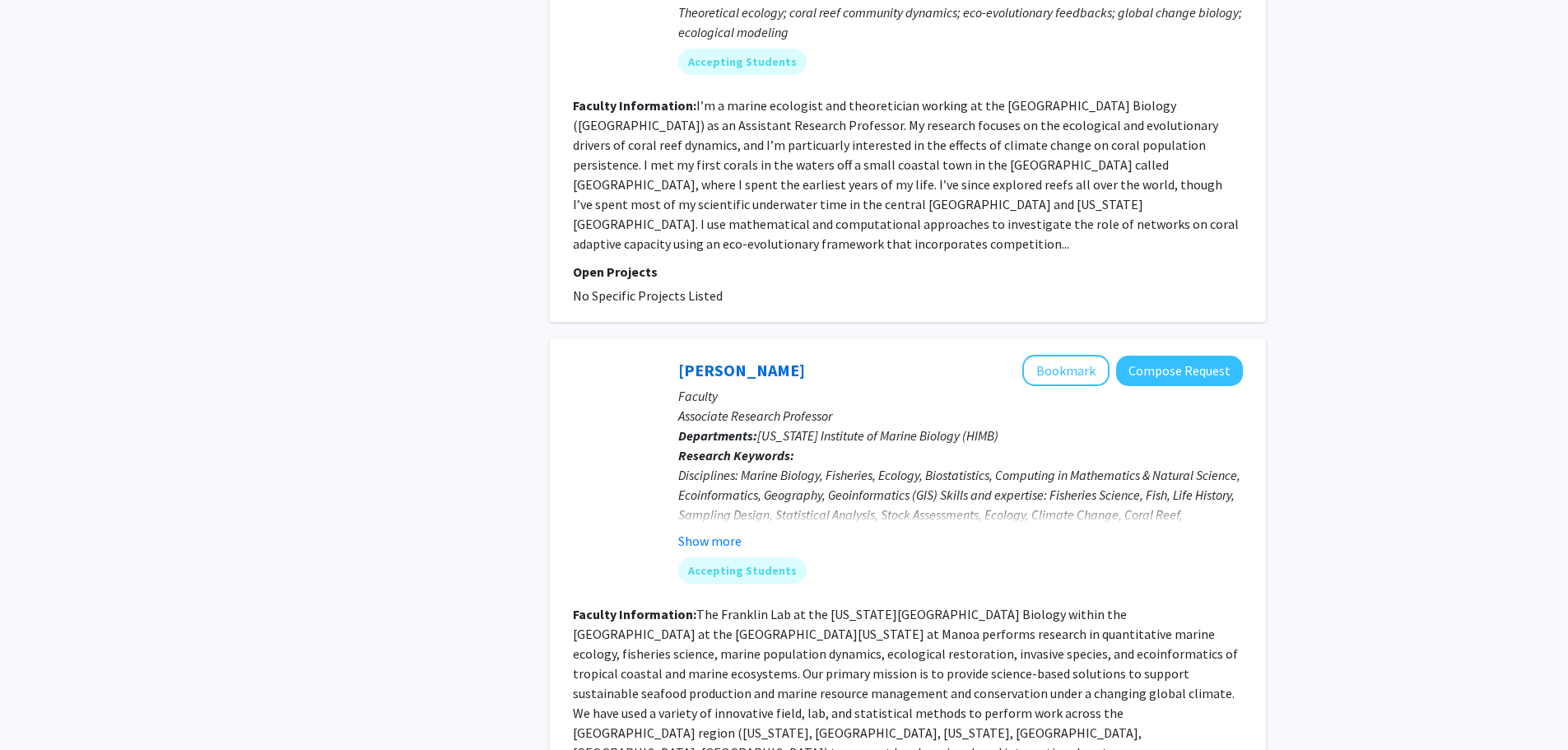
scroll to position [2058, 0]
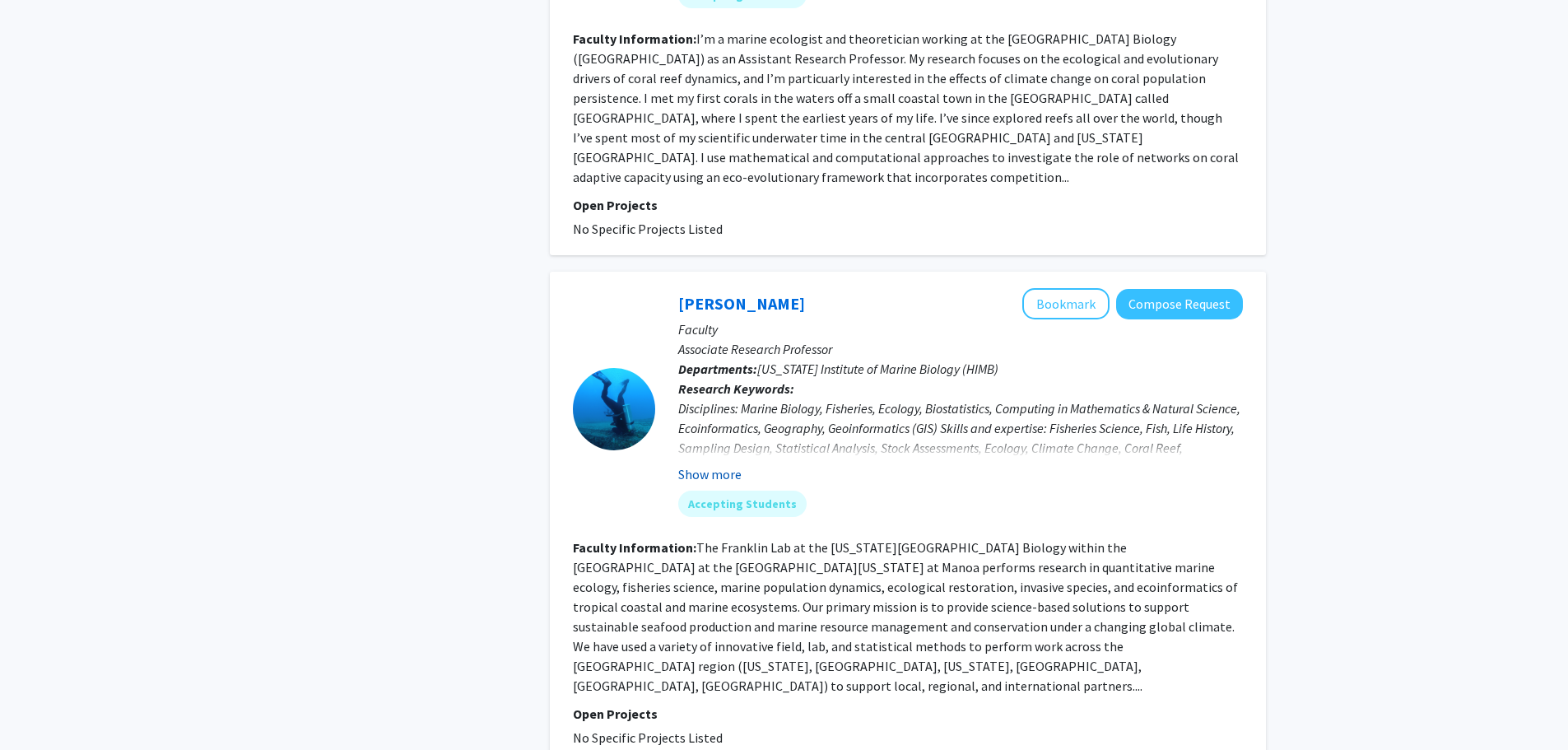
click at [716, 464] on button "Show more" at bounding box center [709, 474] width 63 height 20
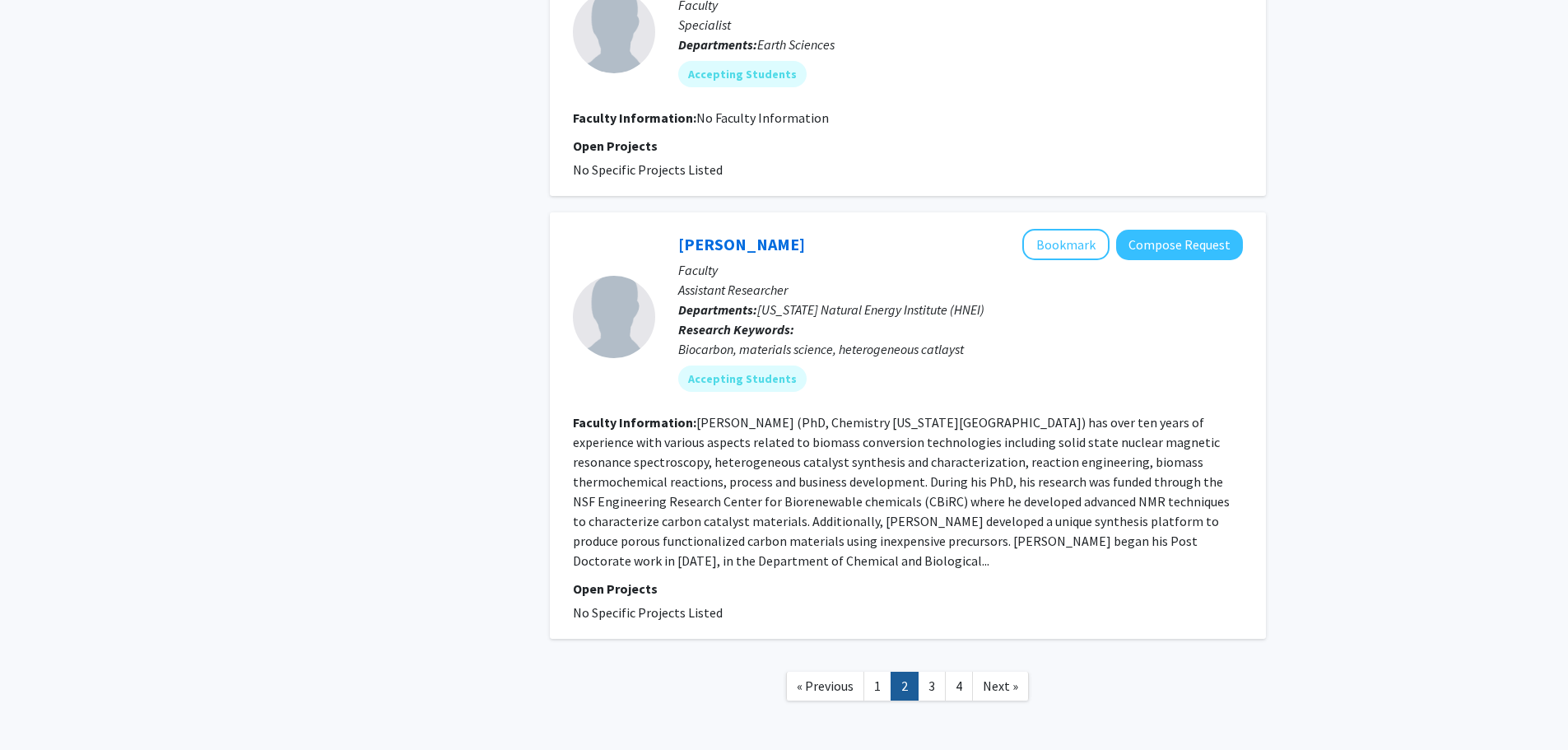
scroll to position [3287, 0]
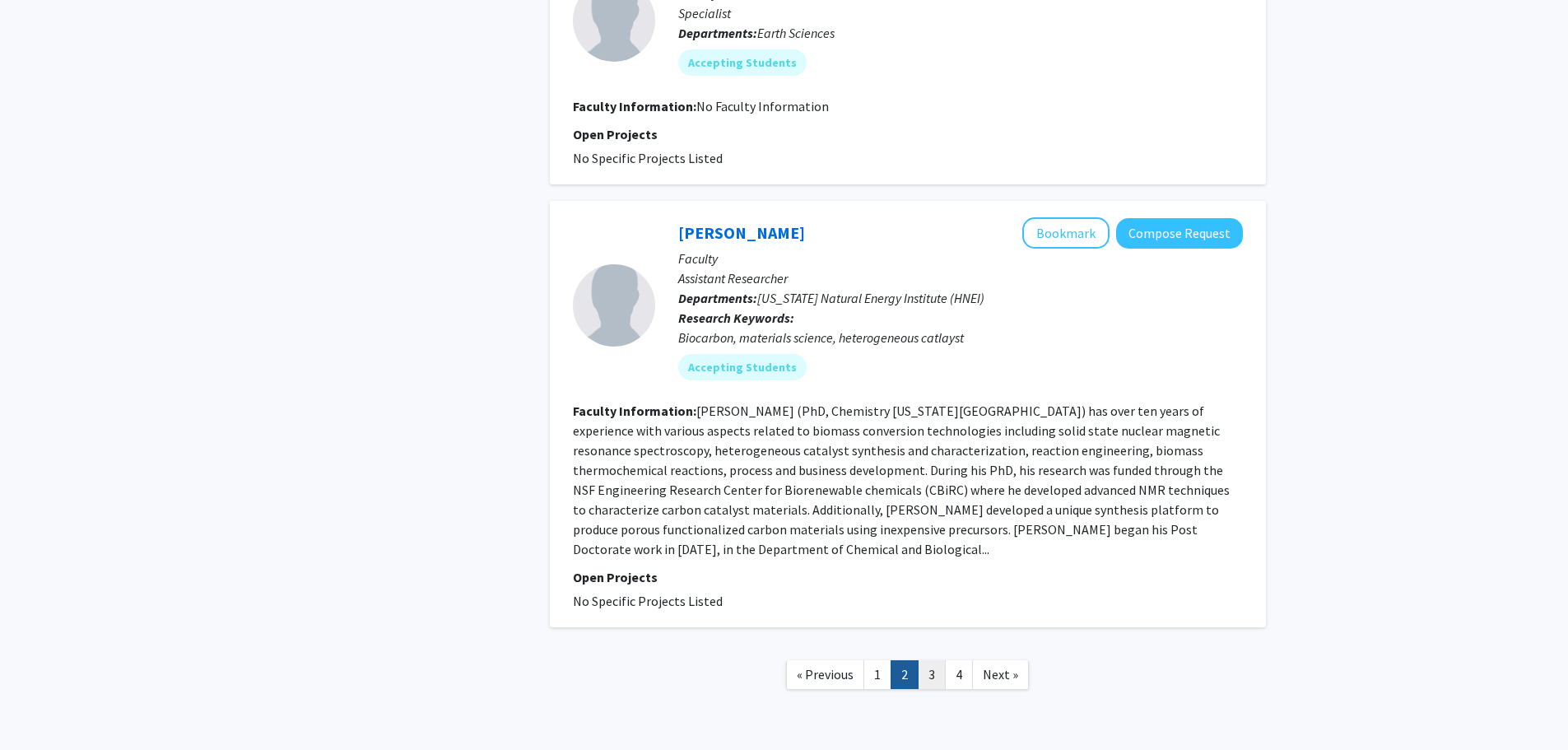
click at [929, 660] on link "3" at bounding box center [931, 674] width 28 height 28
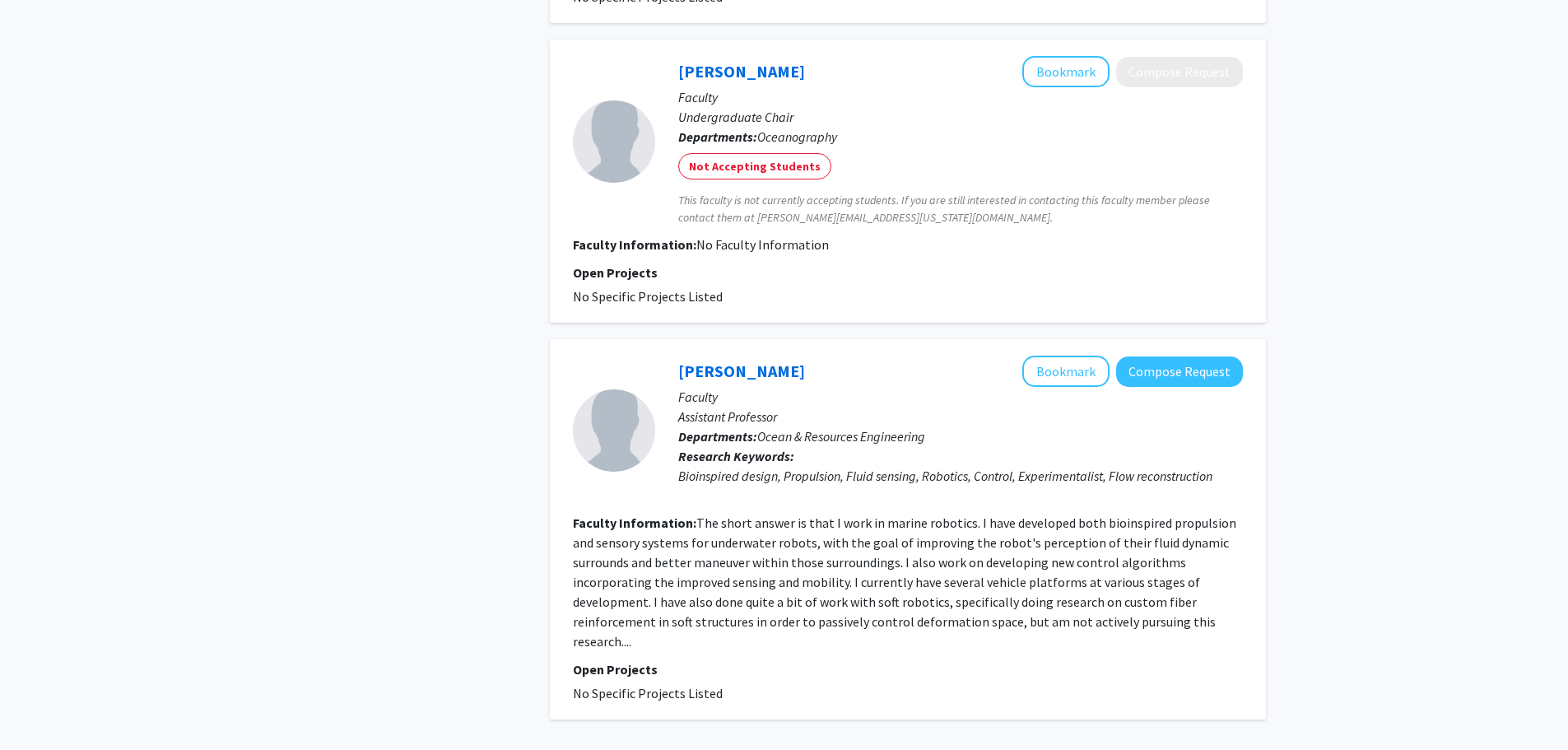
scroll to position [2882, 0]
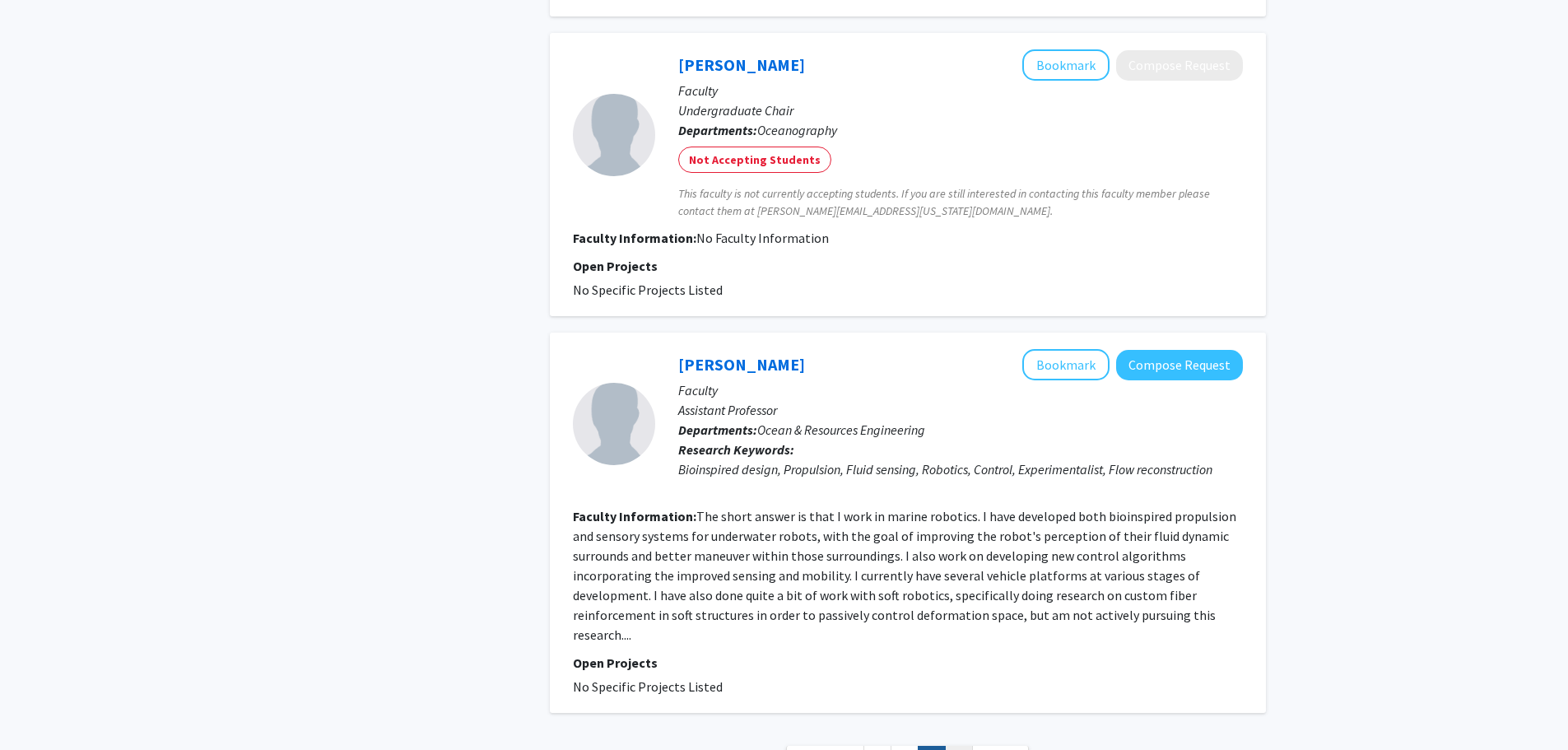
click at [967, 746] on link "4" at bounding box center [958, 759] width 28 height 28
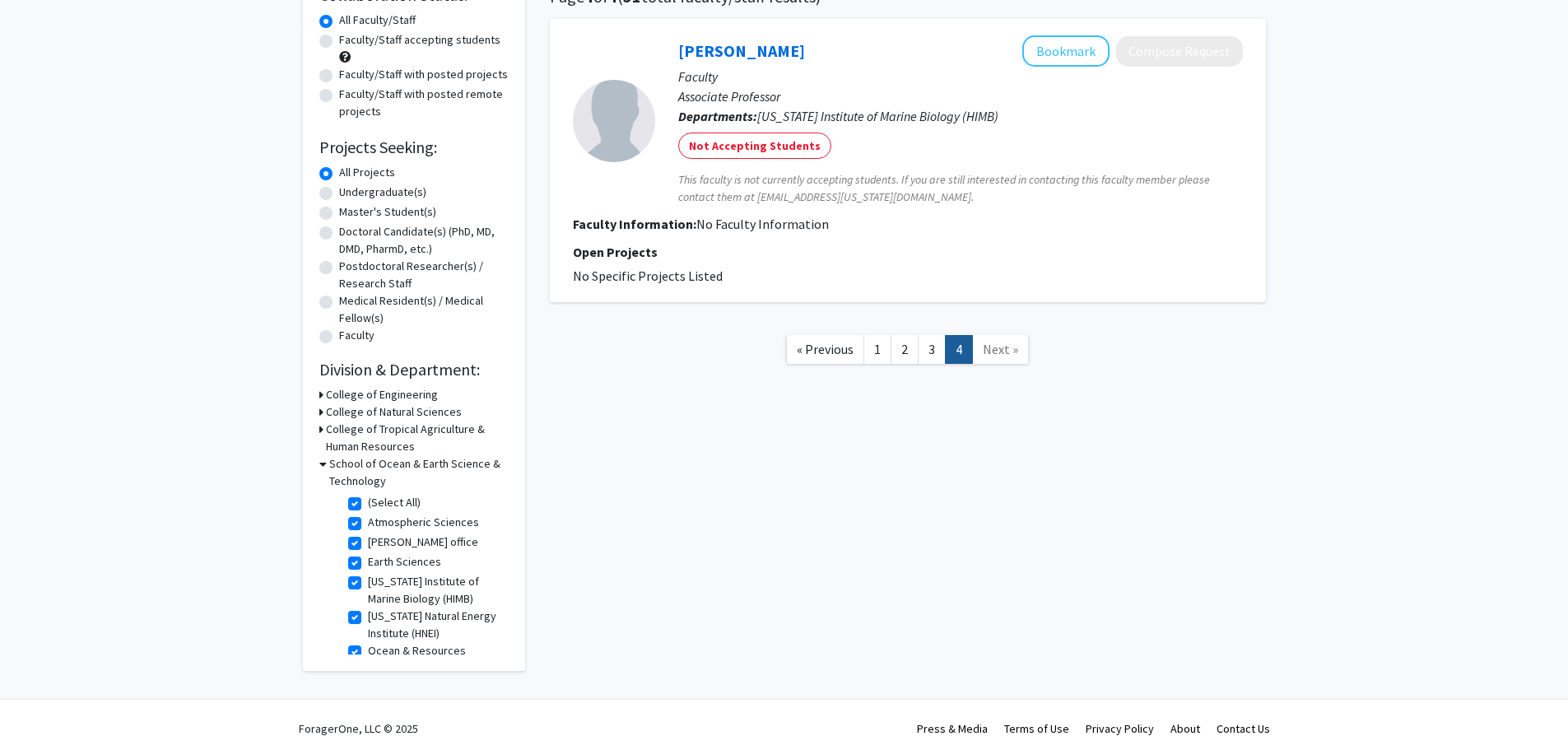
scroll to position [154, 0]
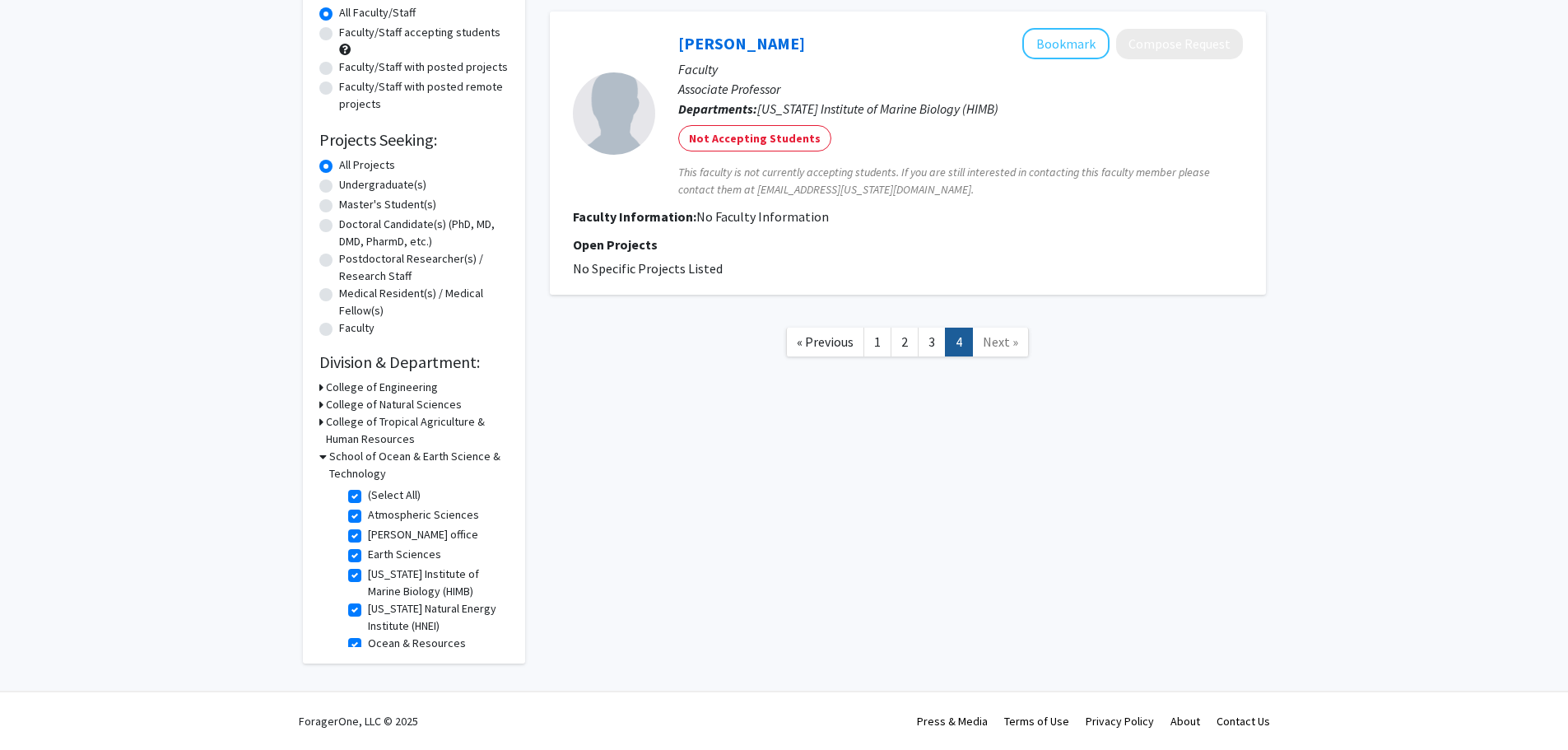
click at [367, 498] on label "(Select All)" at bounding box center [393, 495] width 53 height 17
click at [367, 497] on input "(Select All)" at bounding box center [373, 492] width 10 height 10
checkbox input "false"
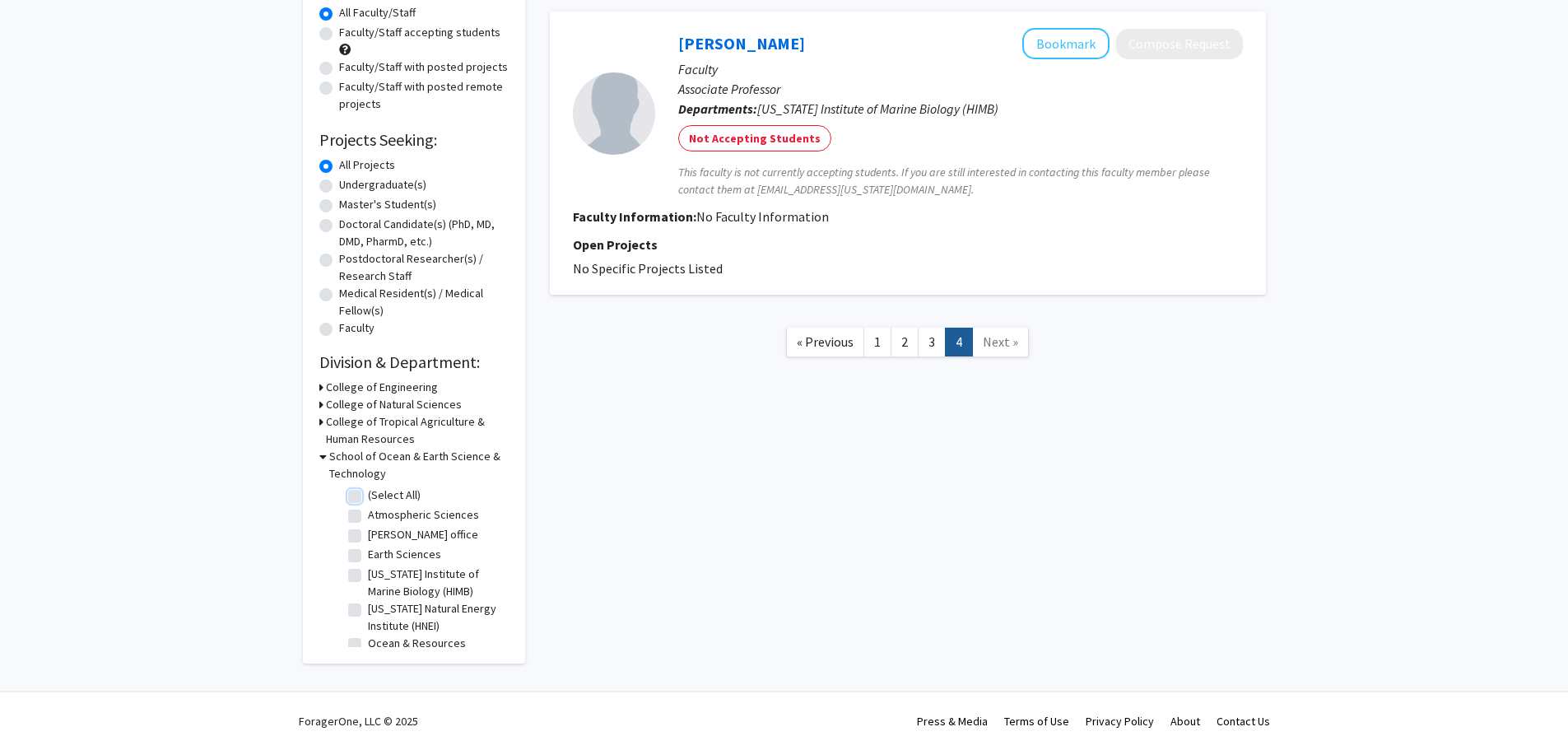
checkbox input "false"
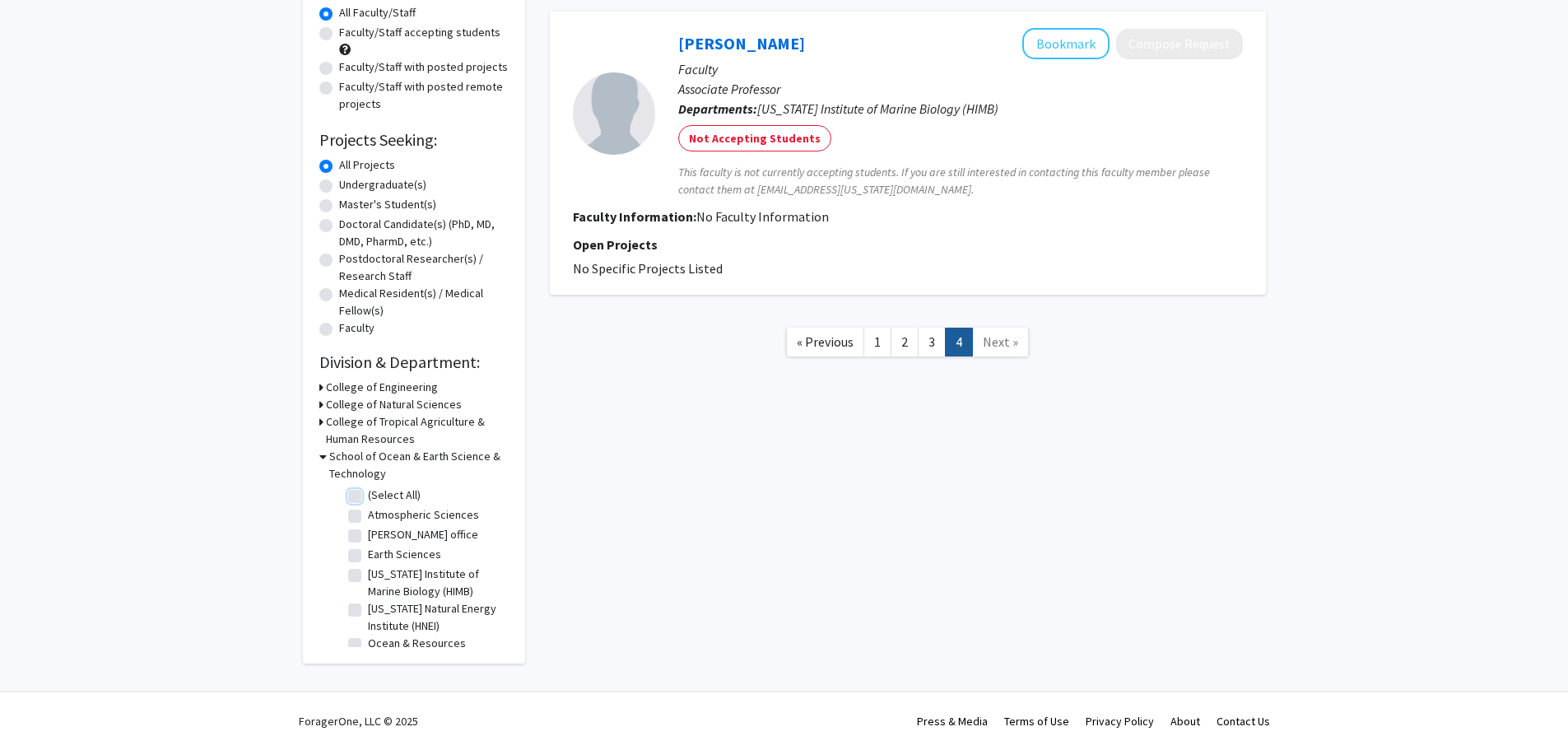
checkbox input "false"
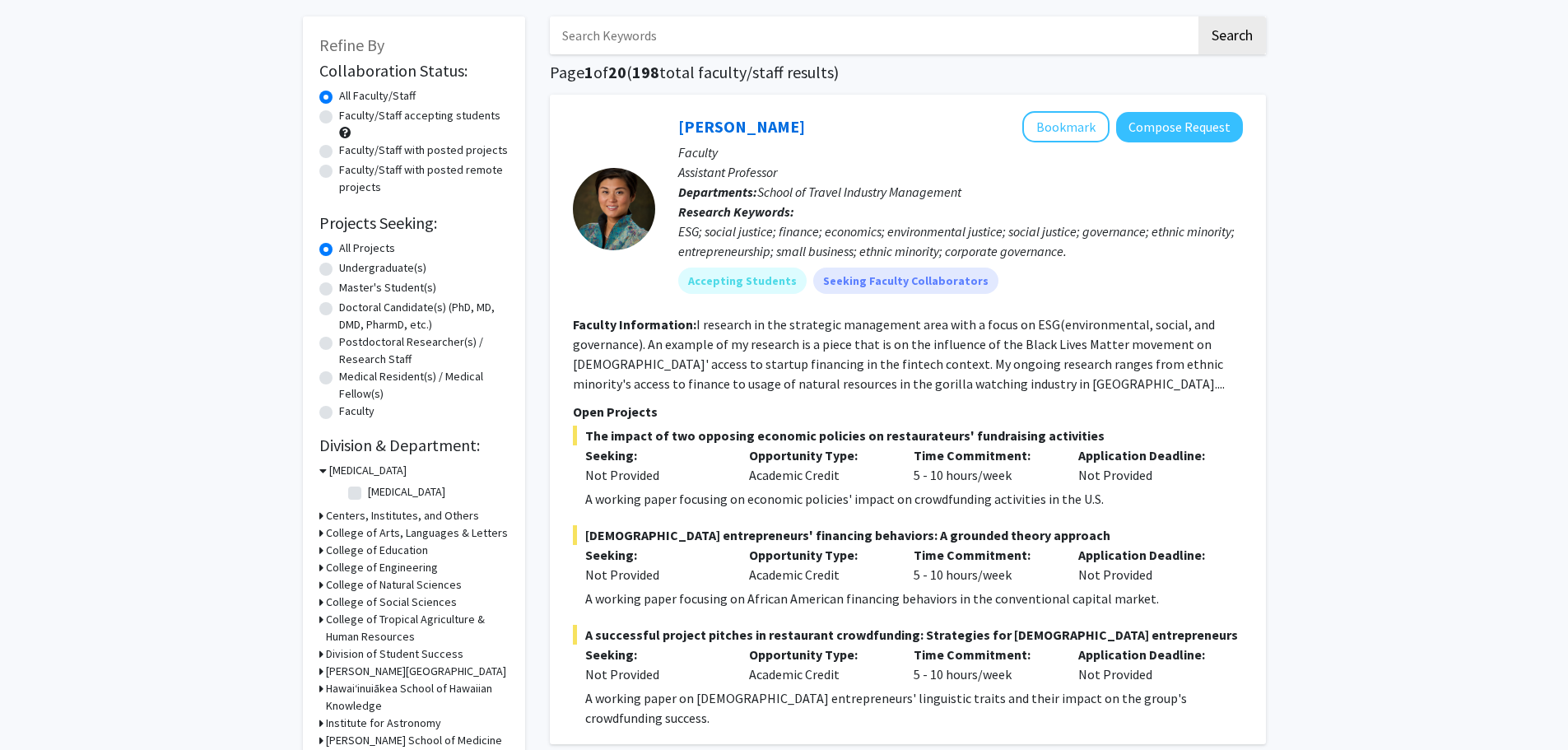
scroll to position [247, 0]
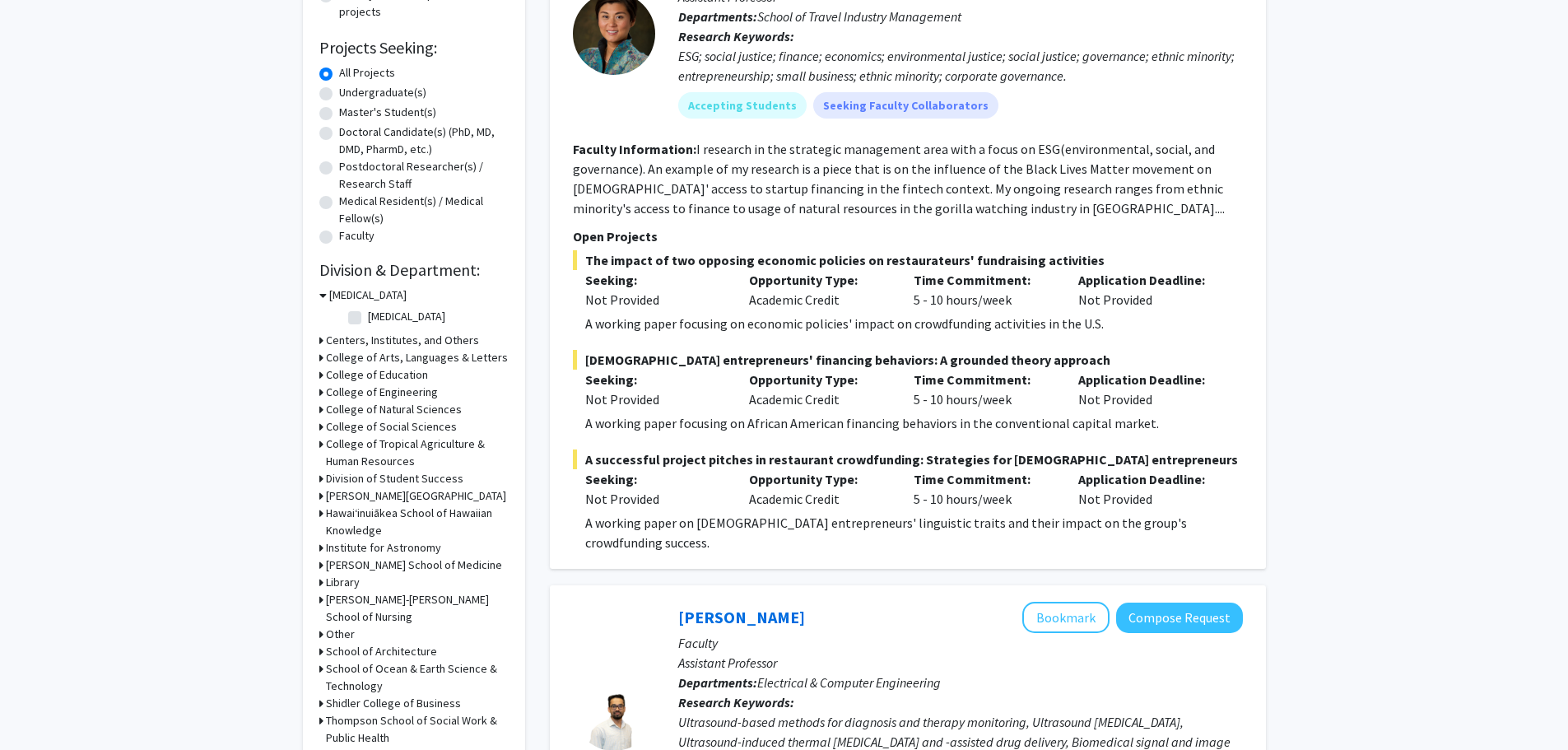
click at [342, 579] on h3 "Library" at bounding box center [342, 583] width 34 height 17
click at [367, 604] on label "(Select All)" at bounding box center [393, 604] width 53 height 17
click at [367, 604] on input "(Select All)" at bounding box center [373, 601] width 10 height 10
checkbox input "true"
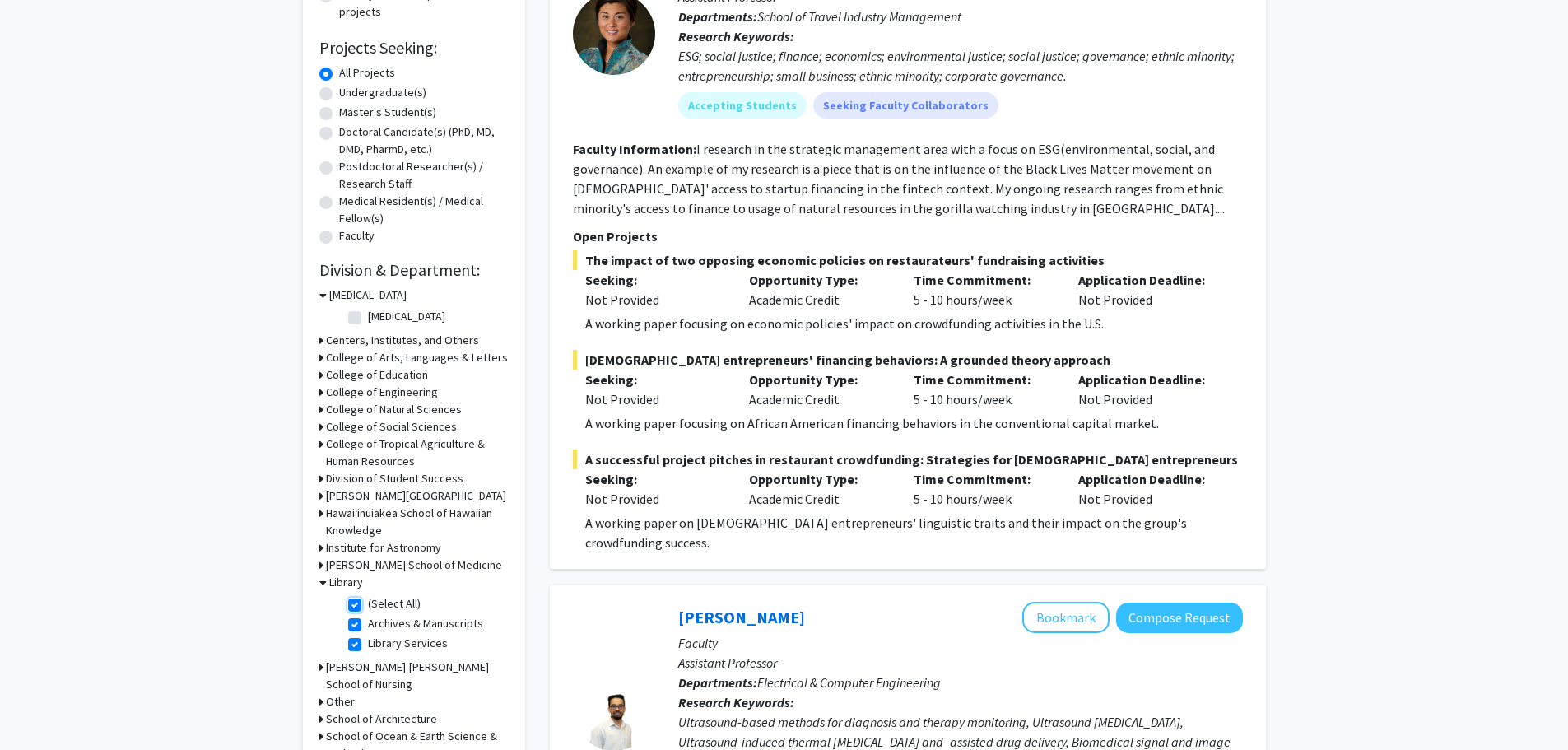
checkbox input "true"
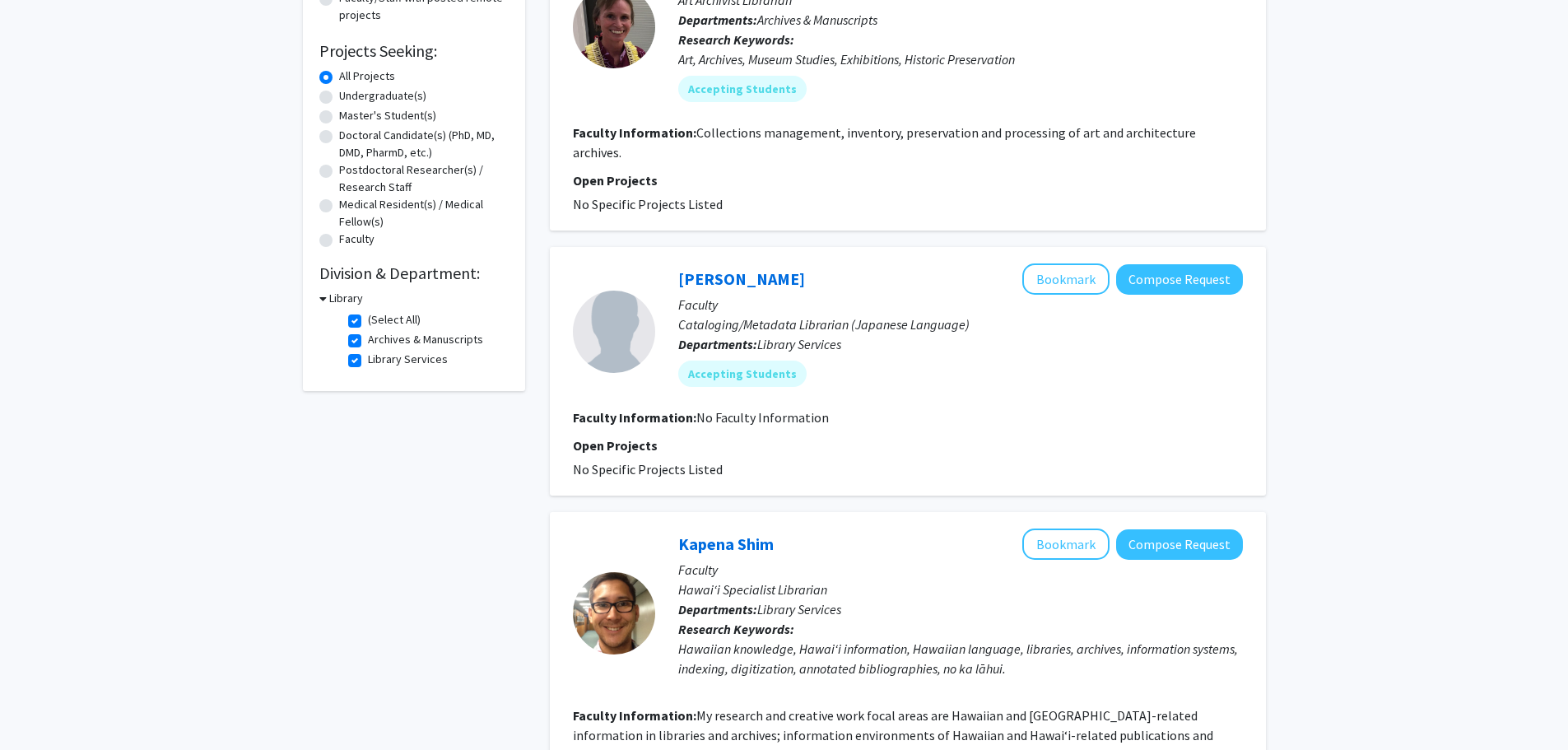
scroll to position [243, 0]
click at [367, 322] on label "(Select All)" at bounding box center [393, 322] width 53 height 17
click at [367, 322] on input "(Select All)" at bounding box center [373, 318] width 10 height 10
checkbox input "false"
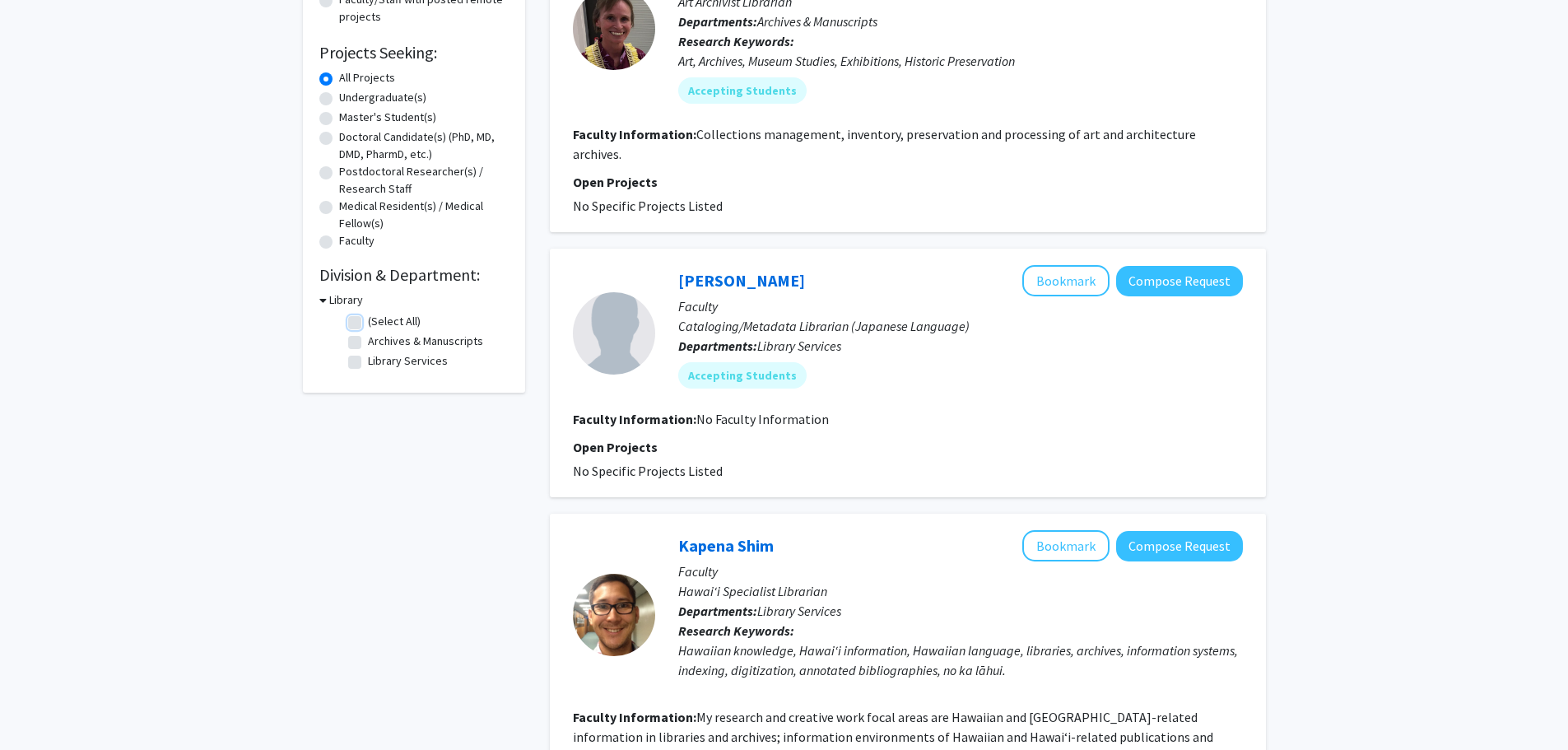
checkbox input "false"
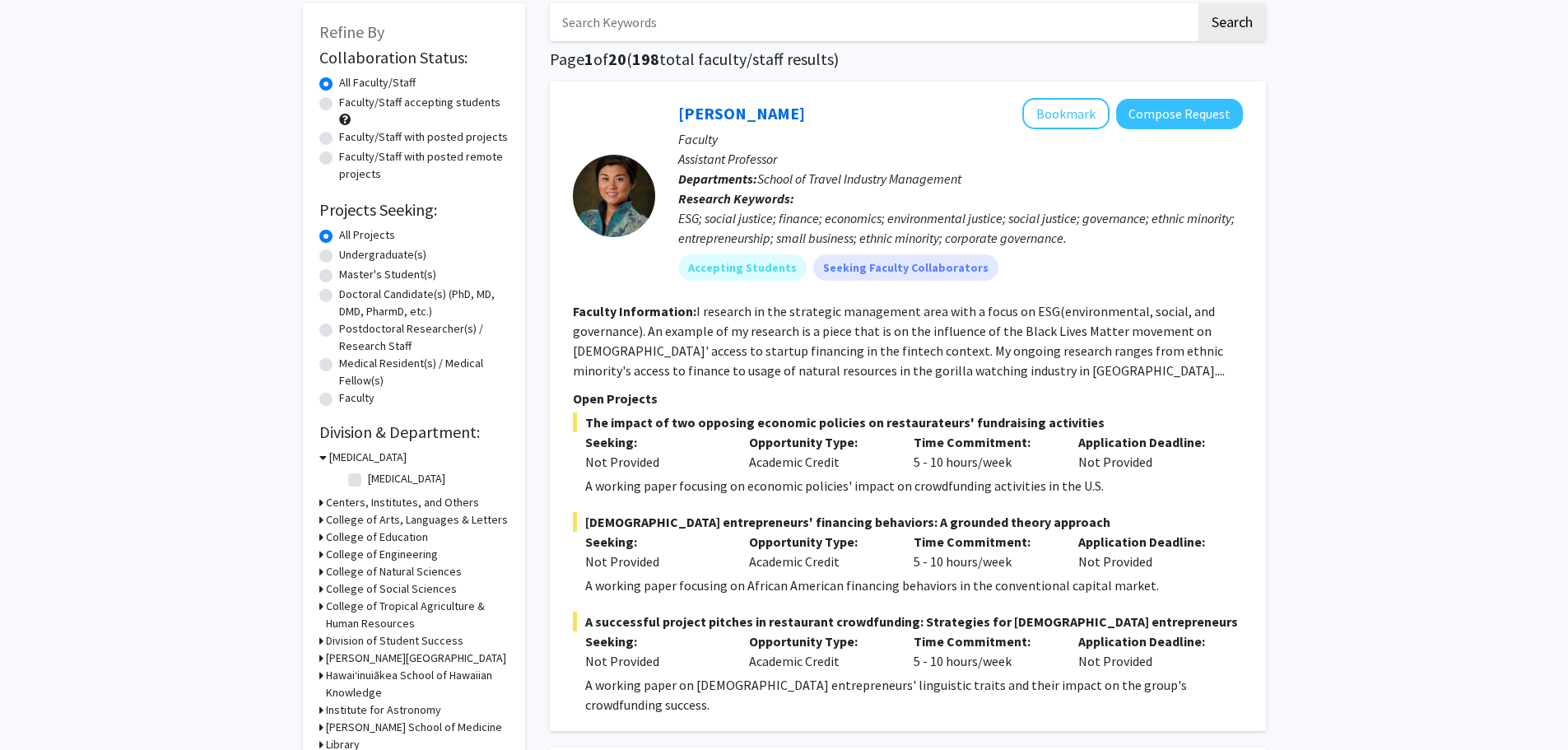
scroll to position [165, 0]
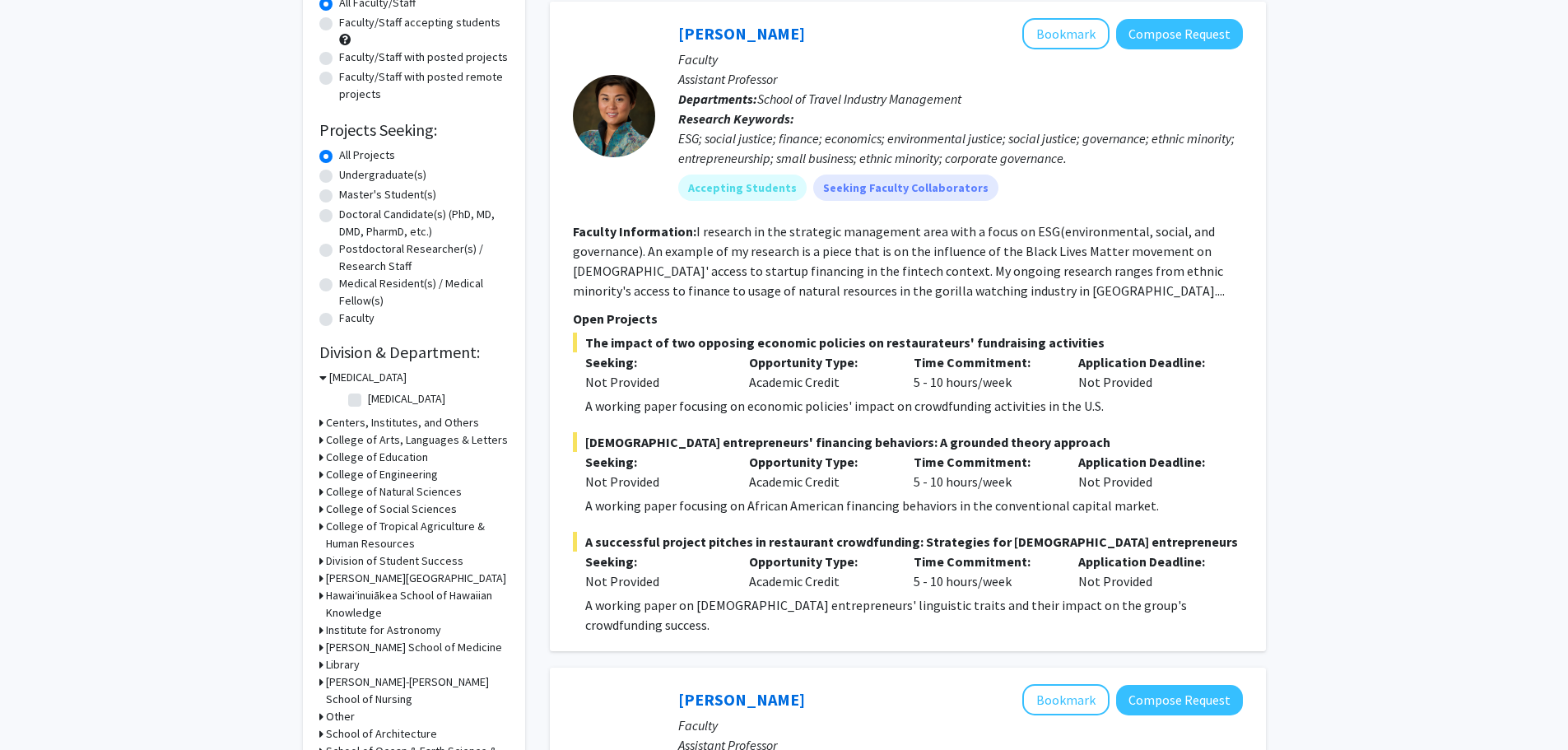
click at [373, 508] on h3 "College of Social Sciences" at bounding box center [392, 509] width 131 height 17
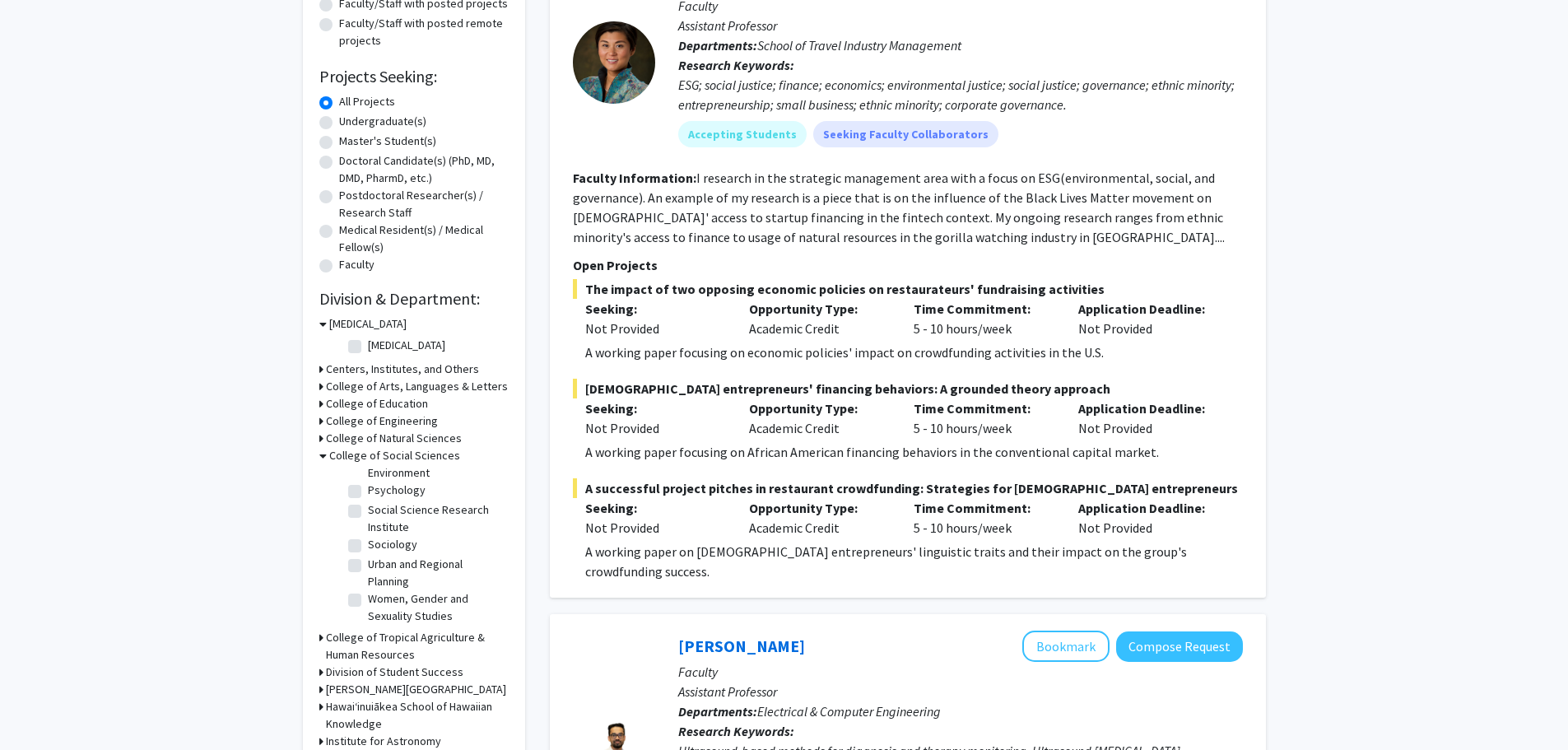
scroll to position [247, 0]
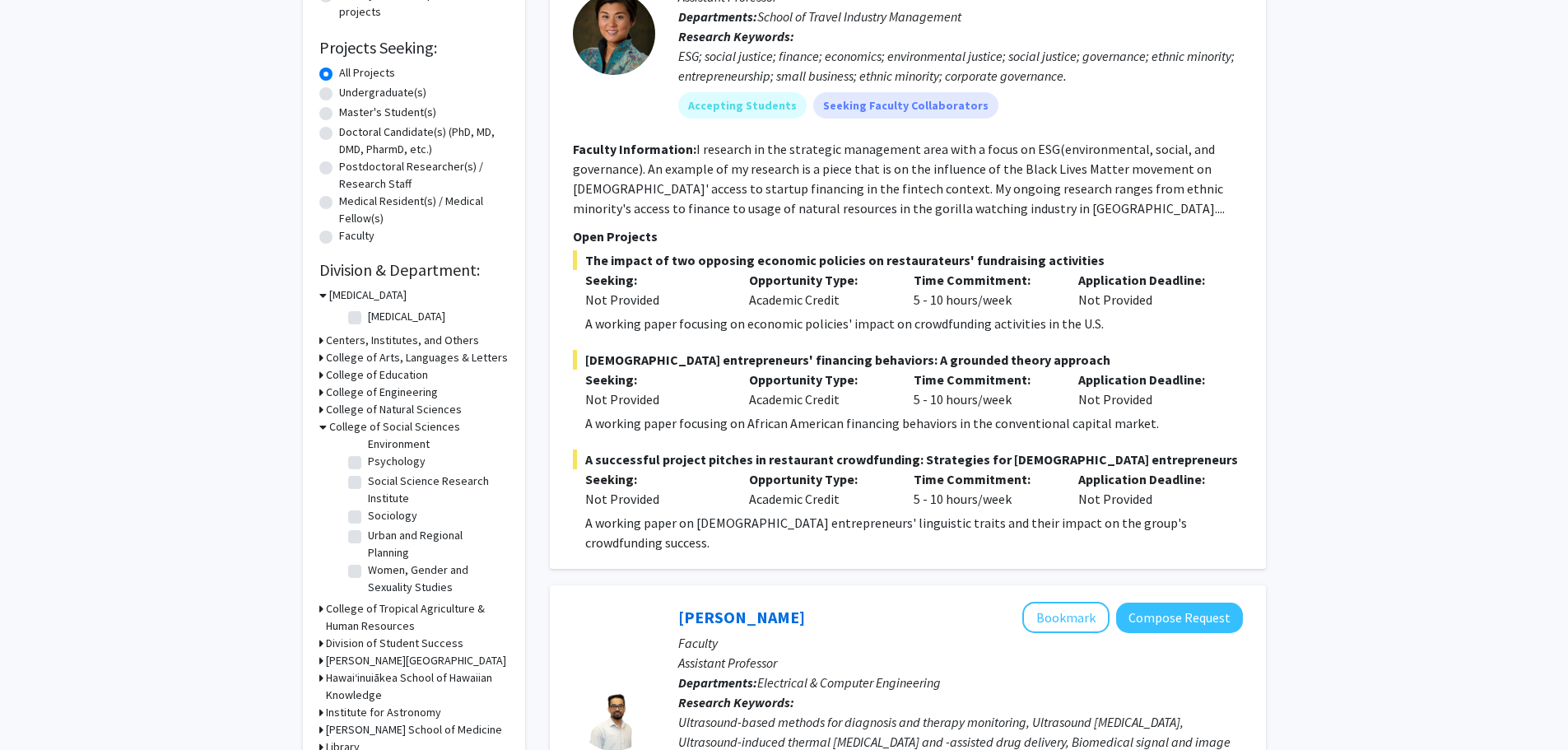
click at [361, 423] on h3 "College of Social Sciences" at bounding box center [395, 427] width 131 height 17
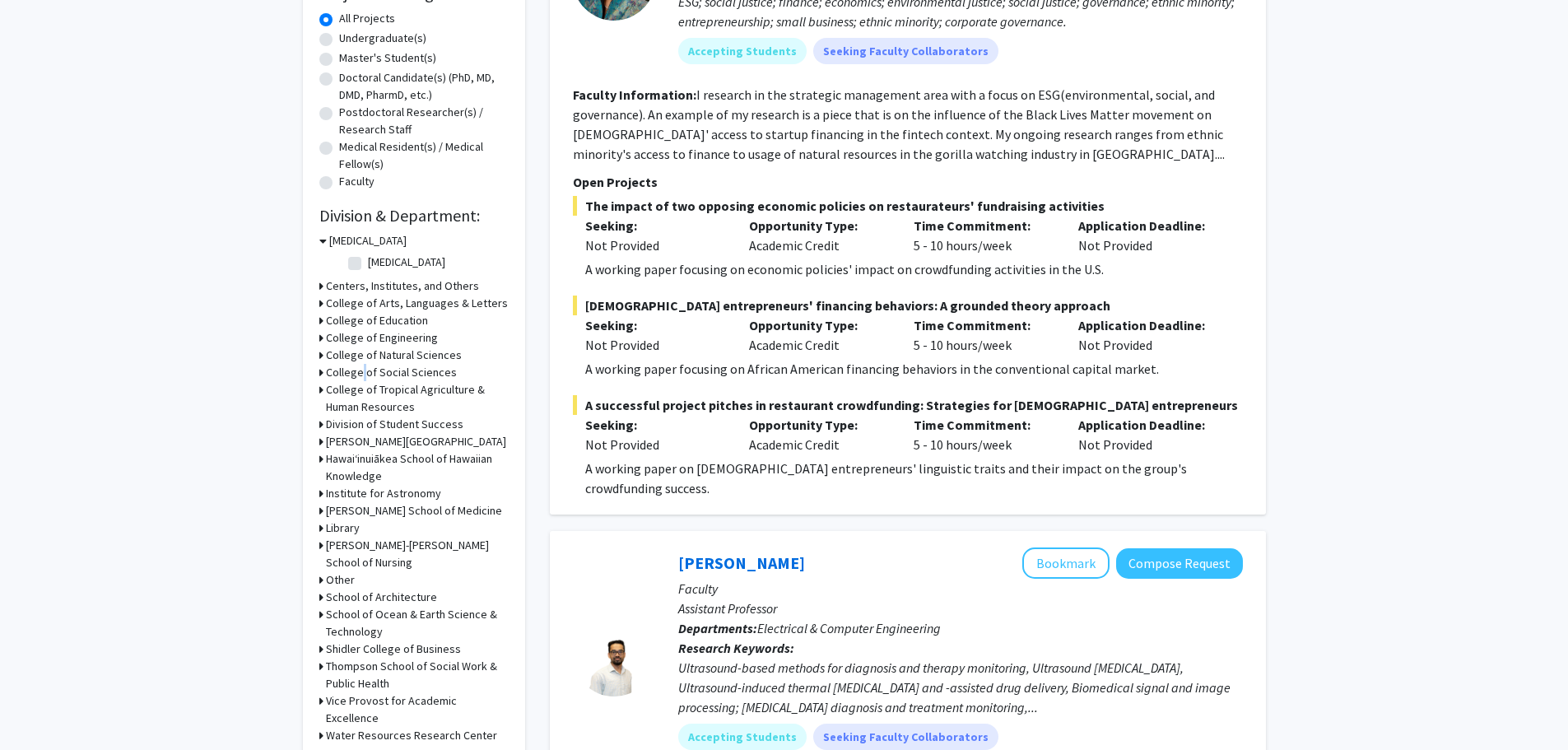
scroll to position [330, 0]
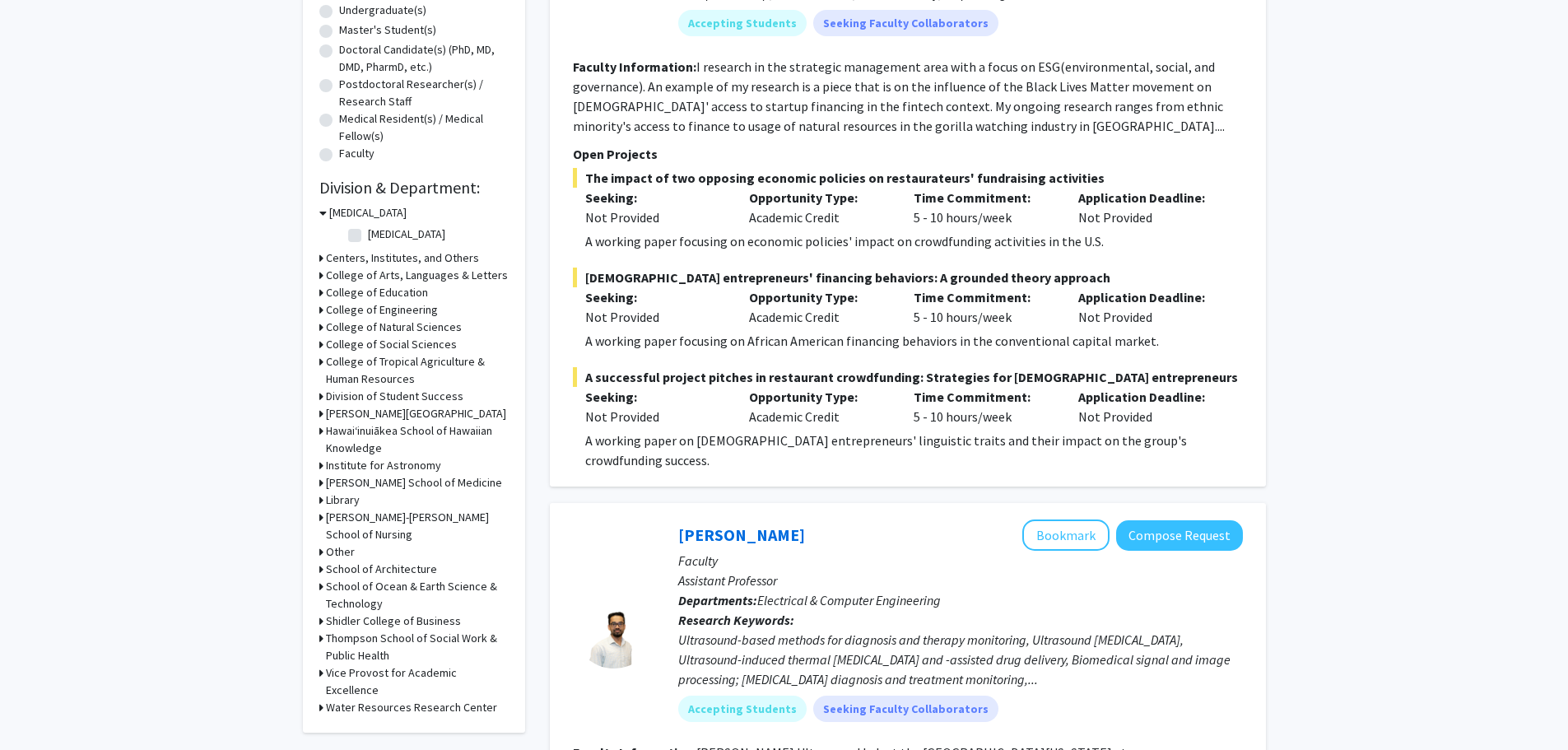
click at [421, 255] on h3 "Centers, Institutes, and Others" at bounding box center [402, 258] width 153 height 17
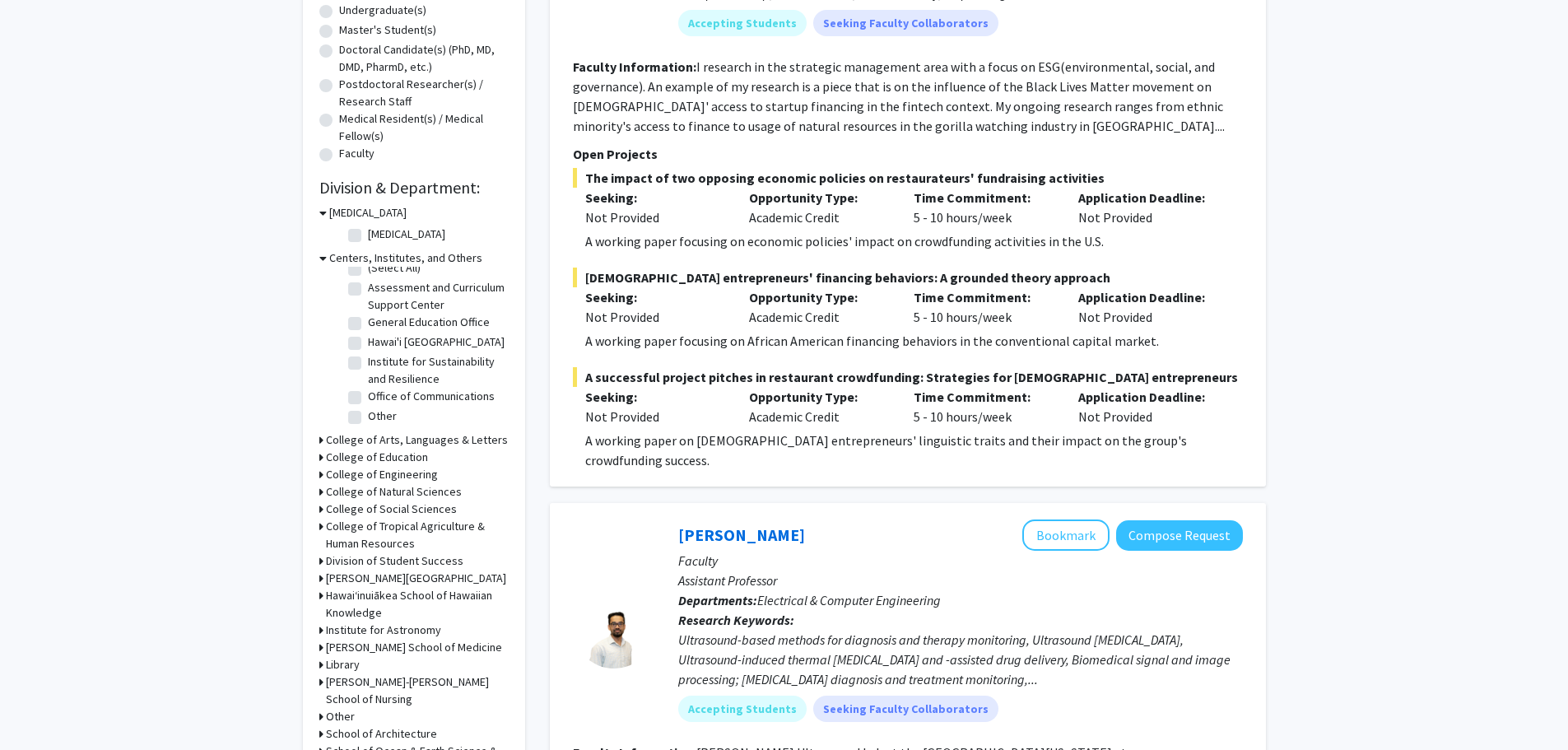
scroll to position [59, 0]
click at [472, 443] on h3 "College of Arts, Languages & Letters" at bounding box center [417, 440] width 182 height 17
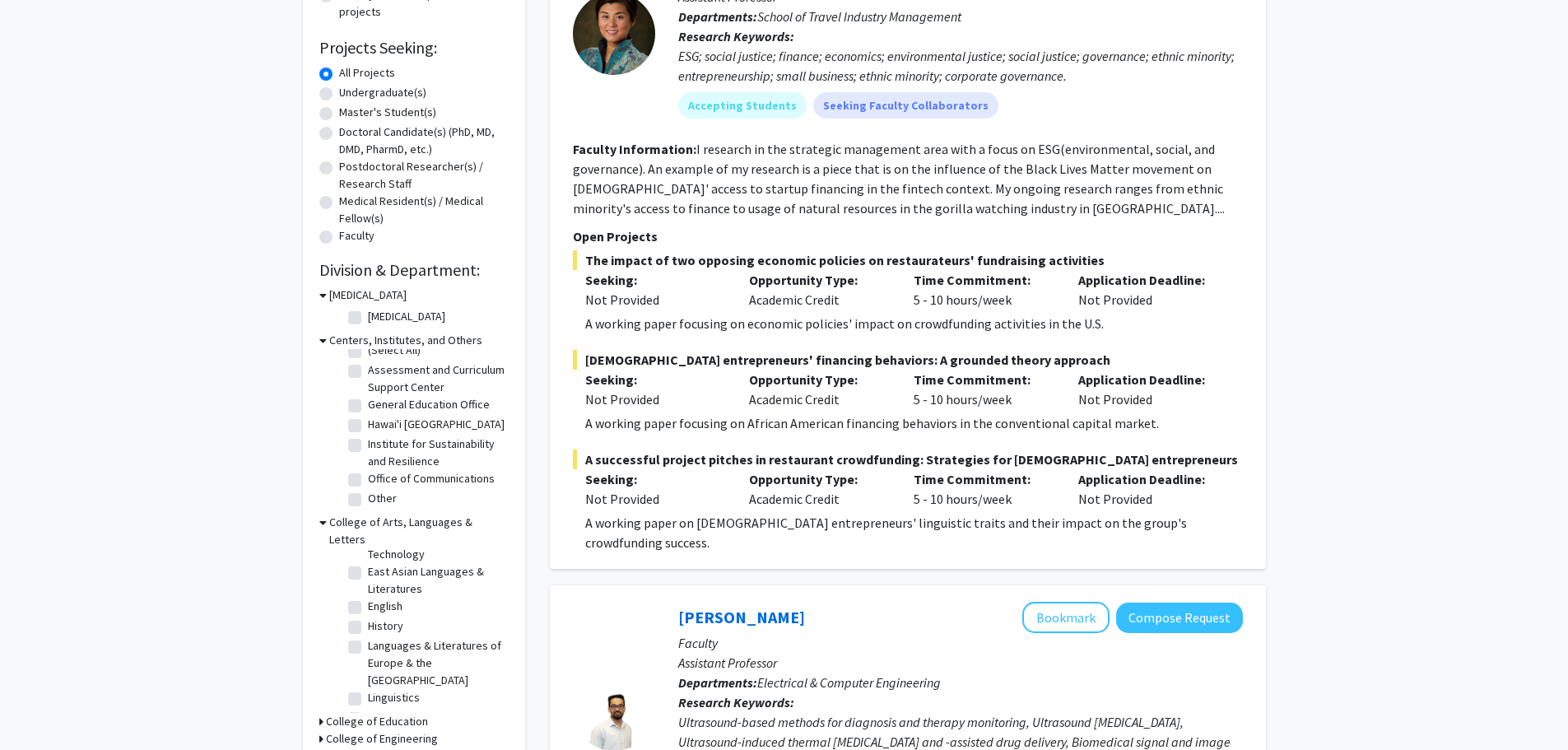
scroll to position [0, 0]
click at [367, 552] on label "(Select All)" at bounding box center [393, 561] width 53 height 17
click at [367, 552] on input "(Select All)" at bounding box center [373, 558] width 10 height 10
checkbox input "true"
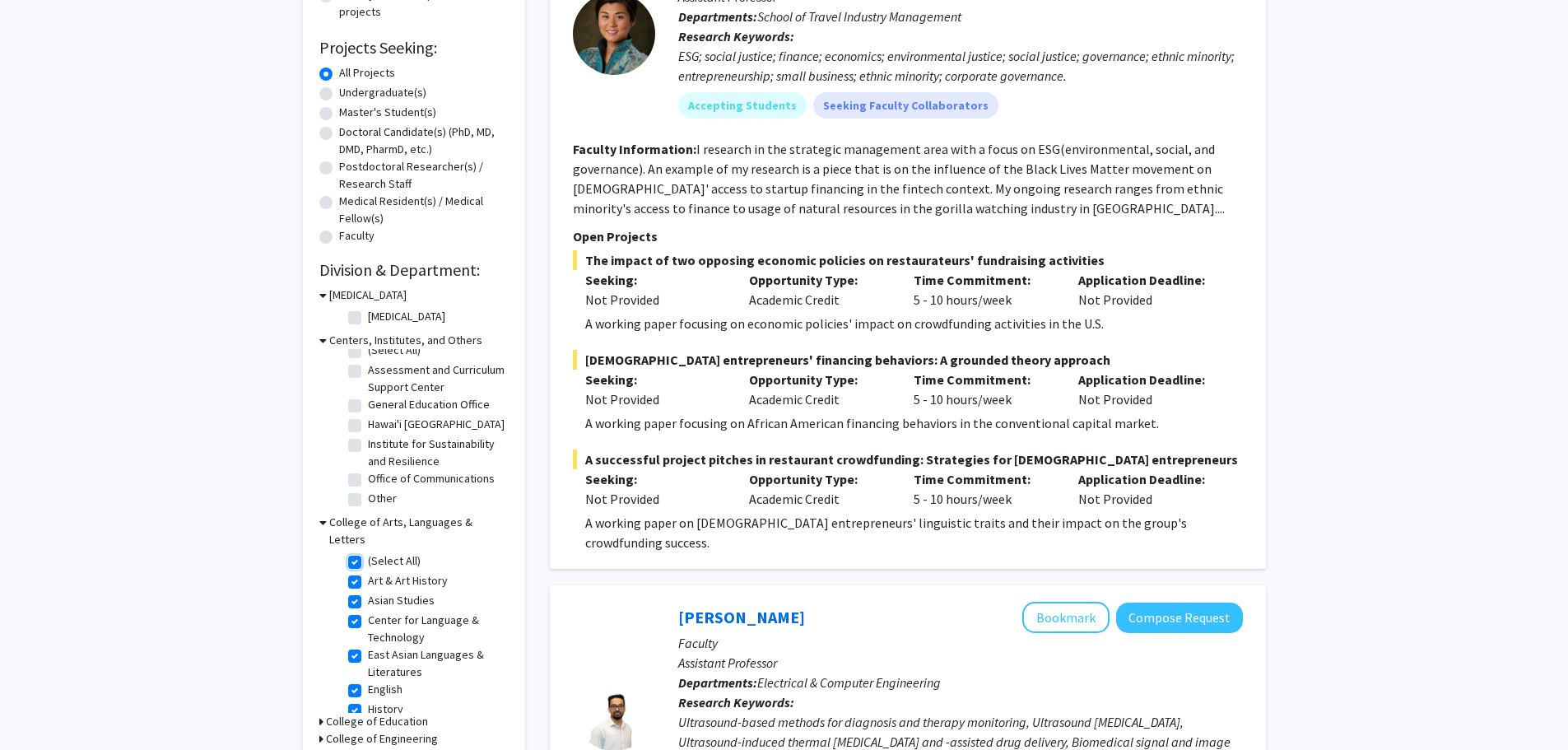
checkbox input "true"
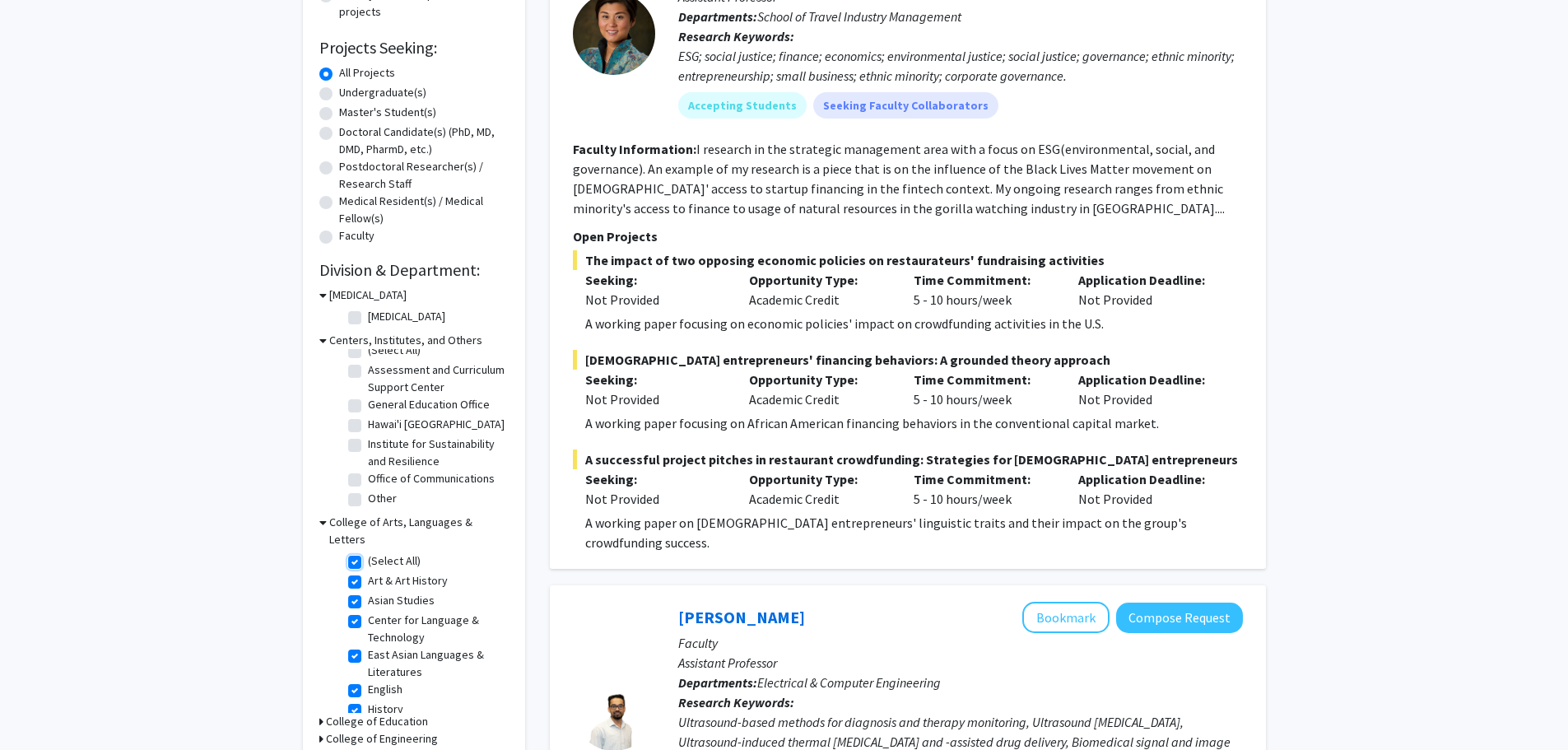
checkbox input "true"
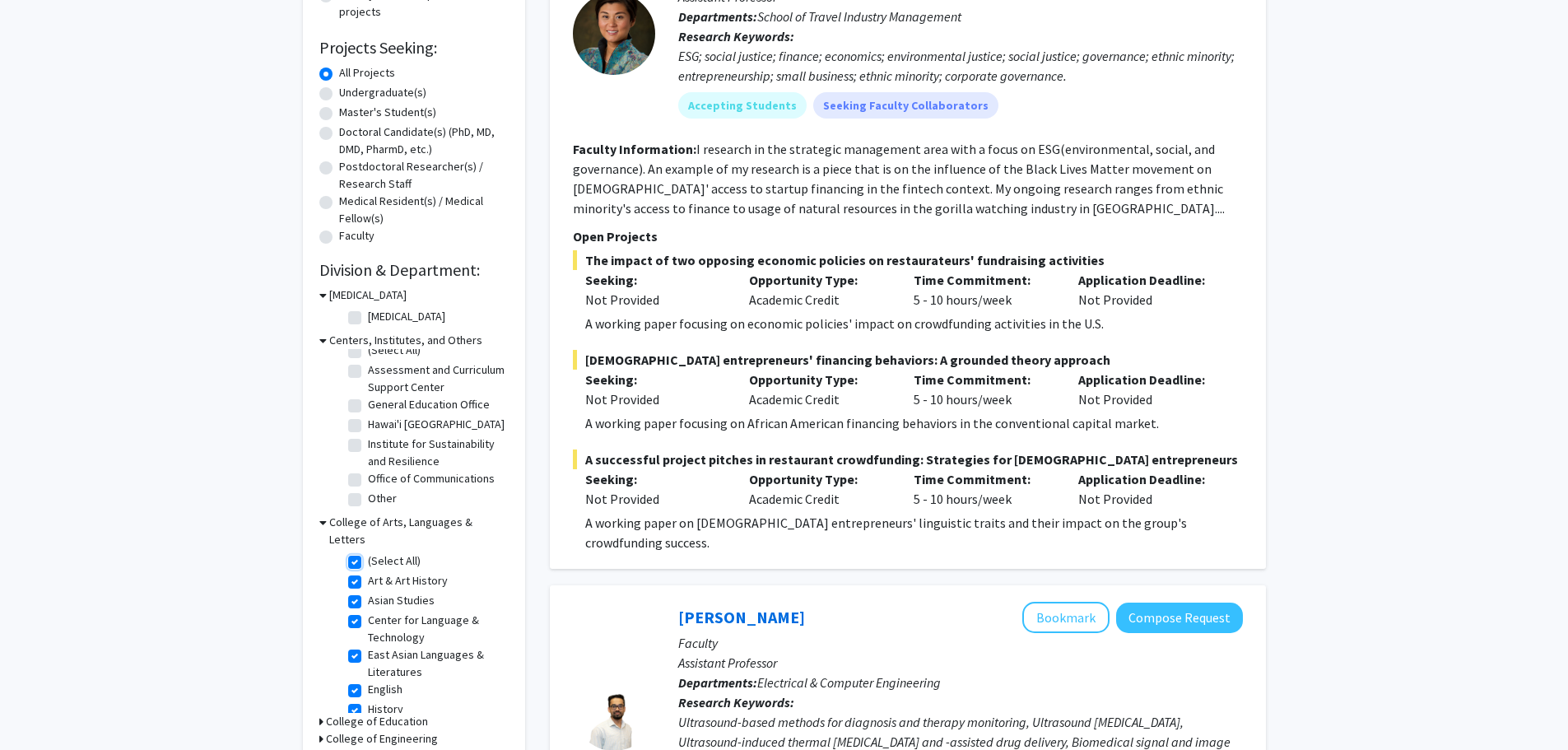
checkbox input "true"
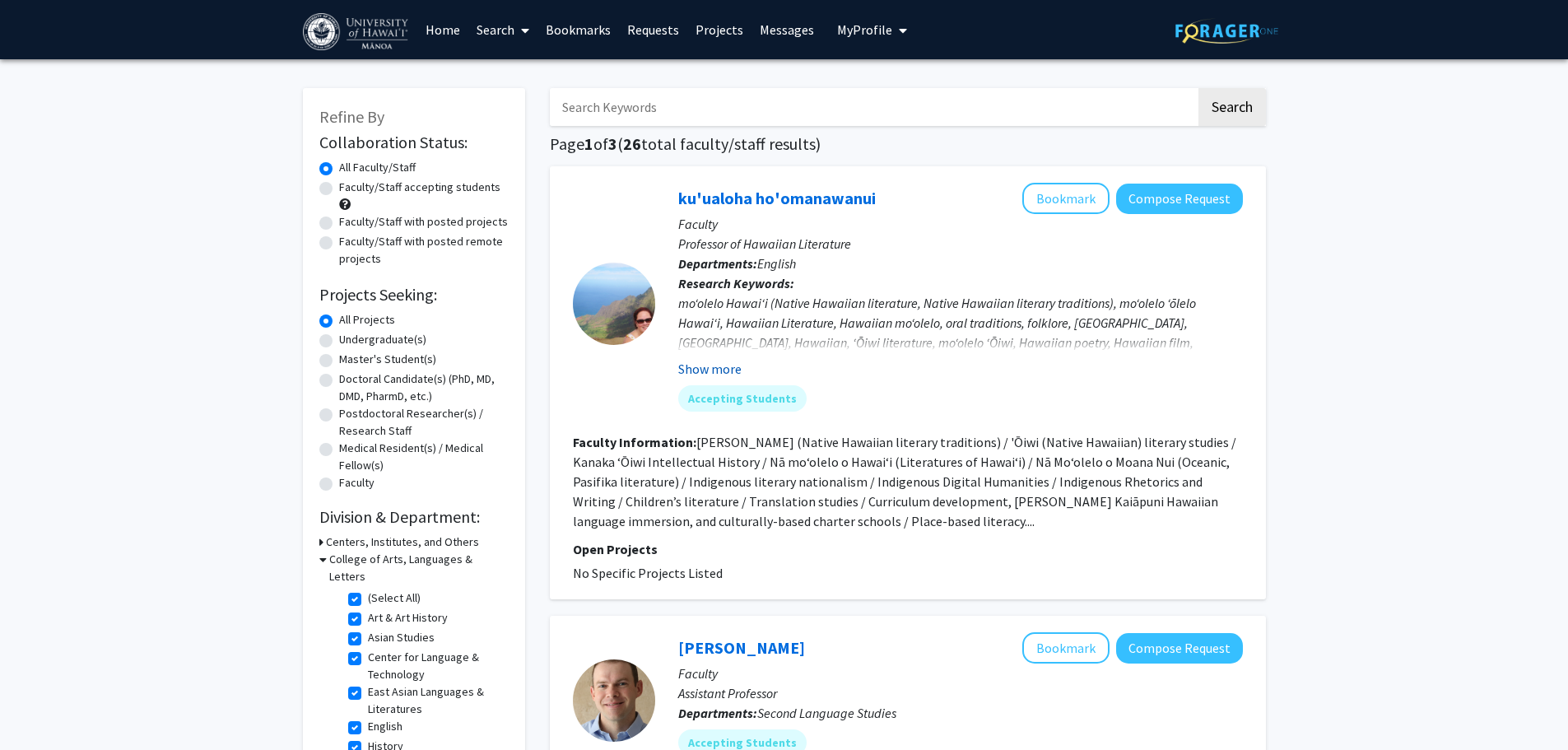
click at [728, 366] on button "Show more" at bounding box center [709, 369] width 63 height 20
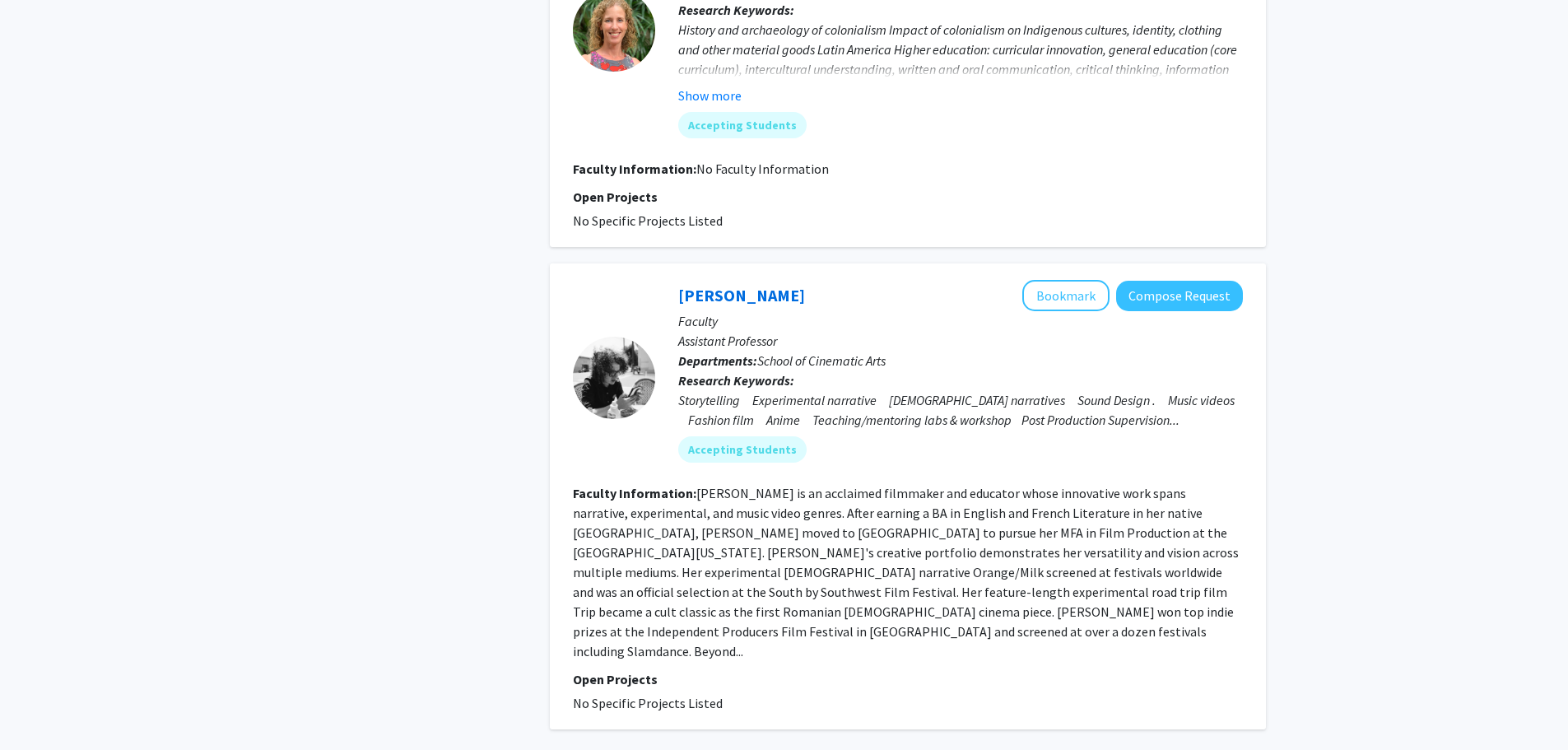
scroll to position [3715, 0]
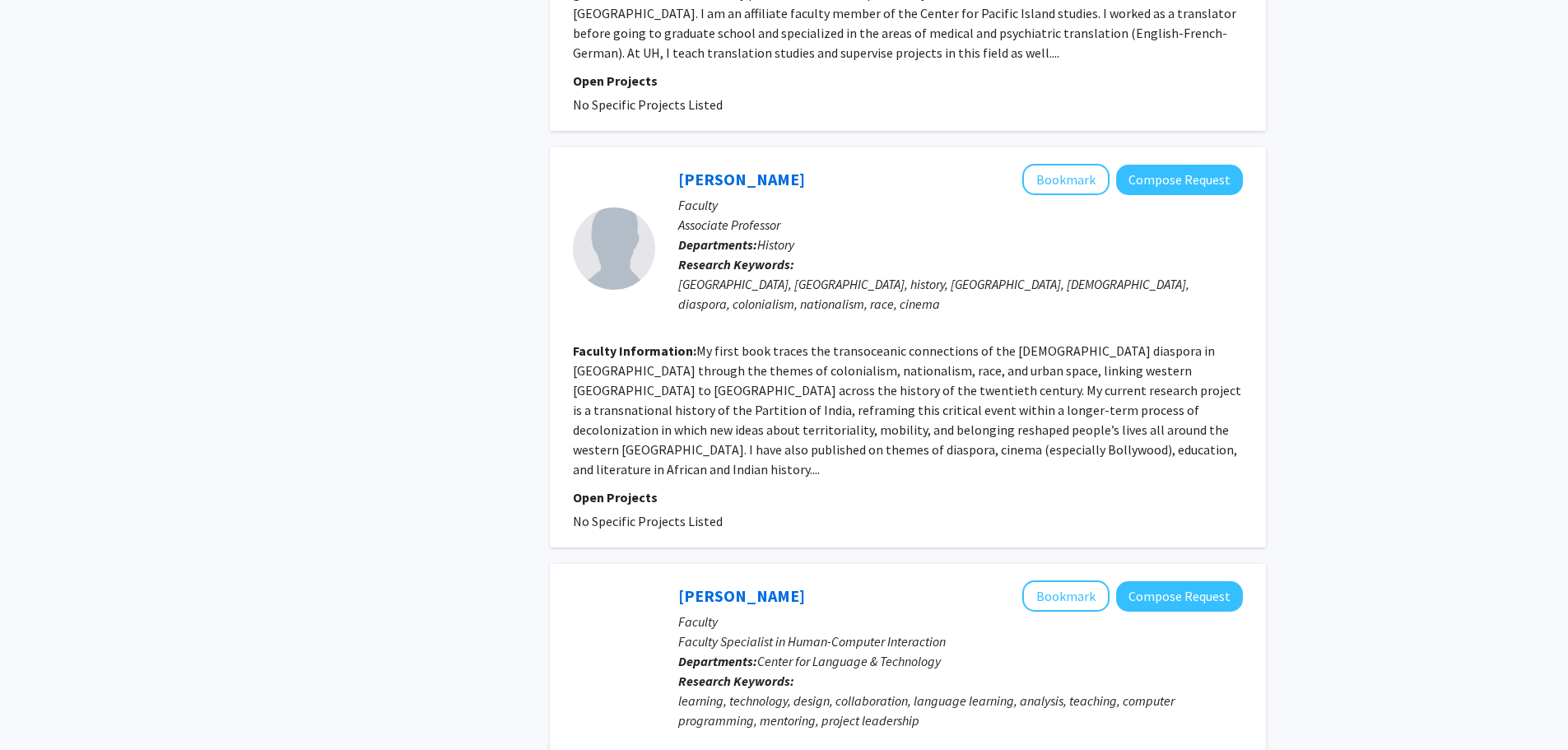
scroll to position [2882, 0]
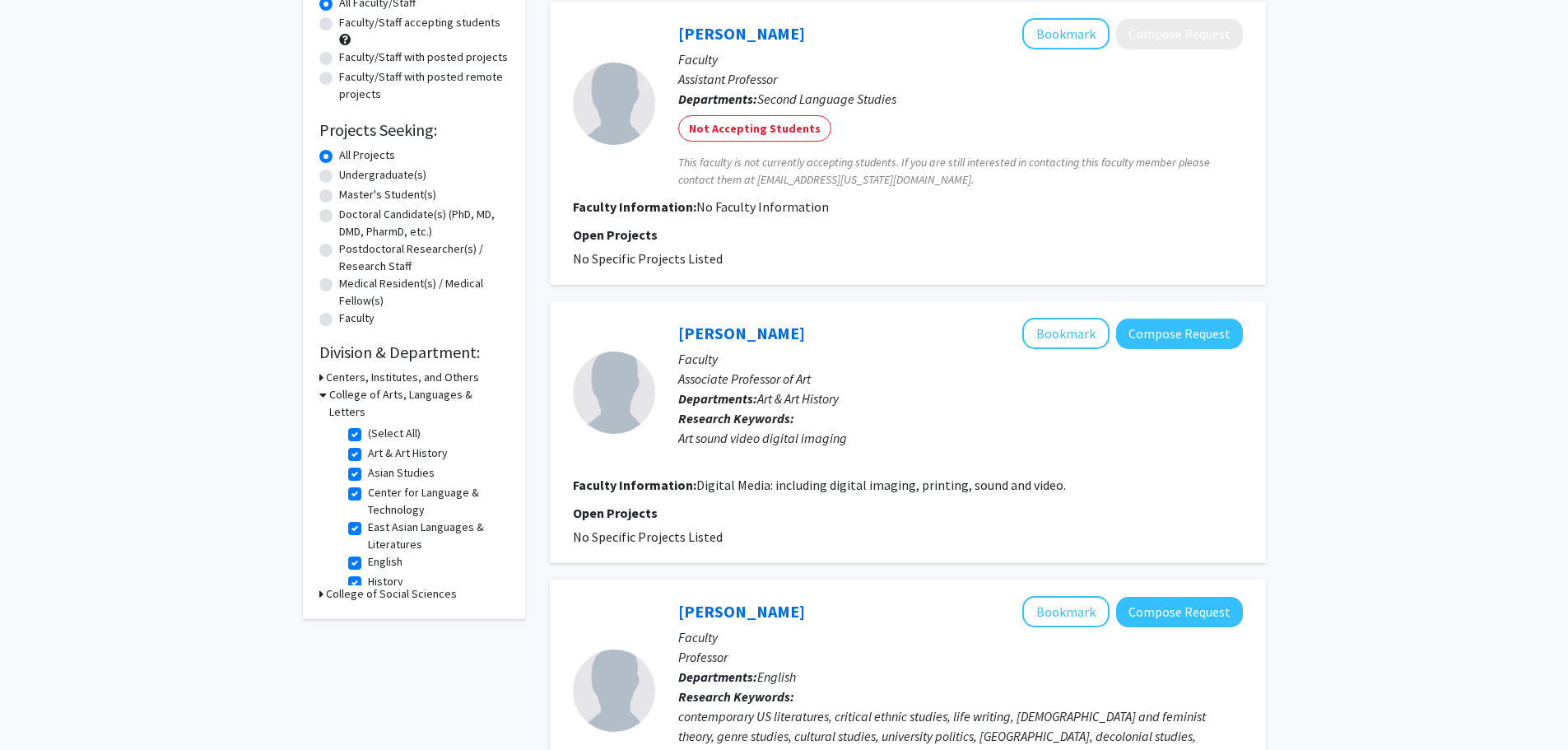
click at [367, 425] on label "(Select All)" at bounding box center [393, 433] width 53 height 17
click at [367, 425] on input "(Select All)" at bounding box center [373, 430] width 10 height 10
checkbox input "false"
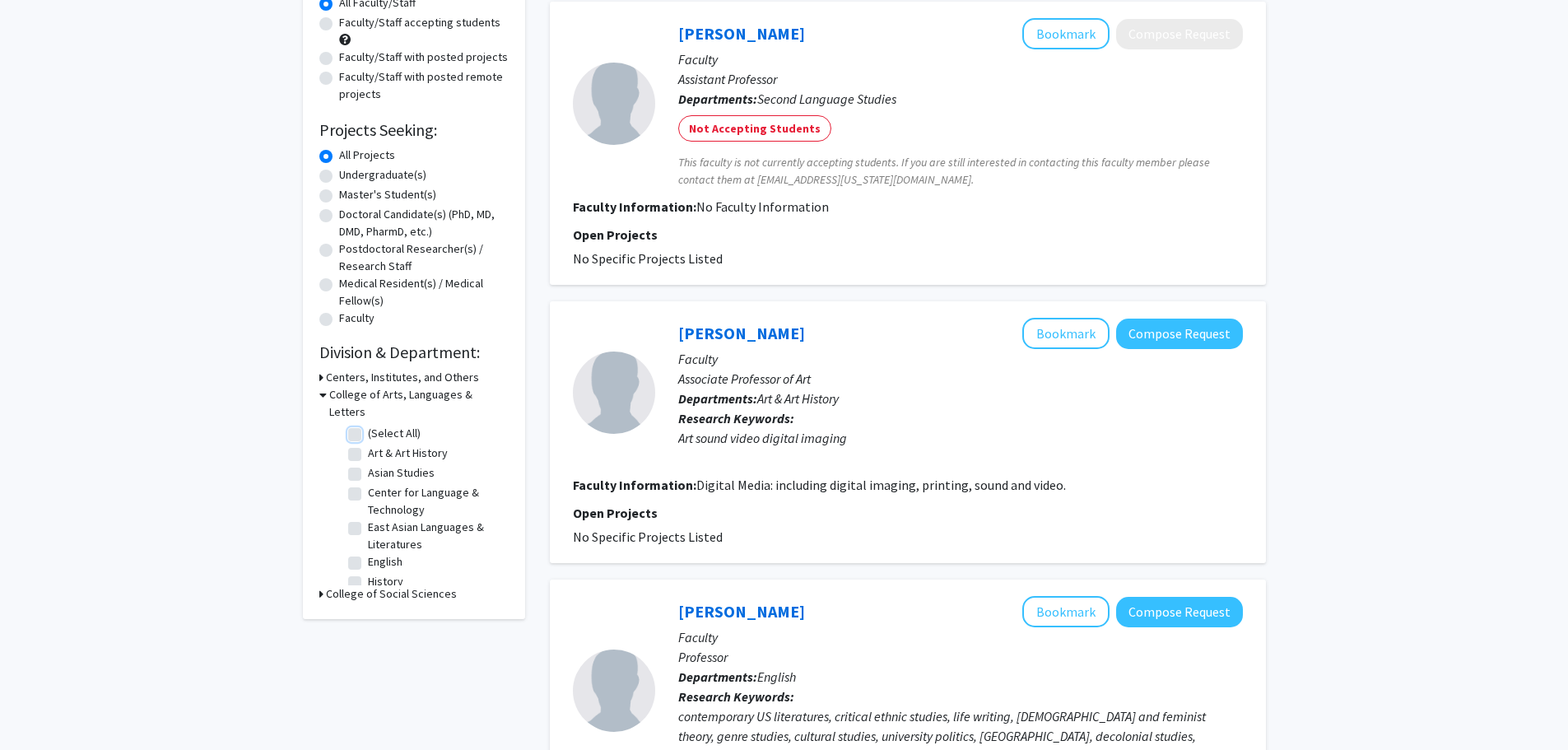
checkbox input "false"
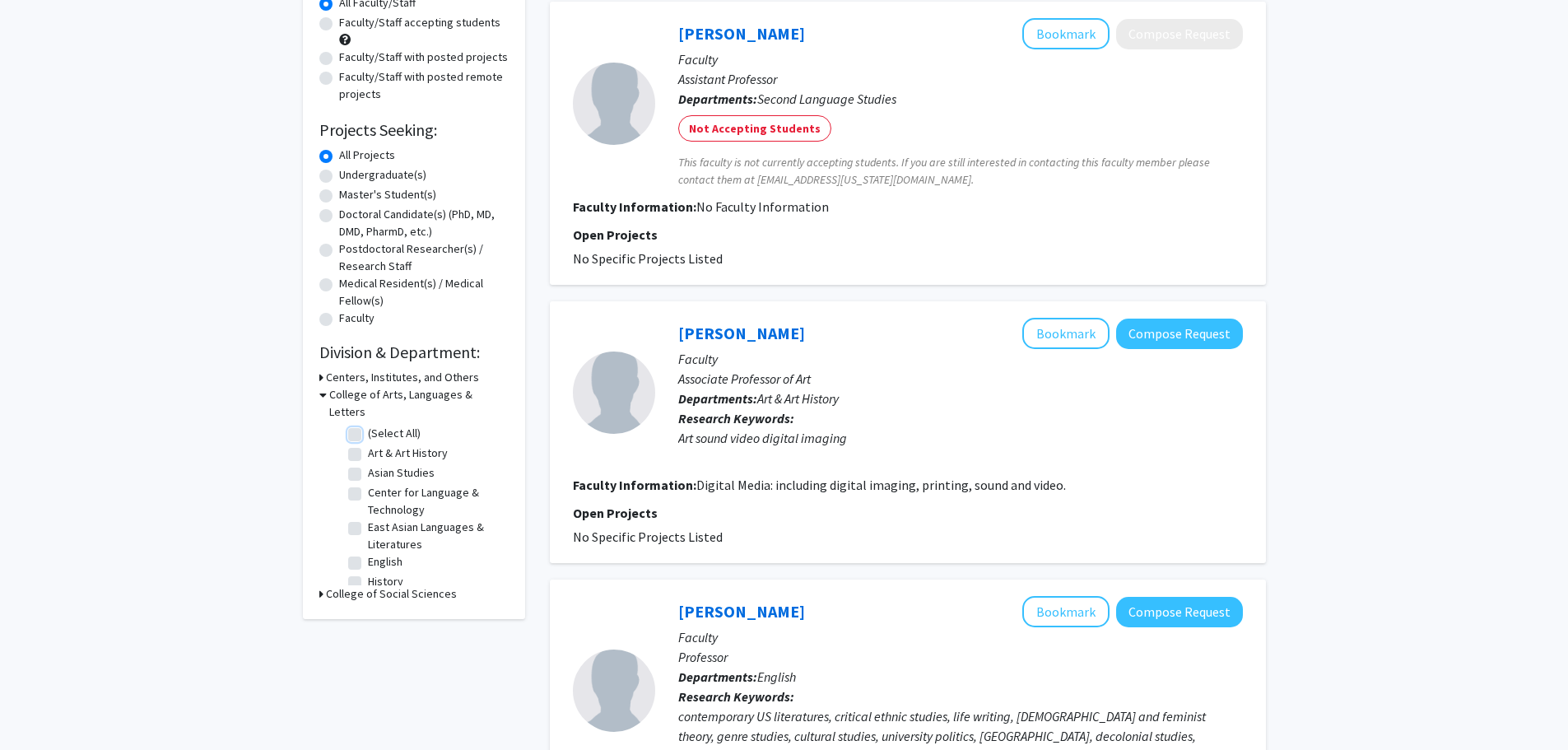
checkbox input "false"
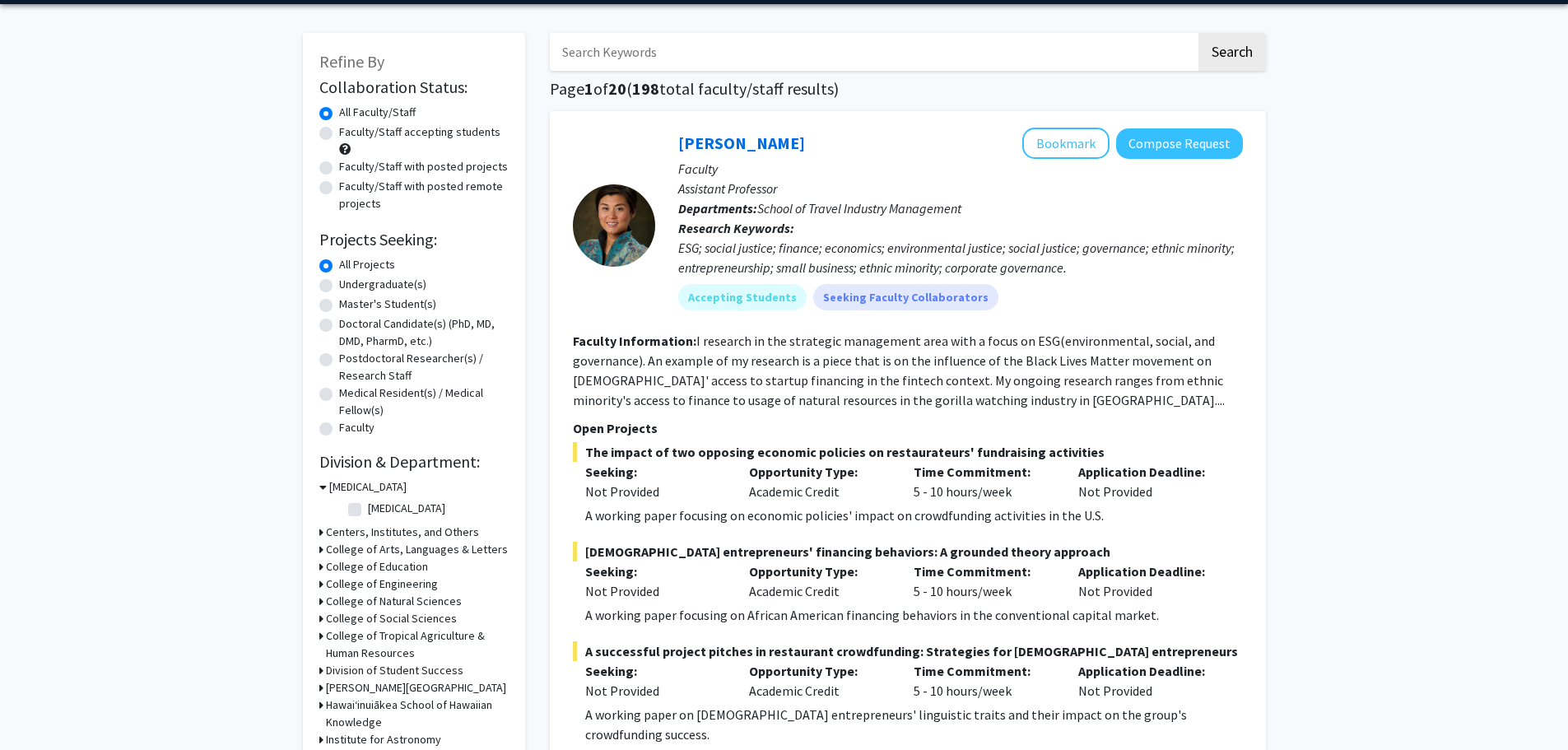
scroll to position [82, 0]
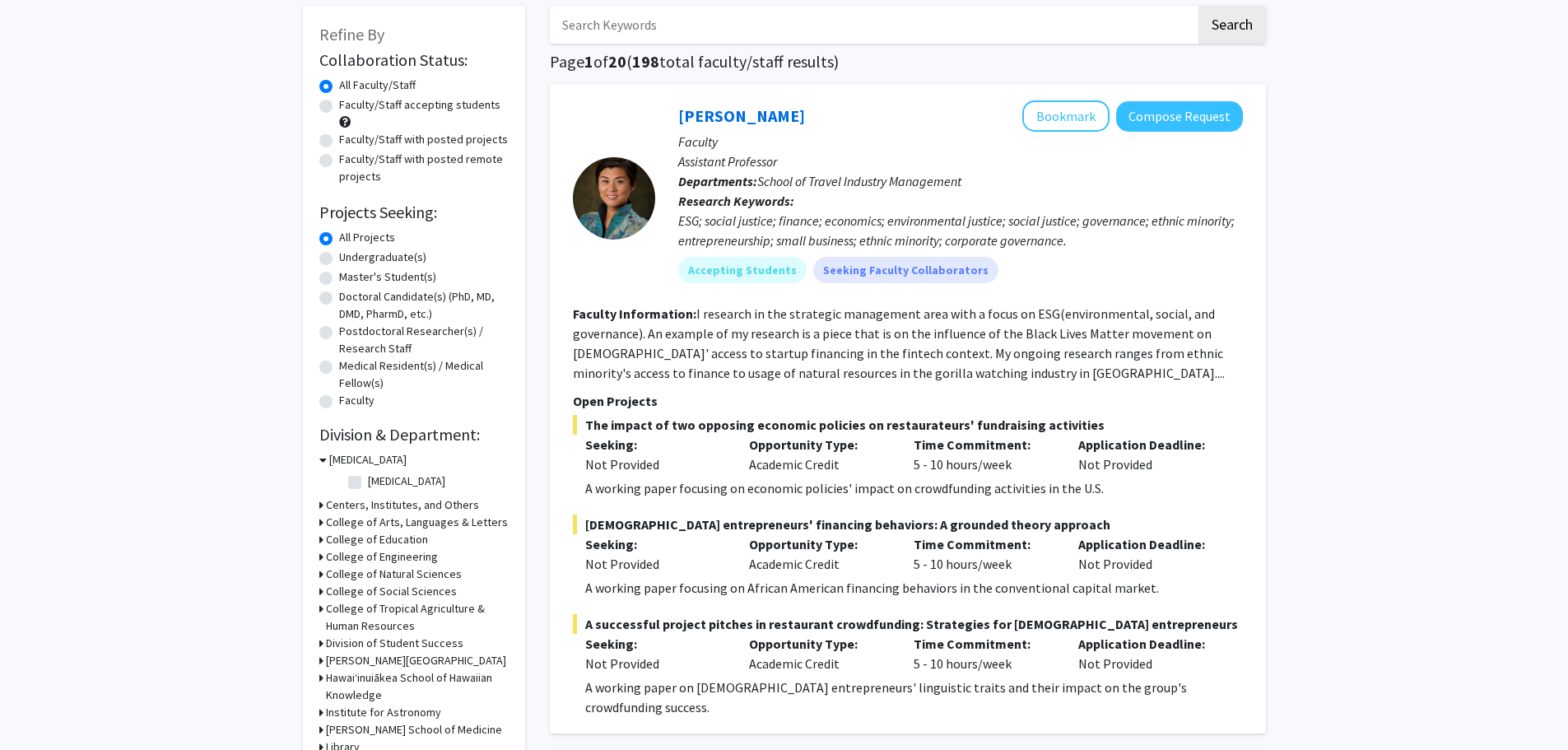
click at [439, 587] on h3 "College of Social Sciences" at bounding box center [392, 591] width 131 height 17
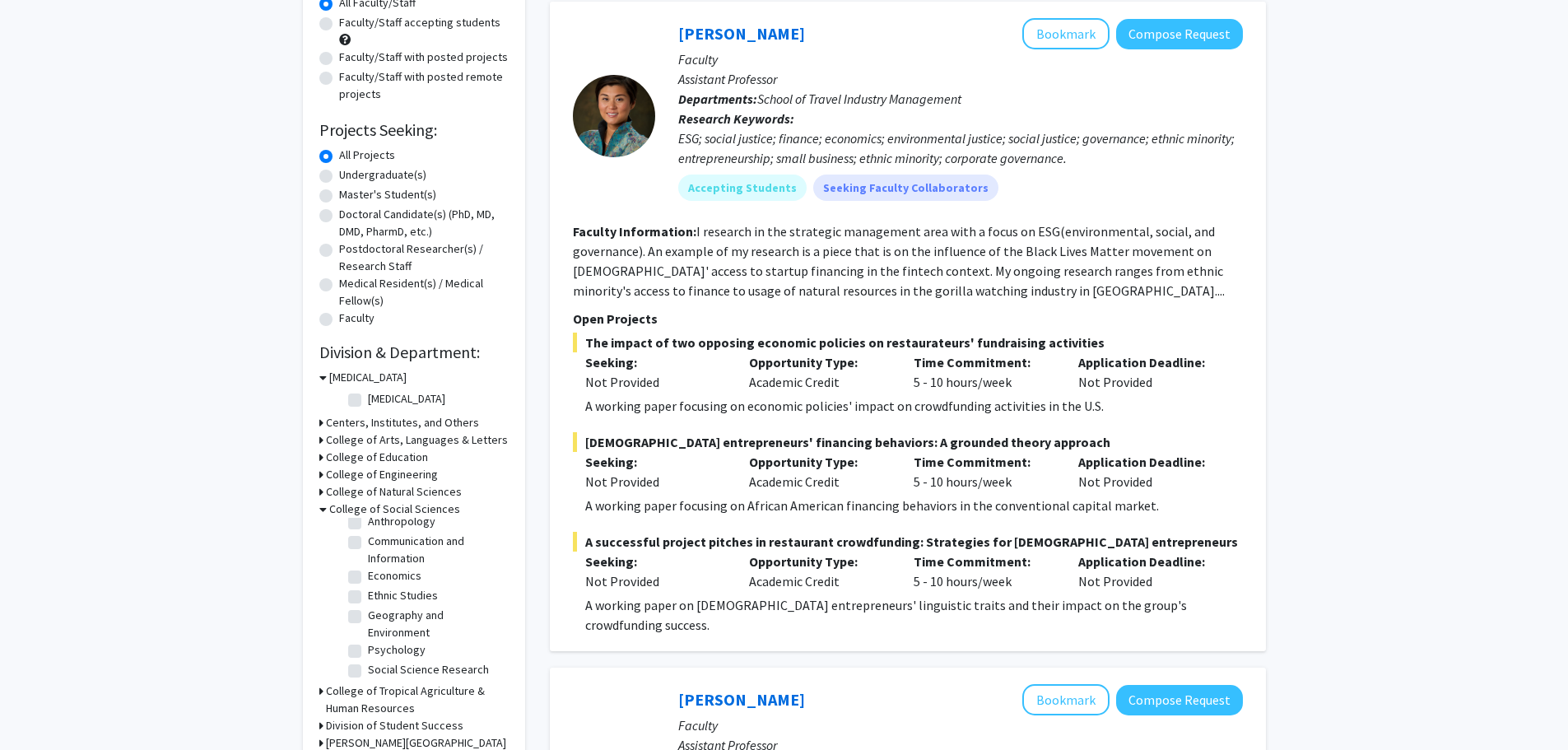
scroll to position [0, 0]
click at [367, 529] on label "(Select All)" at bounding box center [393, 531] width 53 height 17
click at [367, 529] on input "(Select All)" at bounding box center [373, 527] width 10 height 10
checkbox input "true"
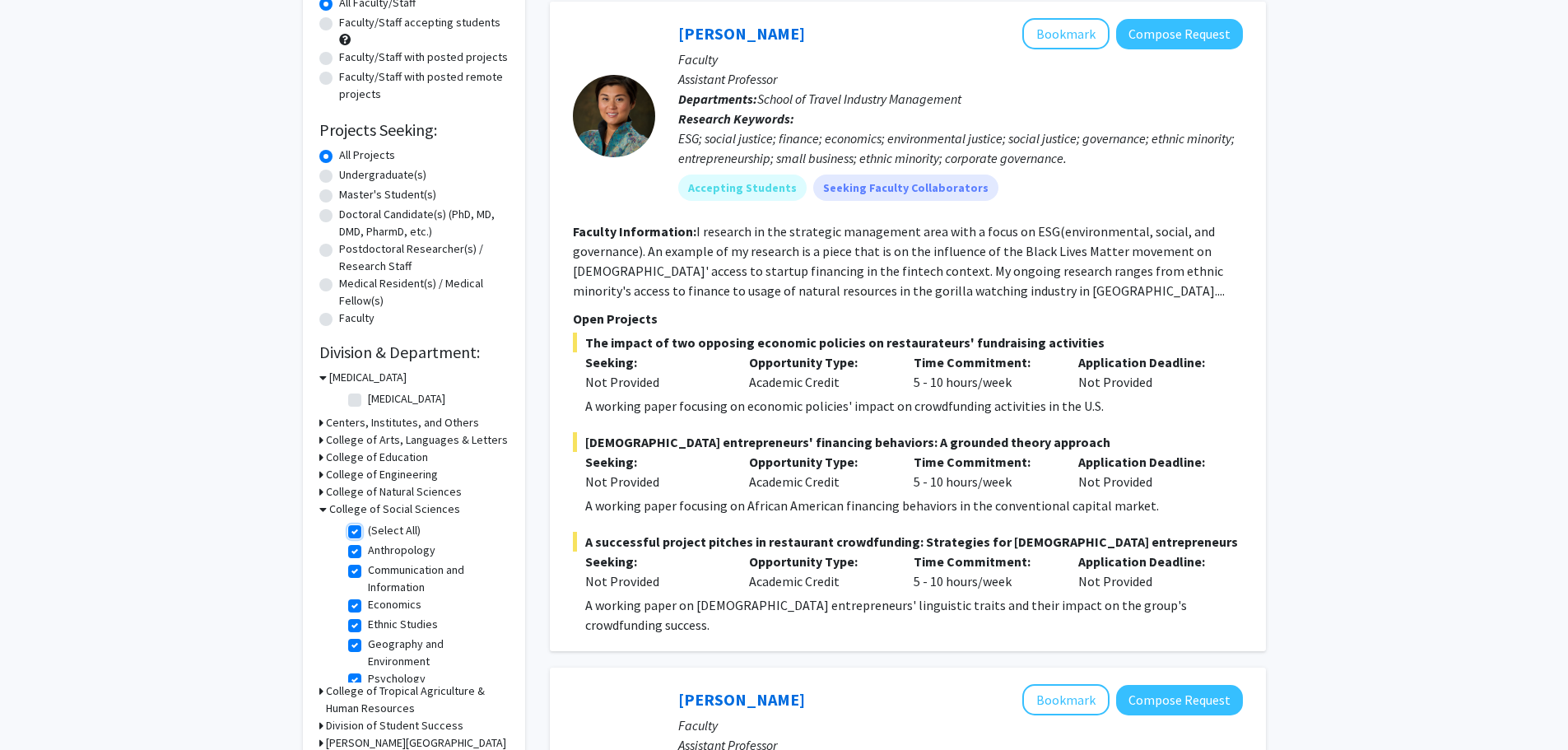
checkbox input "true"
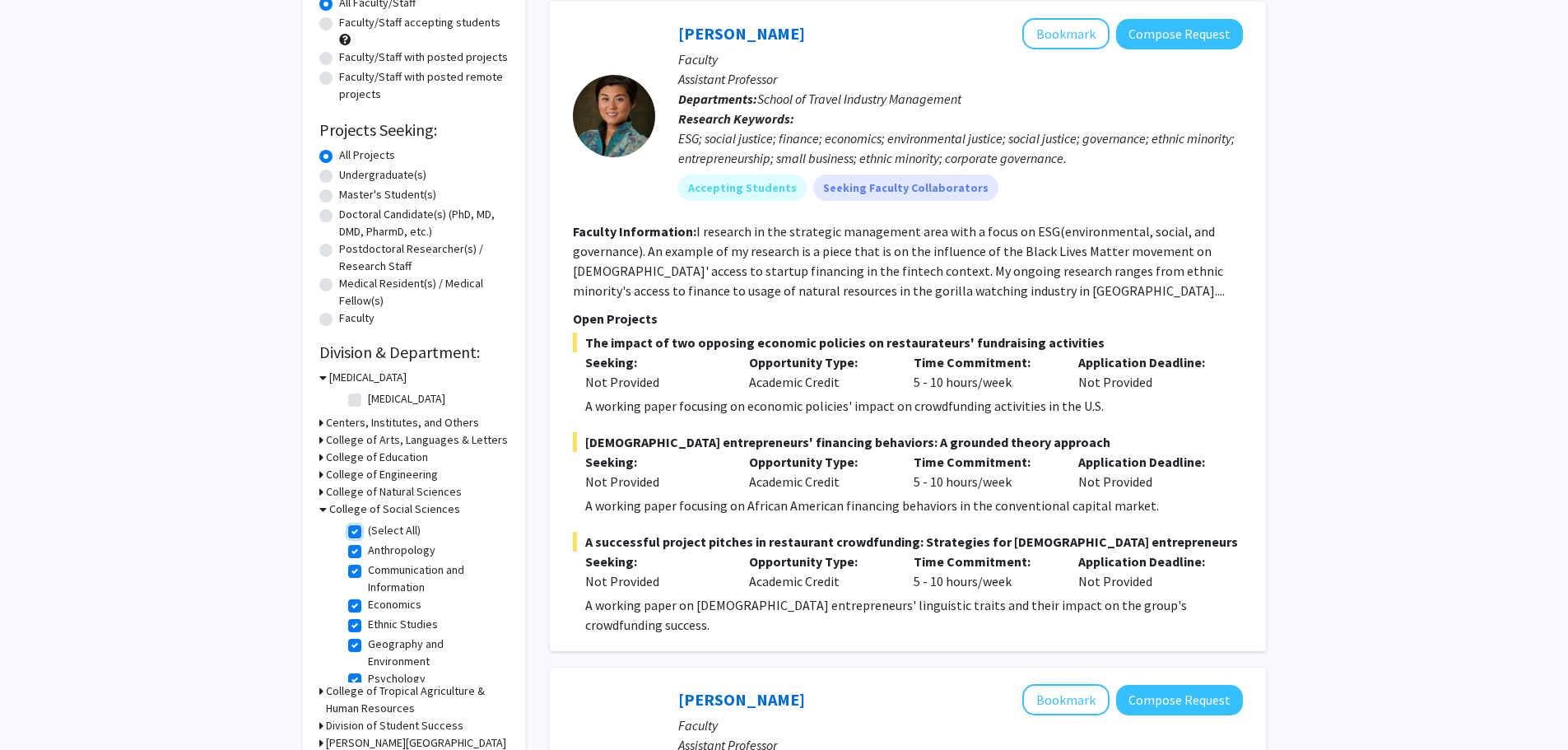
checkbox input "true"
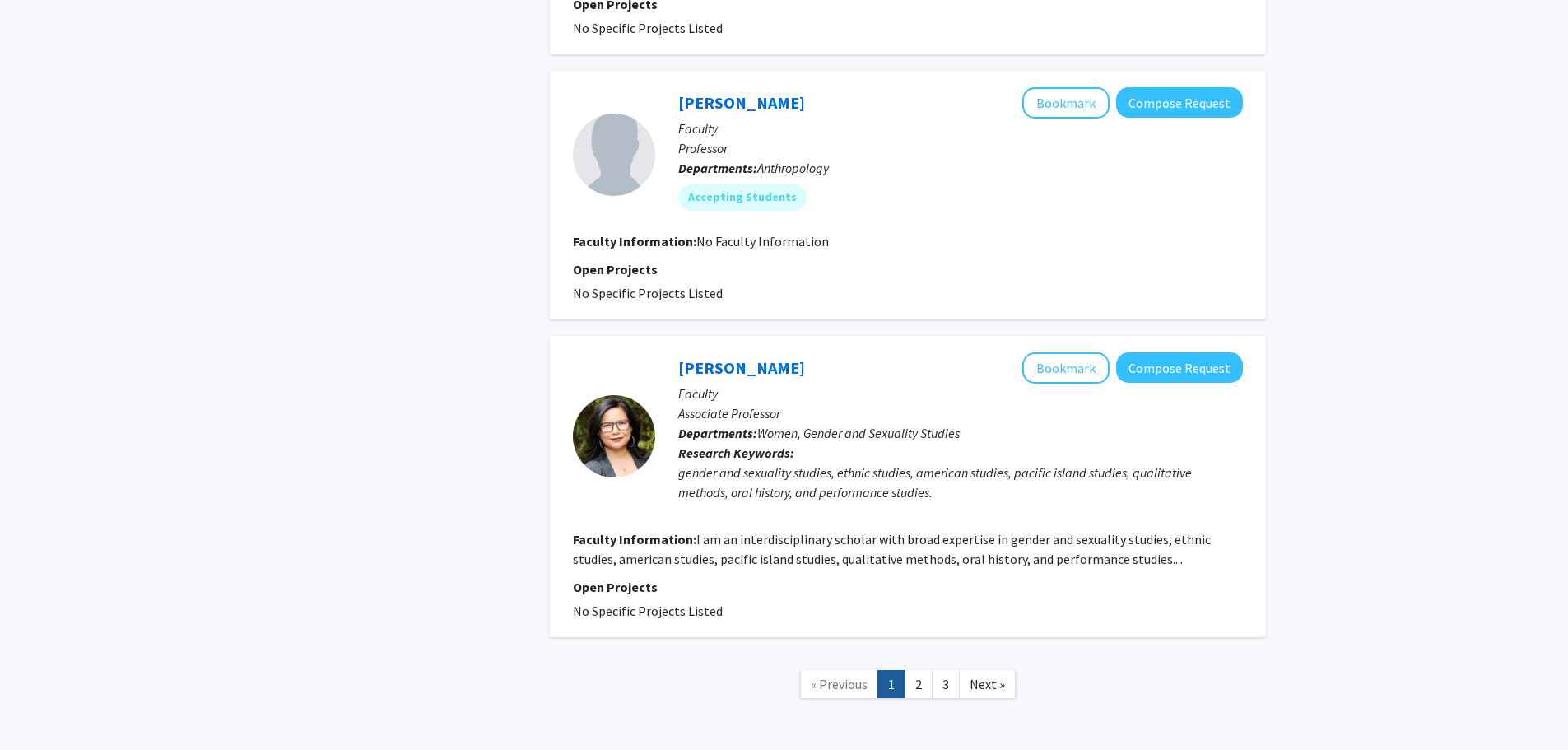
scroll to position [3621, 0]
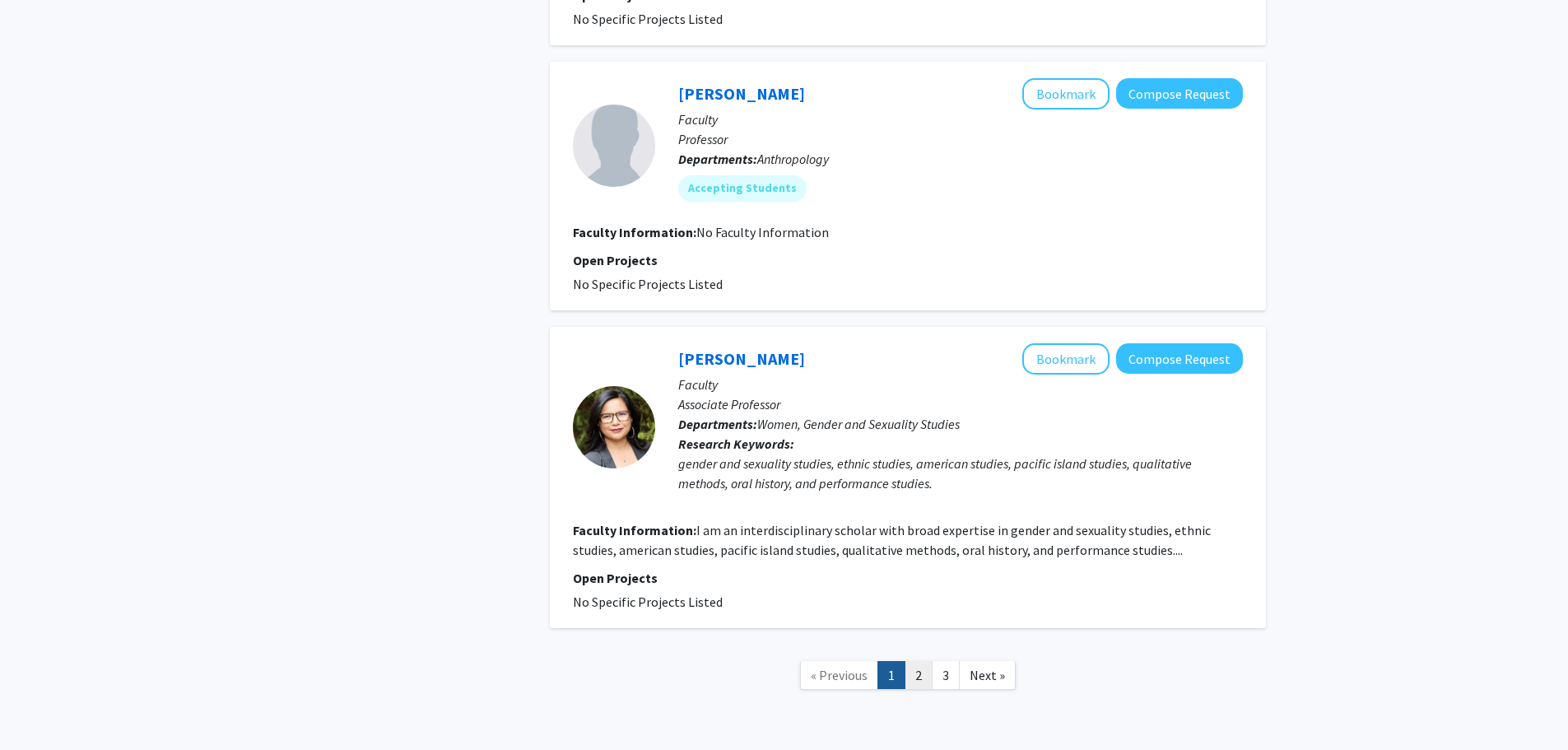
click at [921, 661] on link "2" at bounding box center [919, 675] width 28 height 28
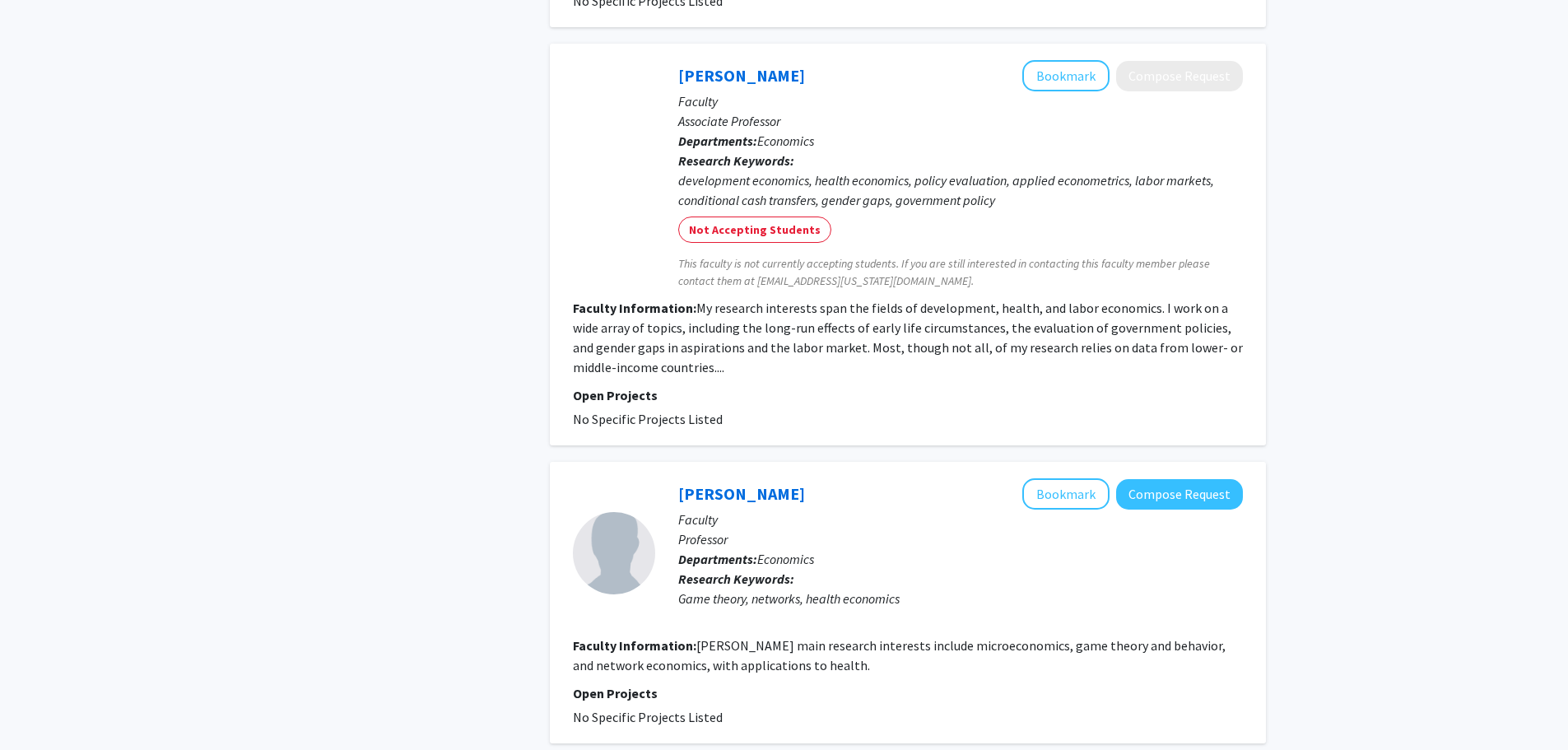
scroll to position [2864, 0]
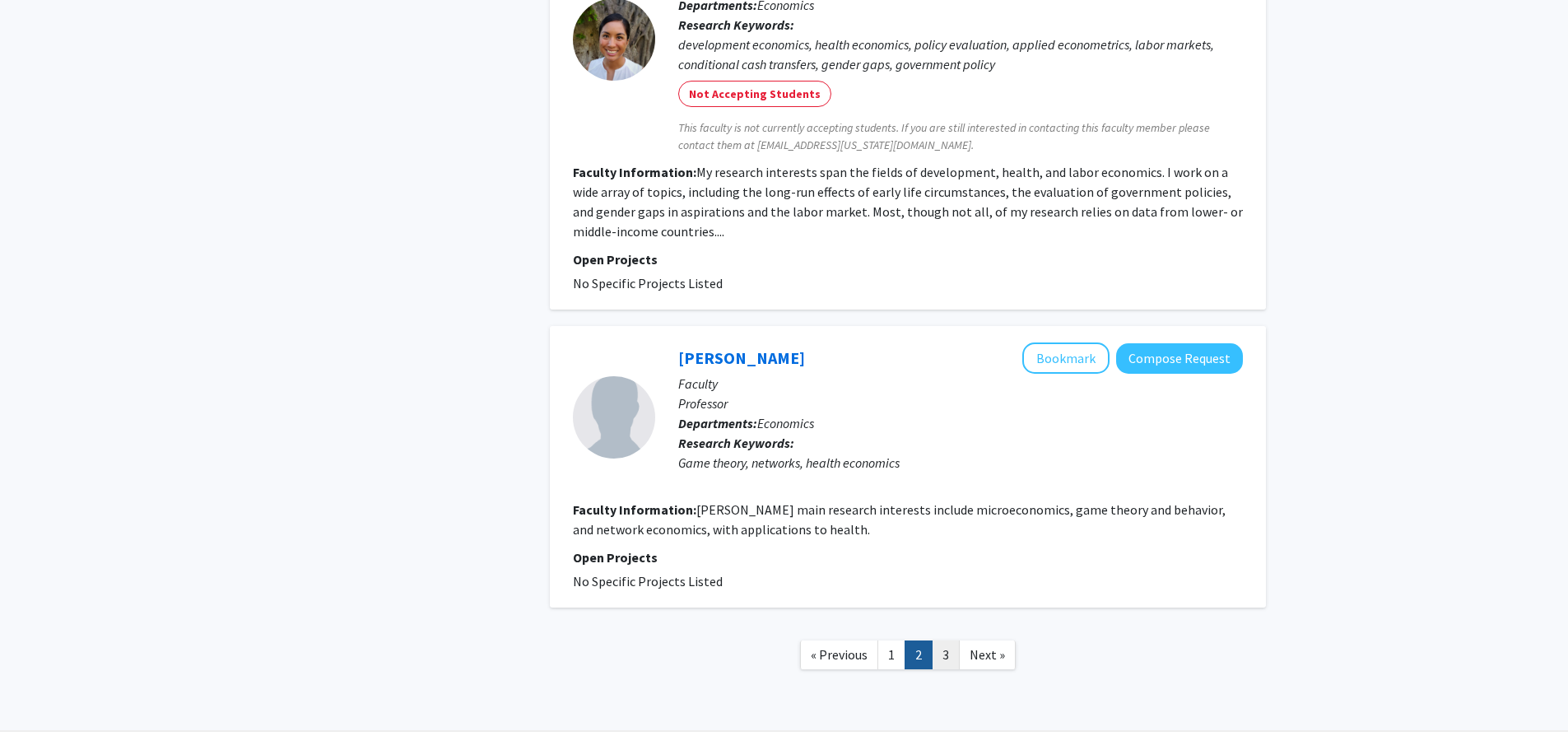
click at [944, 640] on link "3" at bounding box center [945, 654] width 28 height 28
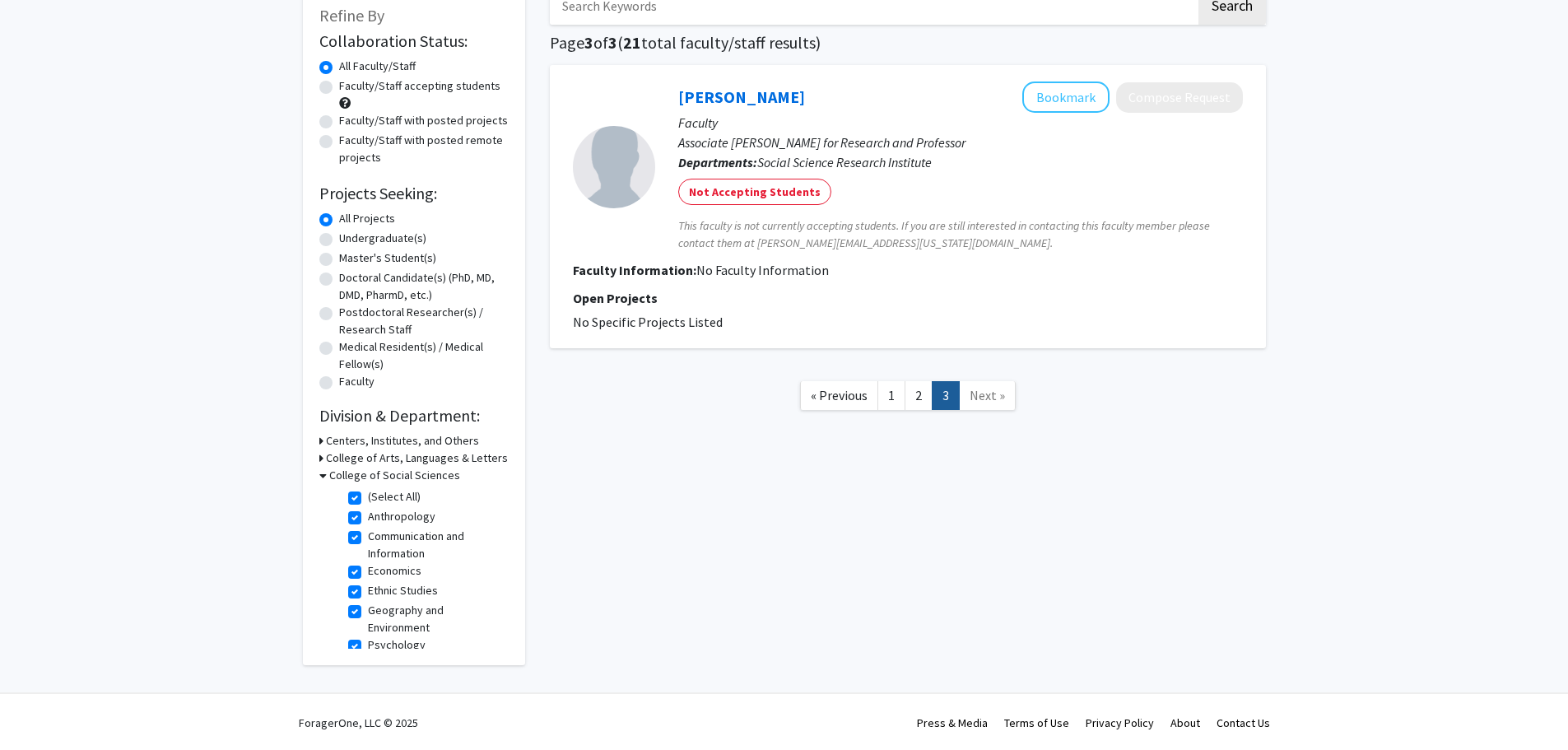
scroll to position [103, 0]
click at [367, 495] on label "(Select All)" at bounding box center [393, 495] width 53 height 17
click at [367, 495] on input "(Select All)" at bounding box center [373, 492] width 10 height 10
checkbox input "false"
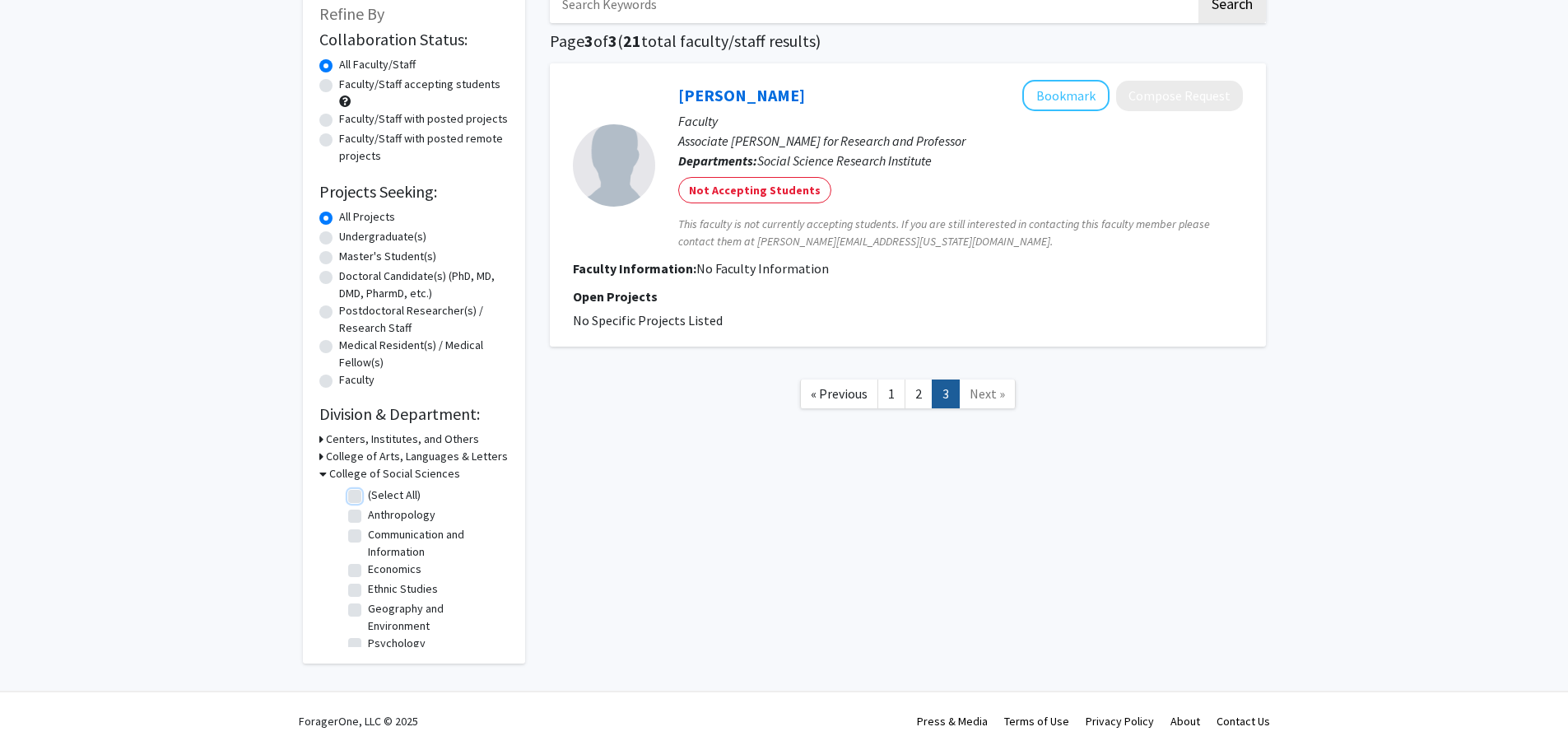
checkbox input "false"
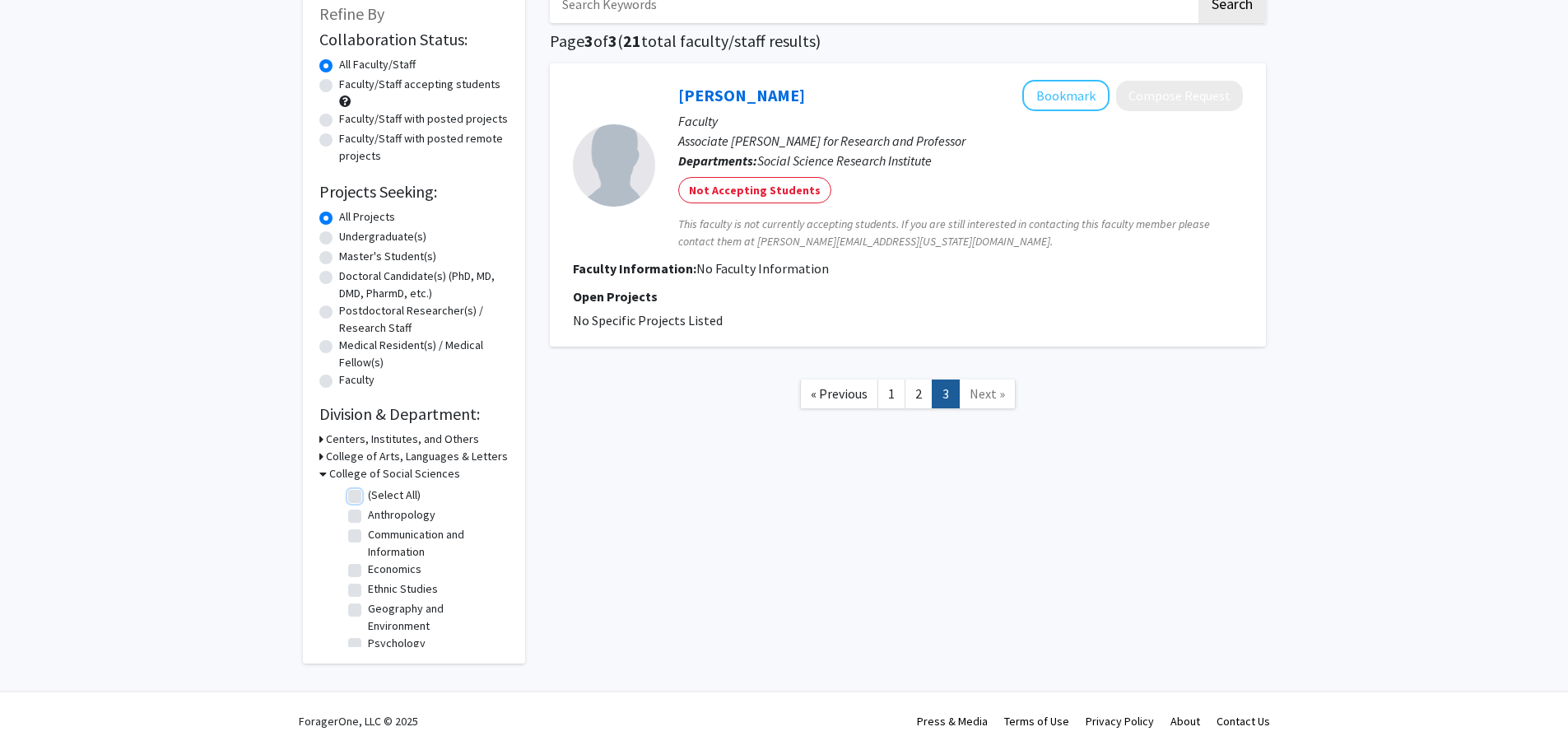
checkbox input "false"
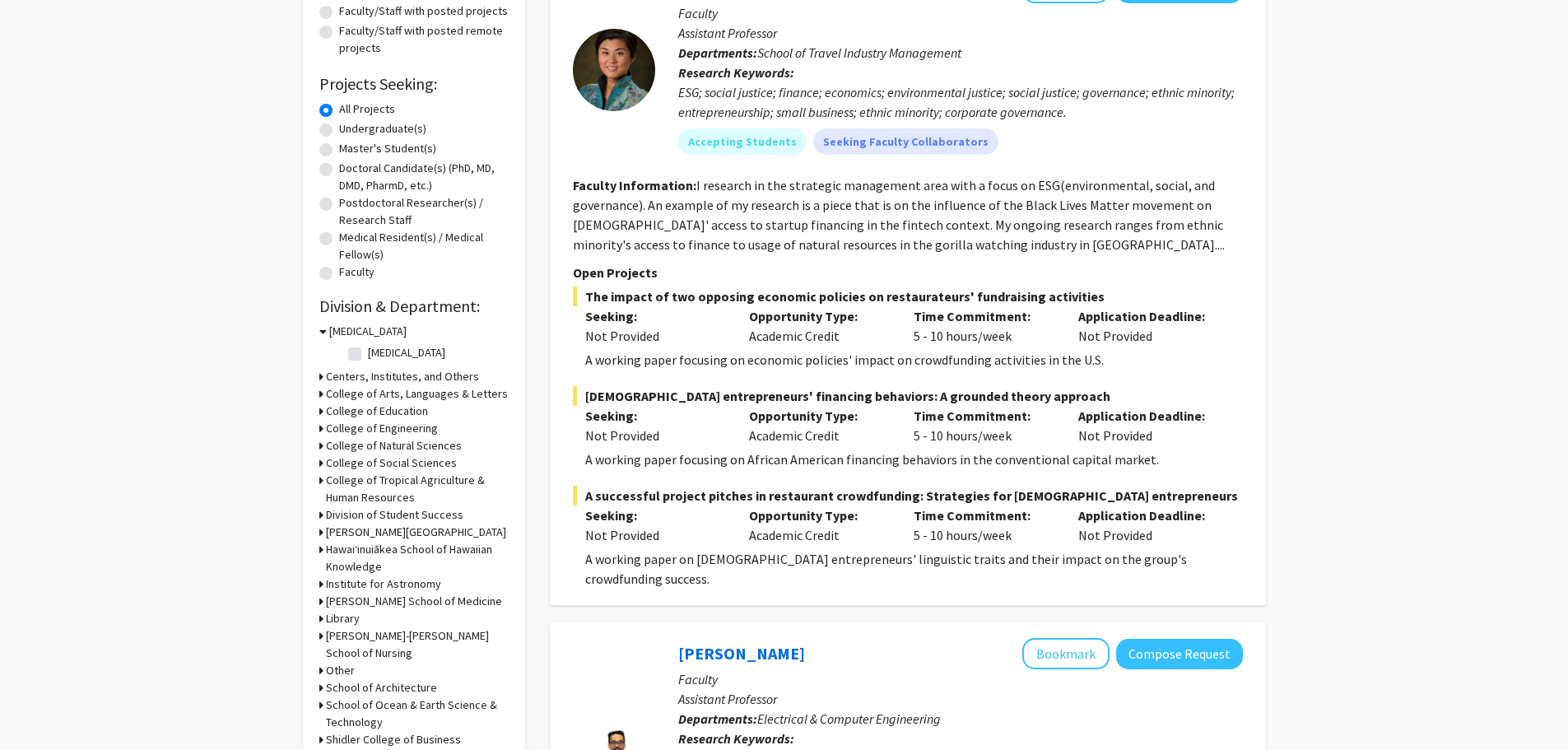
scroll to position [247, 0]
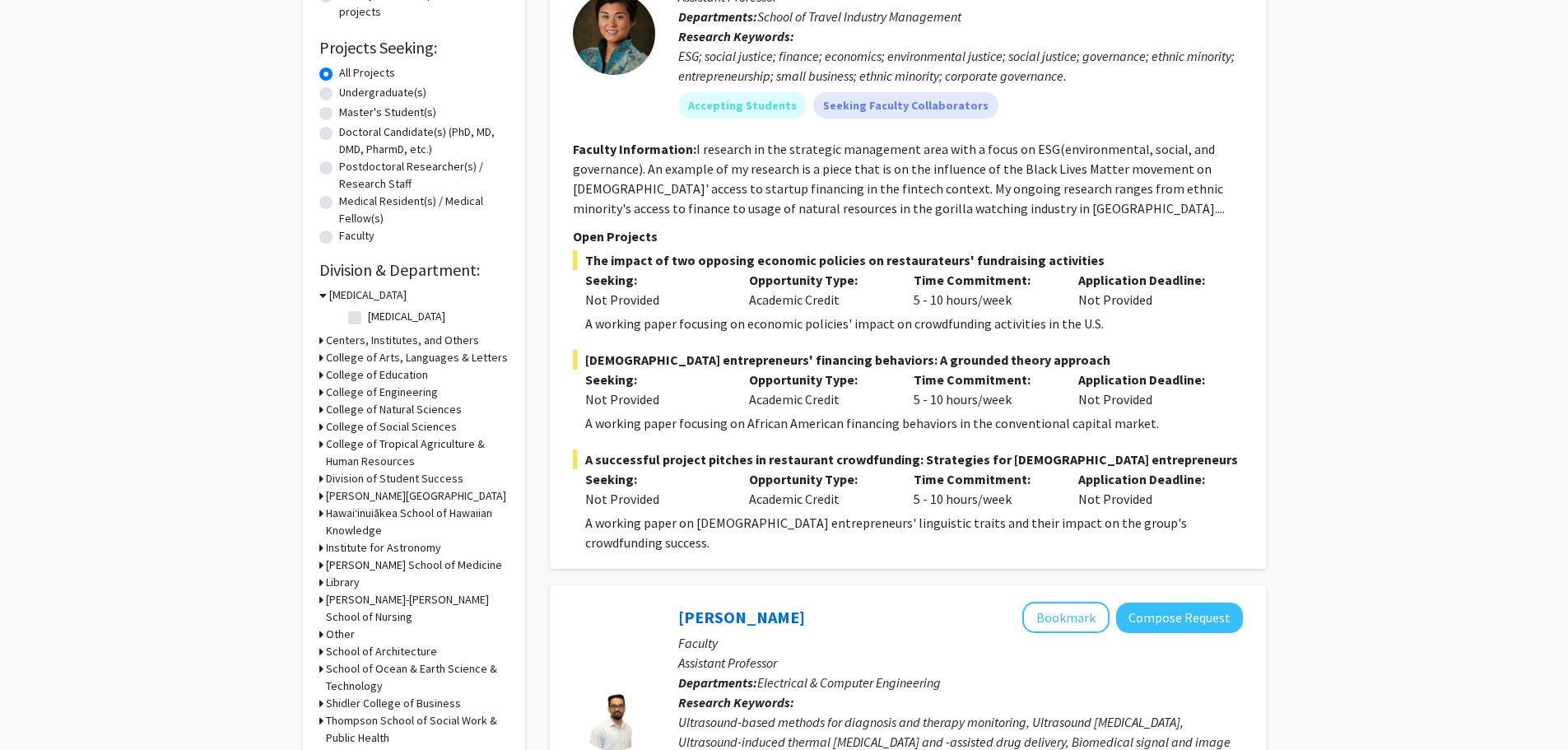
click at [459, 508] on h3 "Hawaiʻinuiākea School of Hawaiian Knowledge" at bounding box center [417, 522] width 183 height 35
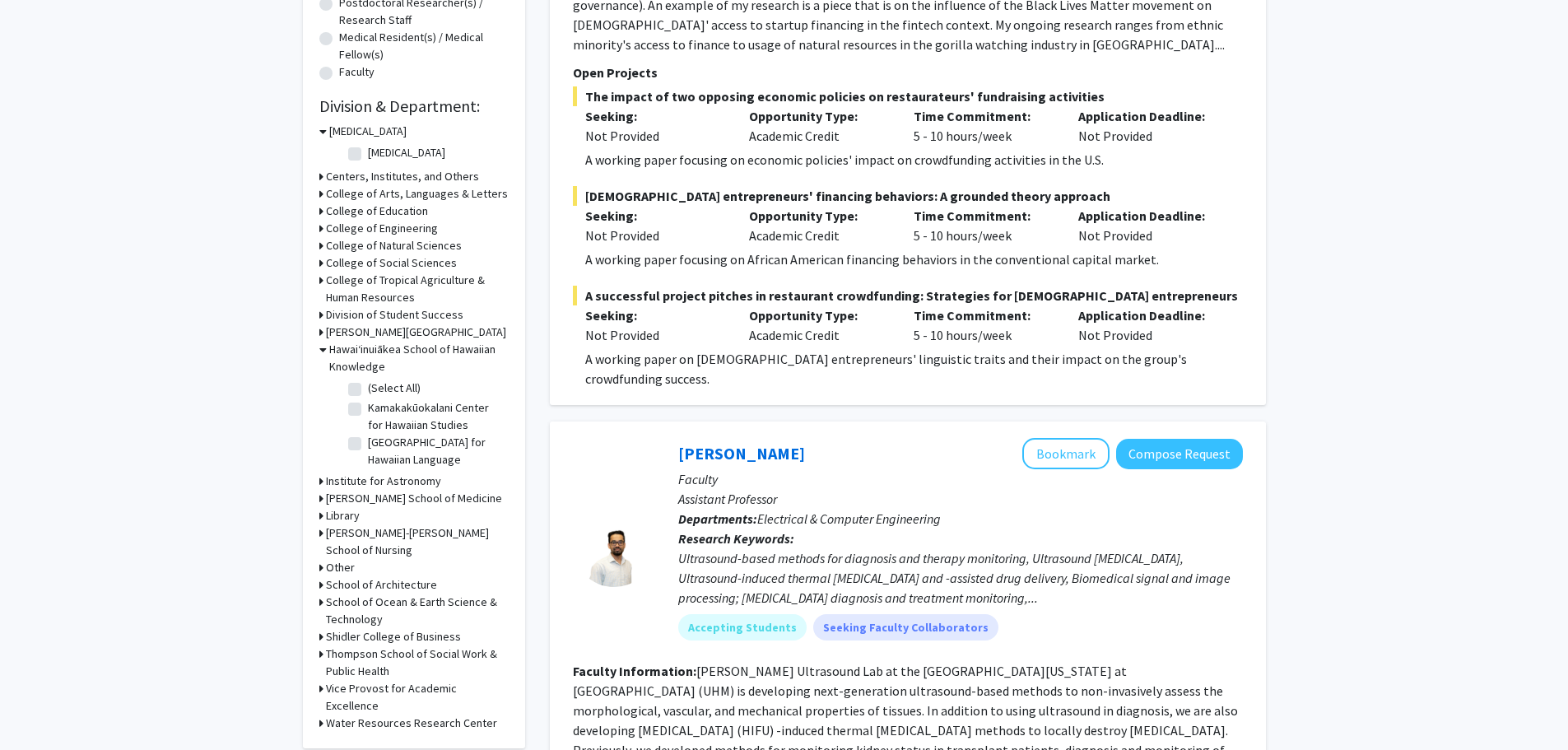
scroll to position [412, 0]
click at [355, 381] on fg-checkbox "(Select All) (Select All)" at bounding box center [426, 388] width 156 height 20
drag, startPoint x: 350, startPoint y: 388, endPoint x: 395, endPoint y: 397, distance: 45.9
click at [367, 388] on label "(Select All)" at bounding box center [393, 388] width 53 height 17
click at [367, 388] on input "(Select All)" at bounding box center [373, 384] width 10 height 10
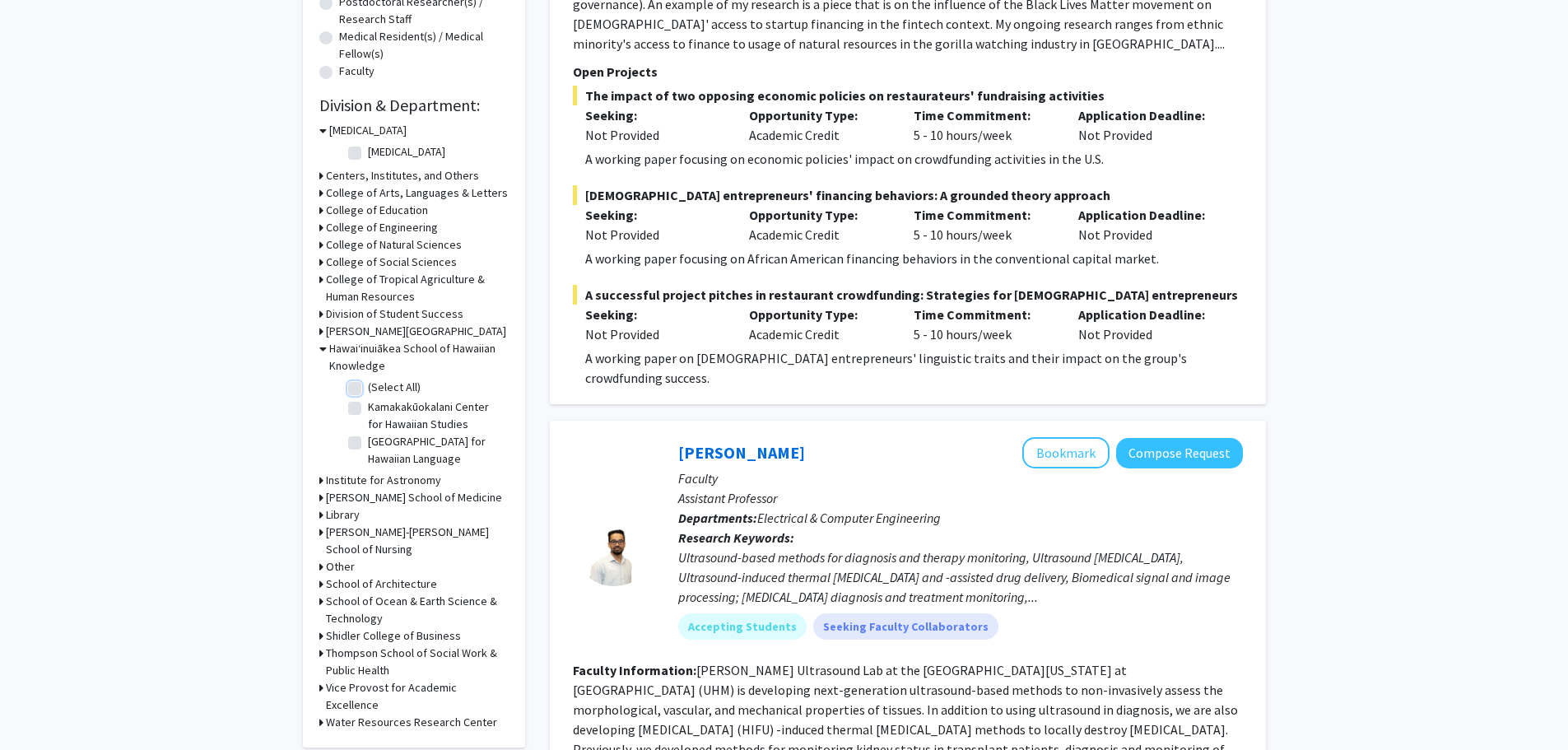
checkbox input "true"
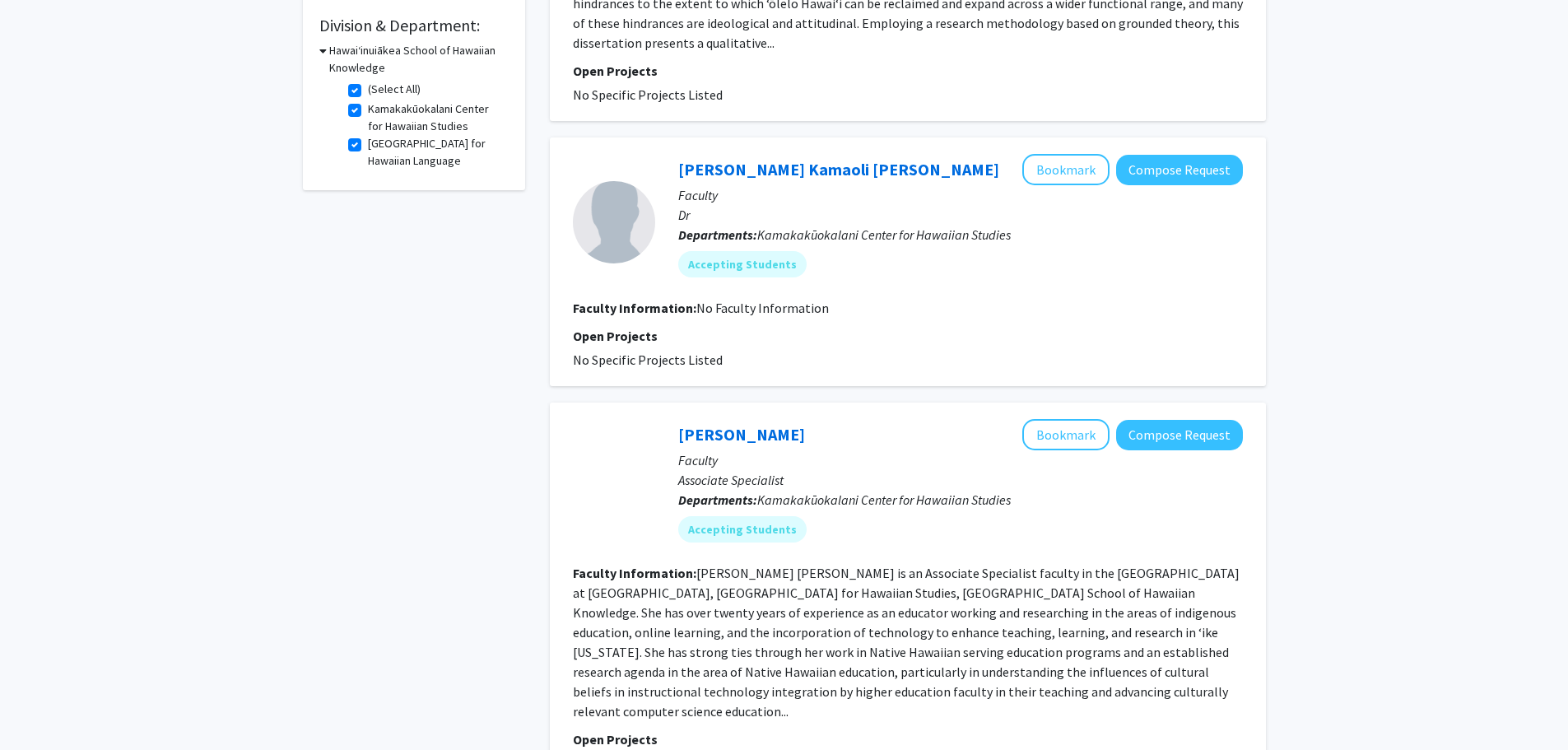
scroll to position [247, 0]
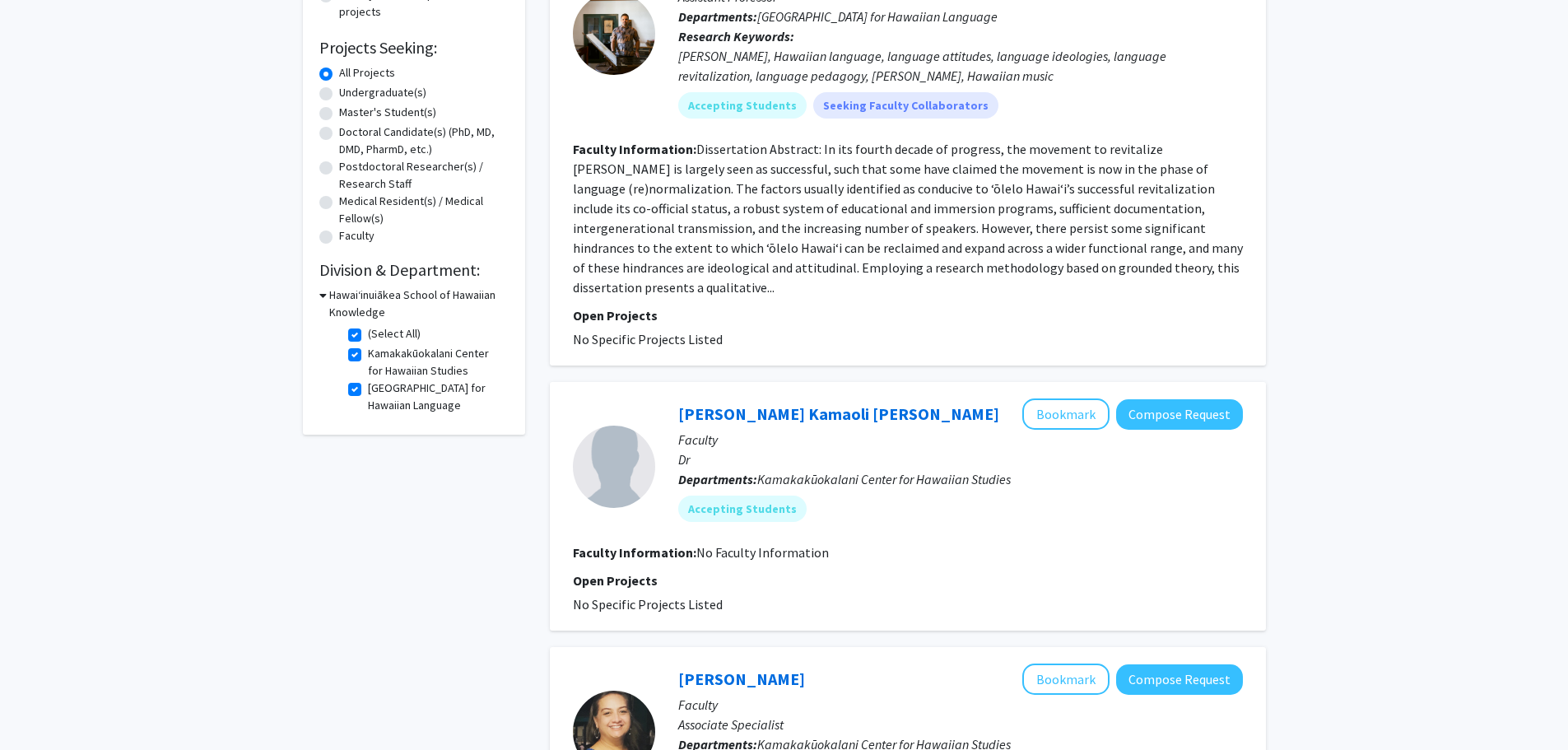
click at [367, 333] on label "(Select All)" at bounding box center [393, 334] width 53 height 17
click at [367, 333] on input "(Select All)" at bounding box center [373, 331] width 10 height 10
checkbox input "false"
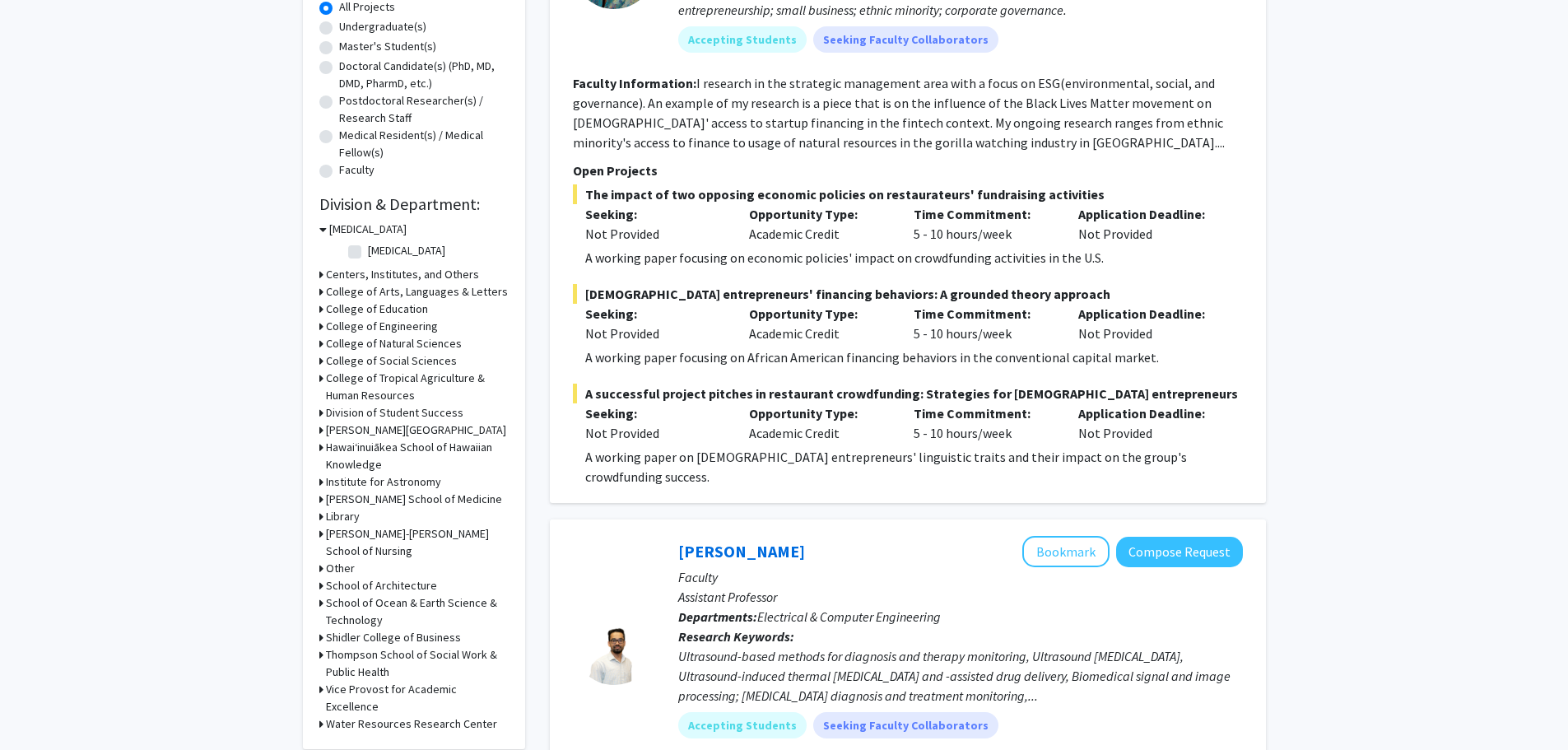
scroll to position [330, 0]
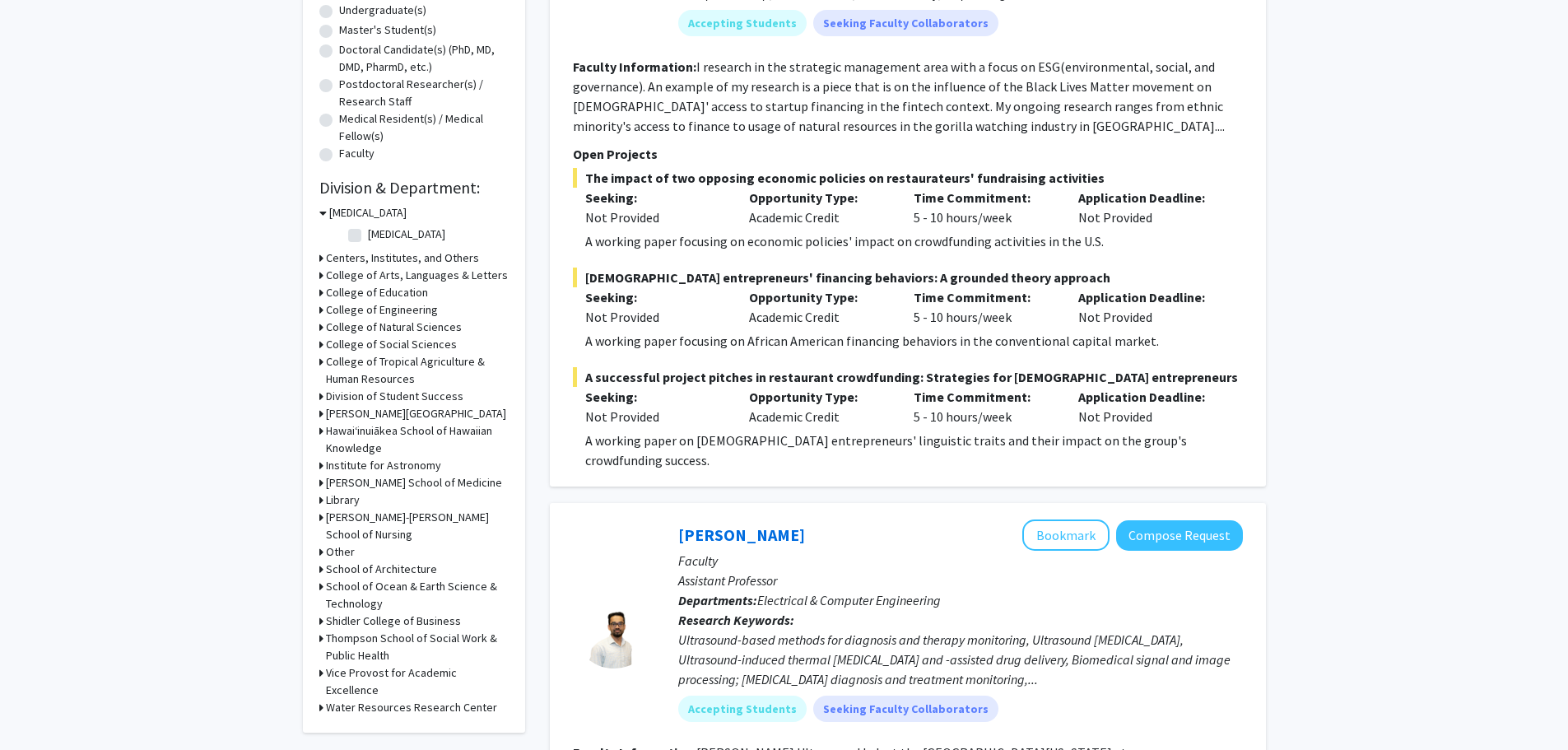
click at [410, 677] on h3 "Vice Provost for Academic Excellence" at bounding box center [417, 682] width 183 height 35
click at [414, 674] on h3 "Vice Provost for Academic Excellence" at bounding box center [419, 682] width 179 height 35
click at [405, 699] on h3 "Water Resources Research Center" at bounding box center [411, 708] width 171 height 17
click at [406, 699] on h3 "Water Resources Research Center" at bounding box center [415, 708] width 171 height 17
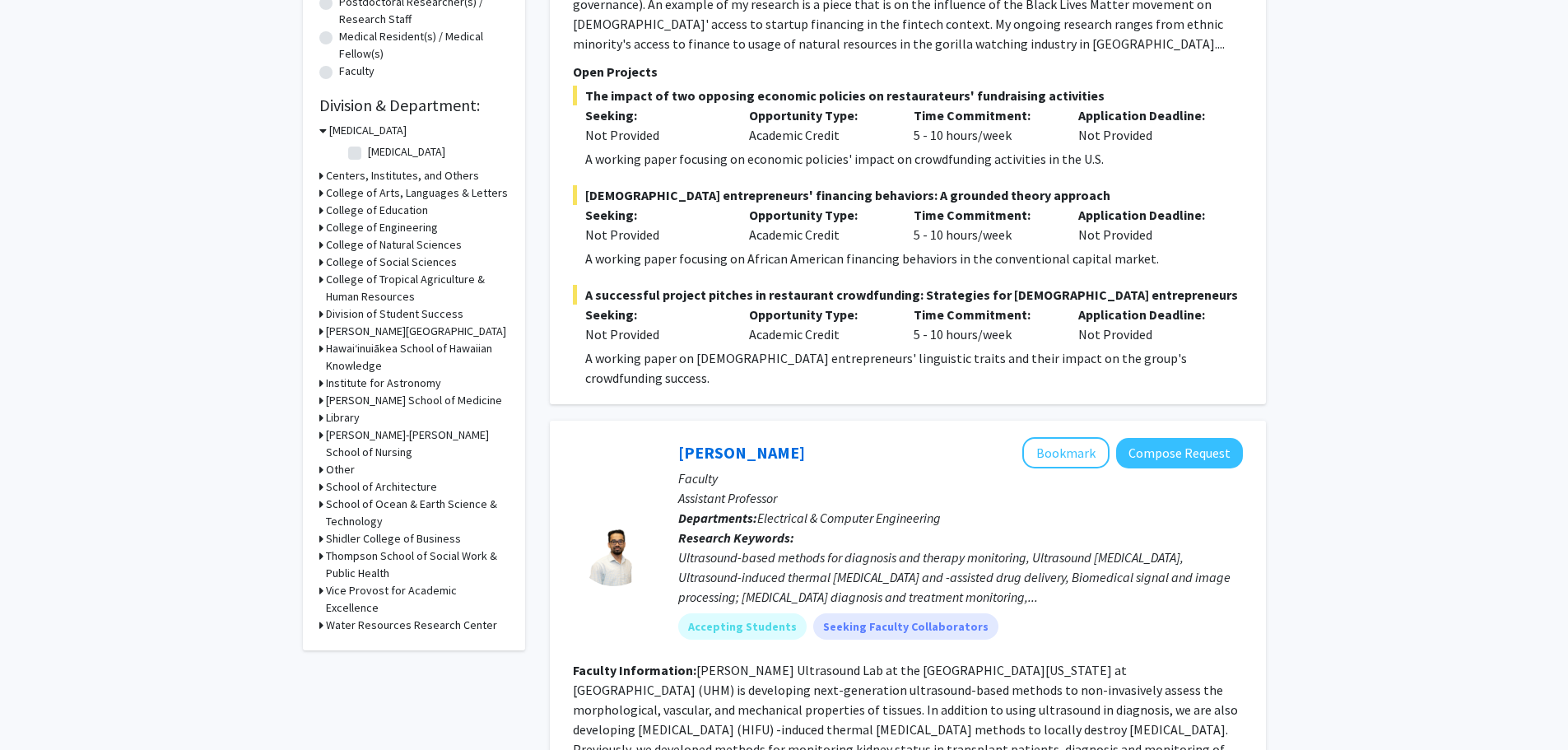
click at [430, 539] on h3 "Shidler College of Business" at bounding box center [393, 539] width 135 height 17
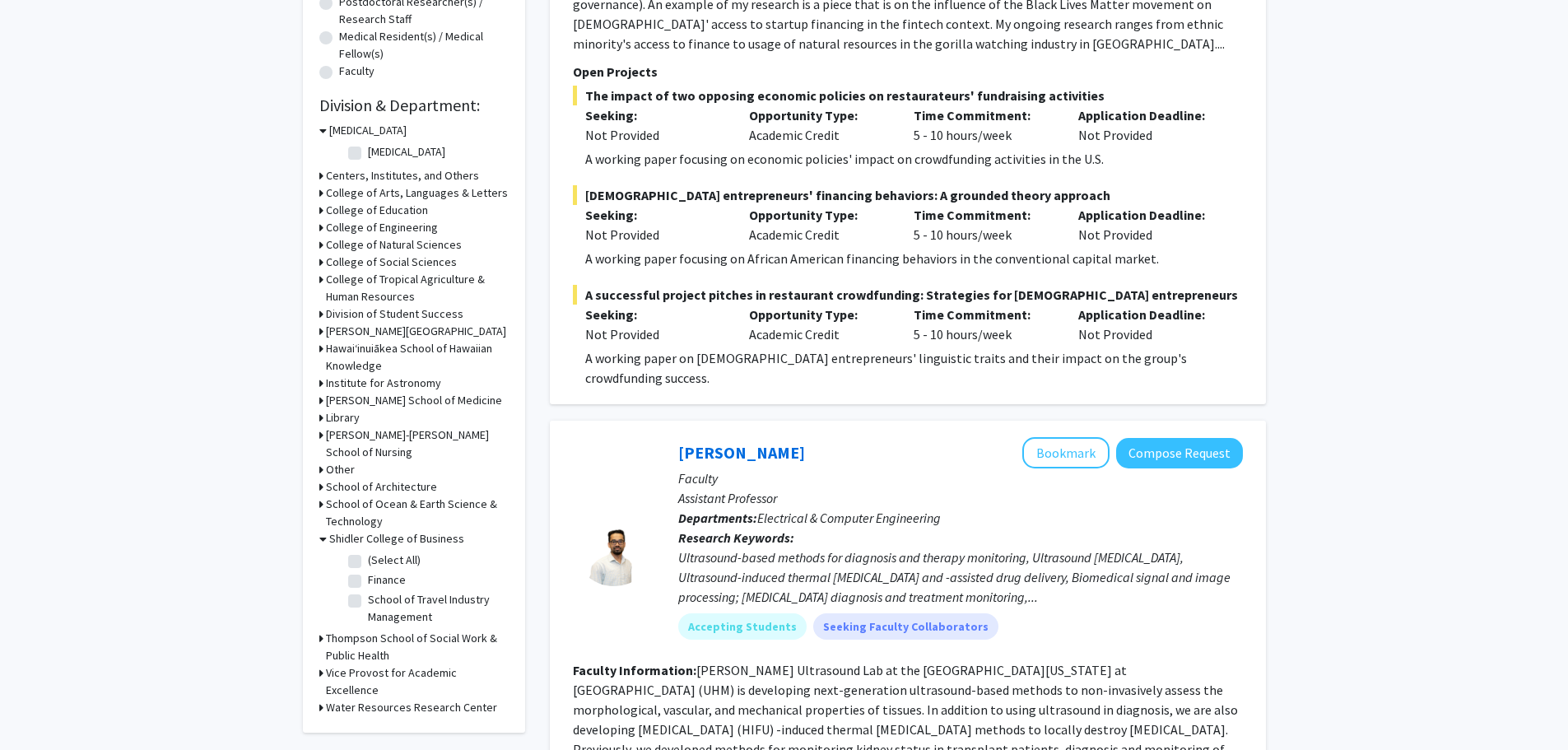
click at [367, 558] on label "(Select All)" at bounding box center [393, 560] width 53 height 17
click at [367, 558] on input "(Select All)" at bounding box center [373, 557] width 10 height 10
checkbox input "true"
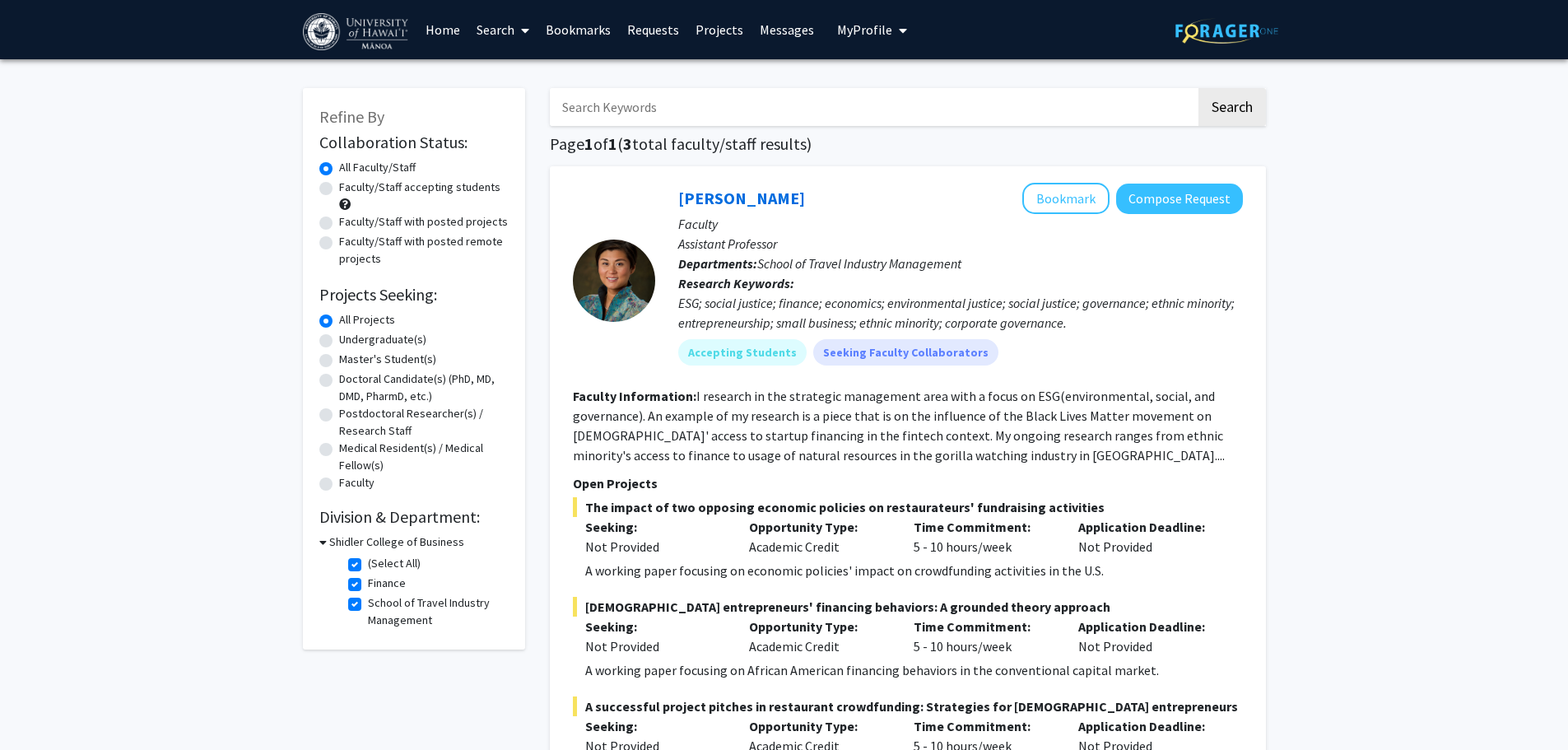
click at [367, 558] on label "(Select All)" at bounding box center [393, 564] width 53 height 17
click at [367, 558] on input "(Select All)" at bounding box center [373, 560] width 10 height 10
checkbox input "false"
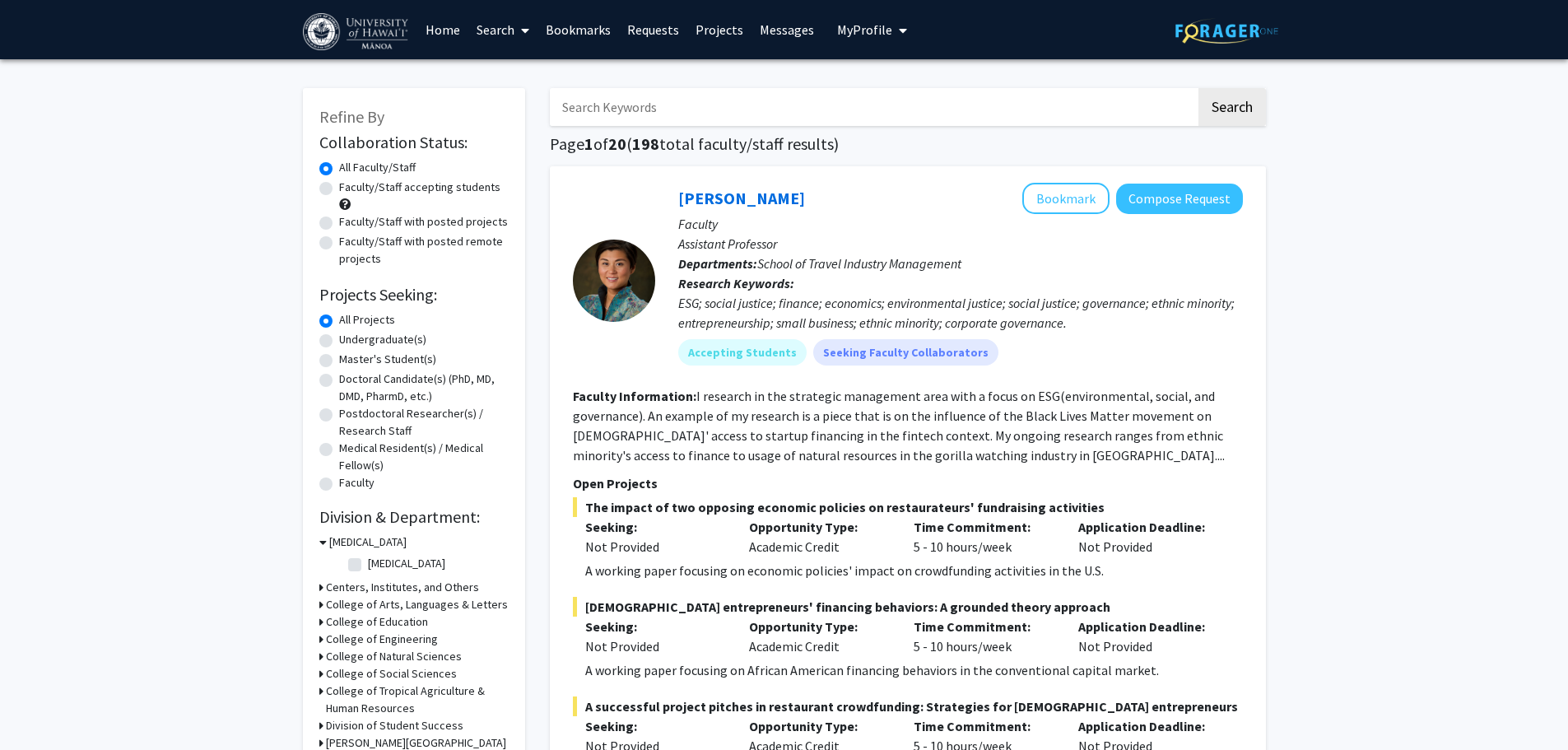
click at [344, 538] on h3 "[MEDICAL_DATA]" at bounding box center [368, 542] width 78 height 17
click at [423, 648] on h3 "College of Social Sciences" at bounding box center [392, 646] width 131 height 17
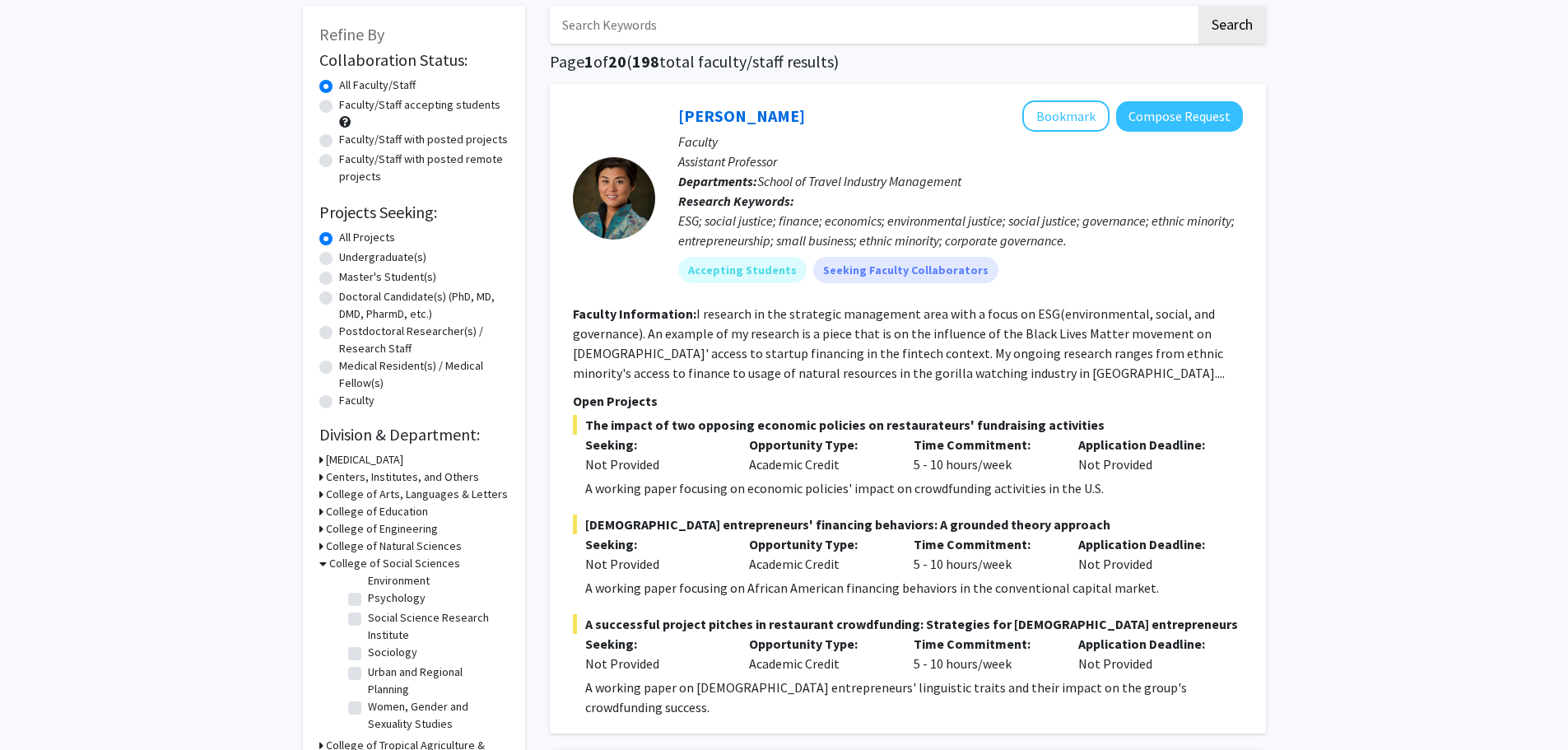
scroll to position [165, 0]
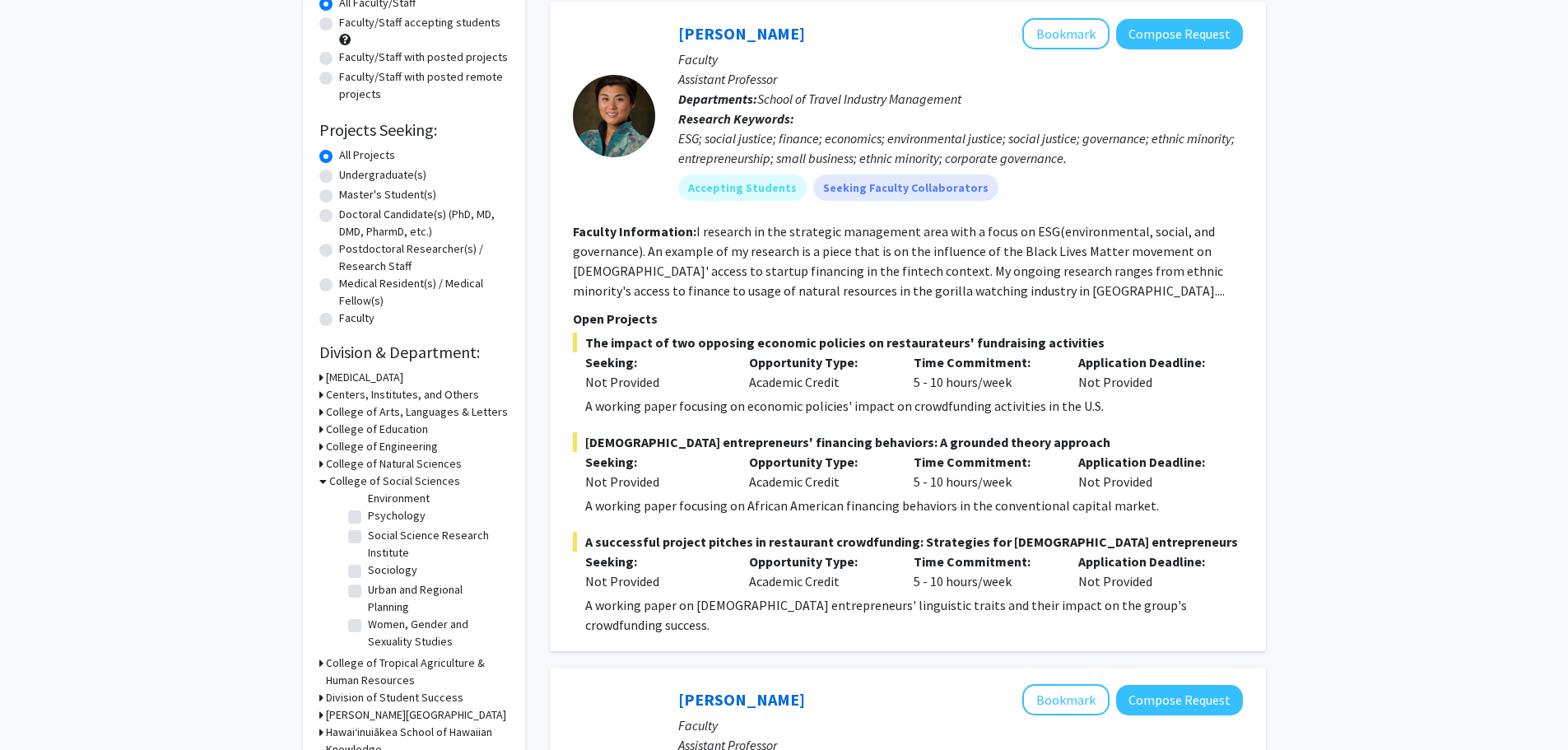
click at [434, 529] on label "Social Science Research Institute" at bounding box center [436, 545] width 136 height 35
click at [379, 529] on input "Social Science Research Institute" at bounding box center [373, 533] width 10 height 10
checkbox input "true"
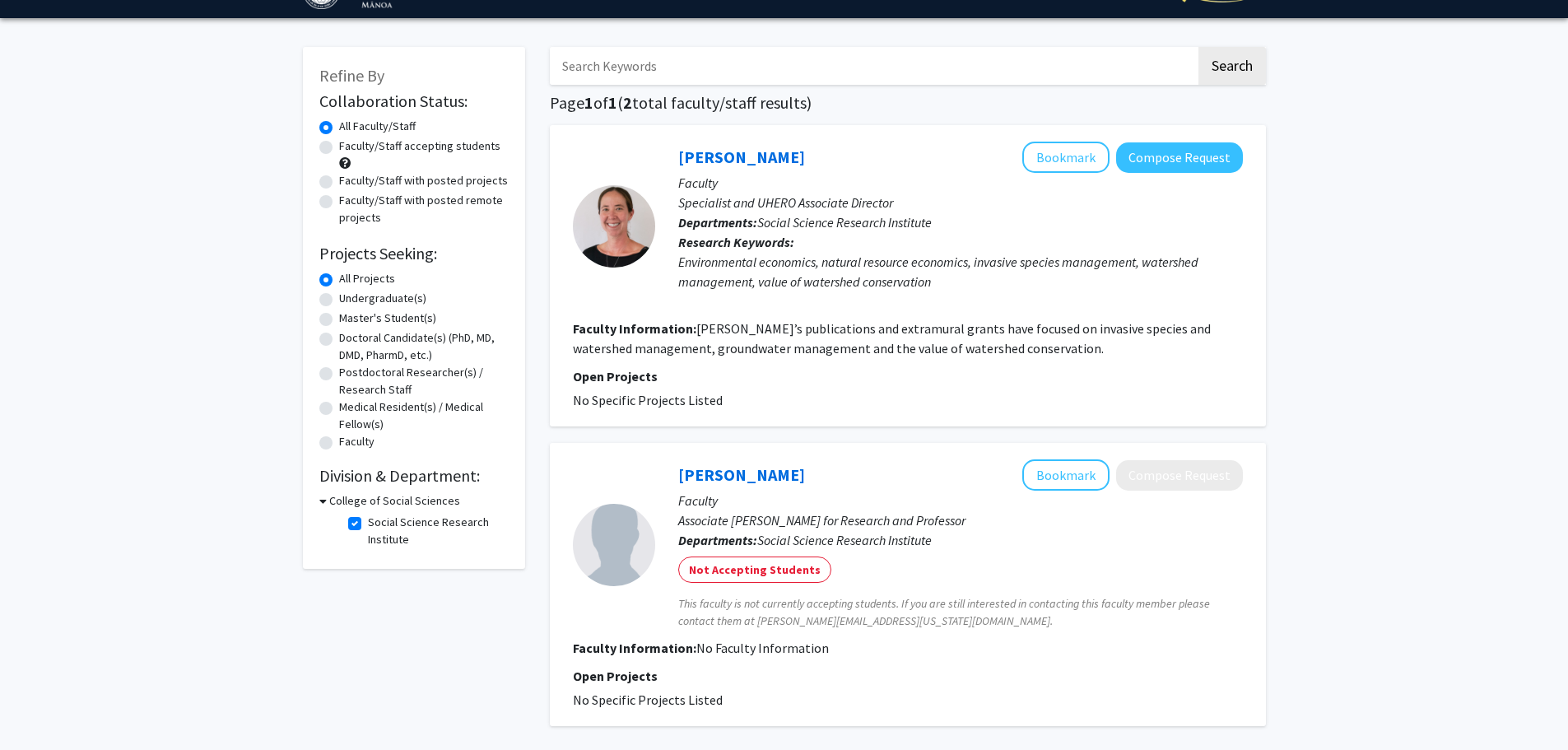
scroll to position [35, 0]
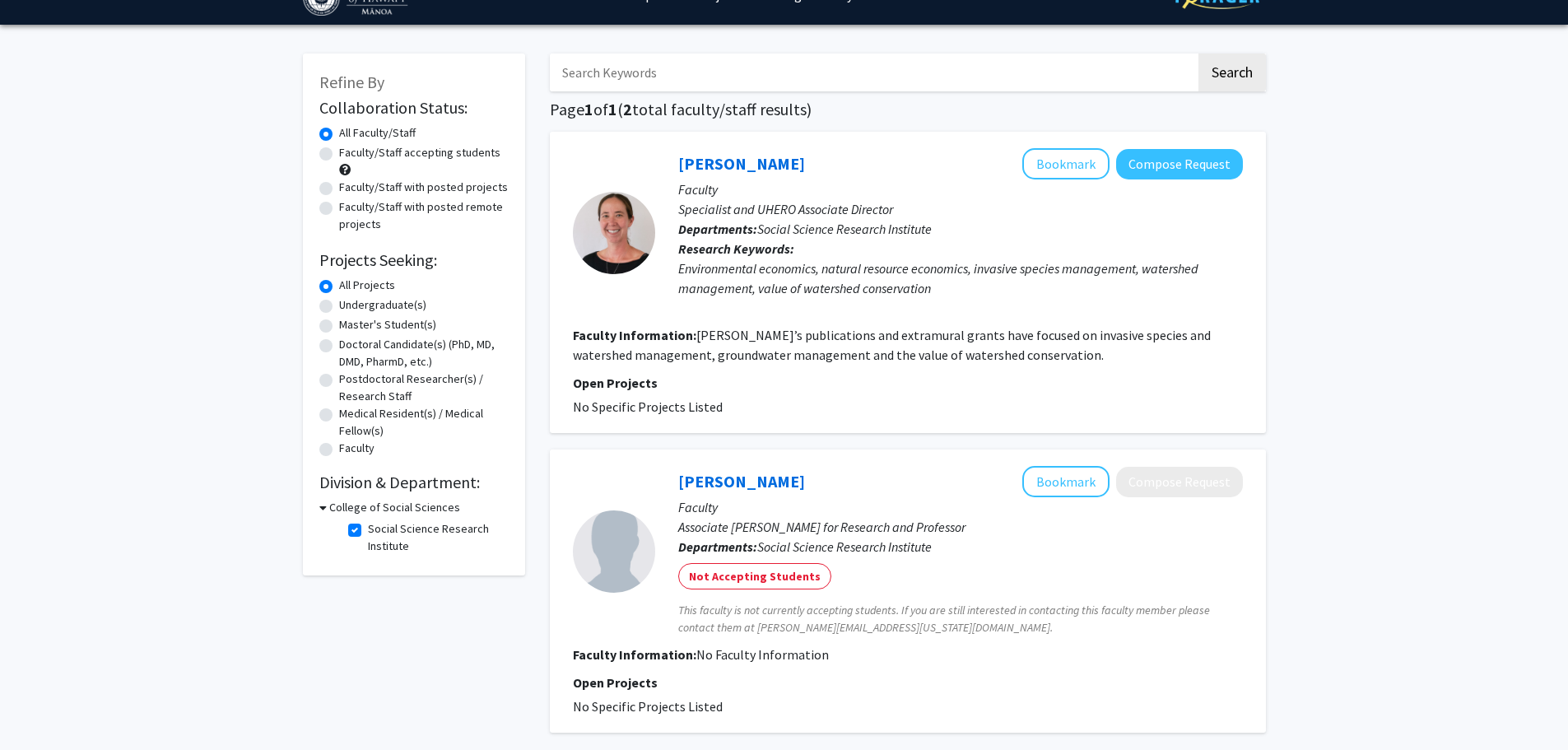
click at [367, 536] on label "Social Science Research Institute" at bounding box center [436, 538] width 136 height 35
click at [367, 531] on input "Social Science Research Institute" at bounding box center [373, 526] width 10 height 10
checkbox input "false"
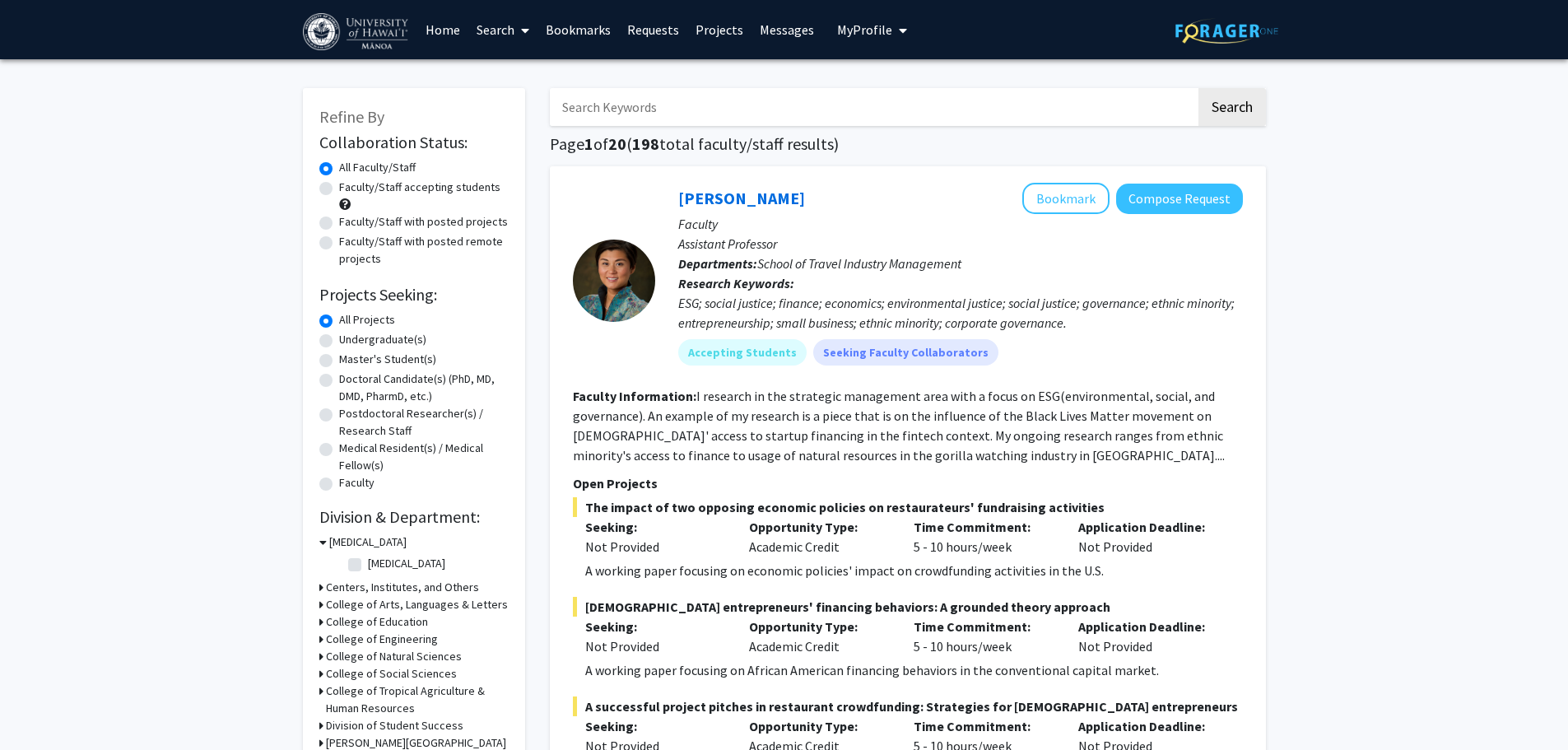
click at [716, 26] on link "Projects" at bounding box center [719, 29] width 64 height 58
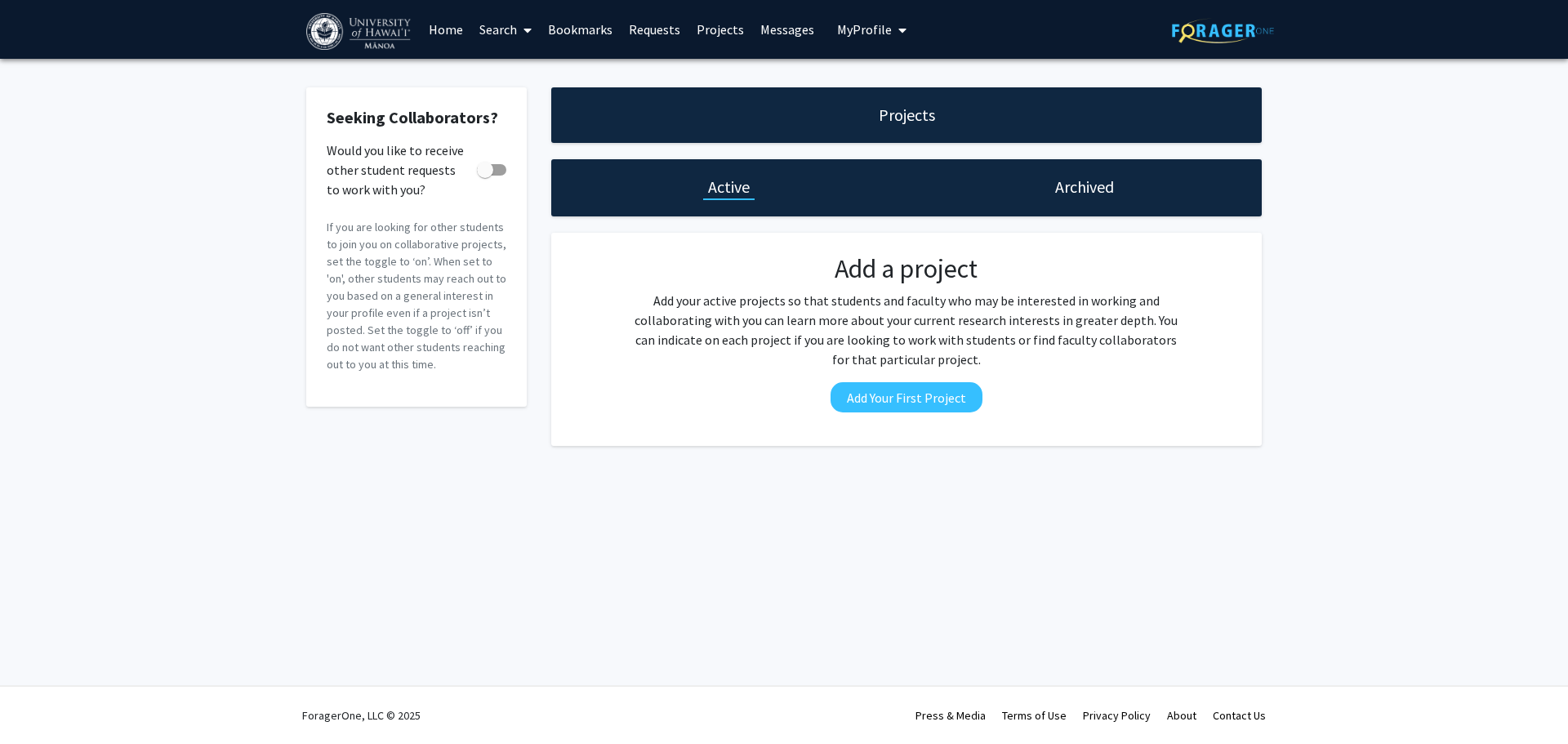
click at [1047, 187] on div "Archived" at bounding box center [1084, 187] width 355 height 57
click at [1090, 186] on h1 "Archived" at bounding box center [1084, 187] width 59 height 23
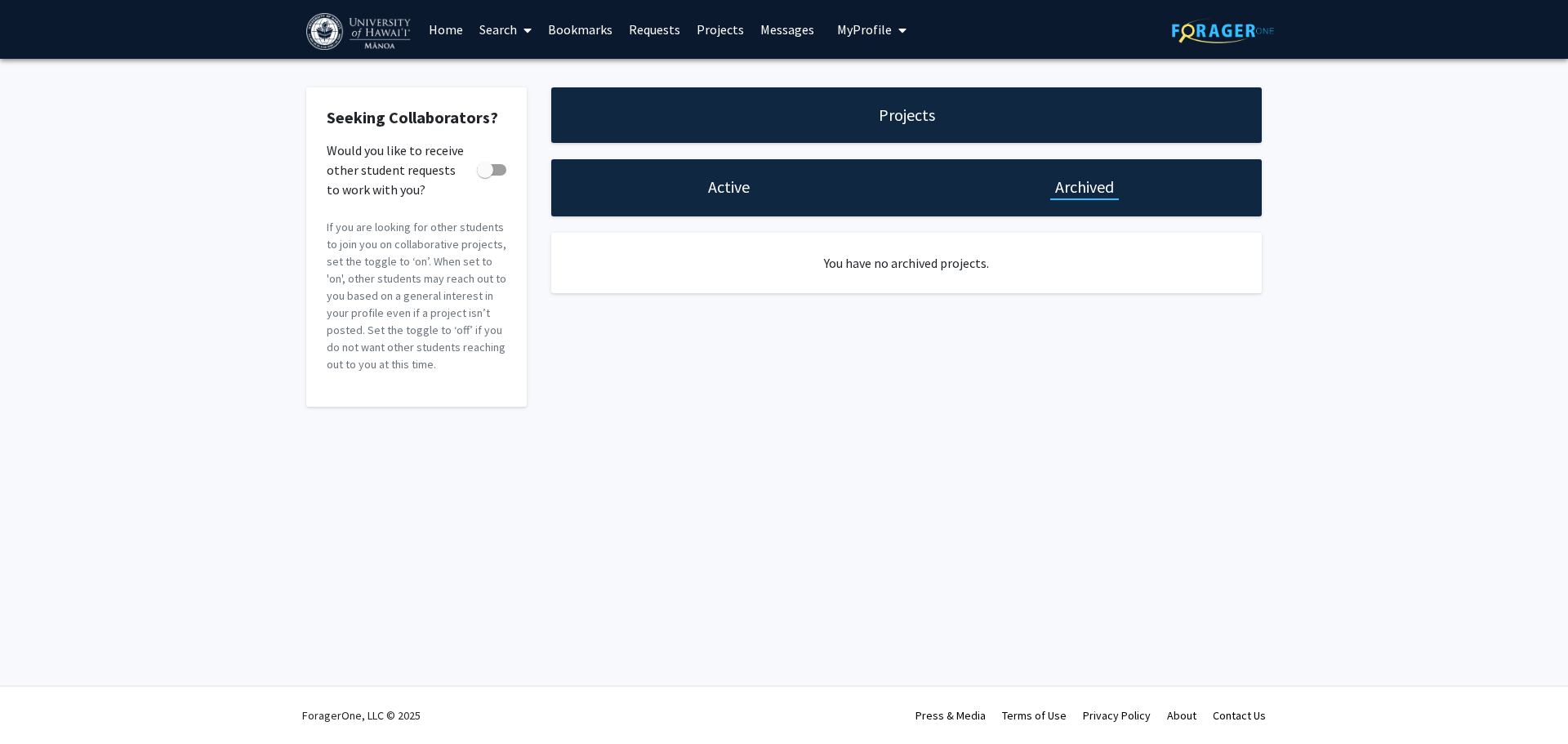
click at [736, 180] on h1 "Active" at bounding box center [728, 187] width 42 height 23
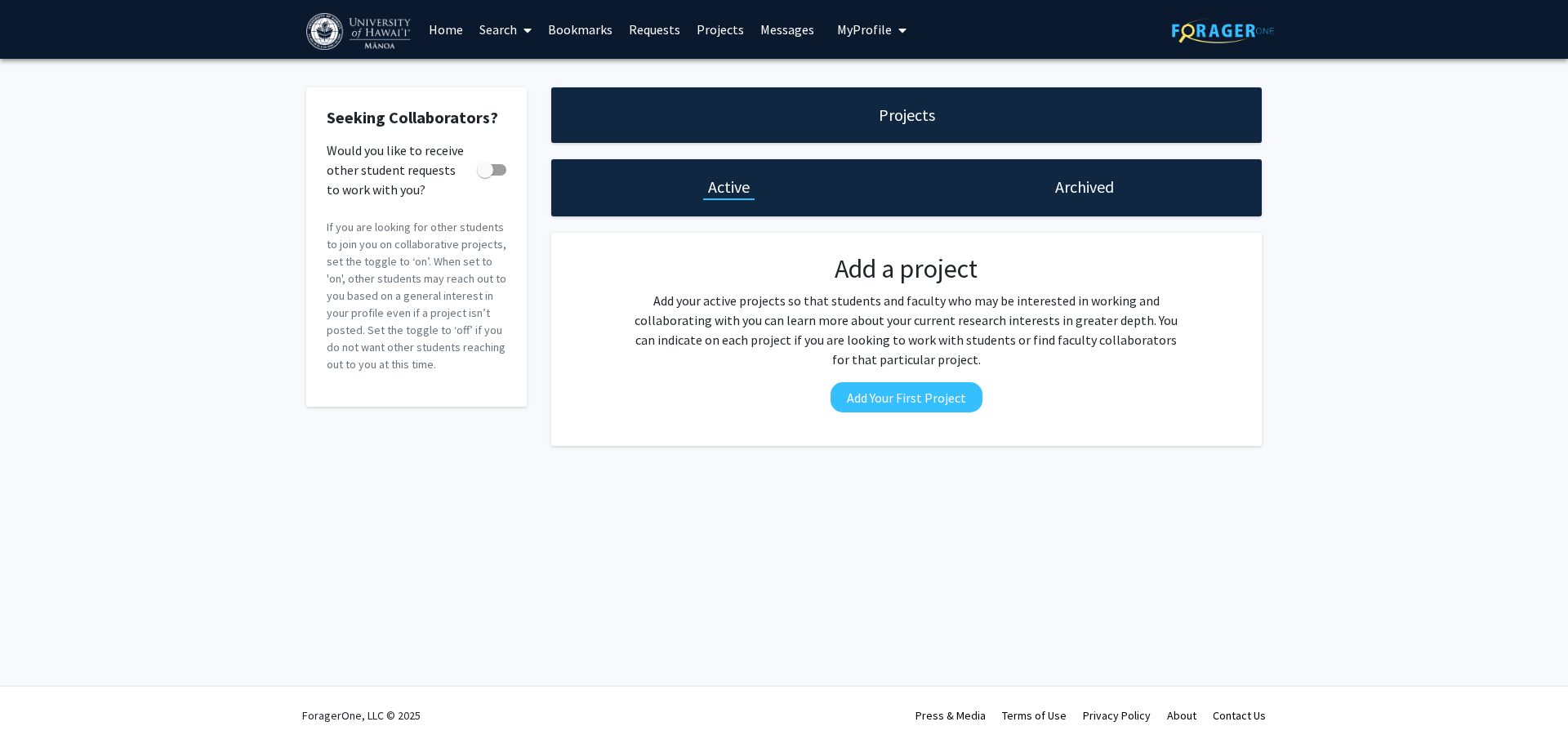
click at [597, 28] on link "Bookmarks" at bounding box center [580, 29] width 80 height 57
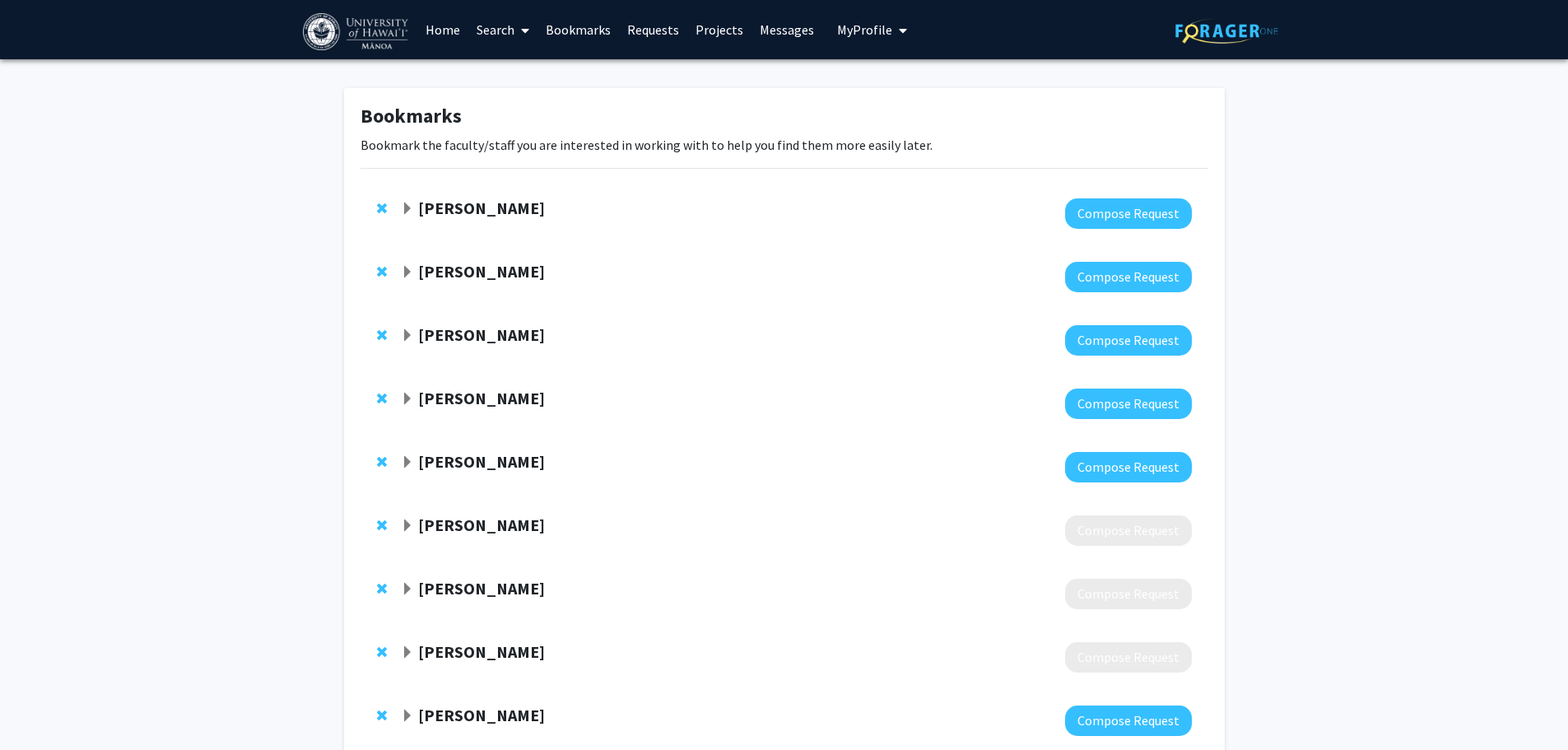
click at [662, 28] on link "Requests" at bounding box center [652, 29] width 68 height 58
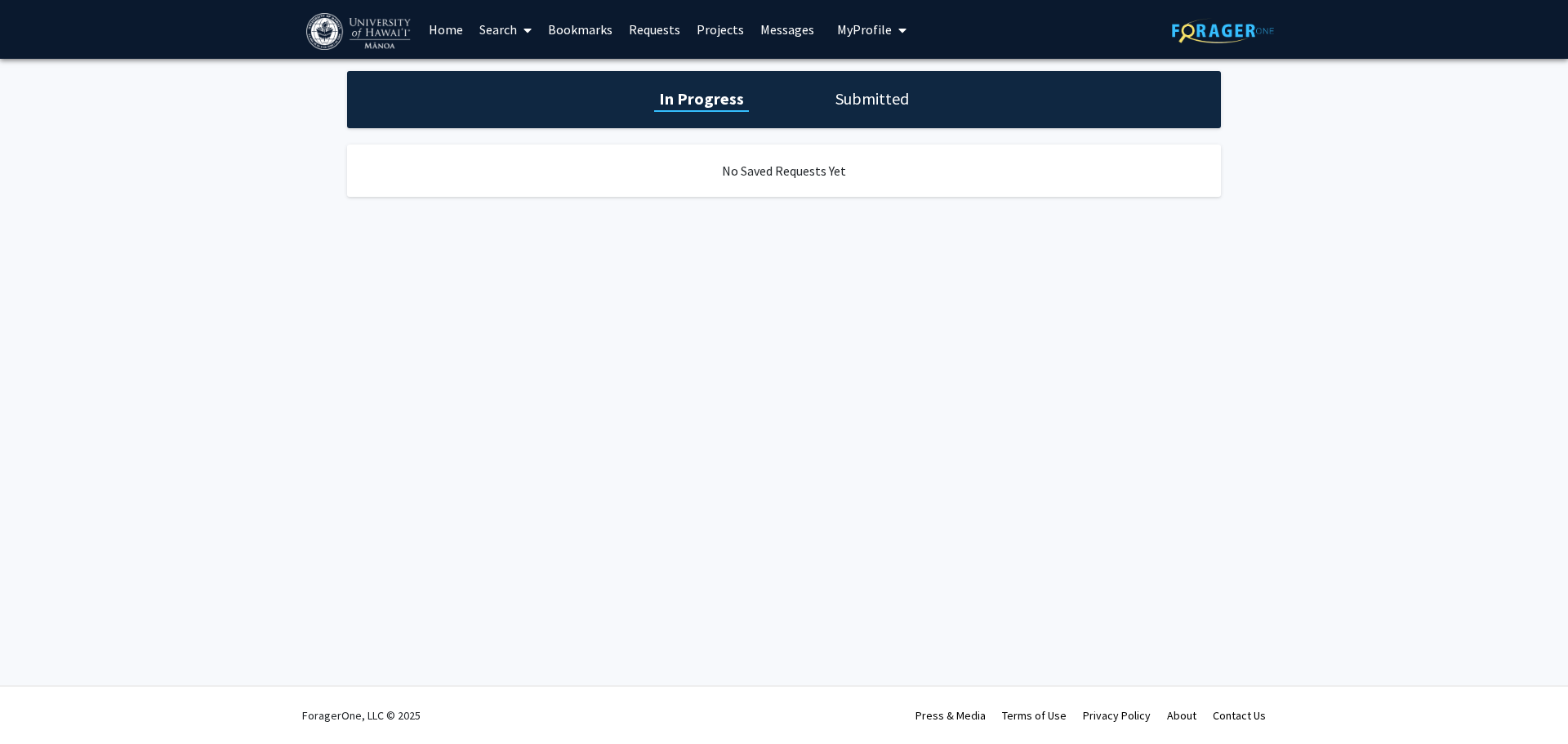
click at [722, 24] on link "Projects" at bounding box center [720, 29] width 63 height 57
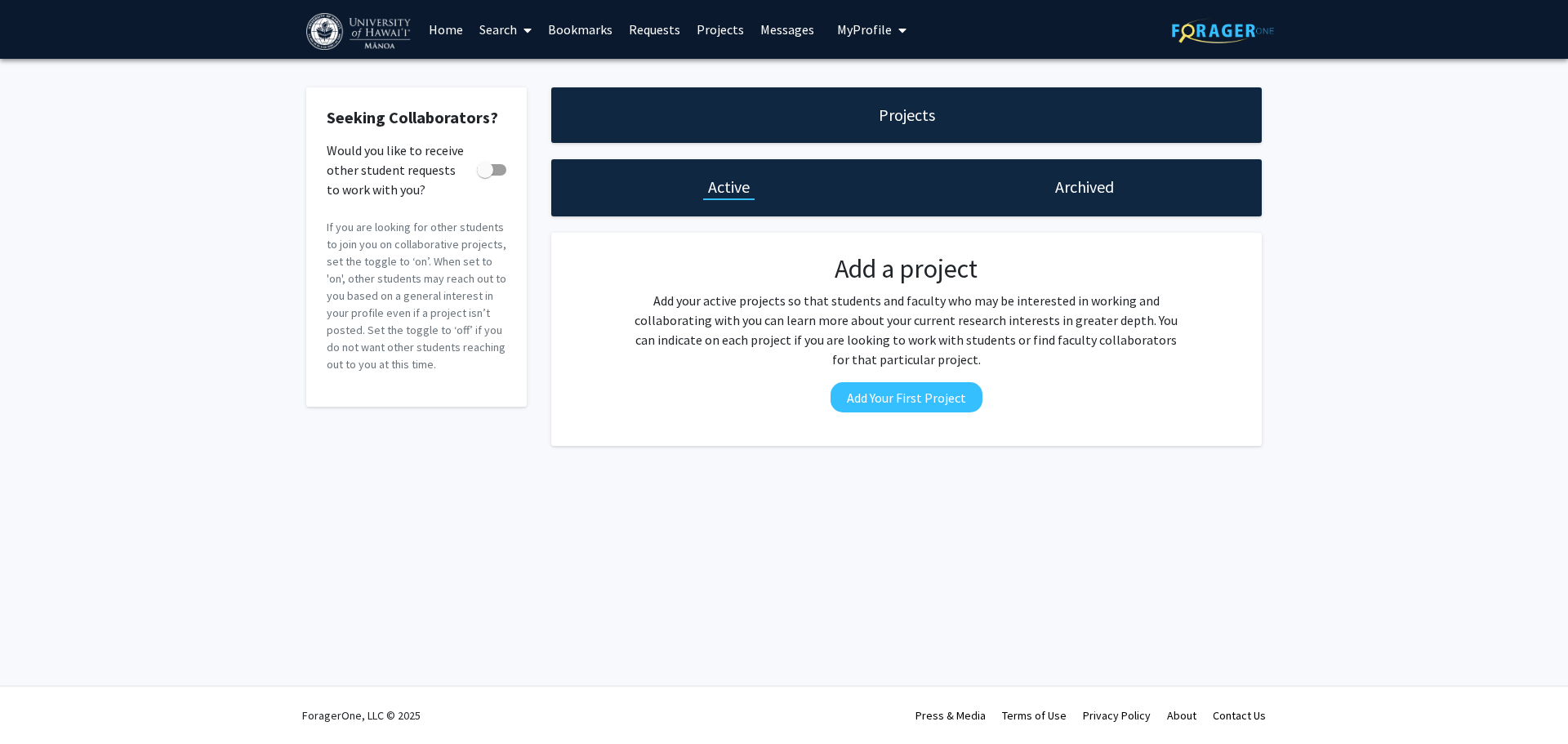
click at [845, 27] on span "My Profile" at bounding box center [864, 29] width 55 height 16
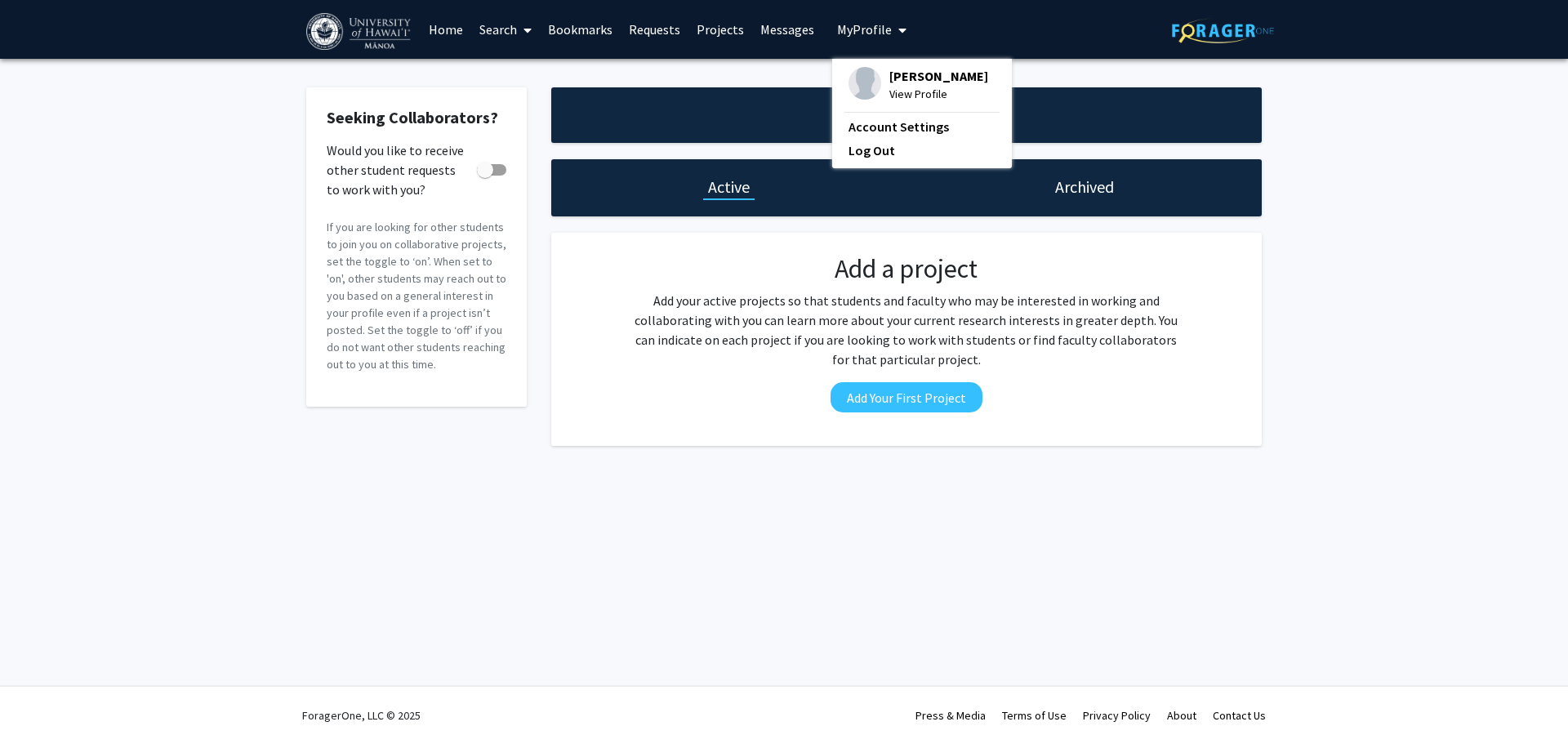
click at [501, 29] on link "Search" at bounding box center [506, 29] width 68 height 57
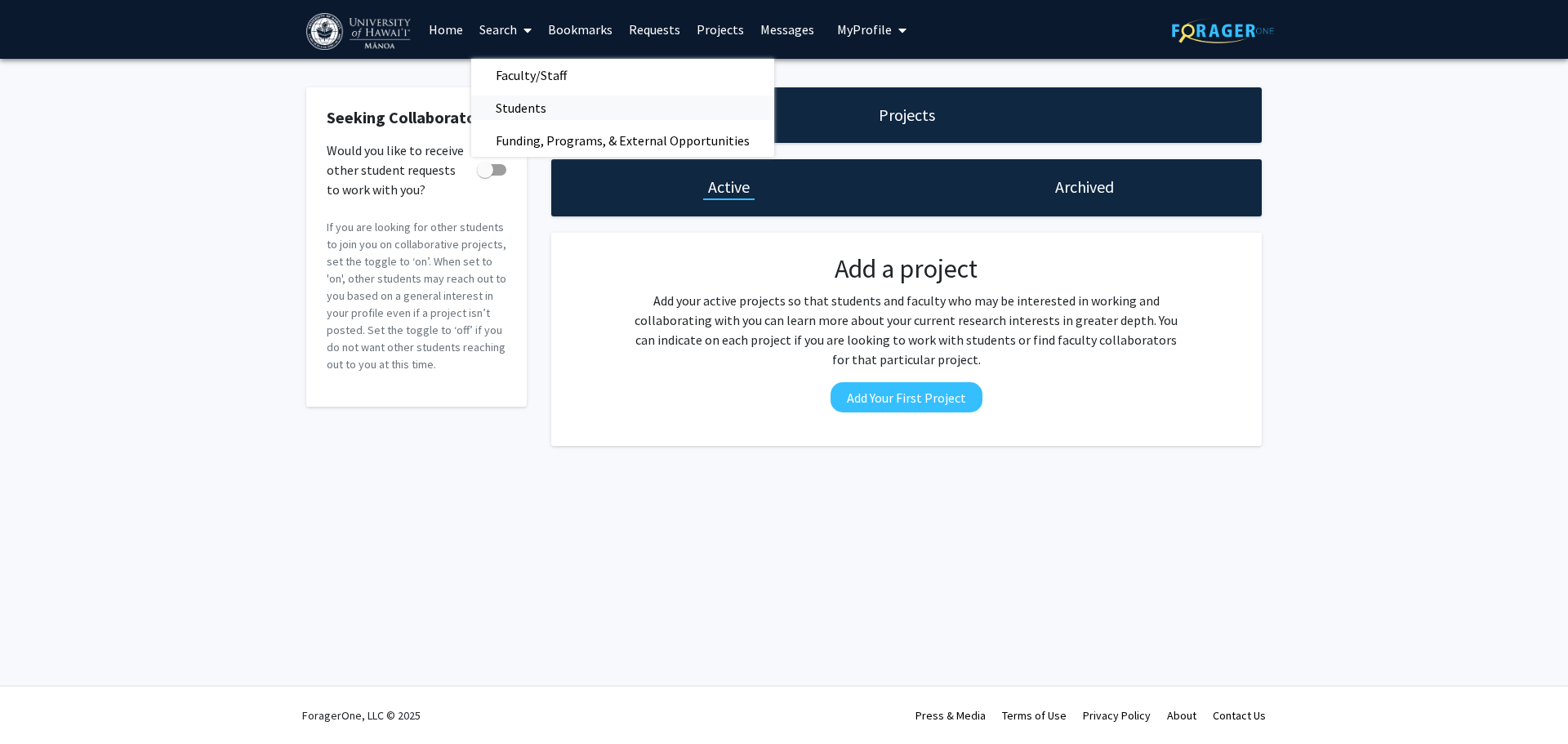
click at [533, 114] on span "Students" at bounding box center [521, 108] width 99 height 33
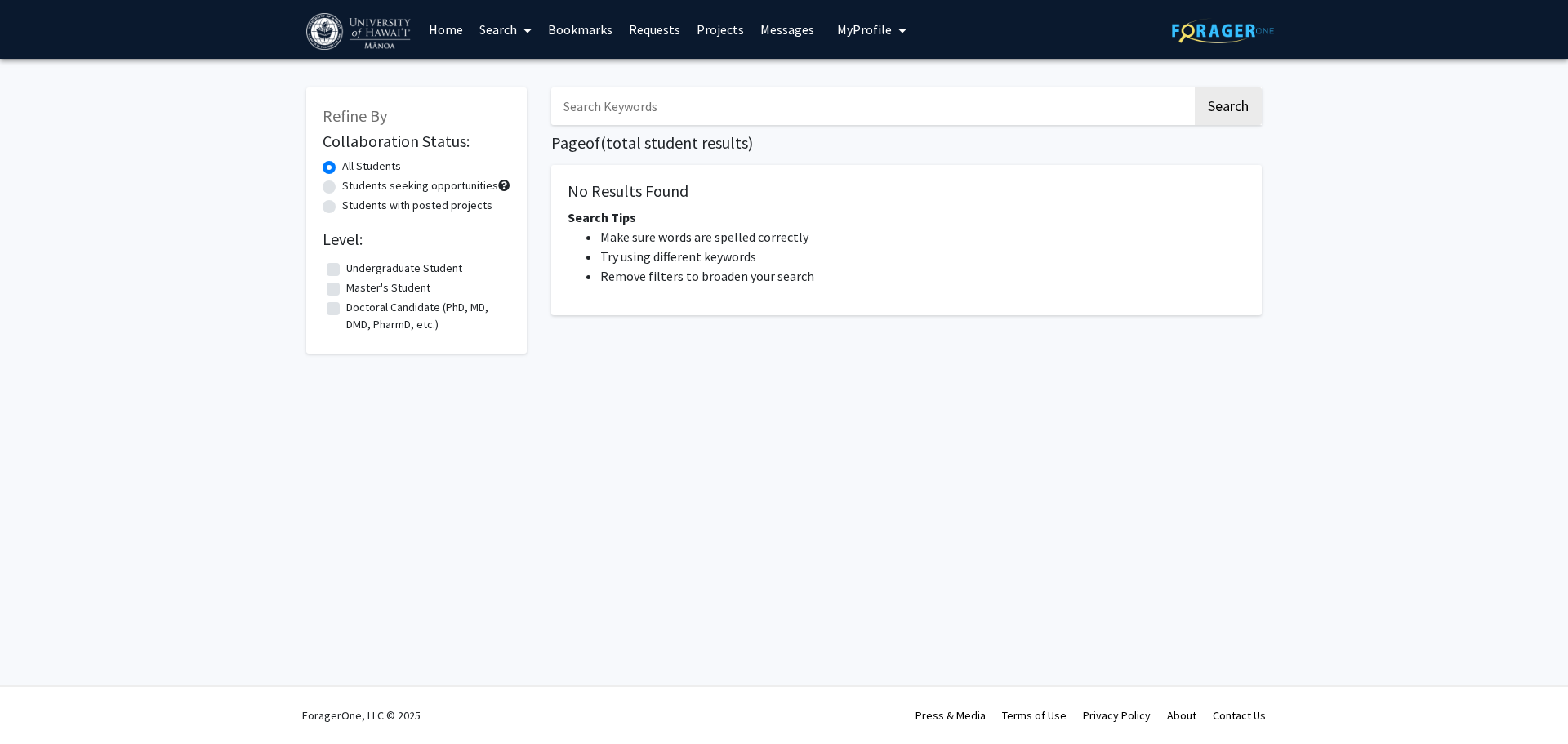
click at [342, 183] on label "Students seeking opportunities" at bounding box center [420, 186] width 156 height 17
click at [342, 183] on input "Students seeking opportunities" at bounding box center [347, 182] width 10 height 10
radio input "true"
click at [320, 157] on div "Refine By Collaboration Status: All Students Students seeking opportunities Stu…" at bounding box center [417, 220] width 221 height 266
click at [342, 166] on label "All Students" at bounding box center [371, 166] width 59 height 17
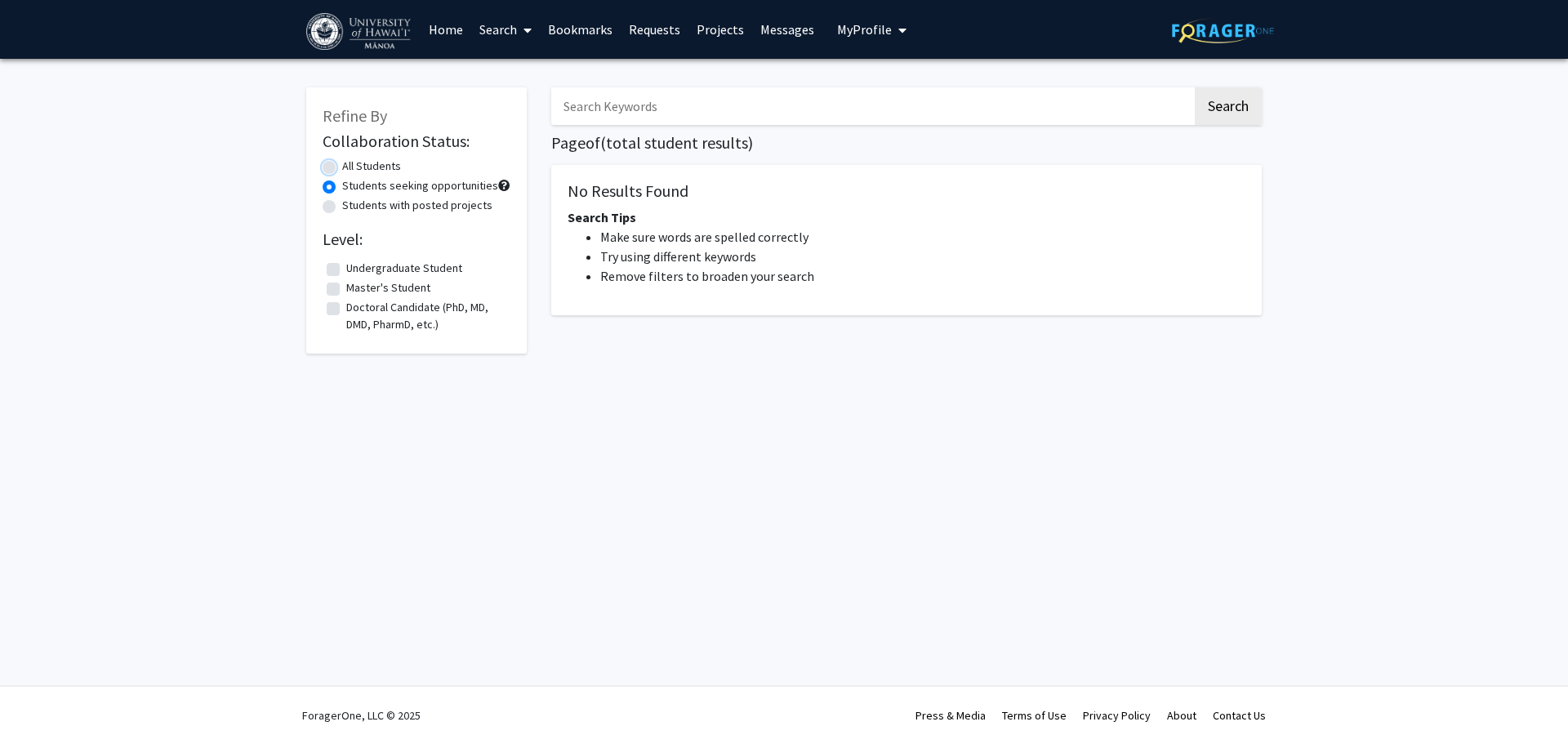
click at [342, 166] on input "All Students" at bounding box center [347, 163] width 10 height 10
radio input "true"
click at [444, 27] on link "Home" at bounding box center [445, 29] width 50 height 57
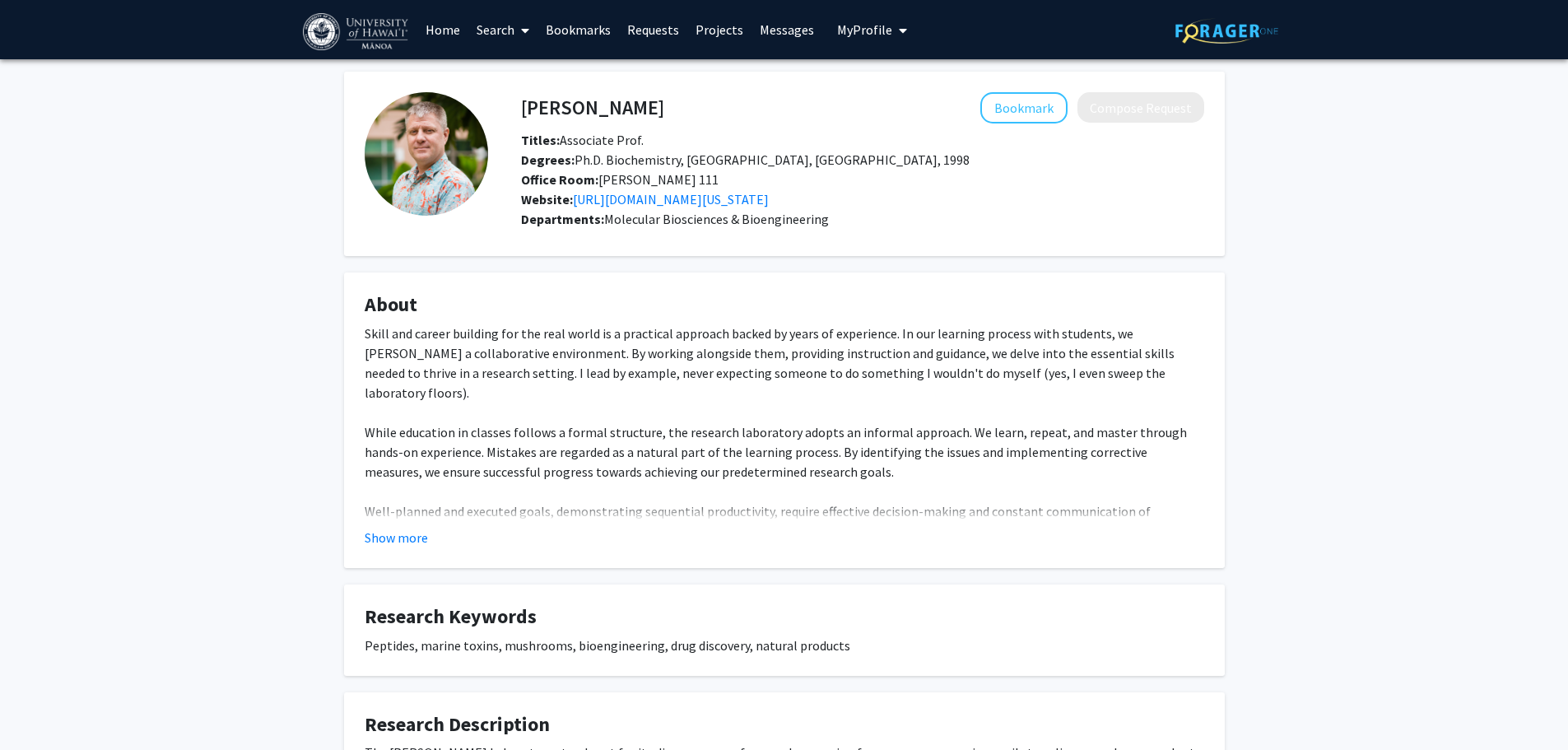
click at [402, 534] on button "Show more" at bounding box center [396, 538] width 63 height 20
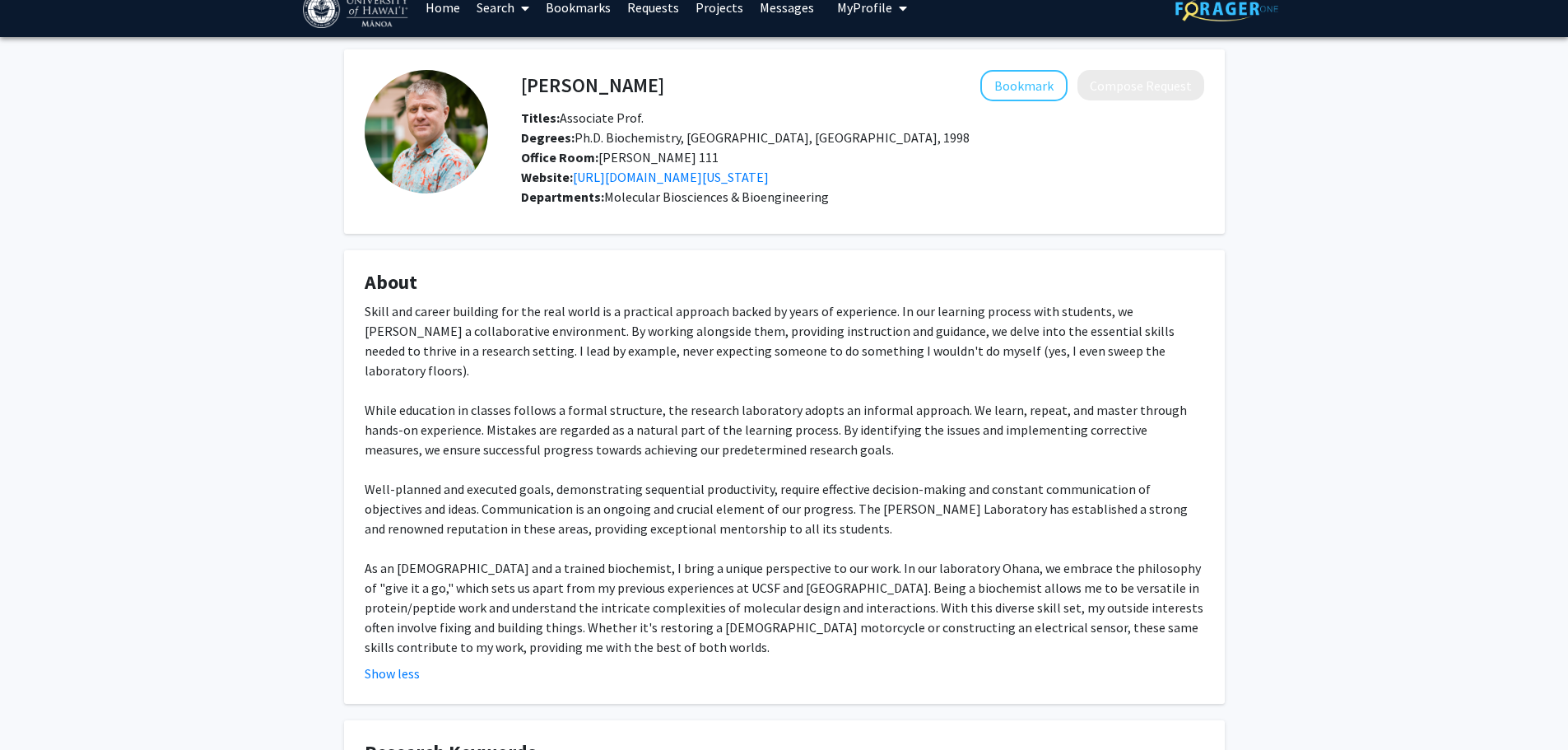
scroll to position [7, 0]
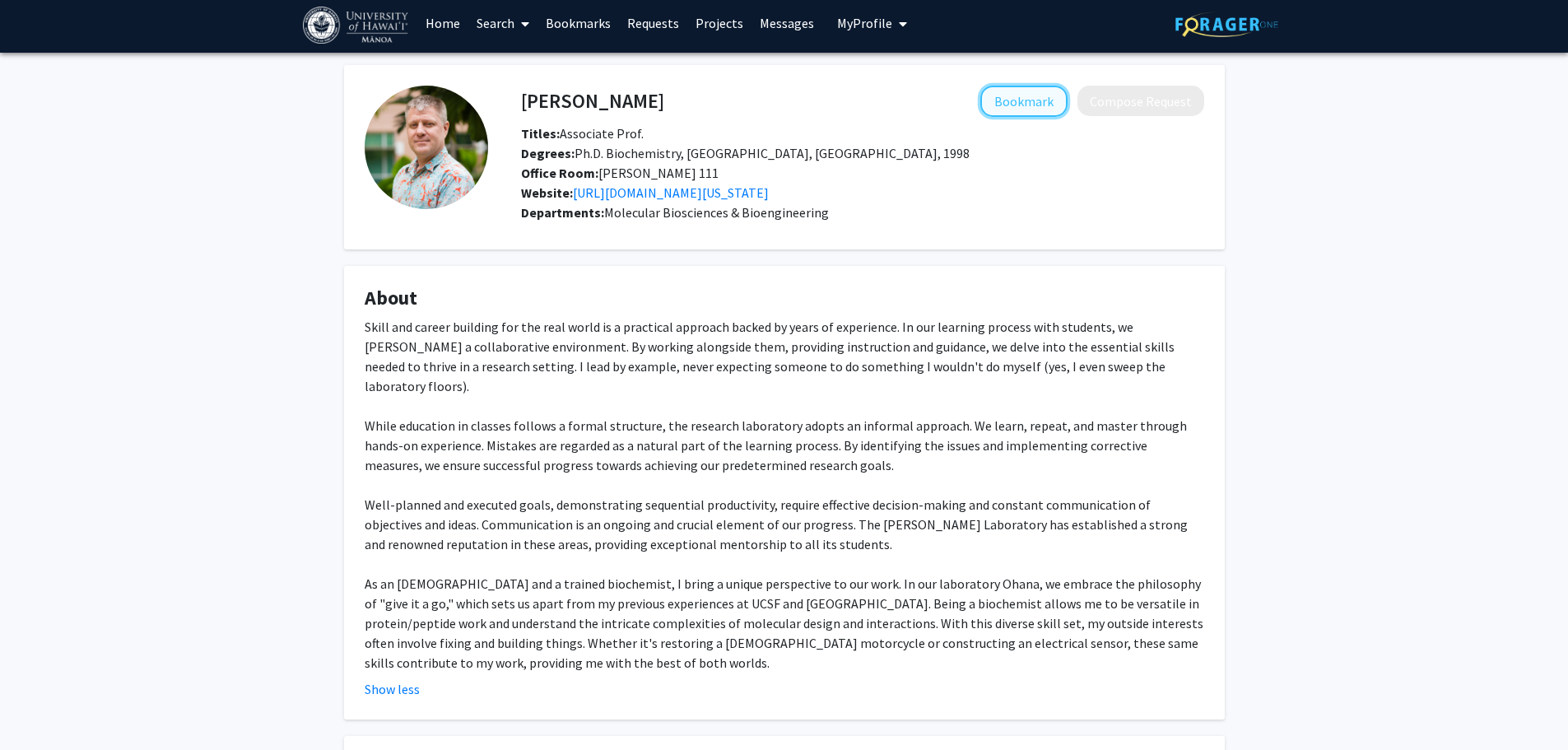
click at [1021, 97] on button "Bookmark" at bounding box center [1023, 101] width 87 height 31
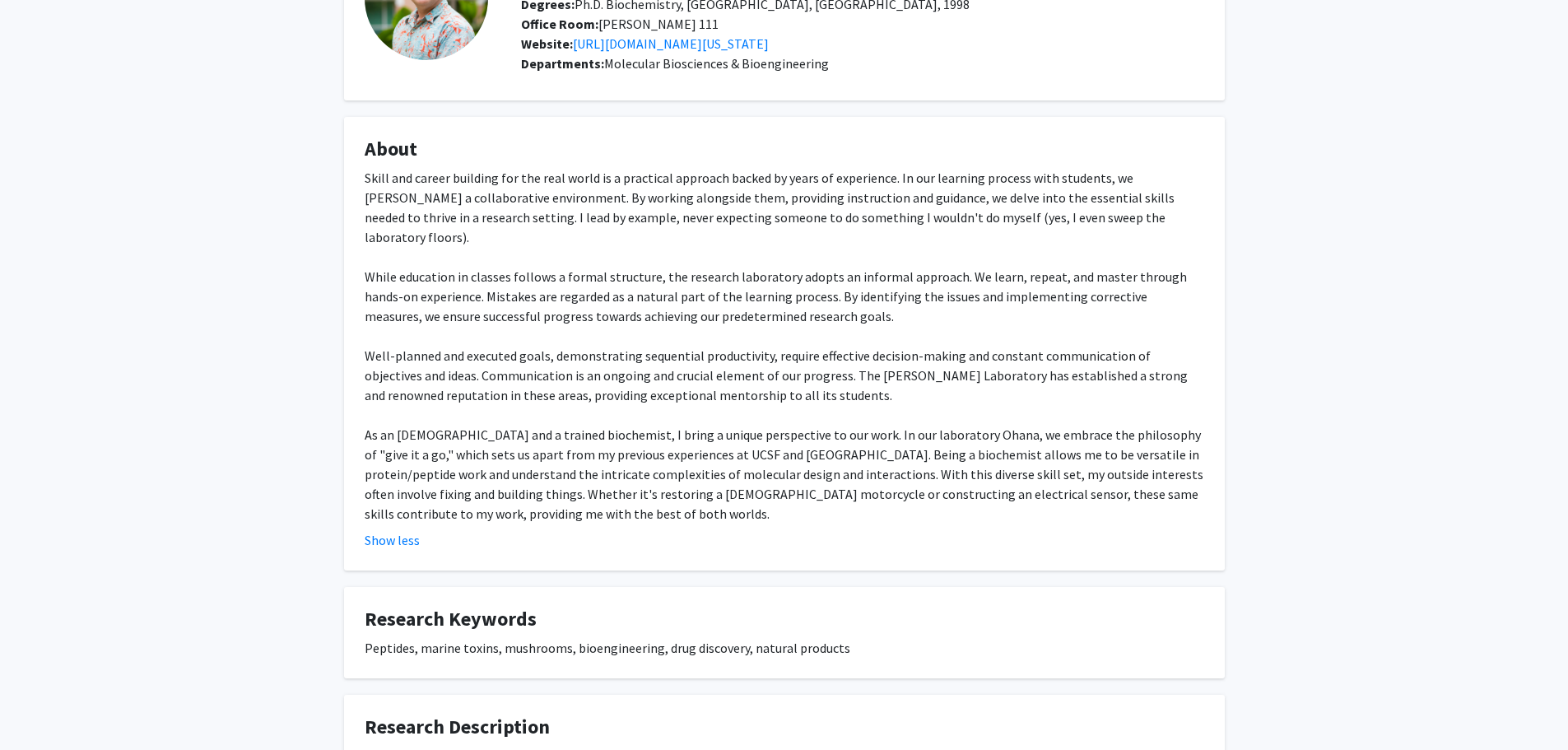
scroll to position [336, 0]
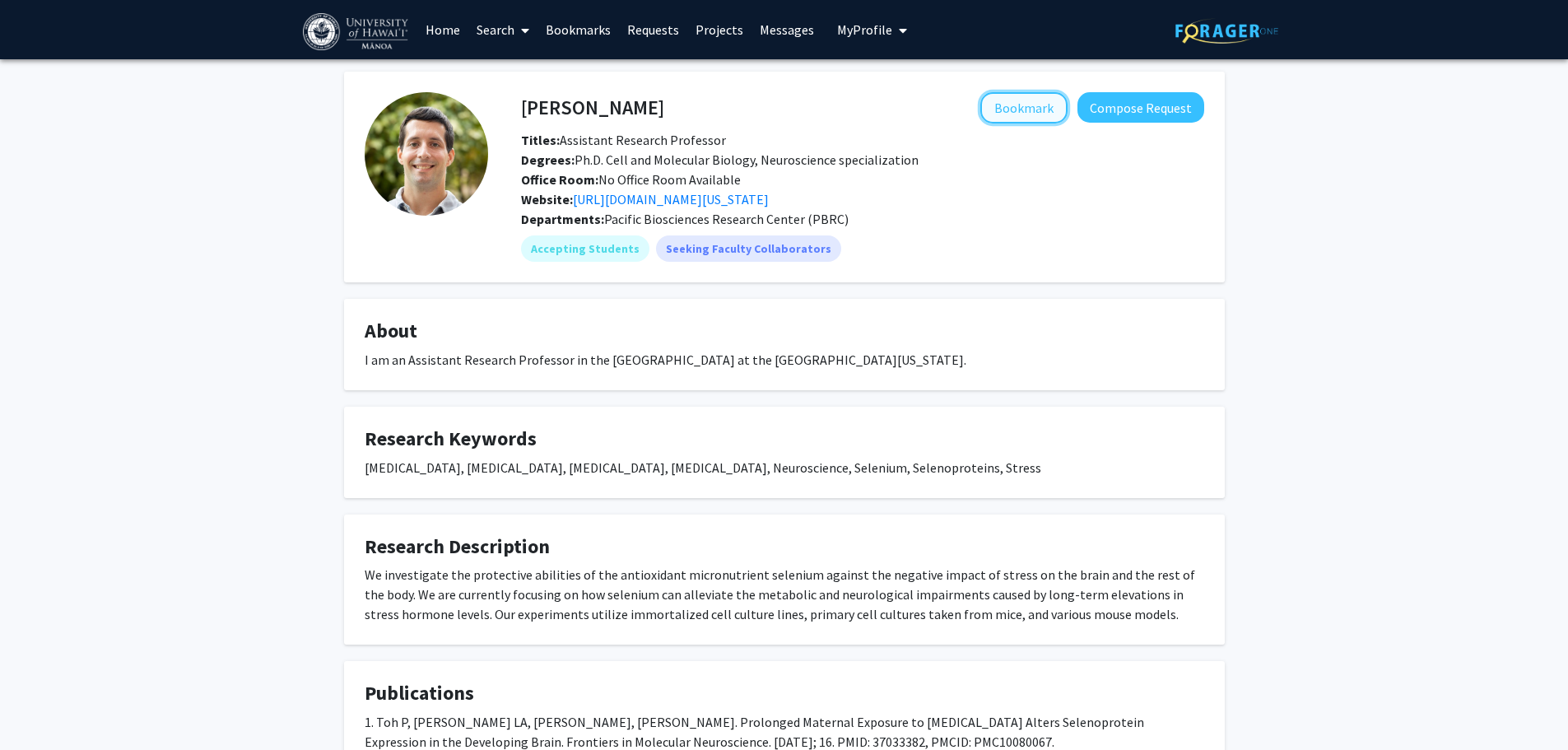
click at [1036, 108] on button "Bookmark" at bounding box center [1023, 108] width 87 height 31
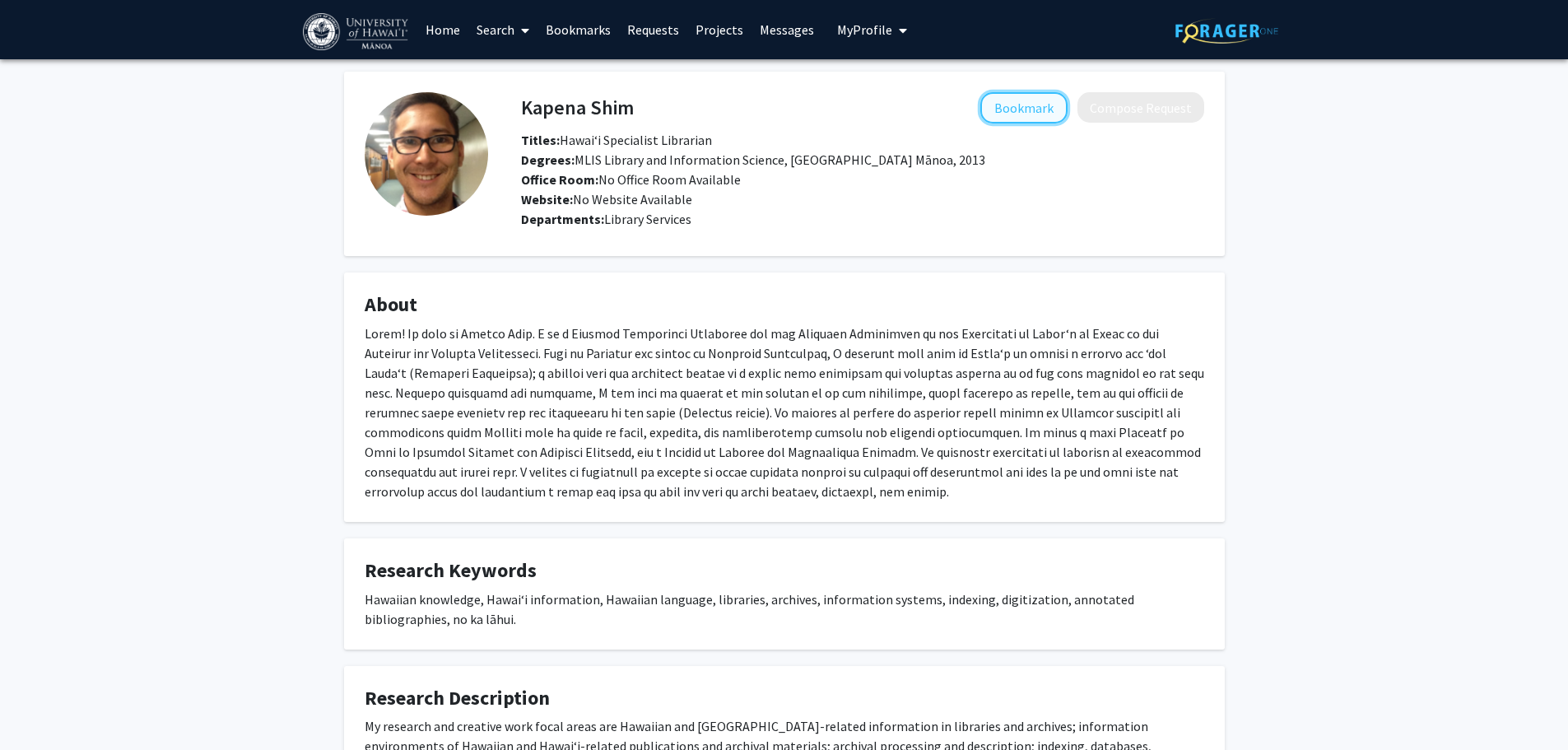
click at [1038, 115] on button "Bookmark" at bounding box center [1023, 108] width 87 height 31
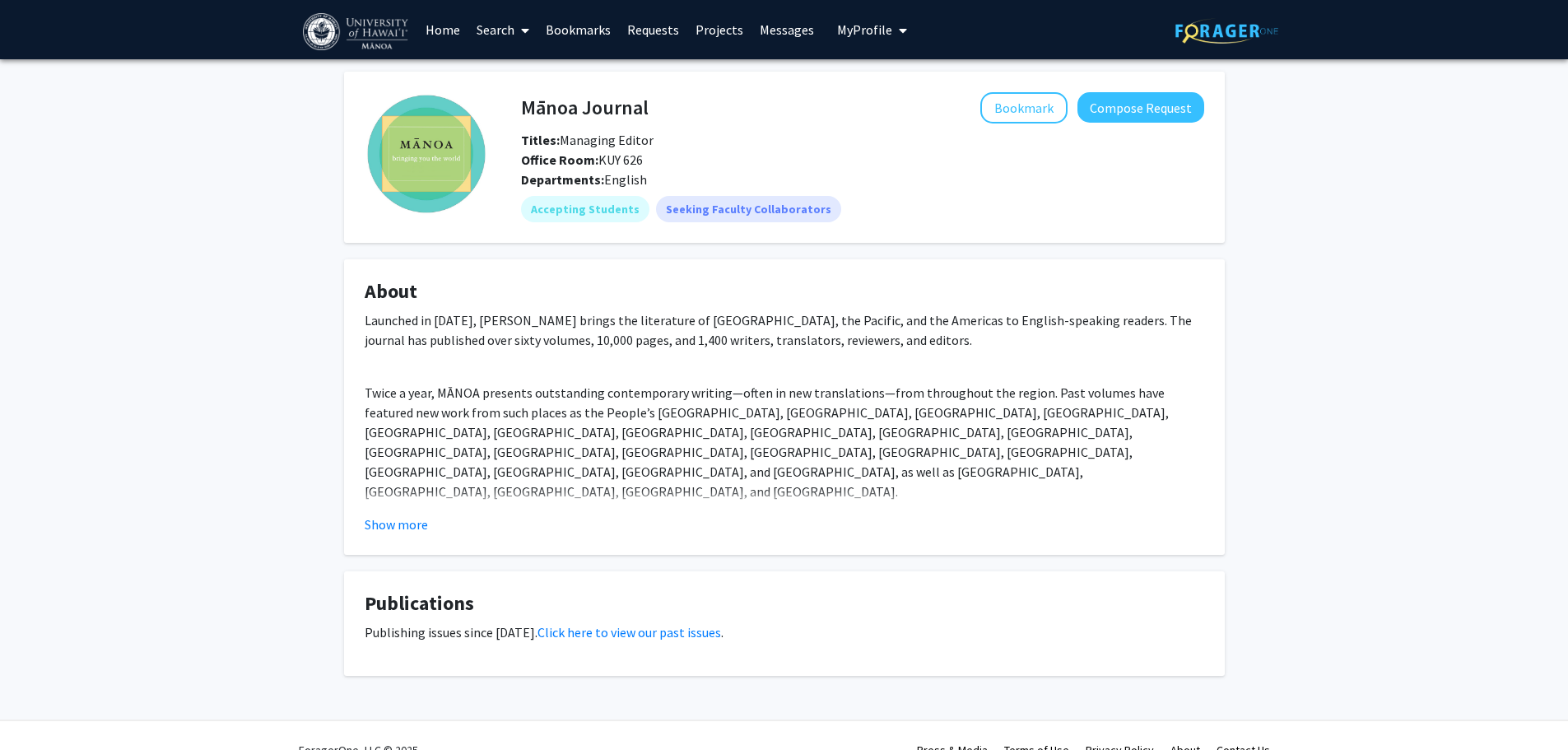
click at [398, 508] on fg-read-more "Launched in [DATE], [PERSON_NAME] brings the literature of [GEOGRAPHIC_DATA], t…" at bounding box center [784, 423] width 839 height 224
click at [404, 529] on button "Show more" at bounding box center [396, 524] width 63 height 20
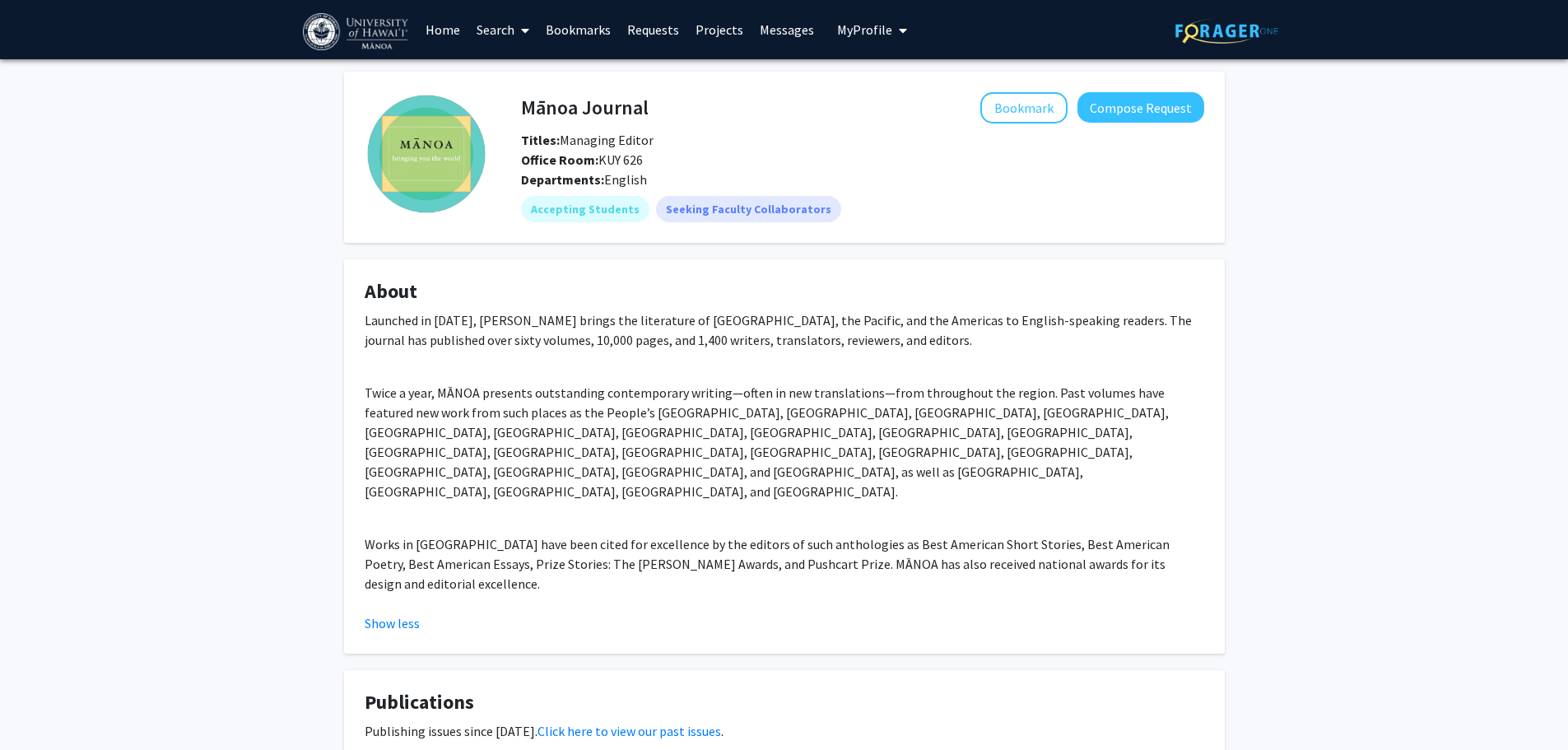
click at [631, 383] on p "Twice a year, MĀNOA presents outstanding contemporary writing—often in new tran…" at bounding box center [784, 442] width 839 height 118
click at [635, 723] on link "Click here to view our past issues" at bounding box center [629, 731] width 184 height 16
